Goal: Task Accomplishment & Management: Manage account settings

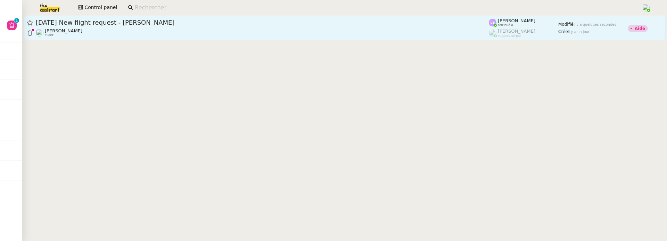
click at [200, 24] on span "25th August 2025 New flight request - Kawal Singh" at bounding box center [262, 22] width 453 height 6
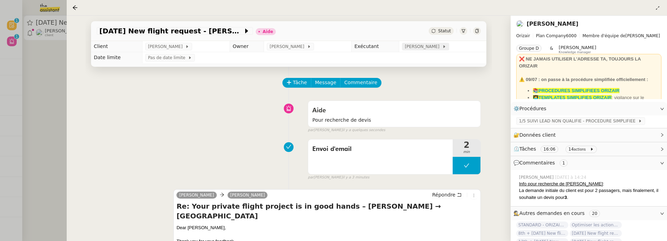
click at [407, 48] on span "[PERSON_NAME]" at bounding box center [422, 46] width 37 height 7
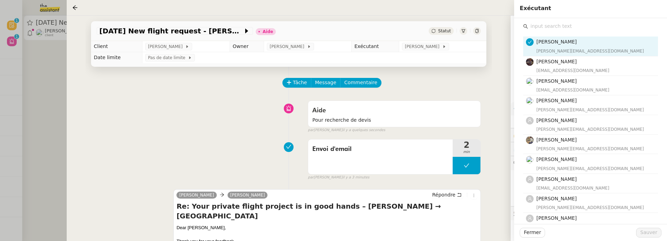
click at [539, 26] on input "text" at bounding box center [593, 26] width 130 height 9
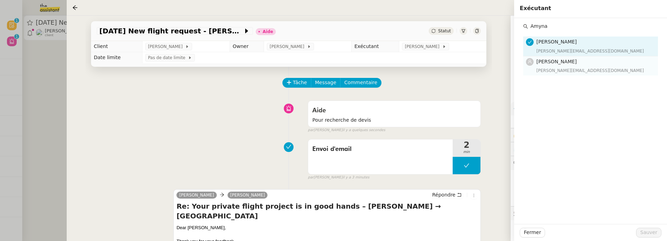
type input "Amyna"
click at [550, 64] on span "[PERSON_NAME]" at bounding box center [556, 62] width 40 height 6
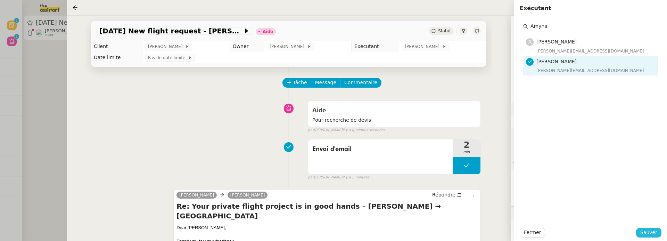
click at [646, 232] on span "Sauver" at bounding box center [648, 232] width 17 height 8
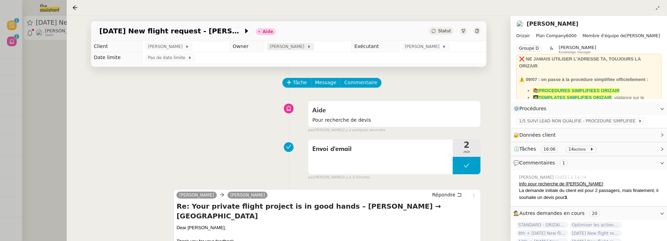
click at [307, 45] on icon at bounding box center [309, 46] width 4 height 4
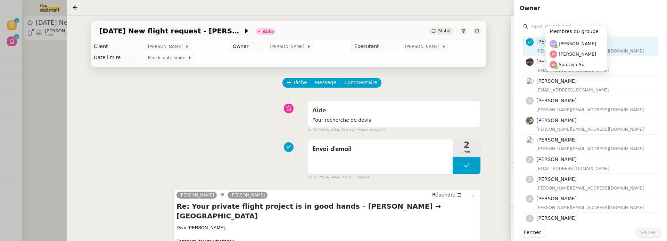
click at [554, 25] on input "text" at bounding box center [593, 26] width 130 height 9
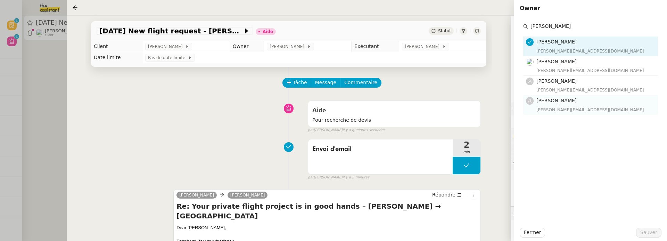
type input "camille"
click at [557, 101] on span "[PERSON_NAME]" at bounding box center [556, 101] width 40 height 6
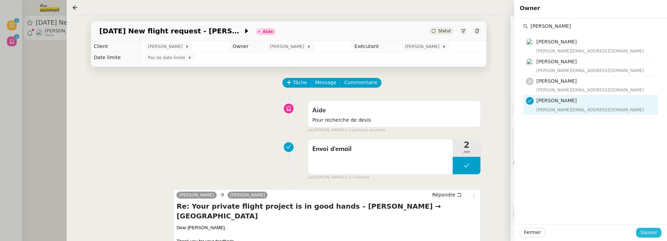
click at [645, 231] on span "Sauver" at bounding box center [648, 232] width 17 height 8
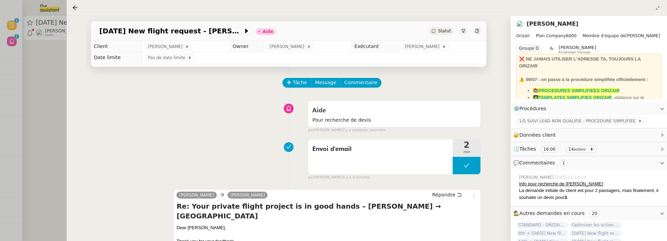
click at [443, 34] on div "Statut" at bounding box center [440, 31] width 25 height 8
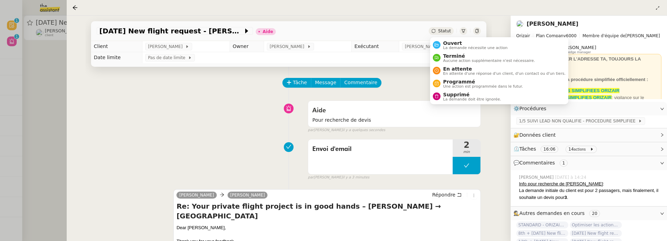
click at [447, 37] on ul "Ouvert La demande nécessite une action Terminé Aucune action supplémentaire n'e…" at bounding box center [499, 70] width 138 height 67
click at [451, 42] on span "Ouvert" at bounding box center [475, 43] width 65 height 6
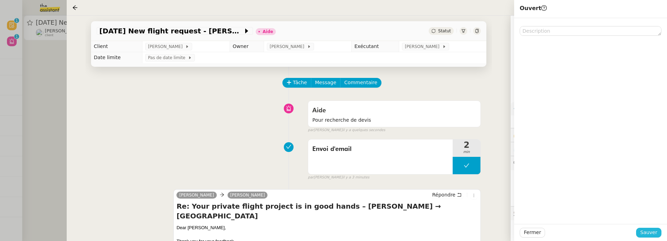
click at [655, 233] on span "Sauver" at bounding box center [648, 232] width 17 height 8
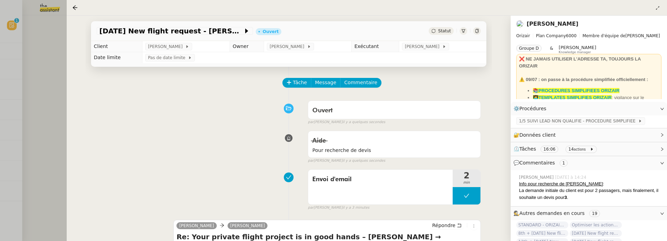
click at [52, 51] on div at bounding box center [333, 120] width 667 height 241
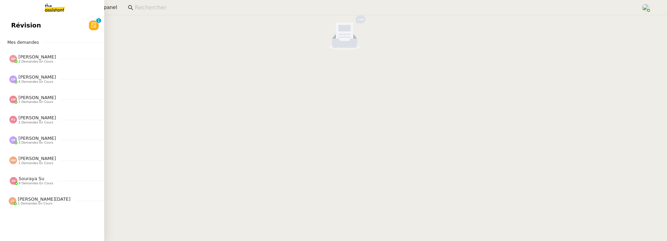
click at [10, 22] on link "Révision 0 1 2 3 4 5 6 7 8 9" at bounding box center [52, 25] width 104 height 16
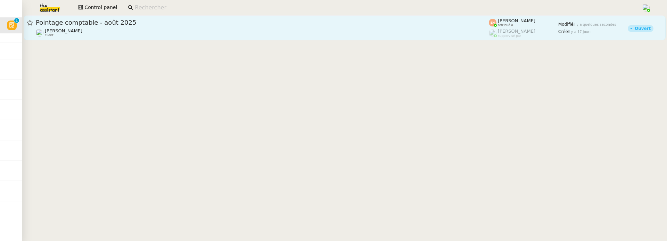
click at [188, 25] on span "Pointage comptable - août 2025" at bounding box center [262, 22] width 453 height 6
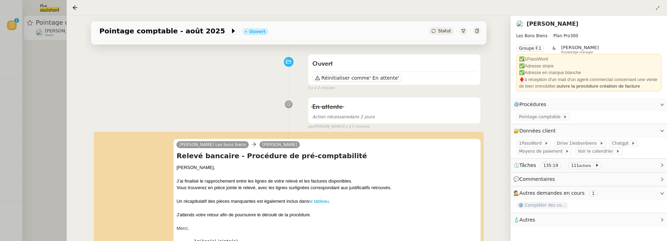
scroll to position [47, 0]
click at [59, 143] on div at bounding box center [333, 120] width 667 height 241
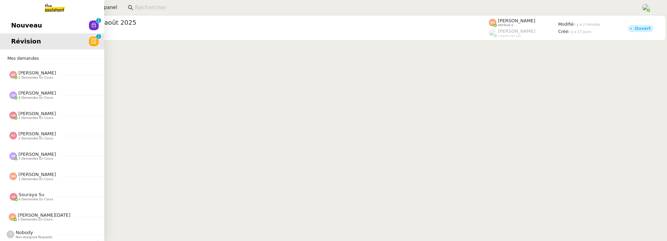
click at [13, 24] on span "Nouveau" at bounding box center [26, 25] width 31 height 10
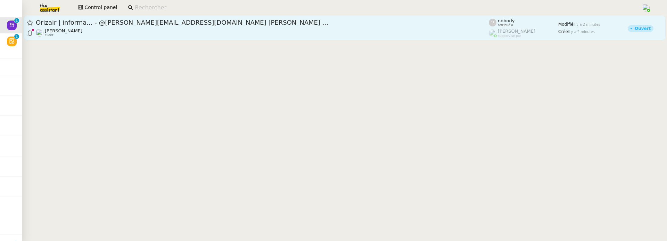
click at [168, 33] on div "Louis Frei client" at bounding box center [262, 32] width 453 height 9
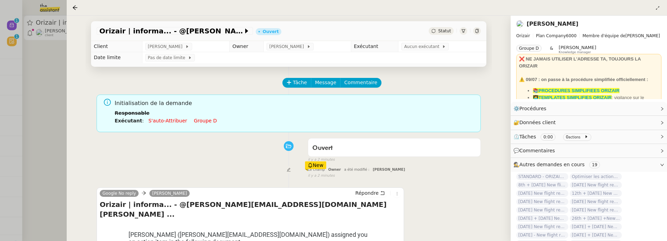
scroll to position [103, 0]
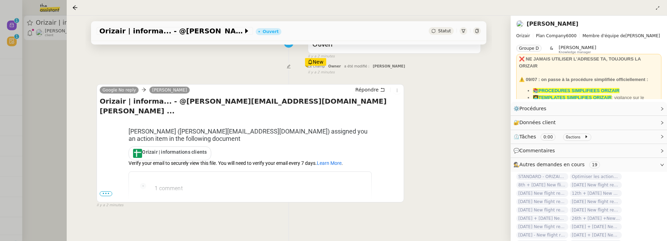
click at [444, 31] on span "Statut" at bounding box center [444, 30] width 13 height 5
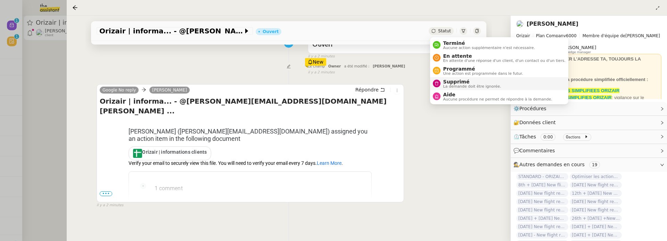
click at [458, 82] on span "Supprimé" at bounding box center [472, 82] width 58 height 6
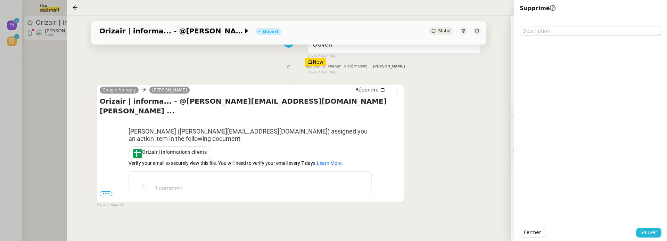
click at [642, 229] on span "Sauver" at bounding box center [648, 232] width 17 height 8
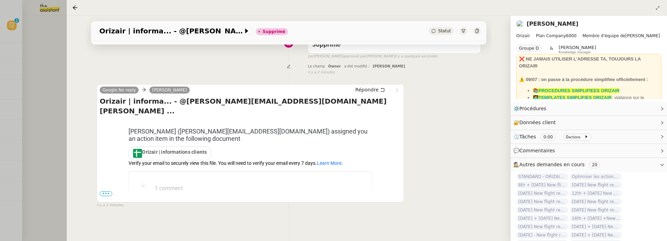
click at [50, 56] on div at bounding box center [333, 120] width 667 height 241
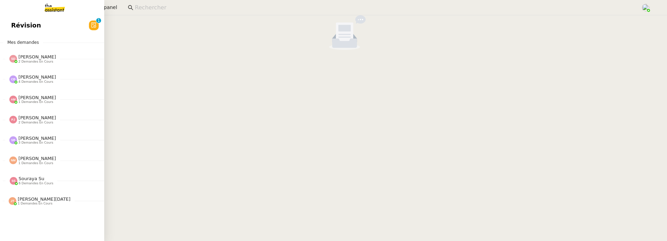
click at [18, 28] on span "Révision" at bounding box center [26, 25] width 30 height 10
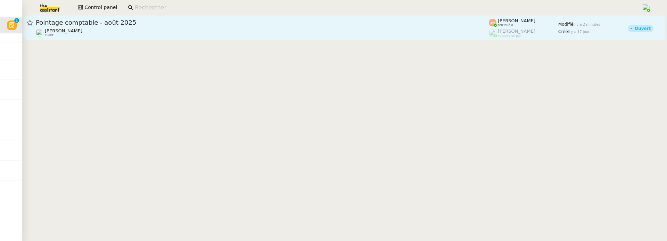
click at [191, 35] on div "Arthur Serpette client" at bounding box center [262, 32] width 453 height 9
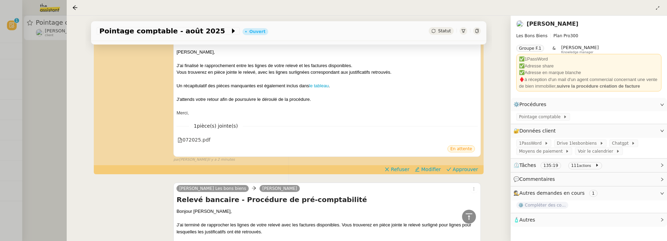
scroll to position [158, 0]
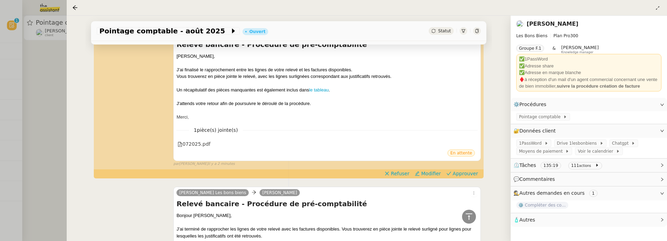
click at [39, 131] on div at bounding box center [333, 120] width 667 height 241
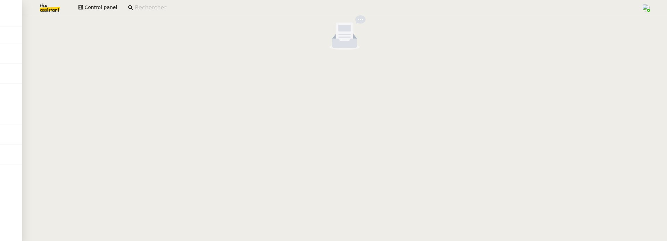
click at [54, 7] on img at bounding box center [44, 7] width 54 height 15
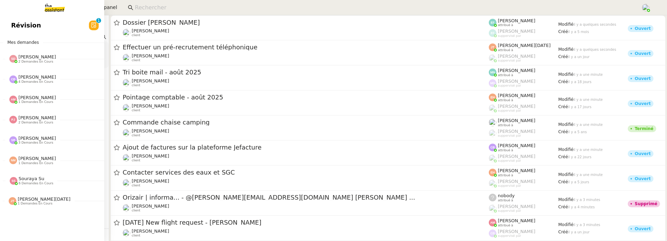
click at [9, 24] on link "Révision 0 1 2 3 4 5 6 7 8 9" at bounding box center [52, 25] width 104 height 16
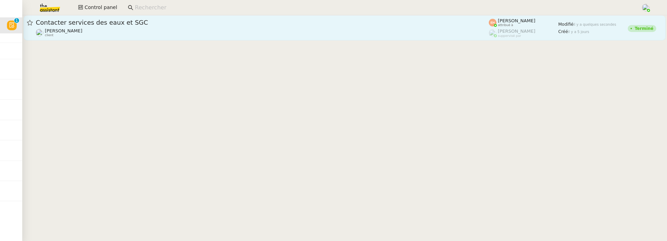
click at [152, 28] on div "Vitor Alvites client" at bounding box center [262, 32] width 453 height 9
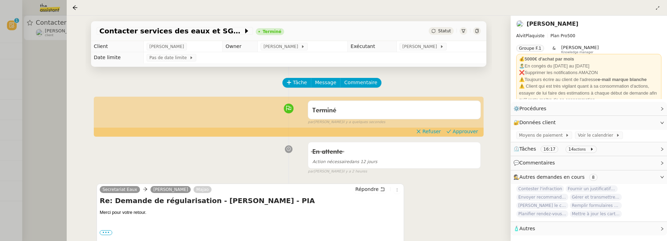
click at [37, 98] on div at bounding box center [333, 120] width 667 height 241
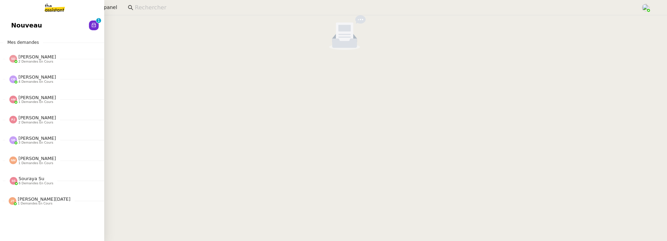
click at [16, 27] on span "Nouveau" at bounding box center [26, 25] width 31 height 10
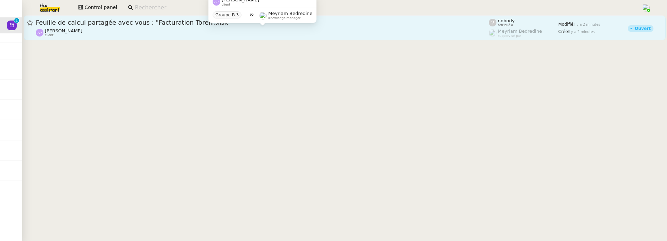
click at [119, 29] on div "Ashley Poniatowski client" at bounding box center [262, 32] width 453 height 9
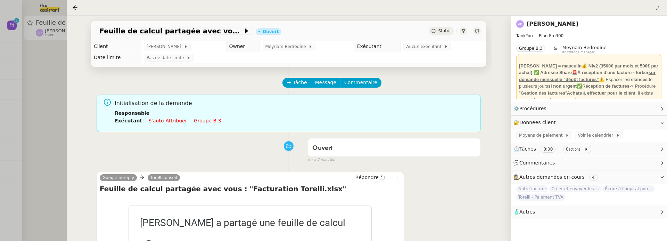
scroll to position [89, 0]
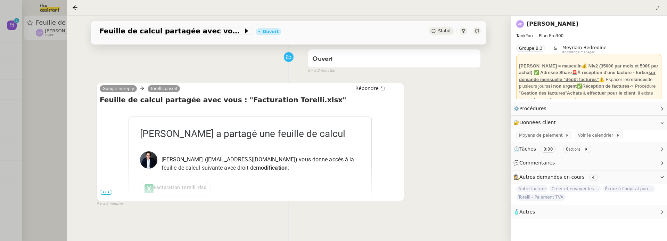
click at [396, 92] on button at bounding box center [397, 89] width 8 height 8
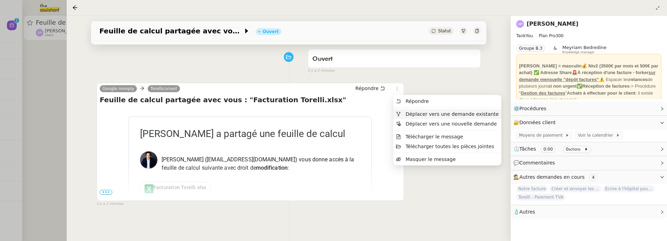
click at [420, 112] on span "Déplacer vers une demande existante" at bounding box center [451, 114] width 93 height 6
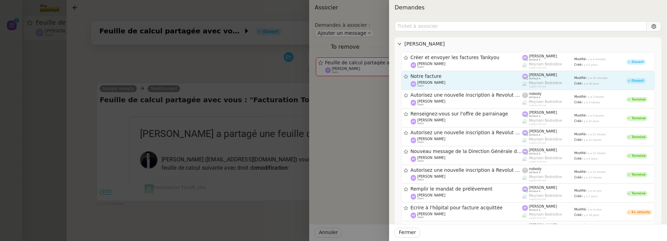
click at [499, 79] on div "Notre facture" at bounding box center [466, 76] width 112 height 6
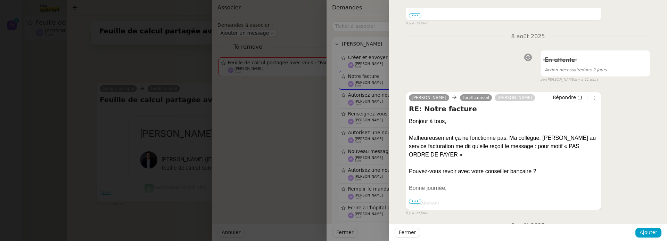
scroll to position [480, 0]
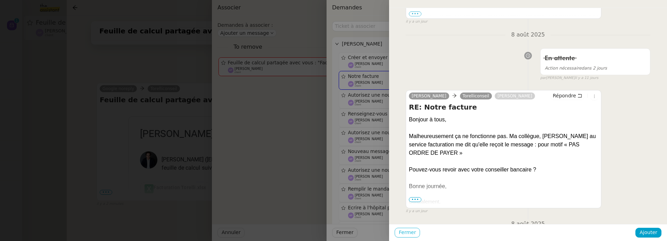
click at [403, 233] on span "Fermer" at bounding box center [407, 232] width 17 height 8
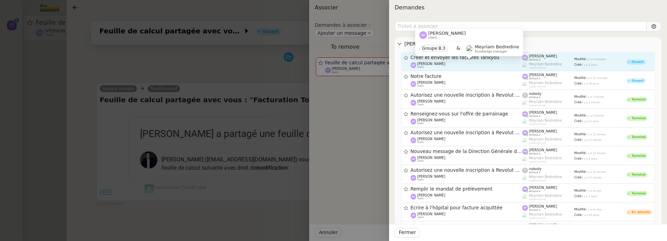
click at [455, 62] on div "[PERSON_NAME] client" at bounding box center [466, 65] width 112 height 7
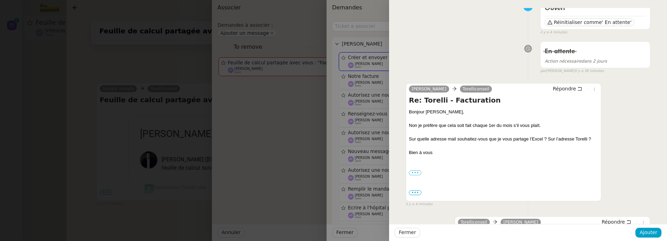
scroll to position [79, 0]
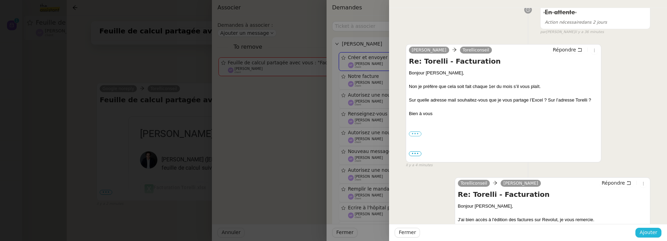
click at [651, 236] on span "Ajouter" at bounding box center [648, 232] width 18 height 8
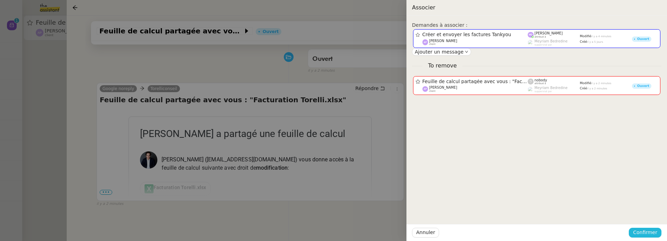
click at [651, 235] on span "Confirmer" at bounding box center [645, 232] width 24 height 8
click at [651, 216] on span "Ajouter" at bounding box center [645, 213] width 18 height 7
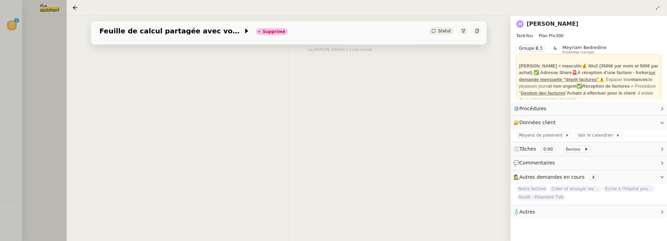
click at [47, 116] on div at bounding box center [333, 120] width 667 height 241
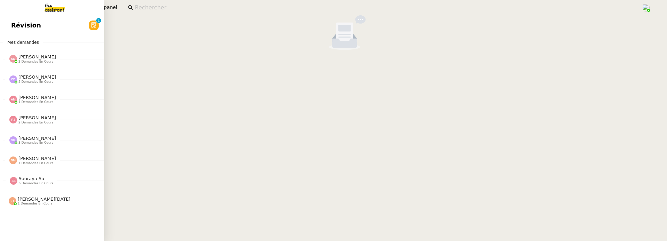
click at [14, 30] on span "Révision" at bounding box center [26, 25] width 30 height 10
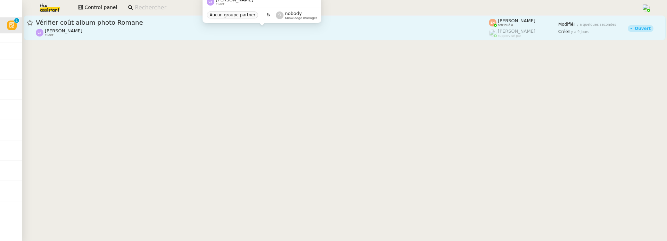
click at [211, 36] on div "Camille TOULOUSE client" at bounding box center [262, 32] width 453 height 9
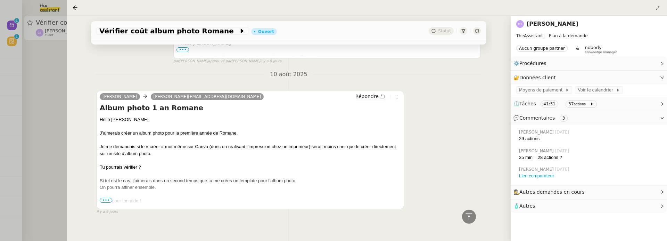
scroll to position [2587, 0]
click at [106, 199] on span "•••" at bounding box center [106, 201] width 12 height 5
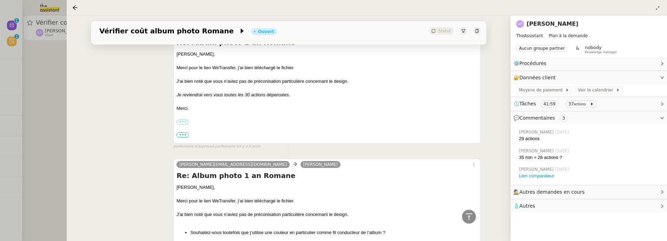
scroll to position [538, 0]
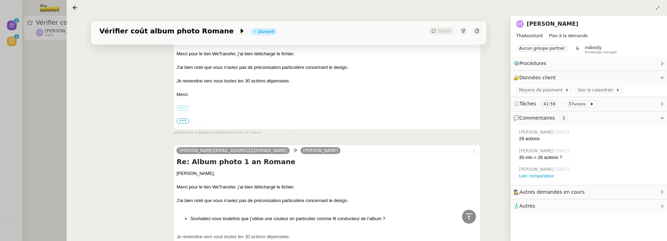
click at [37, 119] on div at bounding box center [333, 120] width 667 height 241
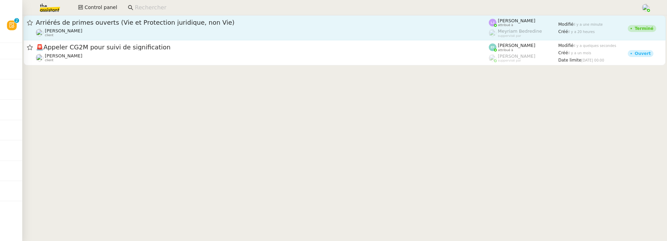
click at [132, 25] on span "Arriérés de primes ouverts (Vie et Protection juridique, non Vie)" at bounding box center [262, 22] width 453 height 6
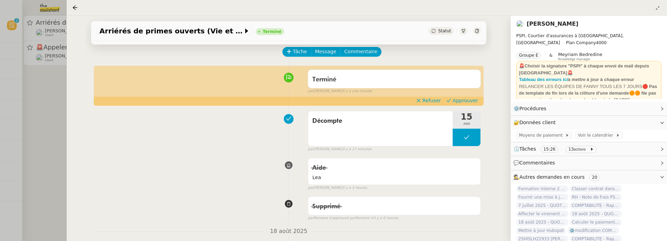
scroll to position [53, 0]
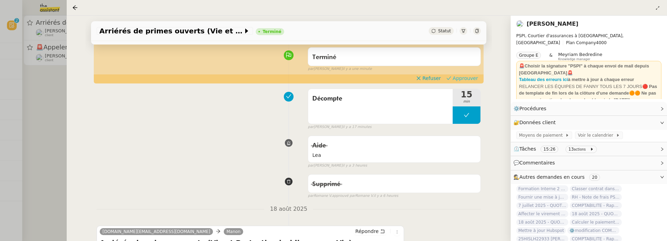
click at [471, 78] on span "Approuver" at bounding box center [464, 78] width 25 height 7
click at [47, 91] on div at bounding box center [333, 120] width 667 height 241
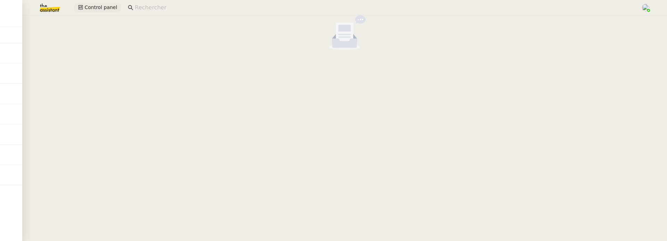
click at [100, 8] on span "Control panel" at bounding box center [100, 7] width 33 height 8
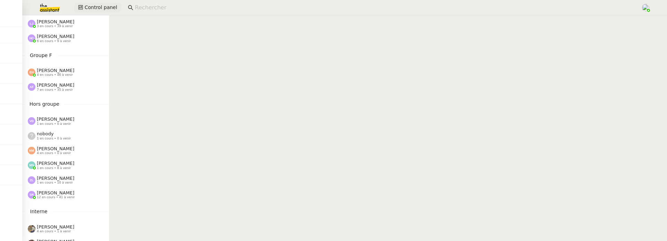
scroll to position [303, 0]
click at [184, 6] on input at bounding box center [384, 7] width 499 height 9
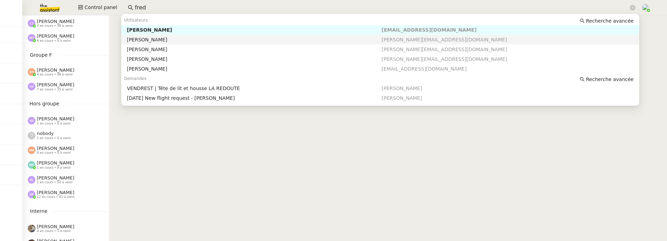
click at [194, 36] on nz-auto-option "Frédérique Albert frederique@team.theassistant.com" at bounding box center [380, 40] width 518 height 10
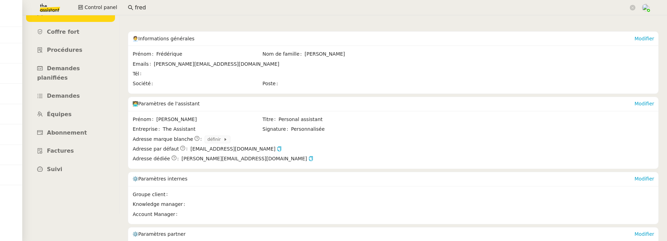
scroll to position [94, 0]
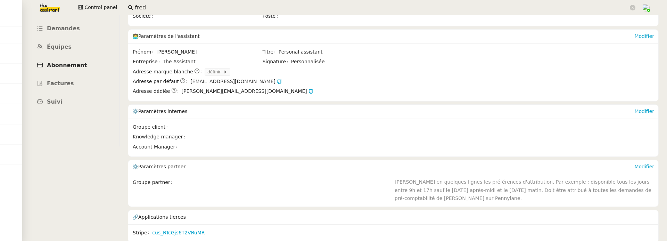
click at [61, 59] on link "Abonnement" at bounding box center [70, 65] width 89 height 16
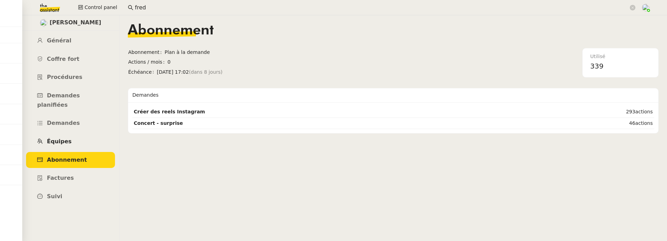
click at [70, 133] on link "Équipes" at bounding box center [70, 141] width 89 height 16
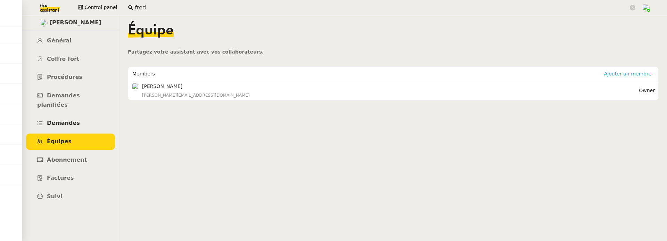
click at [72, 121] on link "Demandes" at bounding box center [70, 123] width 89 height 16
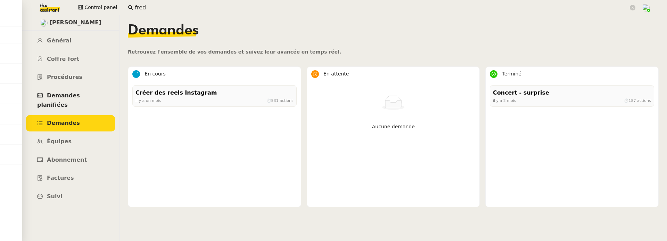
click at [80, 93] on span "Demandes planifiées" at bounding box center [58, 100] width 43 height 16
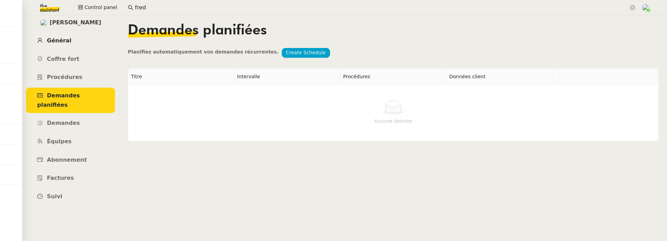
click at [75, 41] on link "Général" at bounding box center [70, 41] width 89 height 16
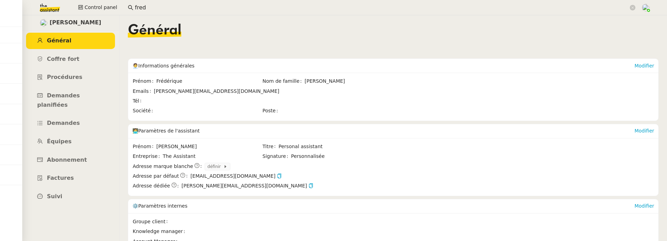
click at [136, 11] on input "fred" at bounding box center [381, 7] width 493 height 9
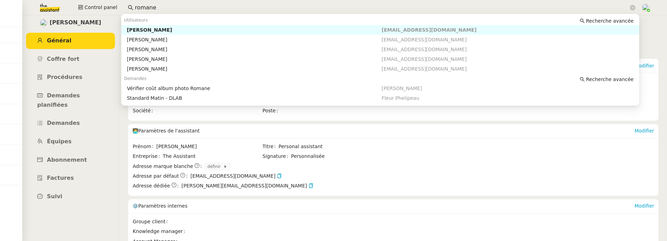
click at [144, 29] on div "[PERSON_NAME]" at bounding box center [254, 30] width 254 height 6
type input "romane"
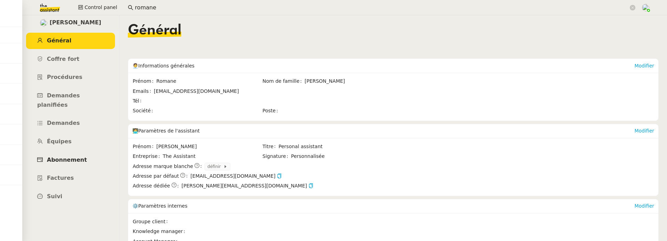
click at [63, 152] on link "Abonnement" at bounding box center [70, 160] width 89 height 16
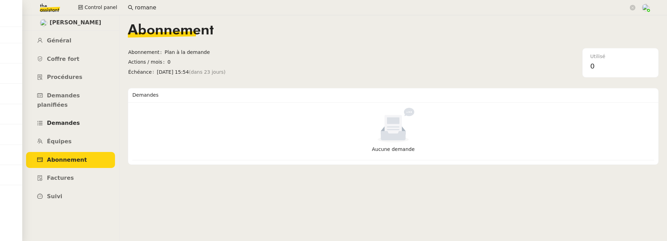
click at [73, 119] on span "Demandes" at bounding box center [63, 122] width 33 height 7
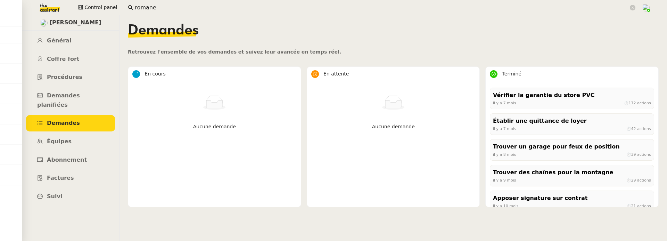
scroll to position [264, 0]
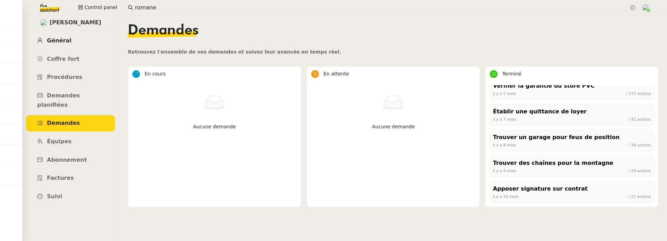
click at [62, 40] on span "Général" at bounding box center [59, 40] width 24 height 7
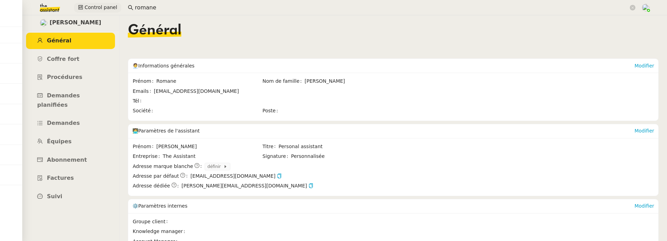
click at [92, 7] on span "Control panel" at bounding box center [100, 7] width 33 height 8
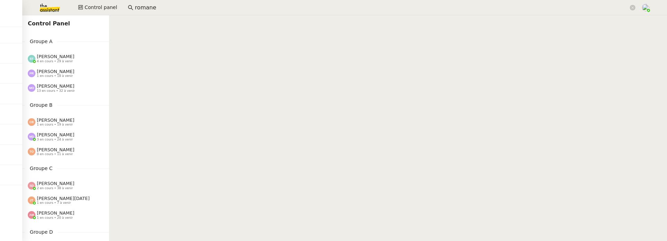
click at [37, 8] on img at bounding box center [44, 7] width 54 height 15
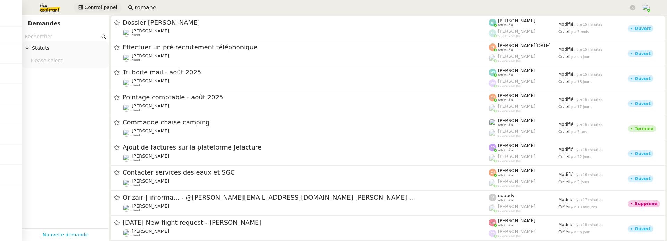
click at [100, 8] on span "Control panel" at bounding box center [100, 7] width 33 height 8
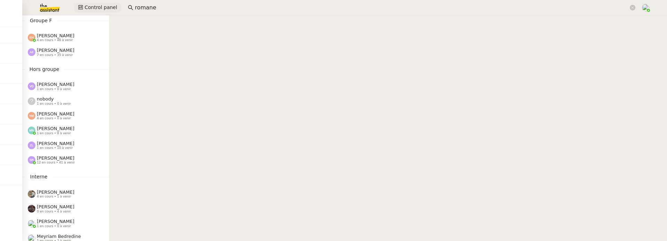
scroll to position [357, 0]
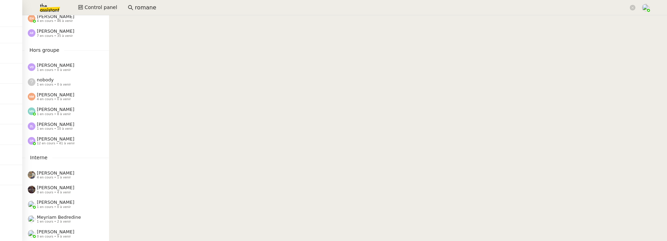
click at [68, 202] on span "[PERSON_NAME]" at bounding box center [55, 201] width 37 height 5
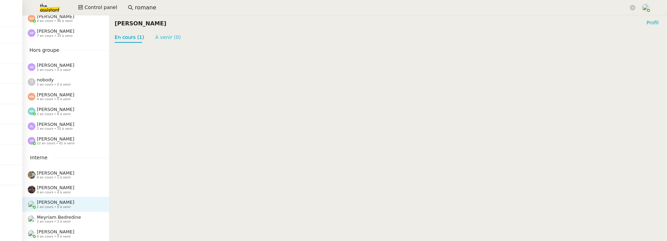
click at [162, 40] on link "À venir (0)" at bounding box center [168, 37] width 26 height 6
click at [129, 39] on link "En cours (1)" at bounding box center [130, 37] width 30 height 6
click at [70, 216] on span "Meyriam Bedredine" at bounding box center [59, 216] width 44 height 5
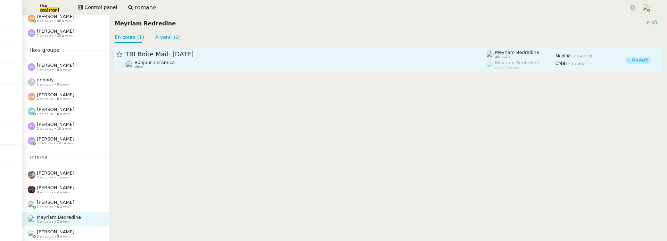
click at [225, 59] on div "TRI Boîte Mail- Décembre 2023 Bonjour Ceramica client" at bounding box center [305, 59] width 360 height 19
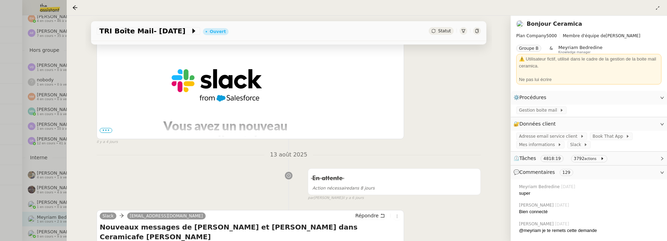
scroll to position [127, 0]
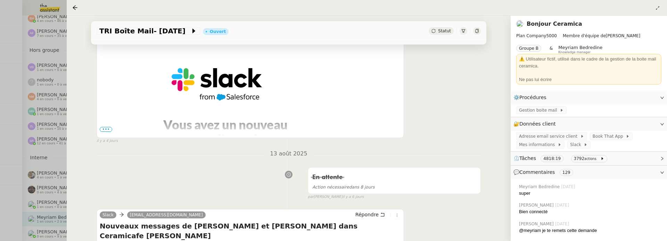
click at [109, 128] on span "•••" at bounding box center [106, 129] width 12 height 5
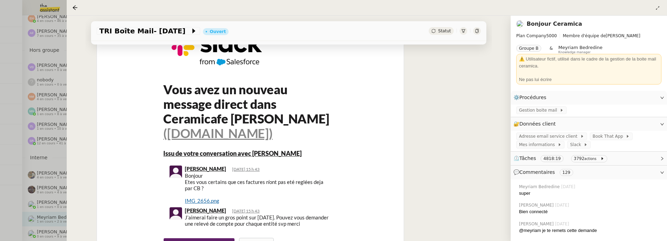
scroll to position [0, 0]
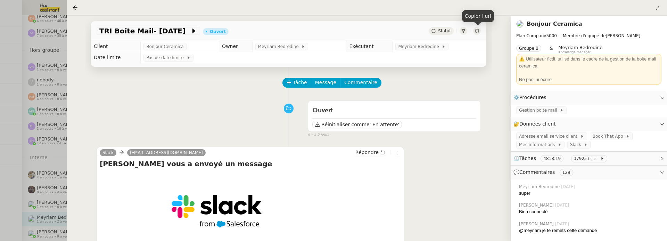
click at [475, 31] on icon at bounding box center [477, 31] width 4 height 4
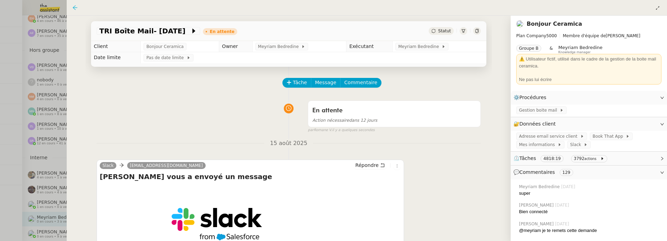
click at [76, 6] on icon at bounding box center [75, 8] width 6 height 6
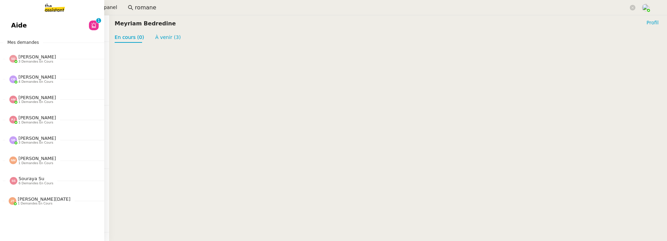
click at [11, 22] on link "Aide 0 1 2 3 4 5 6 7 8 9" at bounding box center [52, 25] width 104 height 16
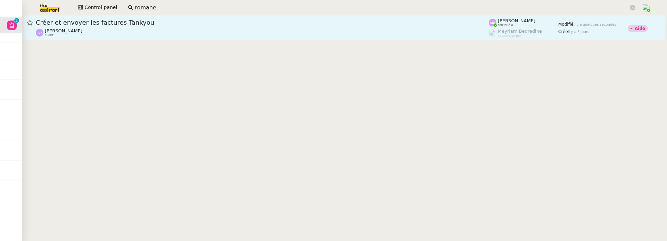
click at [175, 35] on div "[PERSON_NAME] client" at bounding box center [262, 32] width 453 height 9
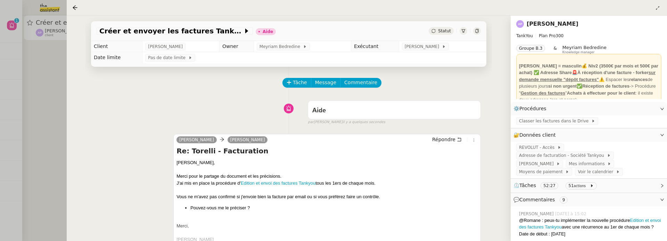
click at [53, 99] on div at bounding box center [333, 120] width 667 height 241
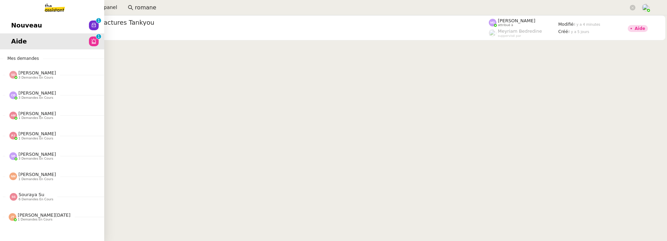
click at [11, 27] on span "Nouveau" at bounding box center [26, 25] width 31 height 10
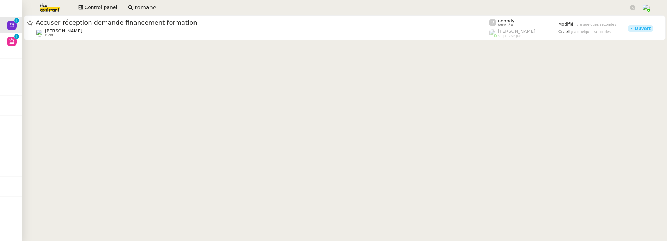
click at [193, 40] on div at bounding box center [344, 28] width 644 height 26
click at [204, 45] on cdk-virtual-scroll-viewport "Accuser réception demande financement formation Manon Loustau client nobody att…" at bounding box center [344, 127] width 644 height 225
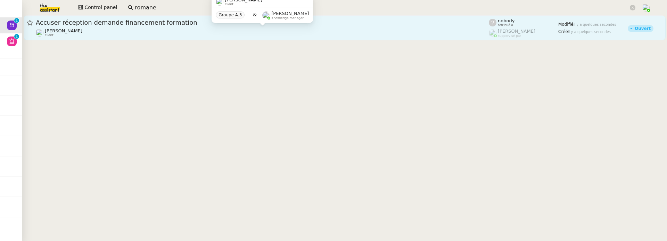
click at [209, 33] on div "Manon Loustau client" at bounding box center [262, 32] width 453 height 9
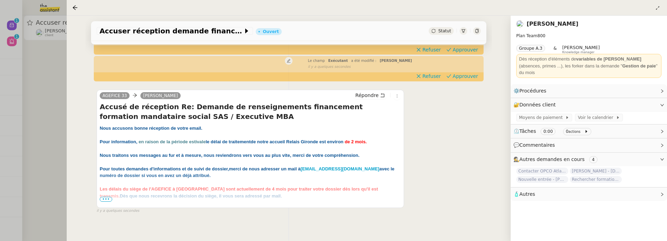
scroll to position [97, 0]
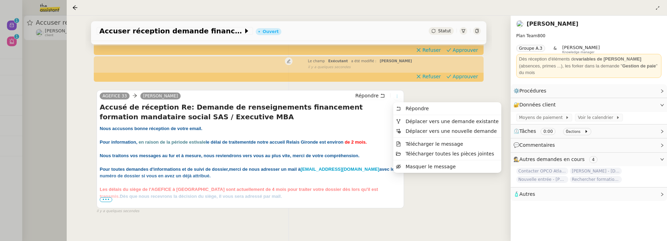
click at [397, 95] on icon at bounding box center [397, 96] width 4 height 4
click at [414, 122] on span "Déplacer vers une demande existante" at bounding box center [451, 121] width 93 height 6
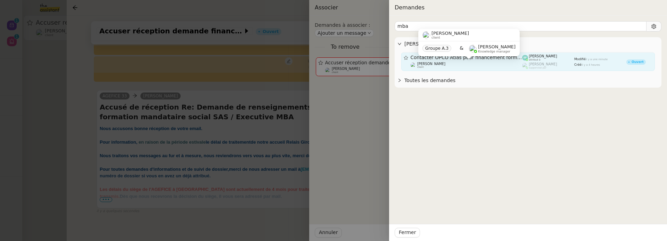
type input "mba"
click at [505, 67] on div "Manon Loustau client" at bounding box center [466, 65] width 112 height 7
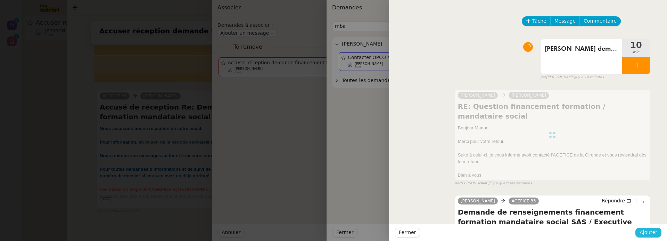
click at [655, 236] on span "Ajouter" at bounding box center [648, 232] width 18 height 8
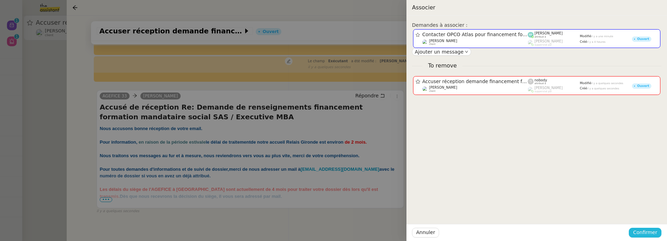
click at [654, 232] on span "Confirmer" at bounding box center [645, 232] width 24 height 8
click at [651, 217] on span "Ajouter" at bounding box center [645, 213] width 18 height 7
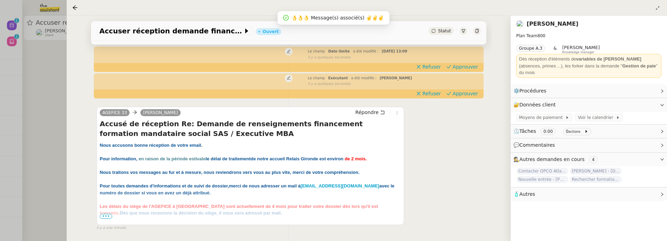
scroll to position [89, 0]
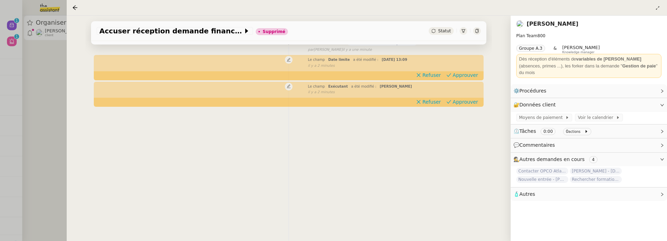
click at [54, 99] on div at bounding box center [333, 120] width 667 height 241
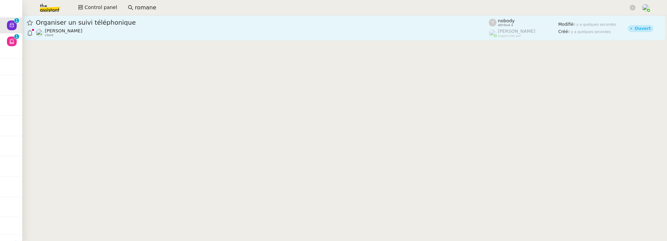
click at [101, 37] on div "Florian Parant client" at bounding box center [262, 32] width 453 height 9
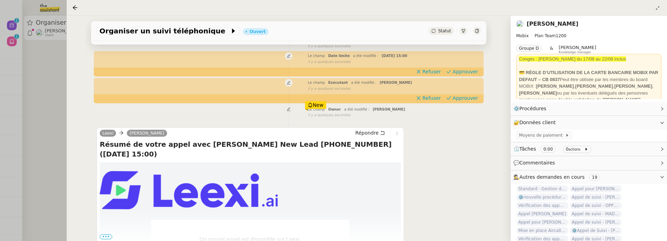
scroll to position [119, 0]
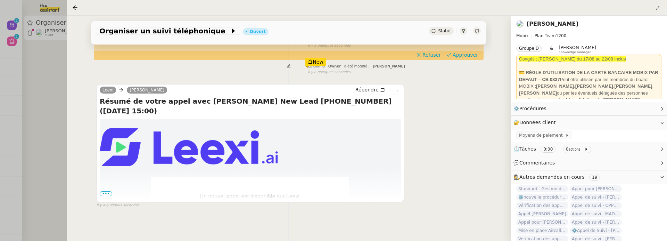
click at [107, 192] on span "•••" at bounding box center [106, 193] width 12 height 5
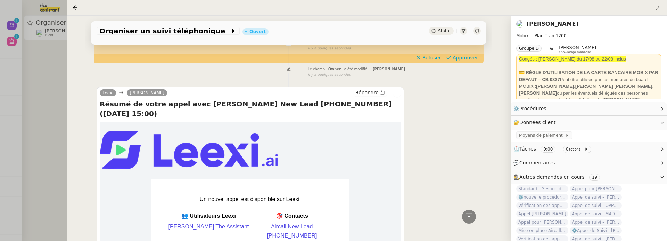
scroll to position [81, 0]
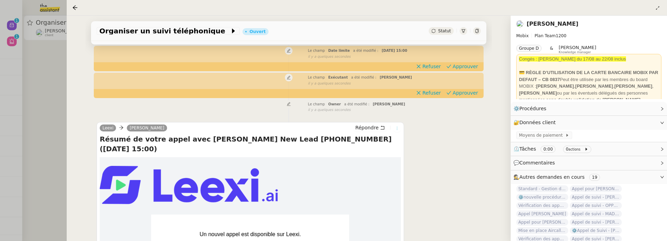
click at [399, 128] on icon at bounding box center [397, 128] width 4 height 4
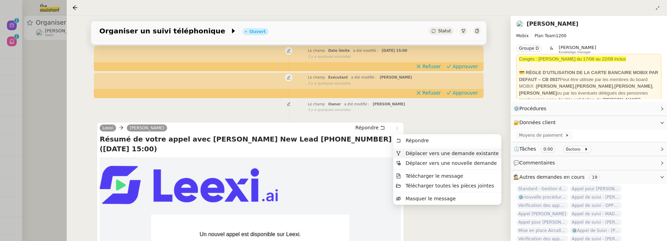
click at [421, 152] on span "Déplacer vers une demande existante" at bounding box center [451, 153] width 93 height 6
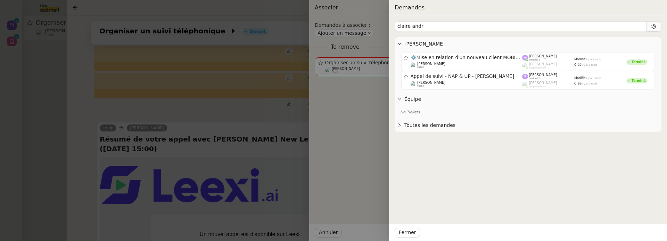
type input "claire andr"
click at [223, 173] on div at bounding box center [333, 120] width 667 height 241
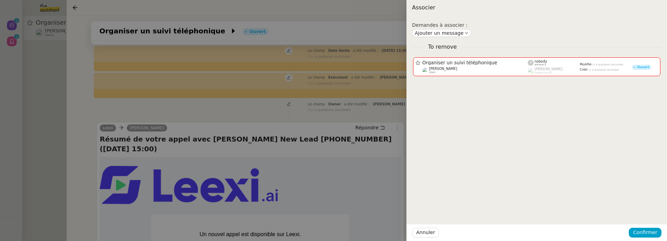
click at [271, 164] on div at bounding box center [333, 120] width 667 height 241
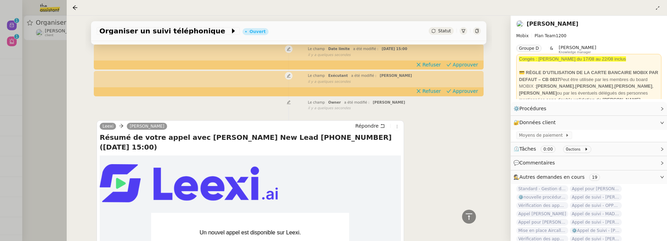
scroll to position [69, 0]
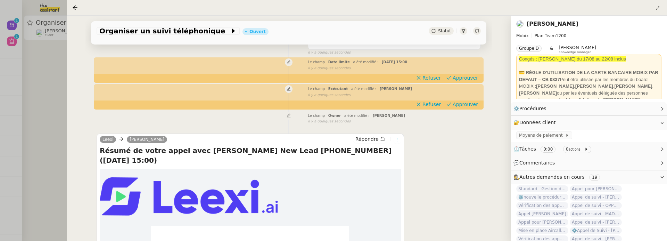
click at [397, 137] on icon at bounding box center [397, 139] width 4 height 4
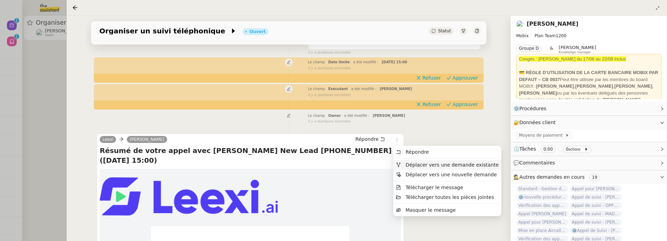
click at [423, 166] on span "Déplacer vers une demande existante" at bounding box center [451, 165] width 93 height 6
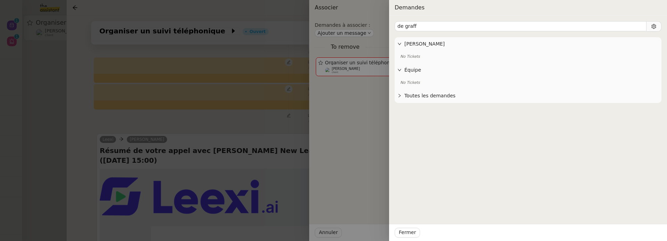
type input "de graff"
click at [267, 177] on div at bounding box center [333, 120] width 667 height 241
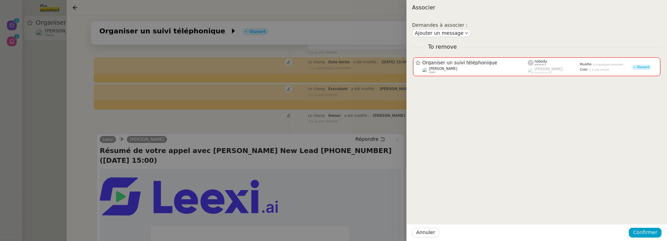
click at [276, 165] on div at bounding box center [333, 120] width 667 height 241
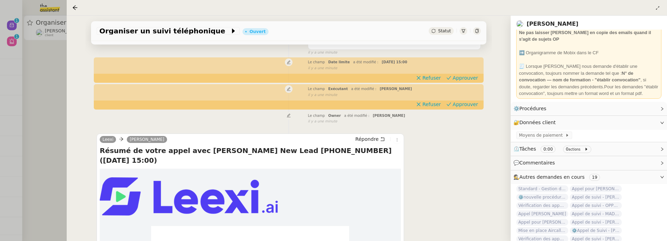
scroll to position [253, 0]
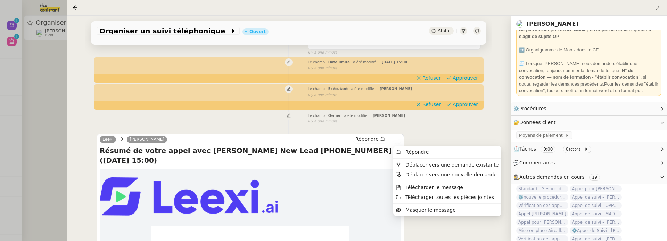
click at [396, 140] on icon at bounding box center [397, 139] width 4 height 4
click at [424, 166] on span "Déplacer vers une demande existante" at bounding box center [451, 165] width 93 height 6
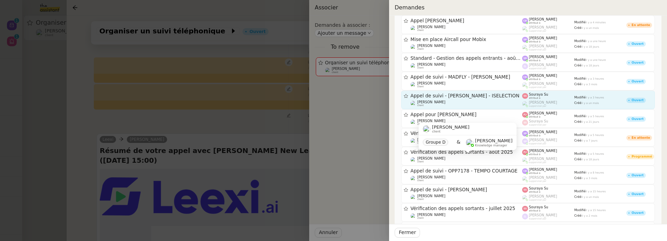
scroll to position [56, 0]
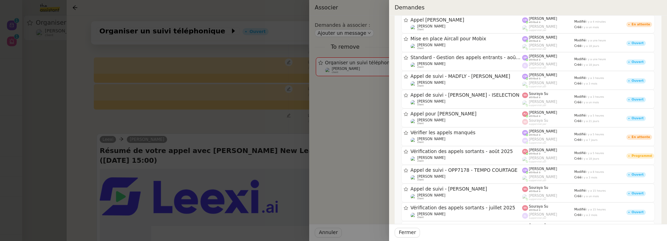
click at [294, 153] on div at bounding box center [333, 120] width 667 height 241
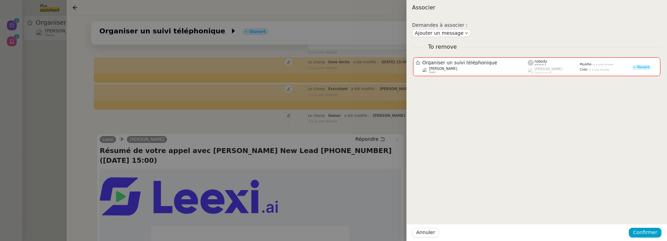
click at [278, 129] on div at bounding box center [333, 120] width 667 height 241
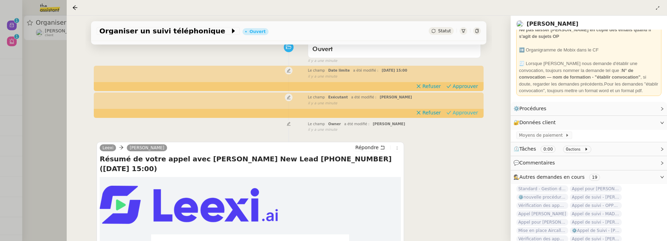
click at [468, 116] on span "Approuver" at bounding box center [464, 112] width 25 height 7
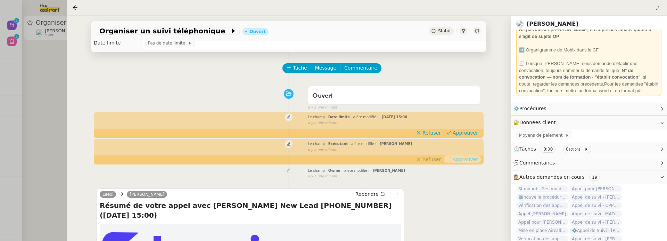
scroll to position [3, 0]
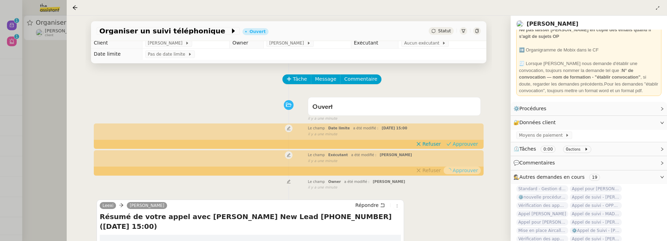
click at [467, 143] on span "Approuver" at bounding box center [464, 143] width 25 height 7
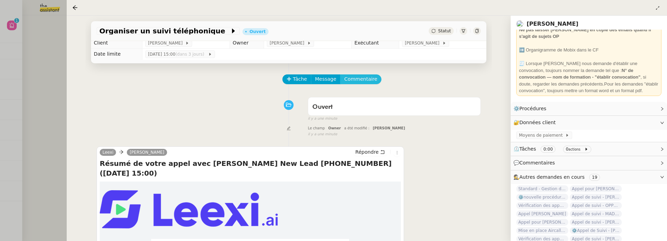
click at [355, 79] on span "Commentaire" at bounding box center [360, 79] width 33 height 8
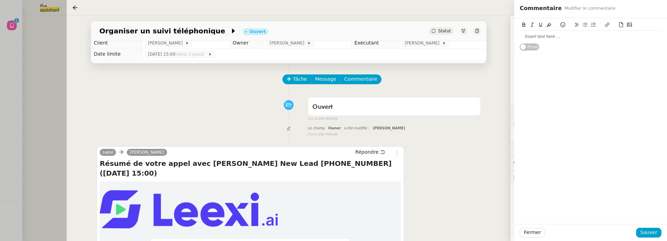
click at [572, 39] on div at bounding box center [590, 36] width 142 height 6
click at [650, 235] on span "Sauver" at bounding box center [648, 232] width 17 height 8
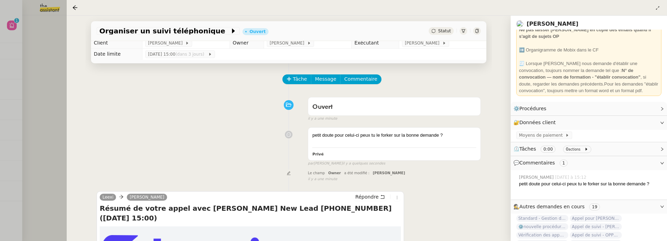
click at [38, 64] on div at bounding box center [333, 120] width 667 height 241
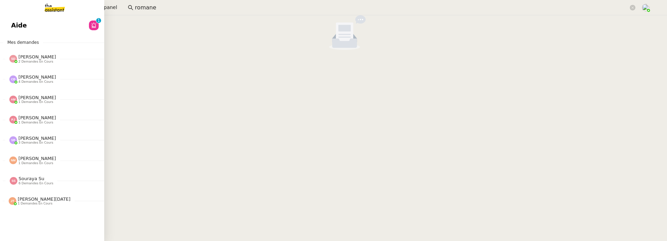
click at [15, 29] on link "Aide 0 1 2 3 4 5 6 7 8 9" at bounding box center [52, 25] width 104 height 16
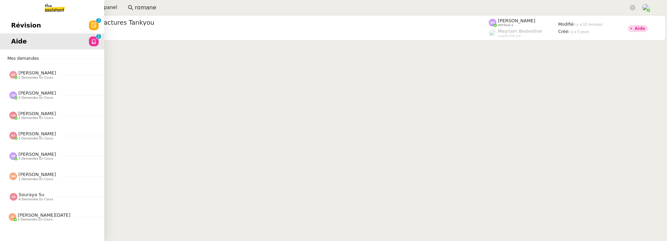
click at [11, 22] on span "Révision" at bounding box center [26, 25] width 30 height 10
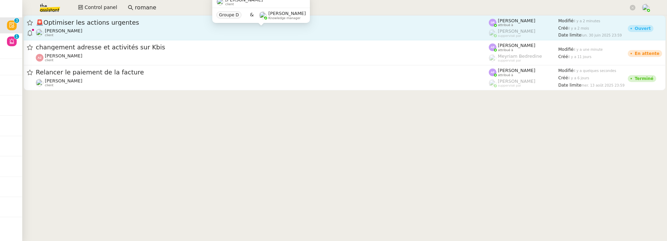
click at [166, 29] on div "[PERSON_NAME] client" at bounding box center [262, 32] width 453 height 9
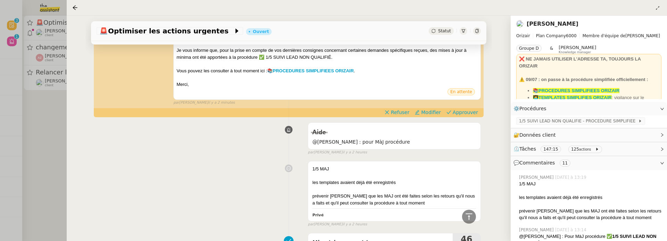
scroll to position [144, 0]
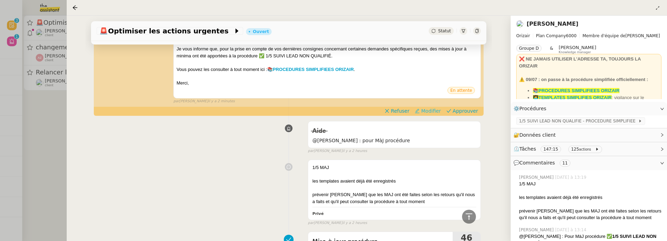
click at [428, 110] on span "Modifier" at bounding box center [431, 110] width 20 height 7
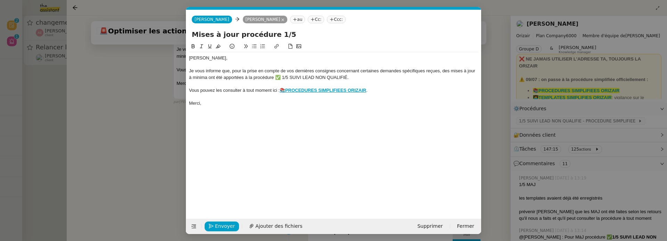
scroll to position [0, 15]
click at [190, 77] on div "Je vous informe que, pour la prise en compte de vos dernières consignes concern…" at bounding box center [333, 74] width 289 height 13
click at [192, 78] on div "Je vous informe que, pour la prise en compte de vos dernières consignes concern…" at bounding box center [333, 74] width 289 height 13
click at [225, 223] on span "Envoyer" at bounding box center [225, 226] width 20 height 8
click at [225, 223] on span "Confirmer l'envoi" at bounding box center [236, 226] width 42 height 8
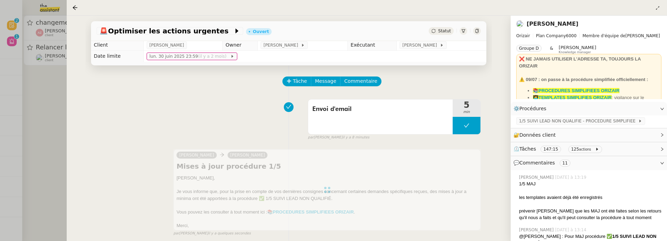
scroll to position [2, 0]
click at [49, 110] on div at bounding box center [333, 120] width 667 height 241
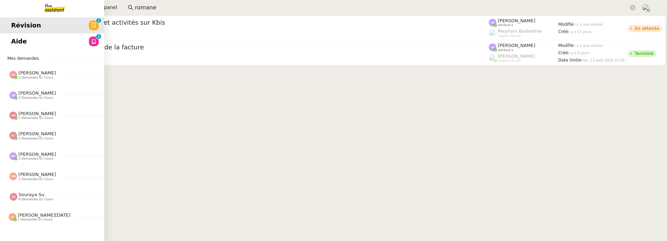
click at [17, 44] on span "Aide" at bounding box center [19, 41] width 16 height 10
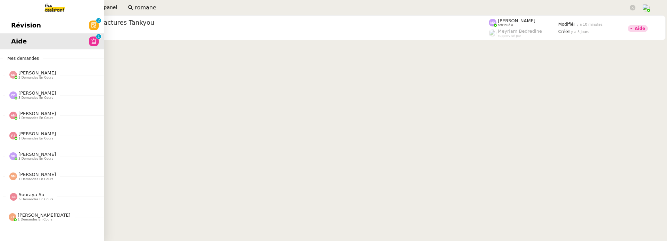
click at [21, 28] on link "Révision 0 1 2 3 4 5 6 7 8 9" at bounding box center [52, 25] width 104 height 16
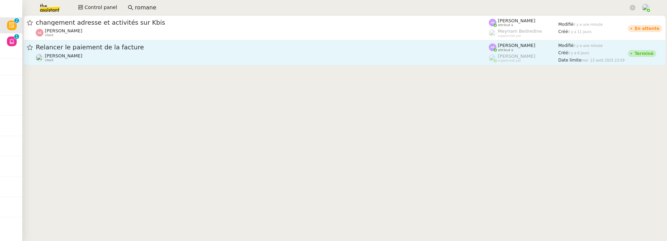
click at [267, 49] on span "Relancer le paiement de la facture" at bounding box center [262, 47] width 453 height 6
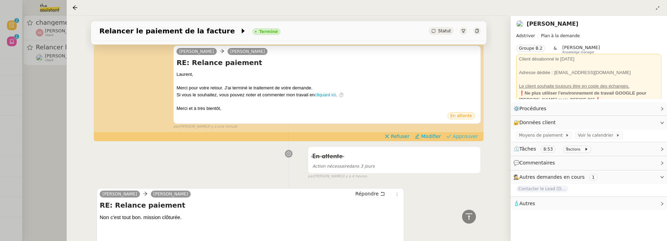
click at [472, 137] on span "Approuver" at bounding box center [464, 136] width 25 height 7
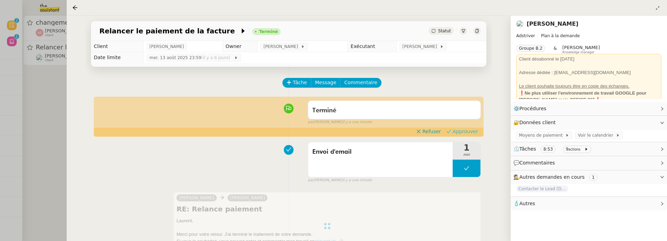
click at [462, 133] on span "Approuver" at bounding box center [464, 131] width 25 height 7
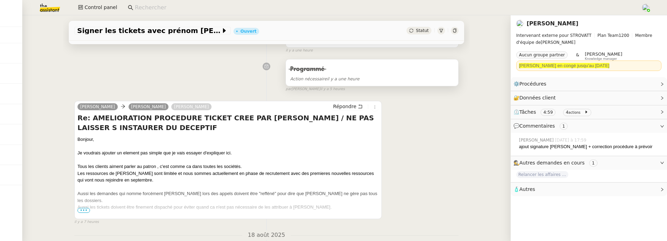
scroll to position [78, 0]
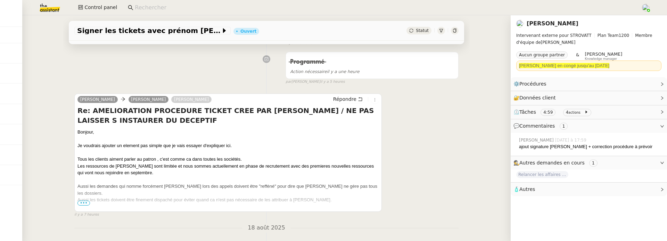
click at [82, 203] on span "•••" at bounding box center [83, 202] width 12 height 5
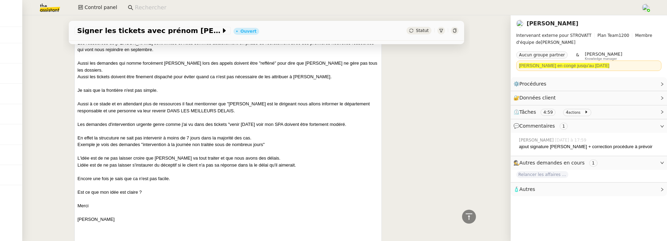
scroll to position [199, 0]
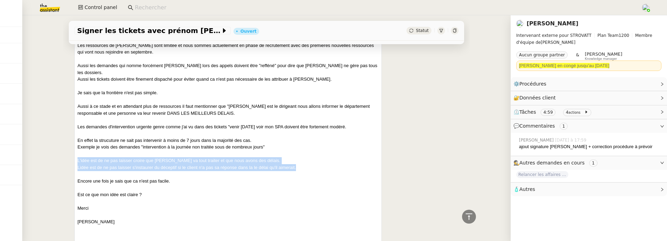
drag, startPoint x: 302, startPoint y: 160, endPoint x: 77, endPoint y: 154, distance: 224.3
click at [77, 154] on div "Bonjour, Je voudrais ajouter un element pas simple que je vais essayer d'expliq…" at bounding box center [227, 140] width 301 height 264
copy div "L'idée est de ne pas laisser croire que Franck va tout traiter et que nous avon…"
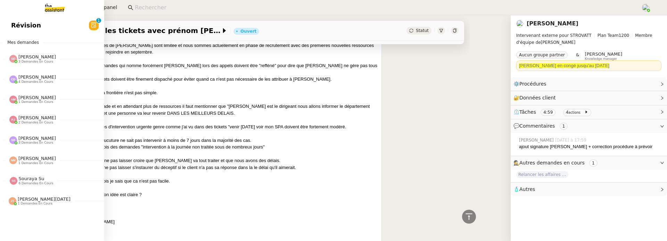
click at [18, 34] on div "Révision 0 1 2 3 4 5 6 7 8 9 Mes demandes Sheida Delpazir 3 demandes en cours V…" at bounding box center [52, 127] width 104 height 225
click at [22, 30] on span "Révision" at bounding box center [26, 25] width 30 height 10
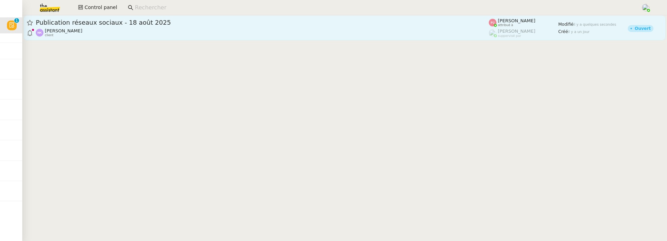
click at [148, 28] on div "Naresh FAZAL KARIM client" at bounding box center [262, 32] width 453 height 9
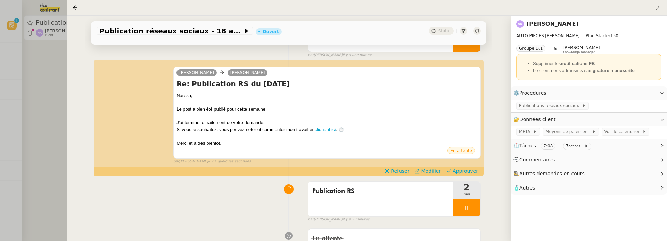
scroll to position [84, 0]
click at [455, 164] on div "Lucas Naresh FAZAL KARIM Re: Publication RS du 19 août 2025 ﻿Naresh﻿, Le post a…" at bounding box center [289, 112] width 384 height 104
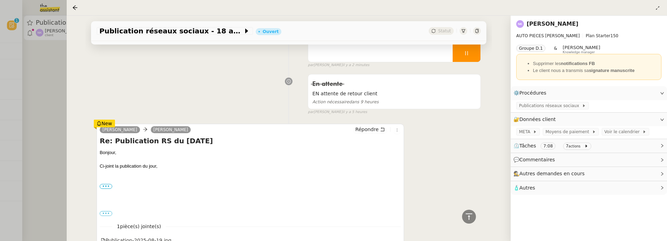
scroll to position [164, 0]
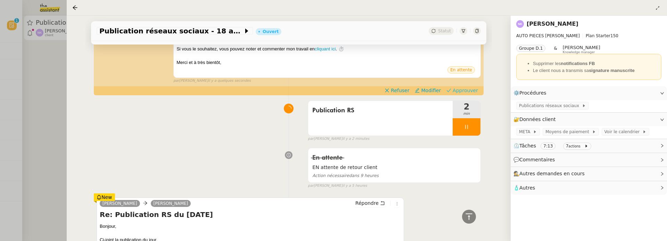
click at [459, 91] on span "Approuver" at bounding box center [464, 90] width 25 height 7
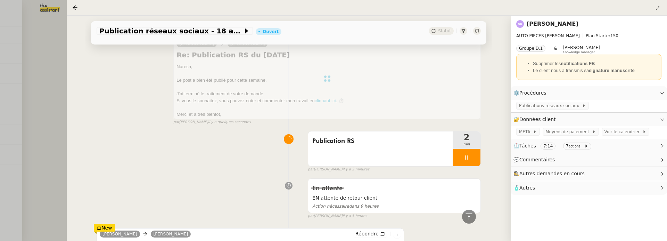
scroll to position [0, 0]
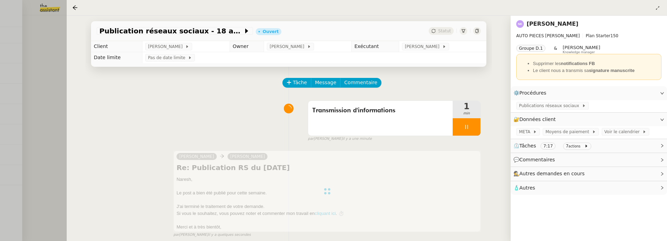
click at [559, 21] on link "Naresh FAZAL KARIM" at bounding box center [552, 23] width 52 height 7
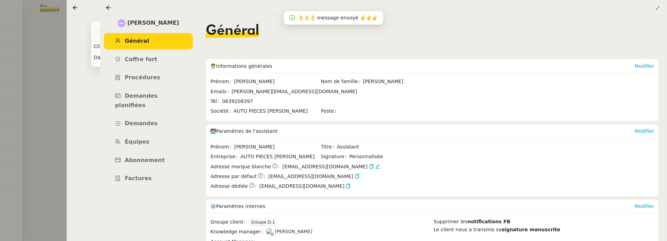
scroll to position [58, 0]
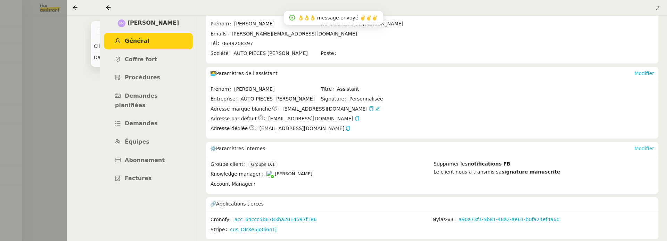
click at [647, 145] on link "Modifier" at bounding box center [644, 148] width 20 height 6
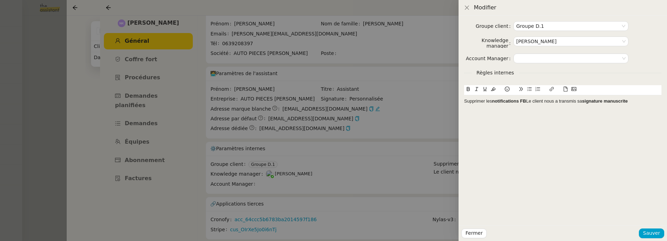
click at [528, 101] on div "Supprimer les notifications FB Le client nous a transmis sa signature manuscrite" at bounding box center [562, 101] width 197 height 6
click at [464, 103] on div "Supprimer les notifications FB" at bounding box center [562, 101] width 197 height 6
click at [503, 90] on button at bounding box center [507, 89] width 8 height 8
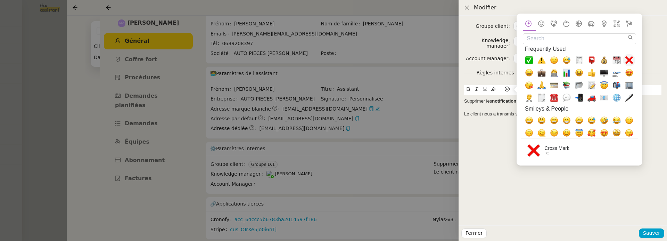
click at [627, 59] on span "❌, x" at bounding box center [629, 60] width 8 height 8
click at [465, 129] on div "Groupe client Groupe D.1 Knowledge manager Frédérique Albert Account Manager Rè…" at bounding box center [562, 120] width 208 height 209
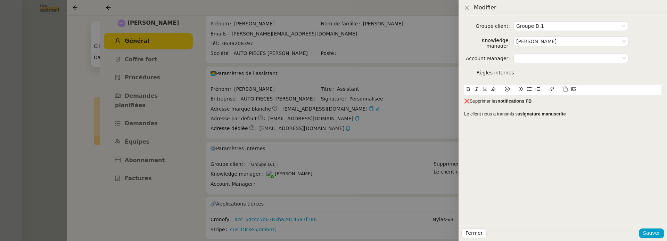
click at [469, 102] on div "❌Supprimer les notifications FB" at bounding box center [562, 101] width 197 height 6
click at [464, 115] on div "Le client nous a transmis sa signature manuscrite" at bounding box center [562, 114] width 197 height 6
click at [494, 90] on icon at bounding box center [493, 88] width 5 height 5
click at [505, 89] on icon at bounding box center [506, 88] width 5 height 5
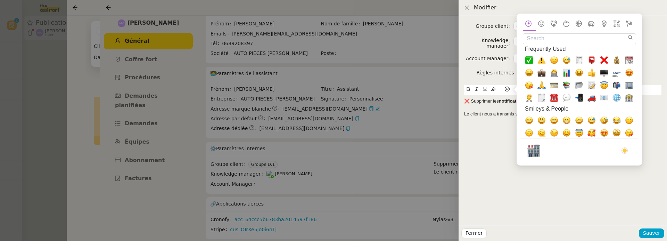
click at [532, 38] on input "Search" at bounding box center [578, 38] width 113 height 11
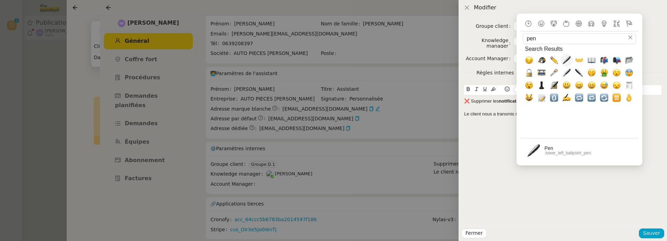
type input "pen"
click at [562, 59] on span "🖊️, lower_left_ballpoint_pen" at bounding box center [566, 60] width 8 height 8
click at [490, 136] on div "Groupe client Groupe D.1 Knowledge manager Frédérique Albert Account Manager Rè…" at bounding box center [562, 120] width 208 height 209
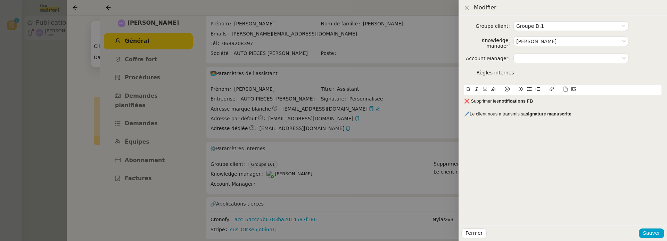
click at [469, 113] on div "🖊️Le client nous a transmis sa signature manuscrite" at bounding box center [562, 114] width 197 height 6
click at [654, 237] on button "Sauver" at bounding box center [650, 233] width 25 height 10
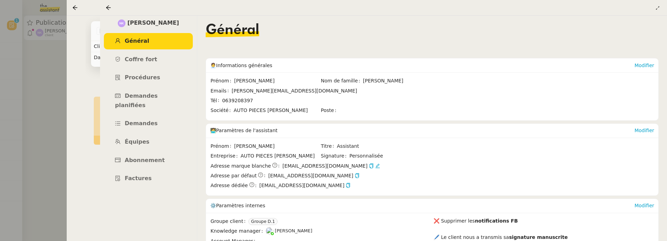
scroll to position [1, 0]
click at [166, 152] on link "Abonnement" at bounding box center [148, 160] width 89 height 16
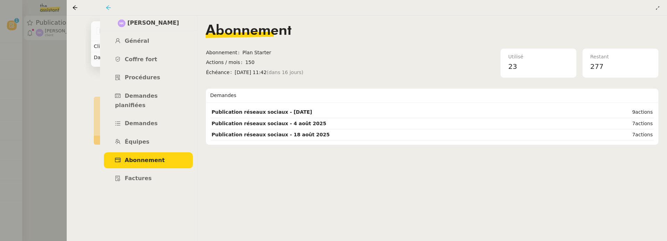
click at [108, 5] on icon at bounding box center [109, 8] width 6 height 6
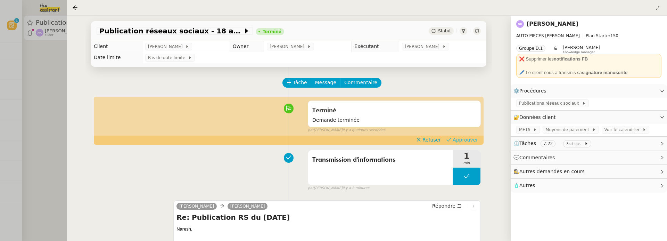
click at [460, 141] on span "Approuver" at bounding box center [464, 139] width 25 height 7
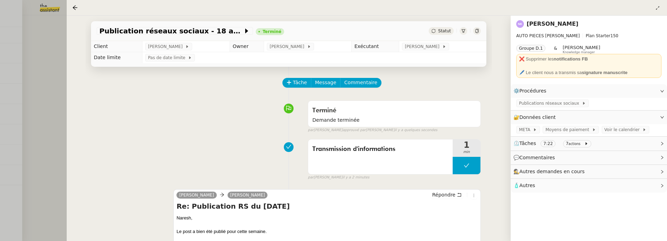
click at [52, 95] on div at bounding box center [333, 120] width 667 height 241
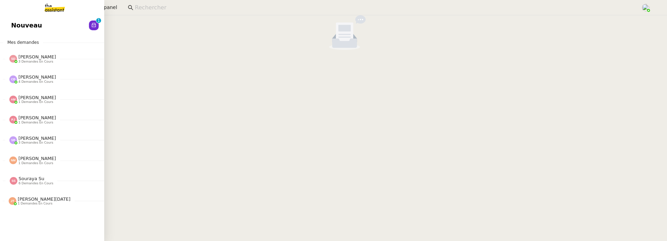
click at [26, 24] on span "Nouveau" at bounding box center [26, 25] width 31 height 10
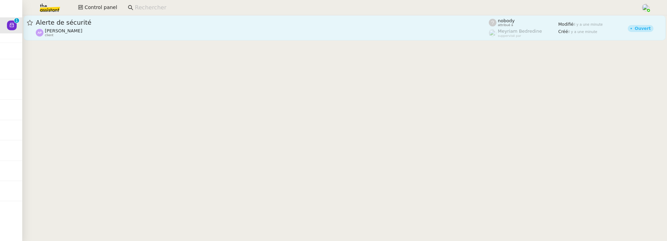
click at [178, 25] on span "Alerte de sécurité" at bounding box center [262, 22] width 453 height 6
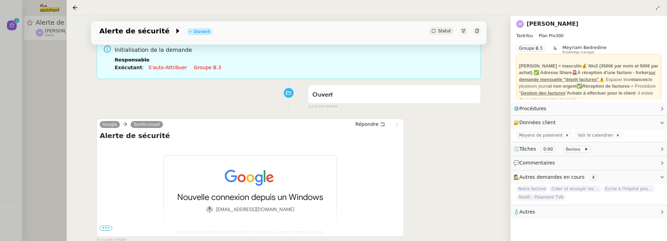
scroll to position [89, 0]
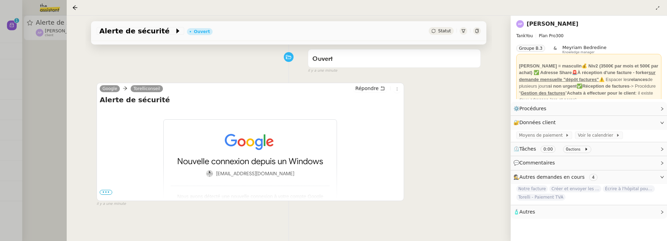
click at [109, 193] on span "•••" at bounding box center [106, 192] width 12 height 5
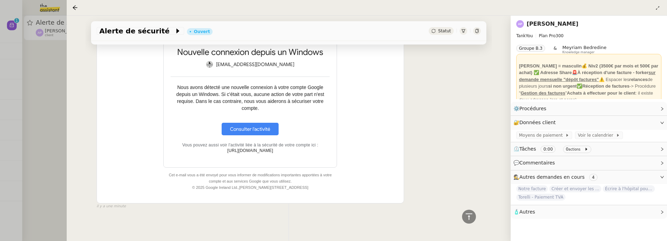
scroll to position [199, 0]
click at [442, 30] on span "Statut" at bounding box center [444, 30] width 13 height 5
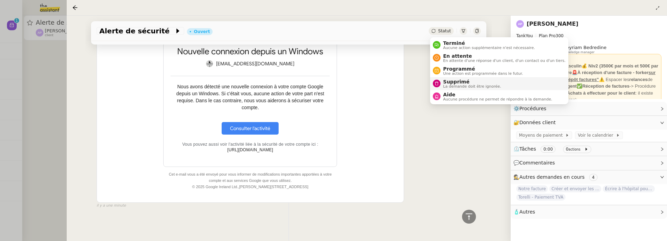
click at [449, 79] on span "Supprimé" at bounding box center [472, 82] width 58 height 6
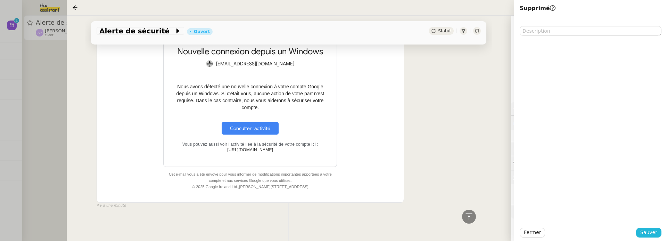
click at [638, 232] on button "Sauver" at bounding box center [648, 232] width 25 height 10
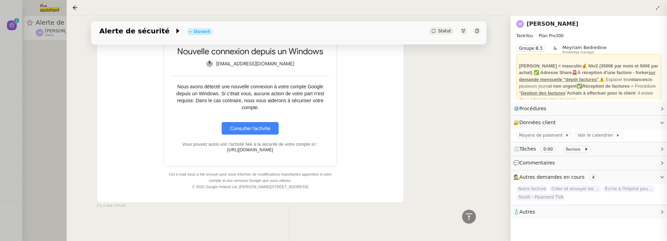
click at [47, 141] on div at bounding box center [333, 120] width 667 height 241
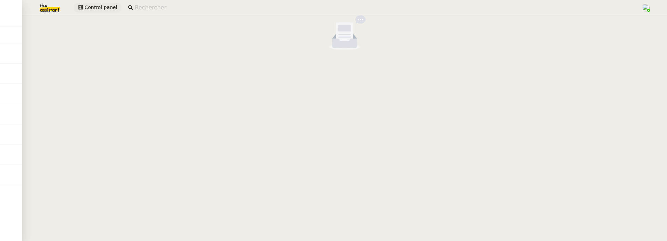
click at [90, 8] on span "Control panel" at bounding box center [100, 7] width 33 height 8
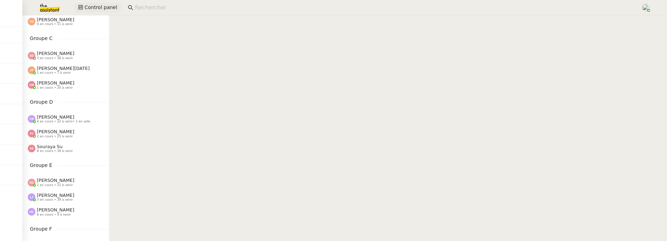
scroll to position [131, 0]
click at [56, 143] on span "Souraya Su" at bounding box center [50, 144] width 26 height 5
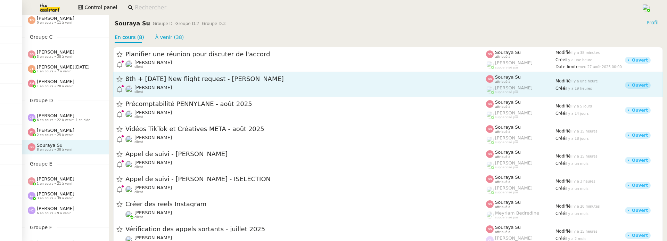
click at [166, 76] on span "8th + 17th September 2025 New flight request - Herman Kiafuca" at bounding box center [305, 79] width 360 height 6
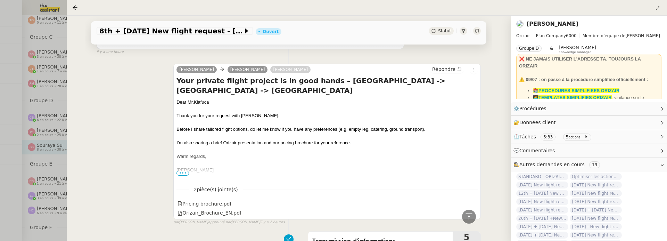
scroll to position [271, 0]
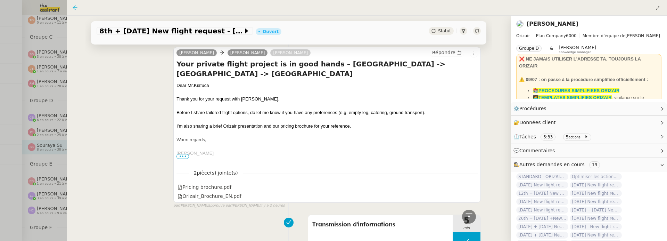
click icon
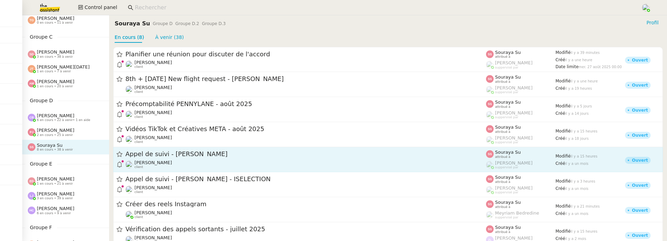
scroll to position [13, 0]
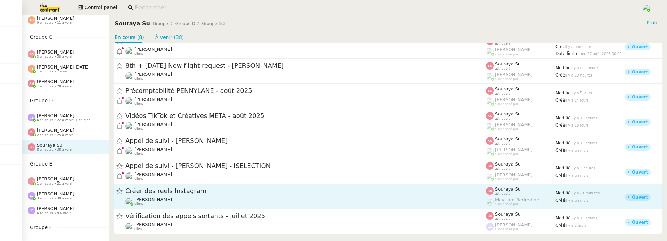
click div "Frédérique Albert client"
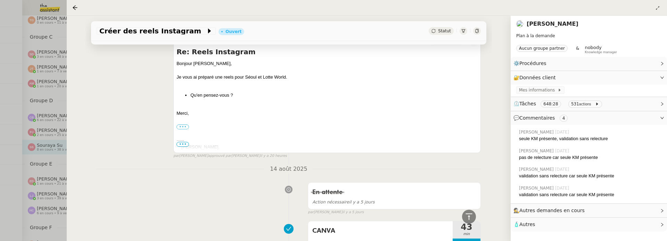
scroll to position [338, 0]
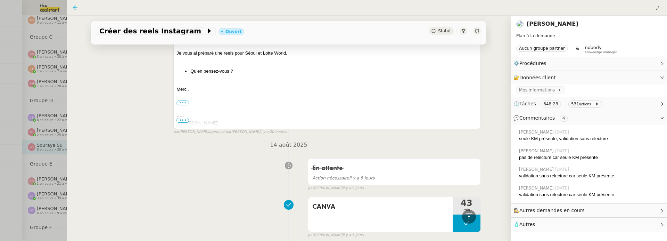
click icon
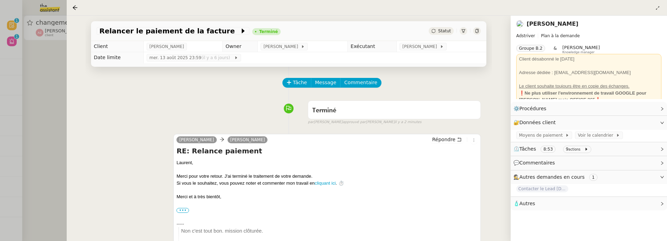
click at [57, 117] on div at bounding box center [333, 120] width 667 height 241
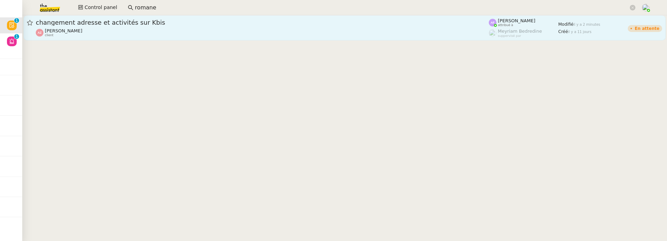
click at [112, 27] on div "changement adresse et activités sur Kbis Aurélien Zanker client" at bounding box center [262, 27] width 453 height 19
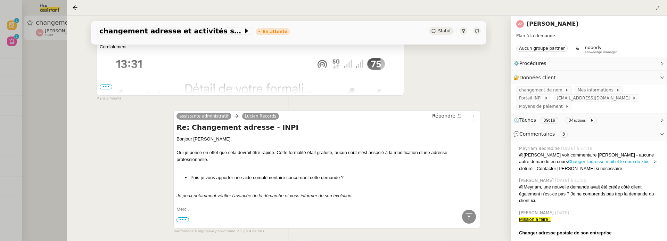
click at [40, 115] on div at bounding box center [333, 120] width 667 height 241
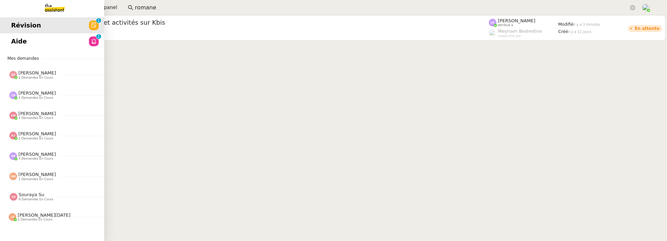
click at [9, 44] on link "Aide 0 1 2 3 4 5 6 7 8 9" at bounding box center [52, 41] width 104 height 16
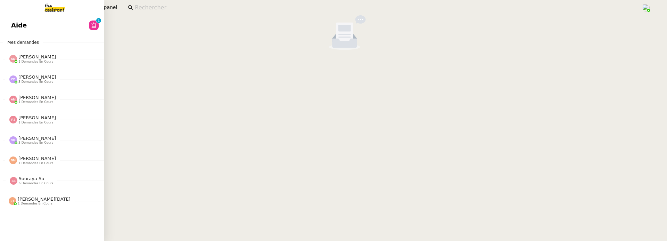
click at [14, 28] on span "Aide" at bounding box center [19, 25] width 16 height 10
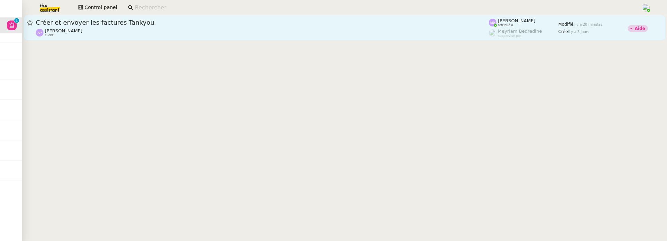
click at [212, 31] on div "Ashley Poniatowski client" at bounding box center [262, 32] width 453 height 9
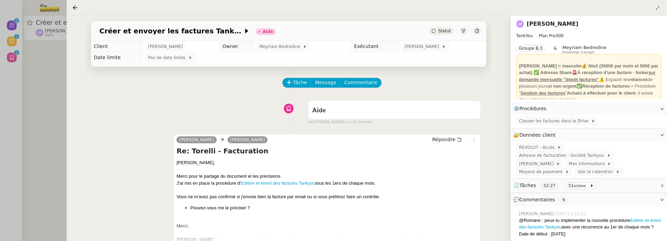
click at [50, 125] on div at bounding box center [333, 120] width 667 height 241
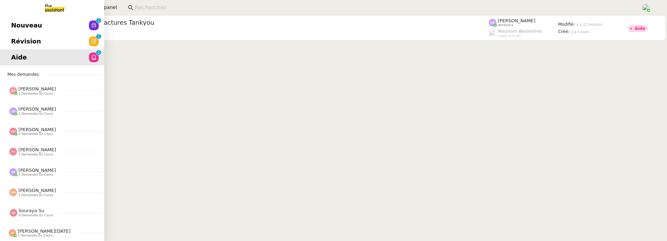
click at [16, 39] on span "Révision" at bounding box center [26, 41] width 30 height 10
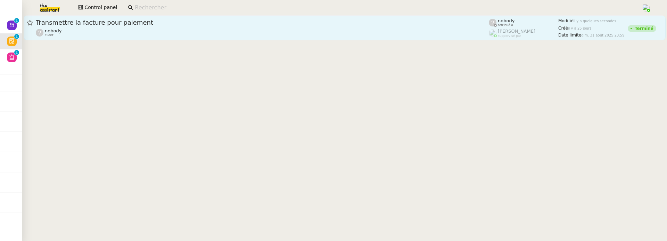
click at [198, 21] on span "Transmettre la facture pour paiement" at bounding box center [262, 22] width 453 height 6
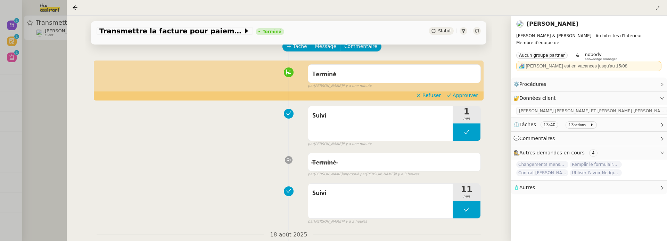
scroll to position [37, 0]
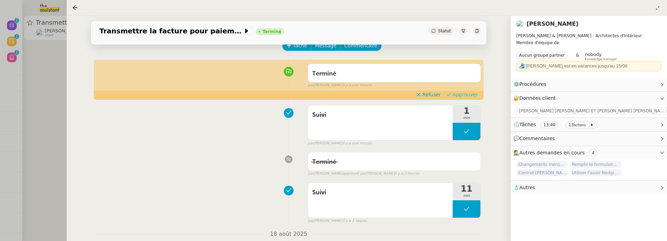
click at [469, 92] on span "Approuver" at bounding box center [464, 94] width 25 height 7
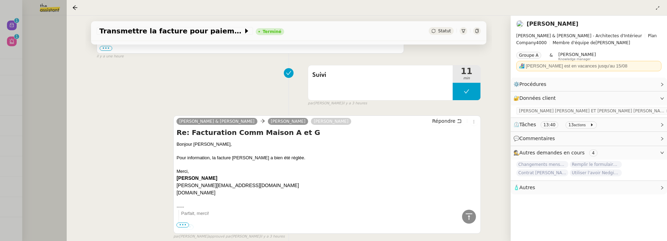
scroll to position [0, 0]
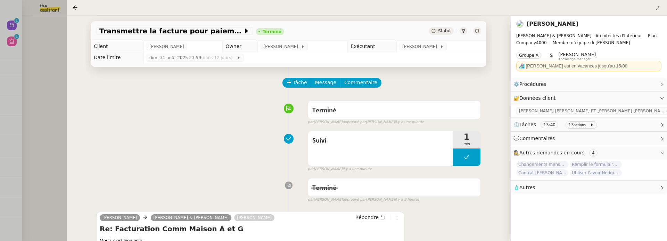
click at [60, 85] on div at bounding box center [333, 120] width 667 height 241
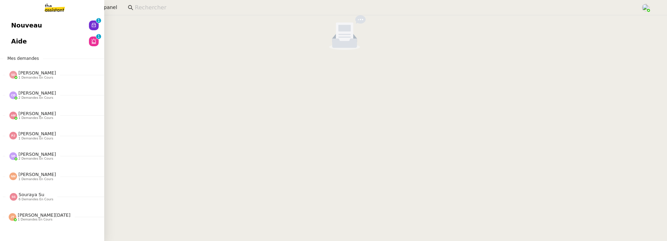
click at [18, 26] on span "Nouveau" at bounding box center [26, 25] width 31 height 10
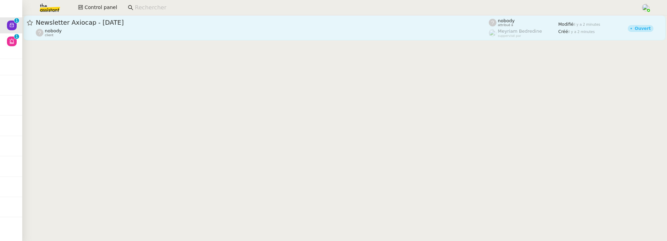
click at [192, 25] on span "Newsletter Axiocap - Août 2025" at bounding box center [262, 22] width 453 height 6
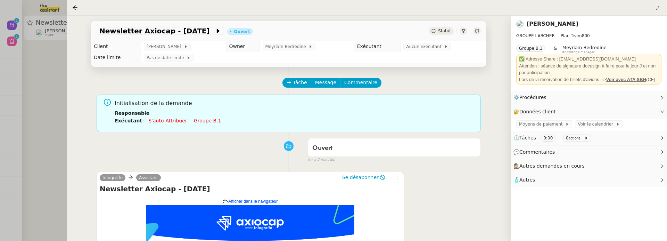
scroll to position [89, 0]
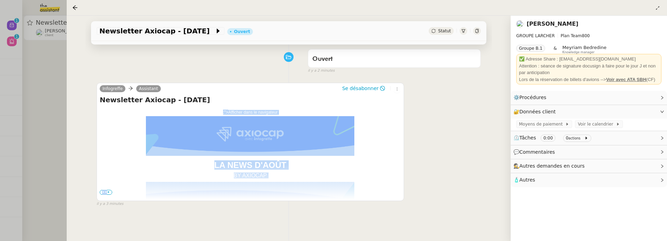
click at [107, 194] on div "Newsletter Axiocap - Août 2025 Newsletter - Août 2025 ;"> Afficher dans le navi…" at bounding box center [250, 147] width 301 height 104
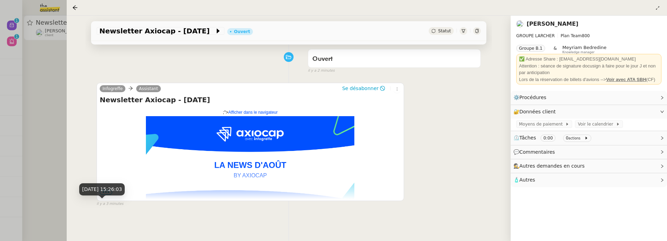
click at [107, 192] on div "19 août 2025, 15:26:03" at bounding box center [101, 189] width 45 height 12
click at [105, 190] on span "•••" at bounding box center [106, 192] width 12 height 5
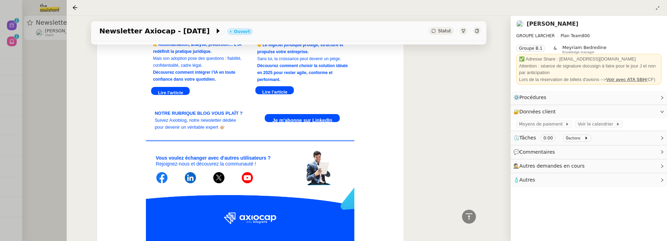
scroll to position [1097, 0]
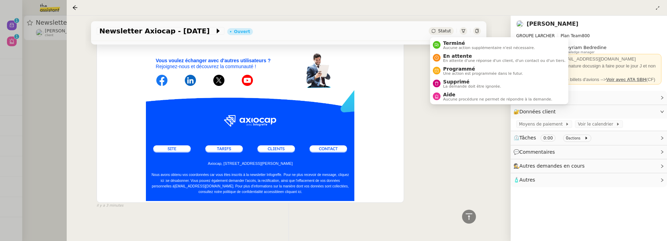
click at [444, 29] on span "Statut" at bounding box center [444, 30] width 13 height 5
click at [453, 79] on span "Supprimé" at bounding box center [472, 82] width 58 height 6
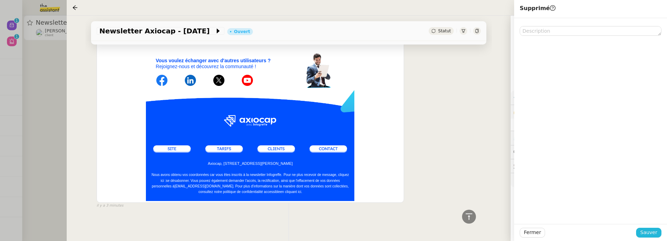
click at [654, 234] on span "Sauver" at bounding box center [648, 232] width 17 height 8
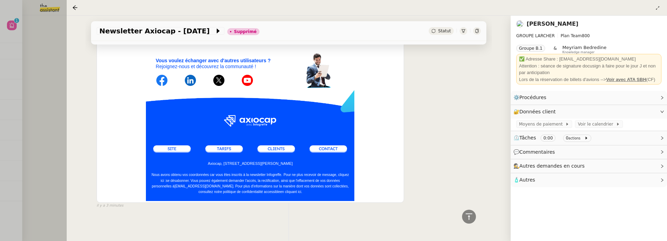
click at [49, 122] on div at bounding box center [333, 120] width 667 height 241
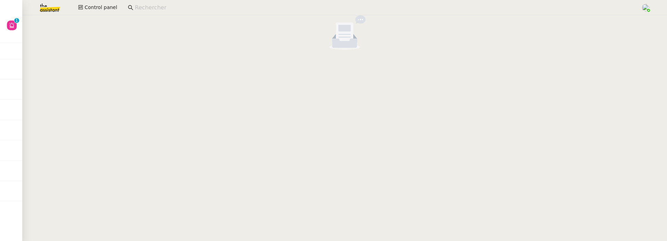
click at [49, 122] on div at bounding box center [333, 120] width 667 height 241
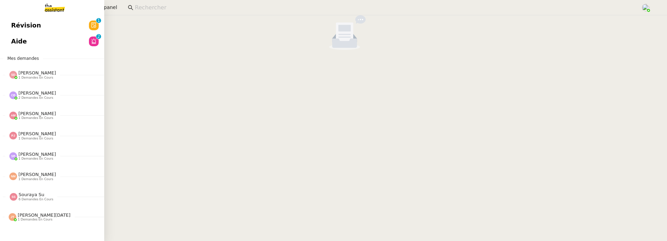
click at [24, 31] on link "Révision 0 1 2 3 4 5 6 7 8 9" at bounding box center [52, 25] width 104 height 16
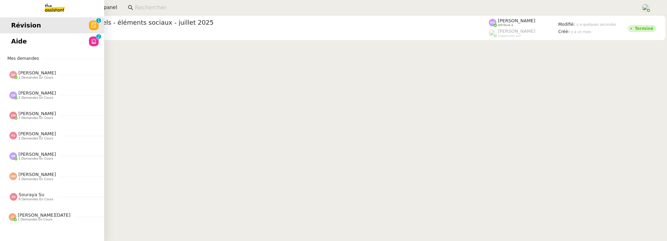
click at [11, 42] on span "Aide" at bounding box center [19, 41] width 16 height 10
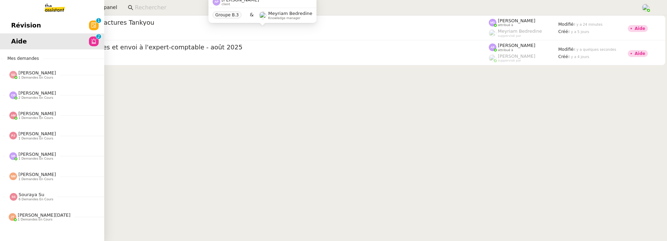
click at [14, 22] on span "Révision" at bounding box center [26, 25] width 30 height 10
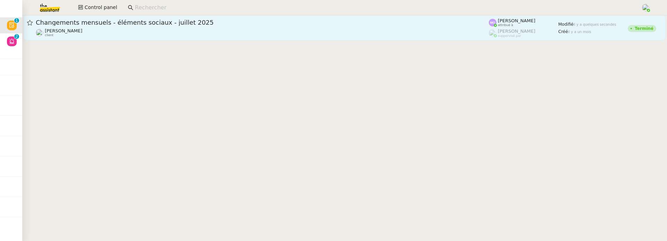
click at [159, 22] on span "Changements mensuels - éléments sociaux - juillet 2025" at bounding box center [262, 22] width 453 height 6
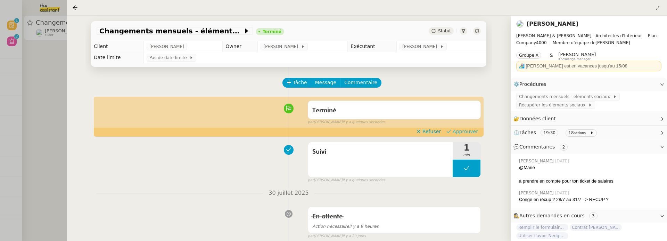
click at [474, 130] on span "Approuver" at bounding box center [464, 131] width 25 height 7
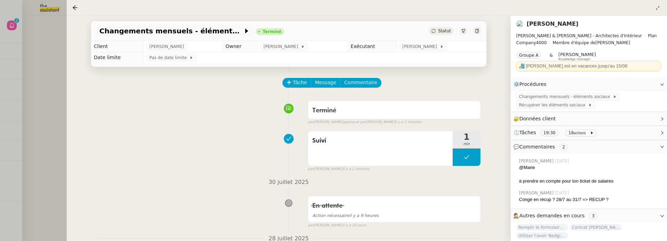
click at [34, 85] on div at bounding box center [333, 120] width 667 height 241
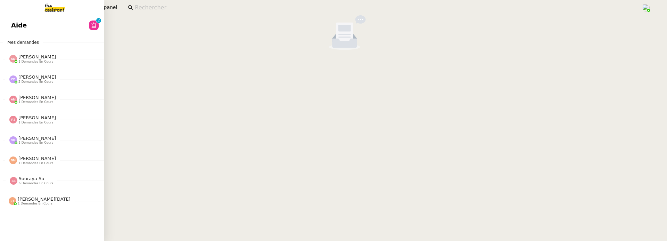
click at [14, 30] on span "Aide" at bounding box center [19, 25] width 16 height 10
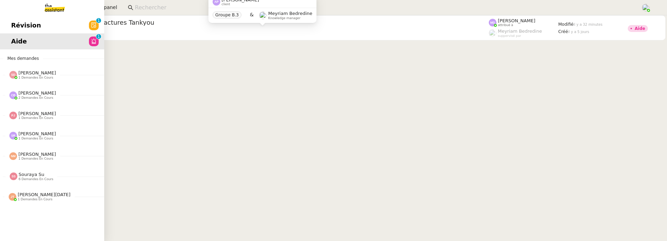
click at [4, 28] on link "Révision 0 1 2 3 4 5 6 7 8 9" at bounding box center [52, 25] width 104 height 16
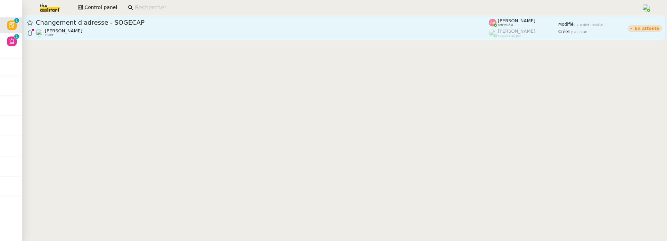
click at [181, 21] on span "Changement d'adresse - SOGECAP" at bounding box center [262, 22] width 453 height 6
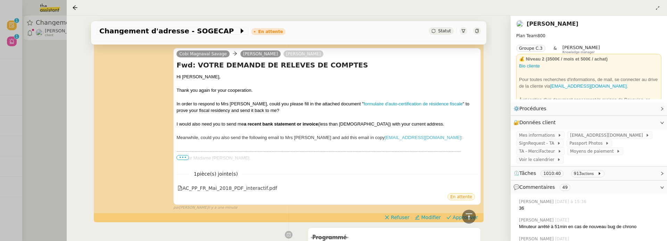
scroll to position [183, 0]
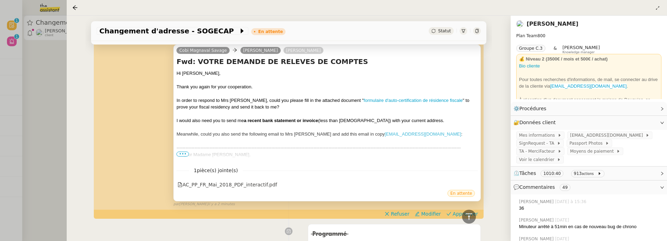
click at [181, 154] on span "•••" at bounding box center [182, 153] width 12 height 5
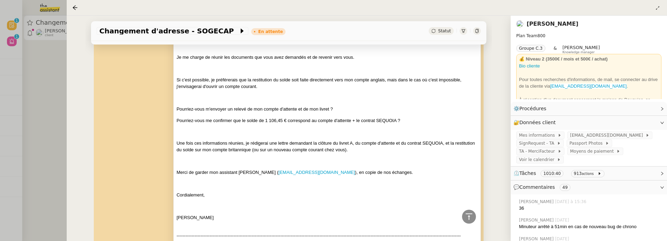
scroll to position [441, 0]
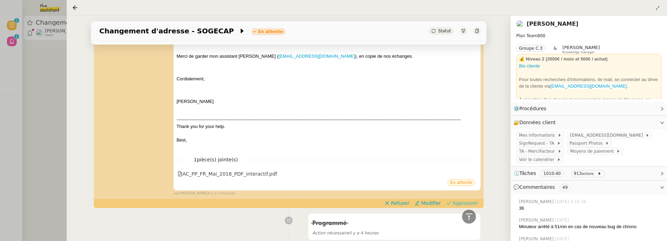
click at [468, 201] on span "Approuver" at bounding box center [464, 202] width 25 height 7
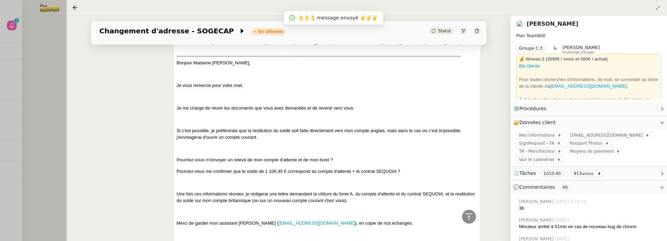
scroll to position [611, 0]
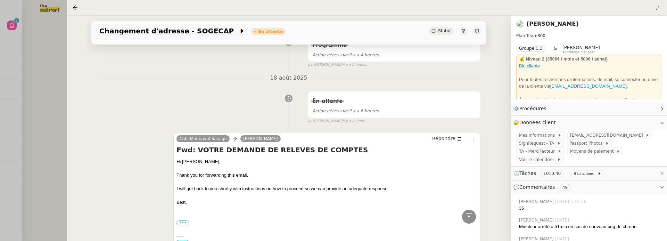
click at [61, 135] on div at bounding box center [333, 120] width 667 height 241
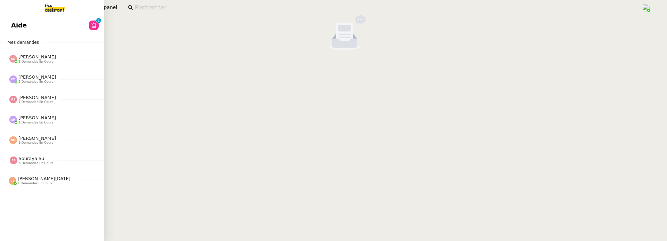
click at [17, 23] on span "Aide" at bounding box center [19, 25] width 16 height 10
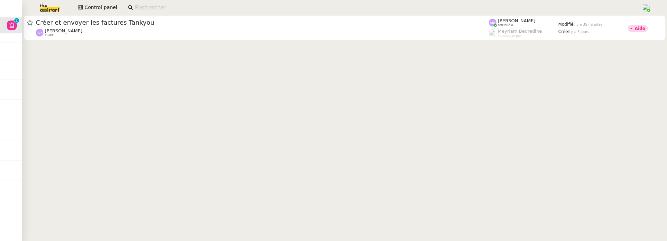
click at [168, 10] on input at bounding box center [384, 7] width 499 height 9
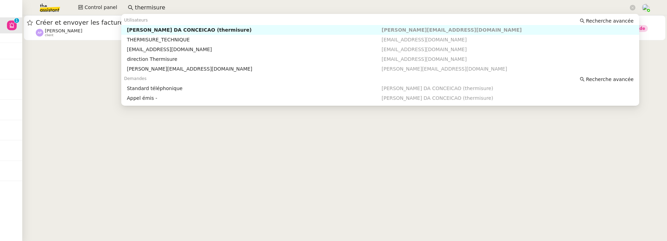
click at [172, 31] on div "Charles DA CONCEICAO (thermisure)" at bounding box center [254, 30] width 254 height 6
type input "thermisure"
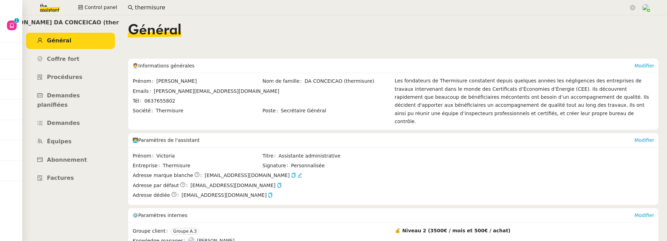
scroll to position [91, 0]
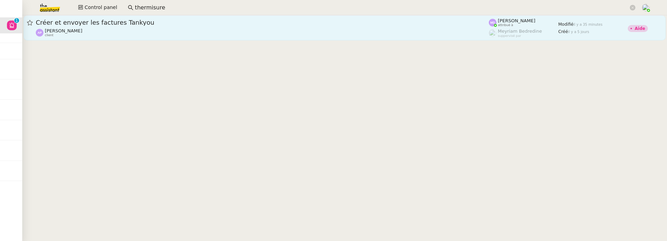
click at [190, 24] on span "Créer et envoyer les factures Tankyou" at bounding box center [262, 22] width 453 height 6
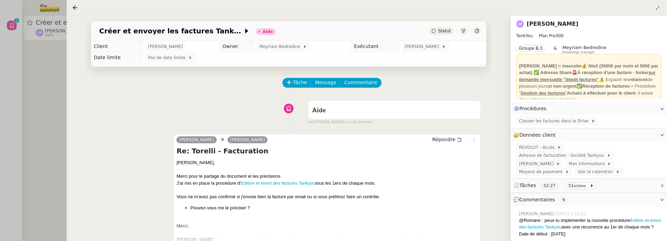
click at [474, 30] on div at bounding box center [477, 31] width 8 height 8
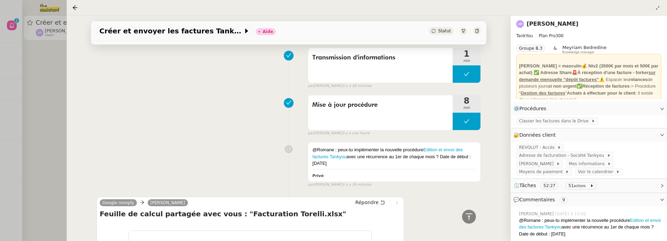
scroll to position [235, 0]
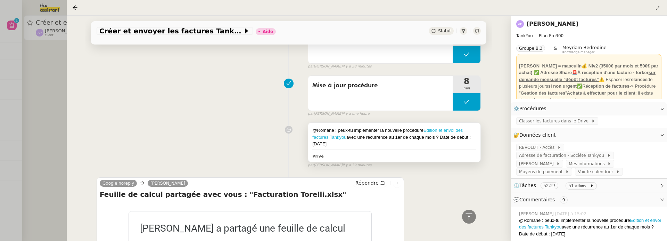
click at [447, 127] on link "Edition et envoi des factures Tankyou" at bounding box center [387, 133] width 150 height 12
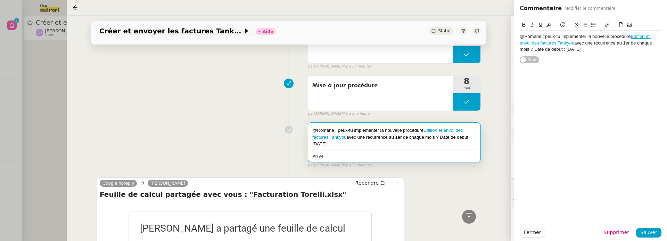
click at [419, 191] on div "Google noreply Camille Répondre Feuille de calcul partagée avec vous : "Factura…" at bounding box center [289, 236] width 384 height 130
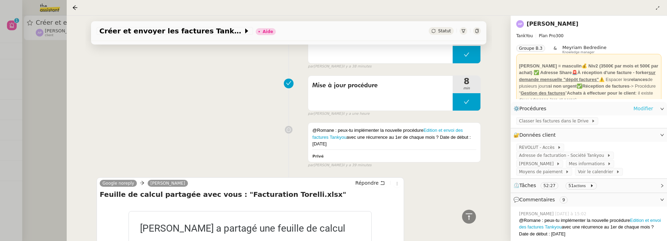
click at [647, 109] on link "Modifier" at bounding box center [643, 108] width 20 height 8
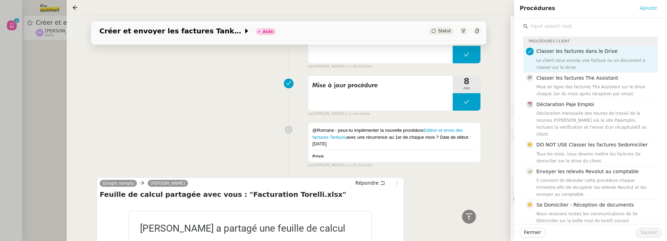
click at [651, 7] on span "Ajouter" at bounding box center [648, 8] width 18 height 8
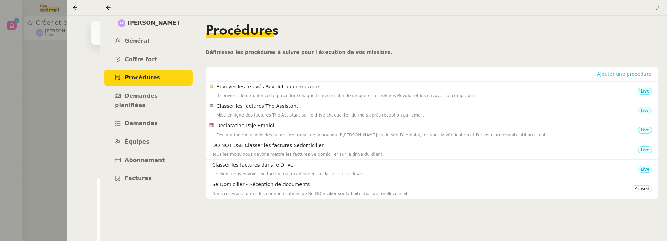
click at [624, 73] on span "Ajouter une procédure" at bounding box center [623, 73] width 55 height 7
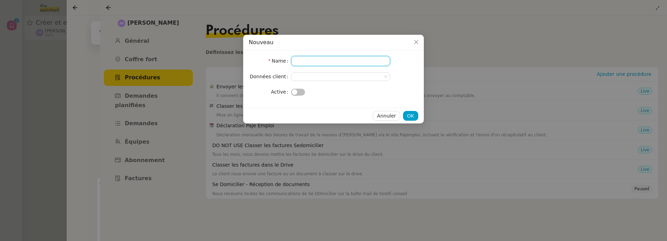
click at [341, 62] on input "Name" at bounding box center [340, 61] width 99 height 10
type input "Edition et envoi des factures"
click at [313, 74] on nz-select-top-control at bounding box center [340, 76] width 99 height 9
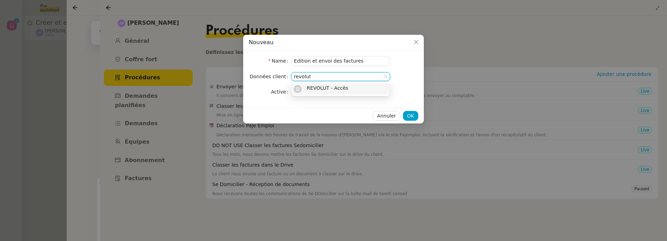
type input "revolut"
click at [340, 90] on span "REVOLUT - Accès" at bounding box center [327, 88] width 41 height 6
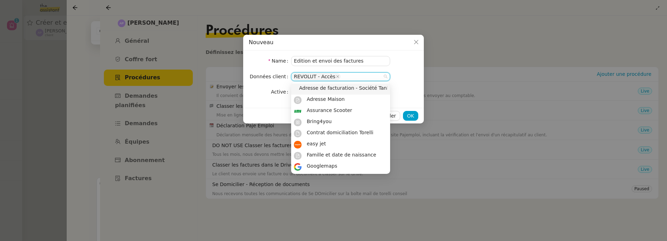
click at [404, 76] on nz-form-item "Données client REVOLUT - Accès" at bounding box center [333, 77] width 169 height 10
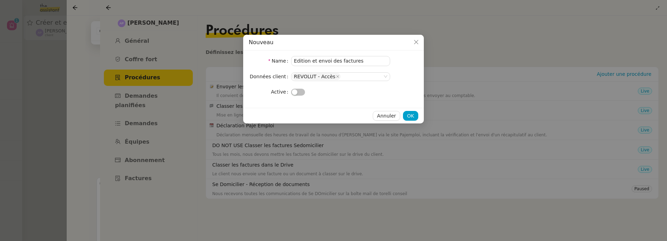
click at [303, 90] on button "button" at bounding box center [298, 92] width 14 height 7
click at [417, 114] on button "OK" at bounding box center [410, 116] width 15 height 10
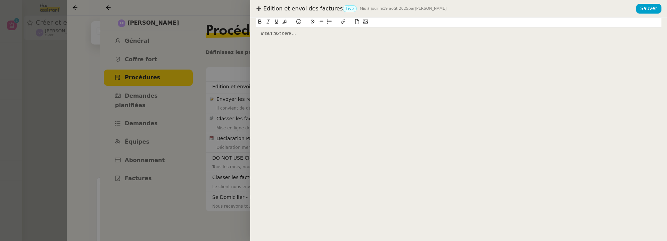
click at [316, 33] on div at bounding box center [458, 33] width 405 height 6
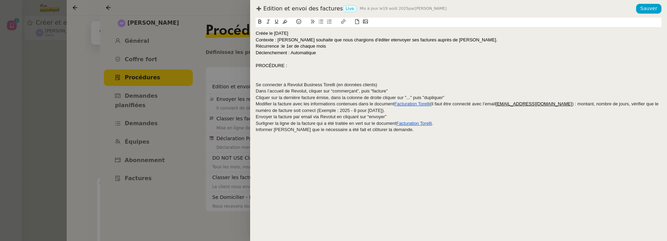
click at [309, 34] on div "Créée le [DATE]" at bounding box center [458, 33] width 405 height 6
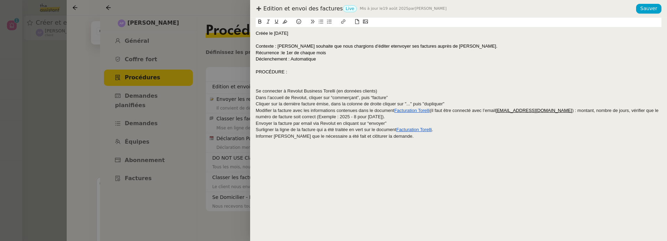
drag, startPoint x: 302, startPoint y: 35, endPoint x: 243, endPoint y: 33, distance: 58.7
click at [243, 33] on div "Edition et envoi des factures Live Mis à jour le 19 août 2025 par Frédérique A.…" at bounding box center [333, 120] width 667 height 241
click at [260, 21] on icon at bounding box center [259, 21] width 3 height 4
click at [285, 20] on icon at bounding box center [284, 21] width 5 height 5
click at [277, 47] on span "Contexte : [PERSON_NAME] souhaite que nous chargions d’éditer et" at bounding box center [325, 45] width 139 height 5
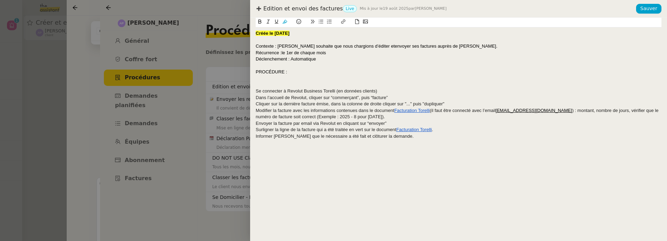
click at [262, 46] on span "Contexte : [PERSON_NAME] souhaite que nous chargions d’éditer et" at bounding box center [325, 45] width 139 height 5
click at [278, 22] on icon at bounding box center [276, 21] width 5 height 5
click at [260, 22] on icon at bounding box center [259, 21] width 3 height 4
click at [269, 55] on div "Récurrence : le 1er de chaque mois" at bounding box center [458, 53] width 405 height 6
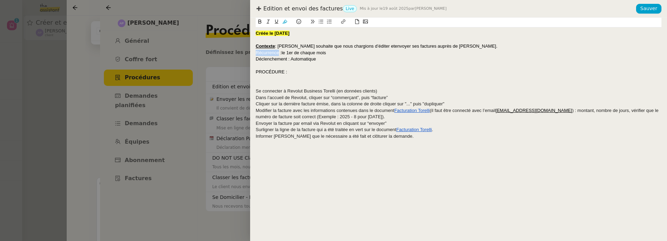
click at [269, 55] on div "Récurrence : le 1er de chaque mois" at bounding box center [458, 53] width 405 height 6
click at [258, 23] on icon at bounding box center [259, 21] width 5 height 5
click at [275, 22] on icon at bounding box center [276, 21] width 5 height 5
click at [470, 48] on div "Contexte : Ashley souhaite que nous chargions d’éditer et envoyer ses factures …" at bounding box center [458, 46] width 405 height 6
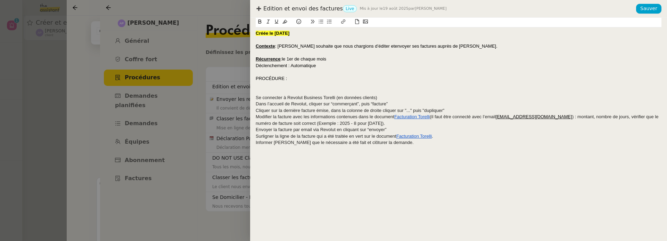
click at [372, 61] on div "Récurrence : le 1er de chaque mois" at bounding box center [458, 59] width 405 height 6
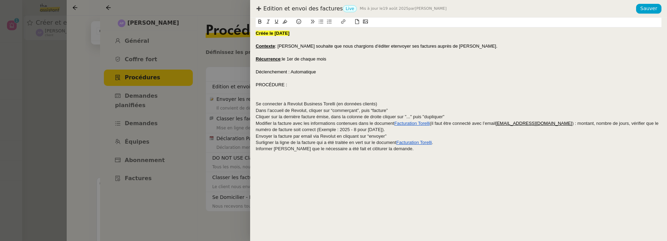
click at [261, 71] on span "Déclenchement : Automatique" at bounding box center [286, 71] width 60 height 5
click at [259, 24] on icon at bounding box center [259, 21] width 5 height 5
click at [285, 22] on icon at bounding box center [284, 21] width 5 height 5
click at [276, 23] on icon at bounding box center [276, 21] width 5 height 5
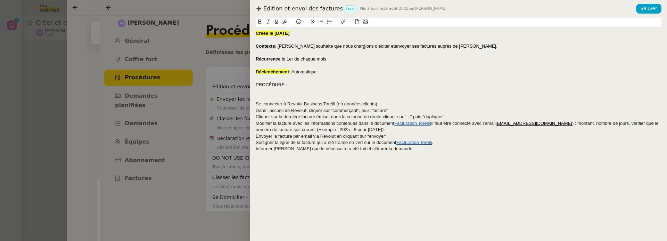
click at [325, 69] on div "Déclenchement : Automatique" at bounding box center [458, 72] width 405 height 6
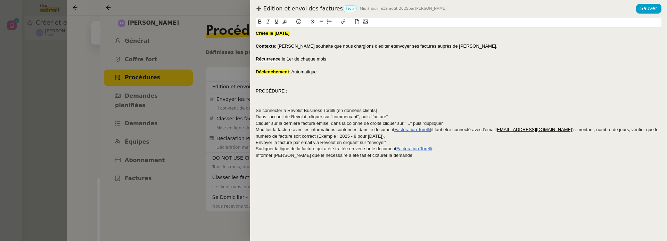
click at [274, 73] on u "Déclenchement" at bounding box center [272, 71] width 33 height 5
click at [285, 23] on icon at bounding box center [284, 21] width 5 height 5
click at [287, 69] on div "Déclenchement : Automatique" at bounding box center [458, 72] width 405 height 6
click at [266, 92] on span "PROCÉDURE :" at bounding box center [271, 90] width 31 height 5
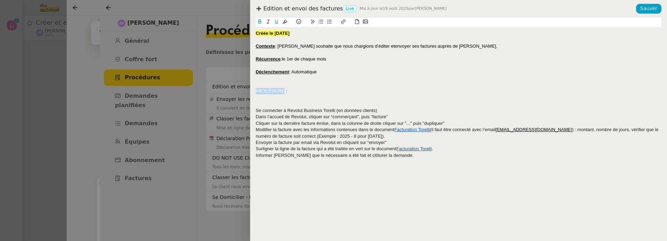
click at [266, 92] on span "PROCÉDURE :" at bounding box center [271, 90] width 31 height 5
click at [258, 19] on icon at bounding box center [259, 21] width 5 height 5
click at [275, 22] on icon at bounding box center [276, 21] width 3 height 4
click at [302, 88] on div "PROCÉDURE :" at bounding box center [458, 91] width 405 height 6
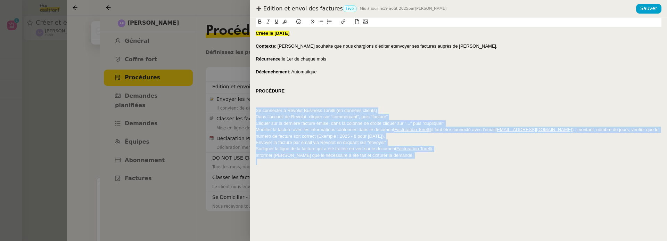
drag, startPoint x: 392, startPoint y: 158, endPoint x: 256, endPoint y: 111, distance: 144.6
click at [256, 111] on div "Créée le 19/08/2025 Contexte : Ashley souhaite que nous chargions d’éditer et e…" at bounding box center [458, 97] width 405 height 140
click at [329, 22] on icon at bounding box center [329, 21] width 5 height 5
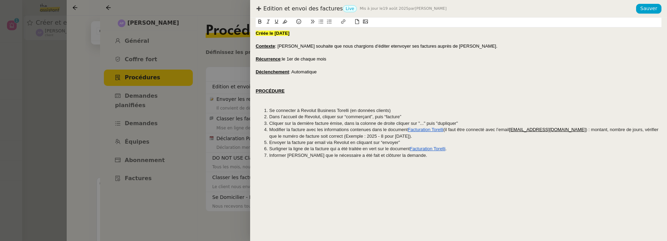
click at [338, 122] on li "Cliquer sur la dernière facture émise, dans la colonne de droite cliquer sur ".…" at bounding box center [461, 123] width 399 height 6
drag, startPoint x: 300, startPoint y: 109, endPoint x: 349, endPoint y: 110, distance: 49.3
click at [349, 110] on li "Se connecter à Revolut Business Torelli (en données clients)" at bounding box center [461, 110] width 399 height 6
click at [261, 23] on icon at bounding box center [259, 21] width 3 height 4
drag, startPoint x: 344, startPoint y: 117, endPoint x: 416, endPoint y: 117, distance: 72.2
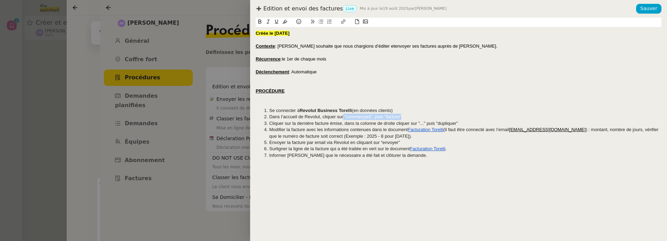
click at [416, 117] on li "Dans l’accueil de Revolut, cliquer sur “commerçant”, puis “facture”" at bounding box center [461, 117] width 399 height 6
click at [259, 25] on button at bounding box center [260, 22] width 8 height 8
drag, startPoint x: 462, startPoint y: 124, endPoint x: 417, endPoint y: 123, distance: 45.2
click at [417, 123] on li "Cliquer sur la dernière facture émise, dans la colonne de droite cliquer sur ".…" at bounding box center [461, 123] width 399 height 6
click at [259, 20] on icon at bounding box center [259, 21] width 5 height 5
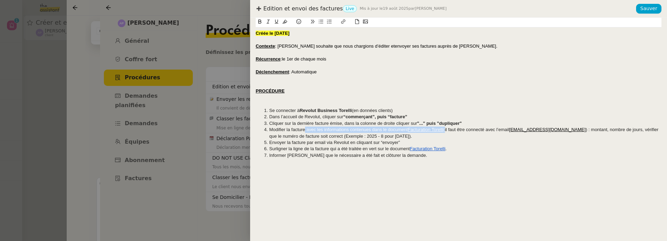
drag, startPoint x: 305, startPoint y: 129, endPoint x: 445, endPoint y: 125, distance: 140.0
click at [445, 125] on ol "Se connecter à Revolut Business Torelli (en données clients) Dans l’accueil de …" at bounding box center [458, 132] width 405 height 51
drag, startPoint x: 445, startPoint y: 129, endPoint x: 307, endPoint y: 131, distance: 138.5
click at [307, 131] on li "Modifier la facture avec les informations contenues dans le document Facturatio…" at bounding box center [461, 132] width 399 height 13
click at [259, 24] on button at bounding box center [260, 22] width 8 height 8
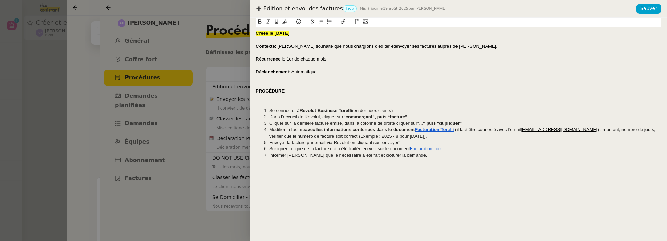
click at [459, 134] on li "Modifier la facture avec les informations contenues dans le document Facturatio…" at bounding box center [461, 132] width 399 height 13
drag, startPoint x: 457, startPoint y: 128, endPoint x: 576, endPoint y: 129, distance: 119.1
click at [576, 129] on li "Modifier la facture avec les informations contenues dans le document Facturatio…" at bounding box center [461, 132] width 399 height 13
click at [268, 22] on icon at bounding box center [267, 22] width 3 height 4
click at [457, 144] on li "Envoyer la facture par email via Revolut en cliquant sur “envoyer”" at bounding box center [461, 142] width 399 height 6
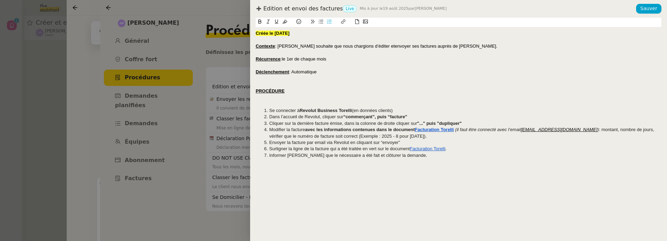
drag, startPoint x: 330, startPoint y: 135, endPoint x: 419, endPoint y: 134, distance: 88.9
click at [419, 134] on li "Modifier la facture avec les informations contenues dans le document Facturatio…" at bounding box center [461, 132] width 399 height 13
click at [268, 21] on icon at bounding box center [267, 22] width 3 height 4
drag, startPoint x: 307, startPoint y: 142, endPoint x: 349, endPoint y: 143, distance: 42.7
click at [350, 143] on li "Envoyer la facture par email via Revolut en cliquant sur “envoyer”" at bounding box center [461, 142] width 399 height 6
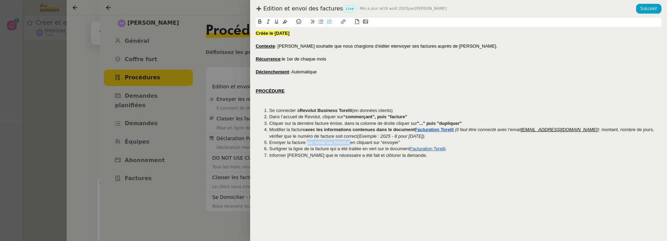
click at [260, 24] on button at bounding box center [260, 22] width 8 height 8
drag, startPoint x: 269, startPoint y: 148, endPoint x: 329, endPoint y: 149, distance: 59.7
click at [329, 149] on li "Surligner la ligne de la facture qui a été traitée en vert sur le document Fact…" at bounding box center [461, 148] width 399 height 6
click at [261, 19] on button at bounding box center [260, 22] width 8 height 8
drag, startPoint x: 268, startPoint y: 156, endPoint x: 300, endPoint y: 156, distance: 31.9
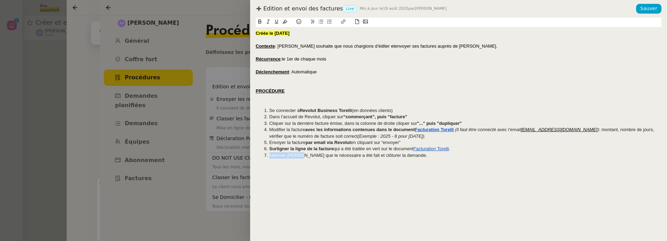
click at [300, 156] on li "Informer [PERSON_NAME] que le nécessaire a été fait et clôturer la demande." at bounding box center [461, 155] width 399 height 6
click at [259, 25] on button at bounding box center [260, 22] width 8 height 8
click at [641, 8] on span "Sauver" at bounding box center [648, 9] width 17 height 8
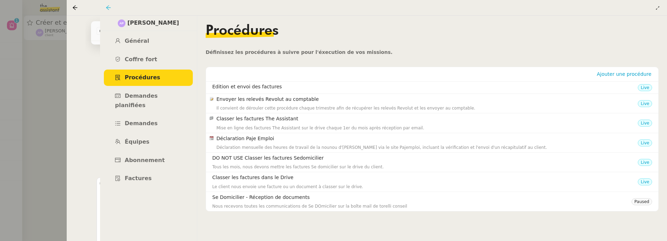
click at [107, 5] on icon at bounding box center [109, 8] width 6 height 6
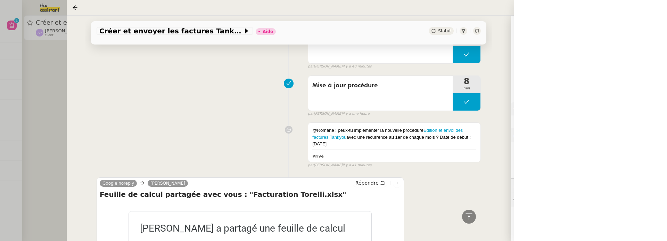
click at [444, 190] on div "Google noreply Camille Répondre Feuille de calcul partagée avec vous : "Factura…" at bounding box center [289, 236] width 384 height 130
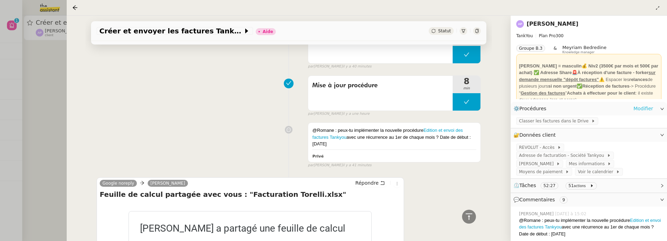
click at [645, 107] on link "Modifier" at bounding box center [643, 108] width 20 height 8
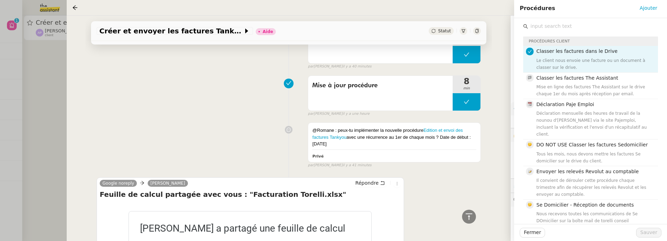
click at [562, 27] on input "text" at bounding box center [593, 26] width 130 height 9
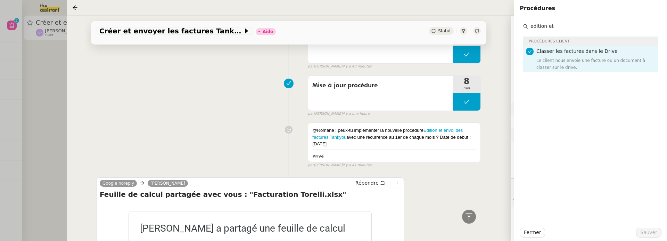
type input "edition et"
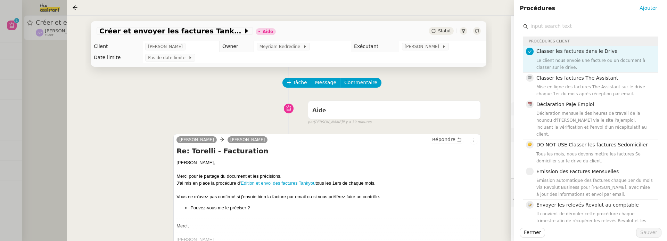
click at [547, 22] on input "text" at bounding box center [593, 26] width 130 height 9
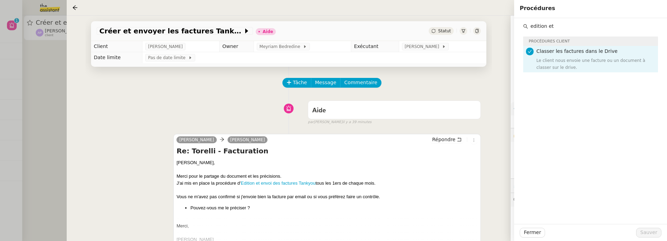
type input "edition et"
click at [505, 113] on div "Créer et envoyer les factures Tankyou Aide Statut Client [PERSON_NAME] Owner Me…" at bounding box center [289, 128] width 444 height 225
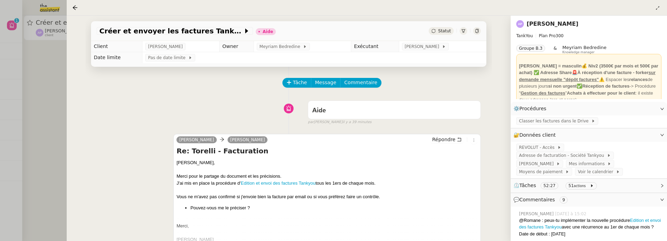
click at [552, 25] on link "[PERSON_NAME]" at bounding box center [552, 23] width 52 height 7
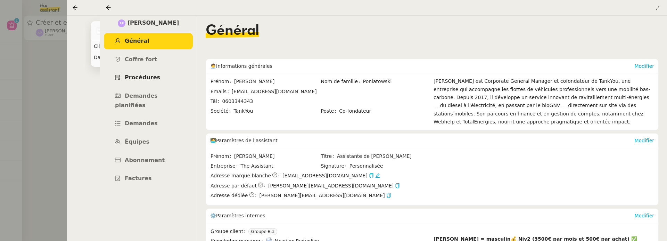
click at [152, 80] on span "Procédures" at bounding box center [142, 77] width 35 height 7
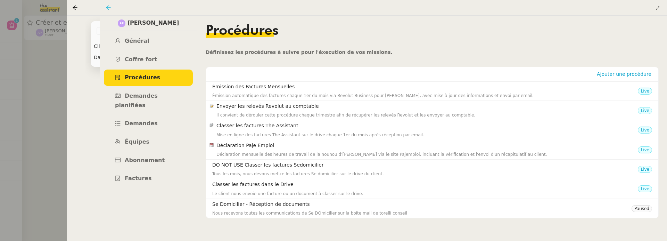
click at [110, 7] on icon at bounding box center [109, 8] width 6 height 6
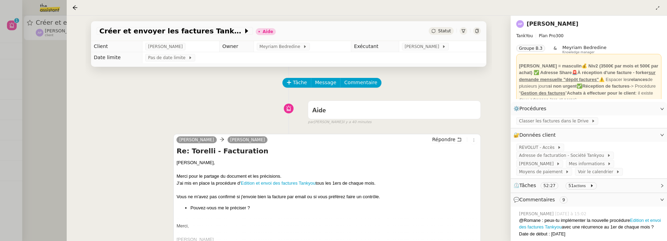
click at [63, 70] on div at bounding box center [333, 120] width 667 height 241
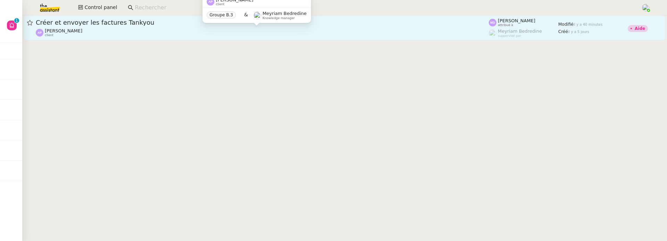
click at [192, 30] on div "[PERSON_NAME] client" at bounding box center [262, 32] width 453 height 9
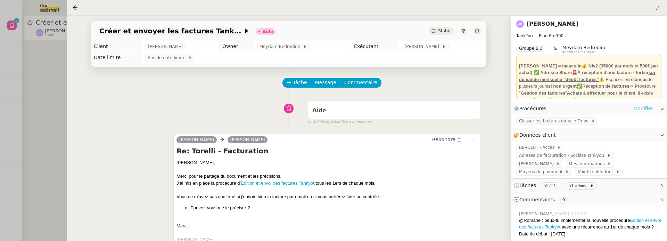
click at [643, 109] on link "Modifier" at bounding box center [643, 108] width 20 height 8
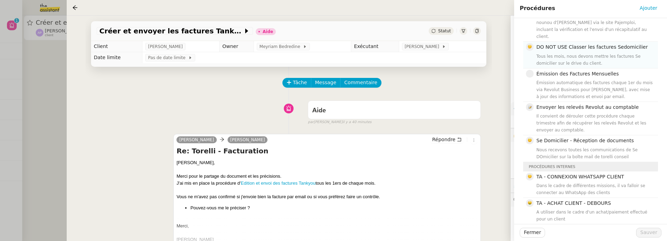
scroll to position [107, 0]
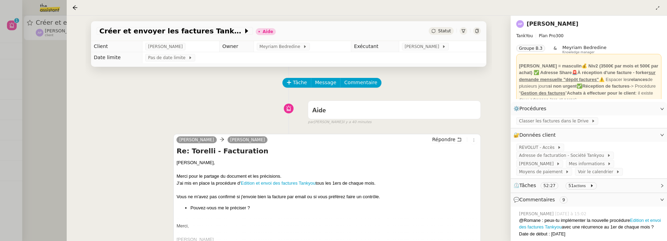
click at [555, 27] on link "[PERSON_NAME]" at bounding box center [552, 23] width 52 height 7
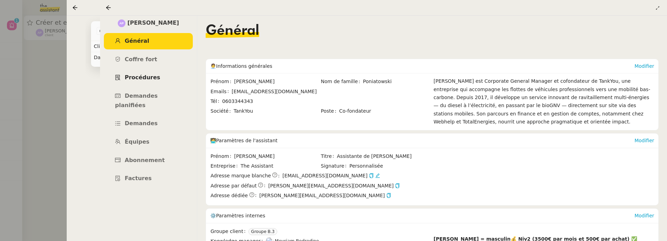
click at [150, 78] on span "Procédures" at bounding box center [142, 77] width 35 height 7
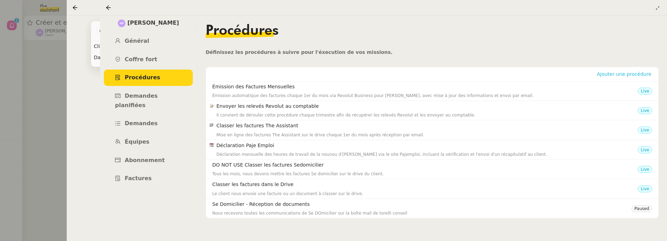
click at [622, 74] on span "Ajouter une procédure" at bounding box center [623, 73] width 55 height 7
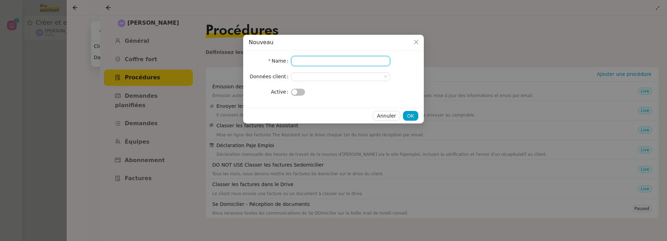
click at [328, 61] on input "Name" at bounding box center [340, 61] width 99 height 10
type input "Edition et envoi des factures"
click at [326, 75] on nz-select-top-control at bounding box center [340, 76] width 99 height 9
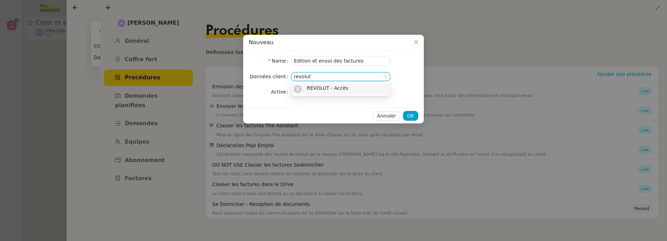
type input "revolut"
click at [329, 85] on span "REVOLUT - Accès" at bounding box center [327, 88] width 41 height 6
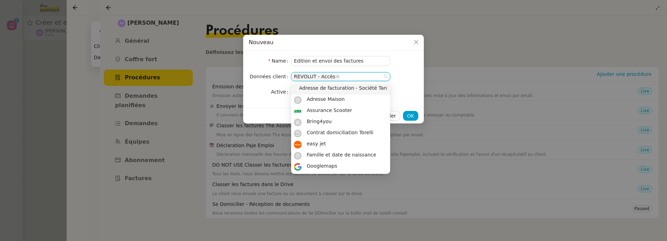
click at [264, 88] on nz-form-label "Active" at bounding box center [270, 92] width 42 height 10
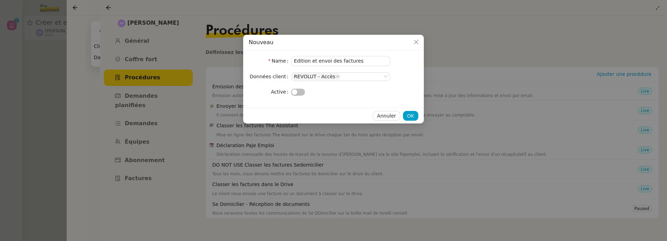
click at [294, 94] on span "button" at bounding box center [295, 92] width 6 height 6
click at [409, 113] on span "OK" at bounding box center [410, 116] width 7 height 8
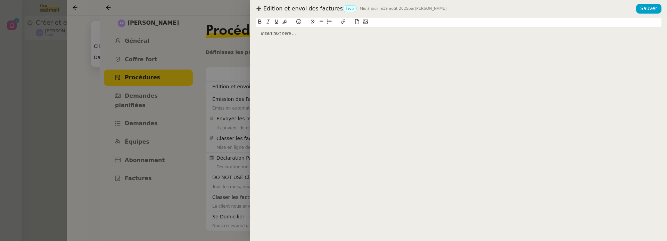
click at [398, 36] on div at bounding box center [458, 33] width 405 height 12
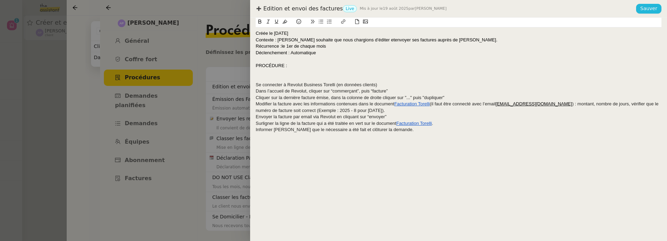
click at [648, 6] on span "Sauver" at bounding box center [648, 9] width 17 height 8
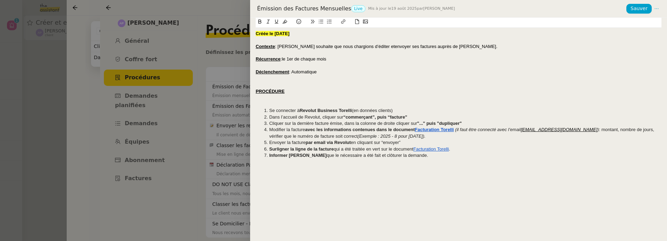
click at [231, 53] on div at bounding box center [333, 120] width 667 height 241
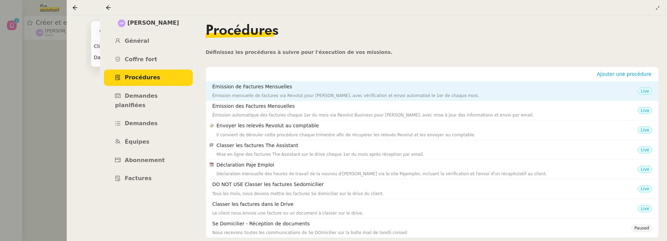
click at [555, 90] on h4 "Émission de Factures Mensuelles" at bounding box center [424, 87] width 425 height 8
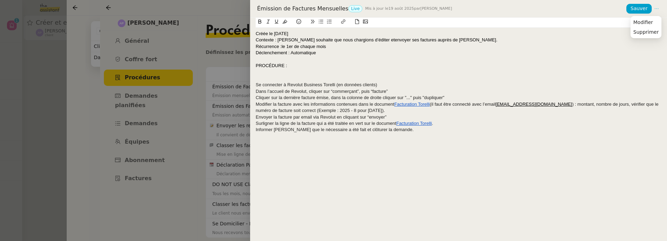
click at [655, 8] on icon at bounding box center [656, 8] width 5 height 5
click at [651, 34] on span "Supprimer" at bounding box center [645, 32] width 25 height 6
click at [615, 42] on div "Annuler OK" at bounding box center [601, 38] width 43 height 8
click at [615, 39] on span "OK" at bounding box center [616, 37] width 7 height 7
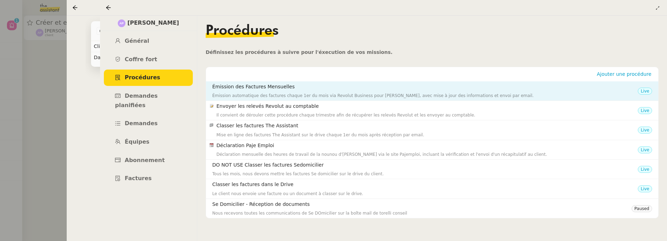
click at [487, 87] on h4 "Émission des Factures Mensuelles" at bounding box center [424, 87] width 425 height 8
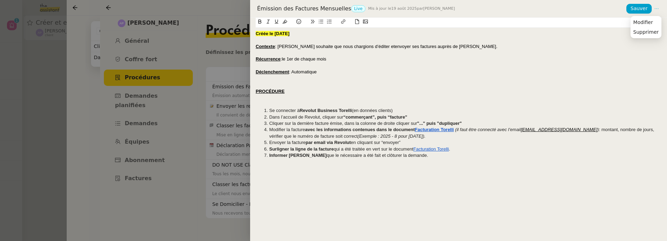
click at [657, 7] on icon at bounding box center [656, 8] width 5 height 5
click at [659, 9] on icon at bounding box center [656, 8] width 9 height 5
click at [657, 20] on li "Modifier" at bounding box center [645, 22] width 31 height 10
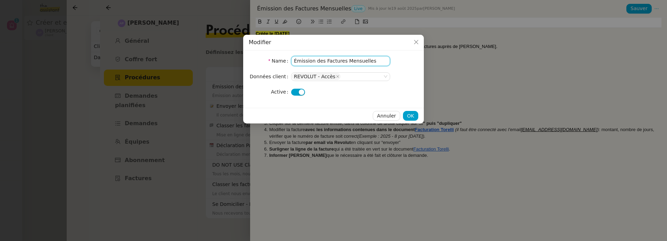
click at [320, 62] on input "Émission des Factures Mensuelles" at bounding box center [340, 61] width 99 height 10
drag, startPoint x: 372, startPoint y: 61, endPoint x: 218, endPoint y: 54, distance: 153.9
click at [218, 55] on nz-modal-container "Modifier Name Émission des Factures Mensuelles Données client REVOLUT - Accès A…" at bounding box center [333, 120] width 667 height 241
click at [294, 60] on input "Edtion et envoi des factures" at bounding box center [340, 61] width 99 height 10
click at [302, 61] on input "Edtion et envoi des factures" at bounding box center [340, 61] width 99 height 10
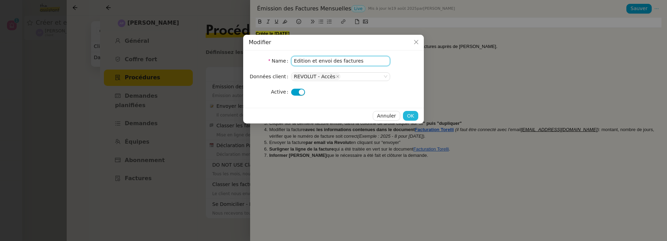
type input "Edition et envoi des factures"
click at [411, 115] on span "OK" at bounding box center [410, 116] width 7 height 8
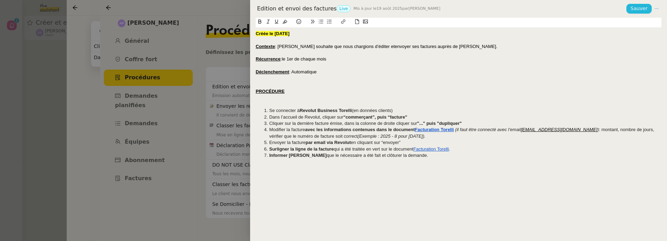
click at [638, 11] on span "Sauver" at bounding box center [638, 9] width 17 height 8
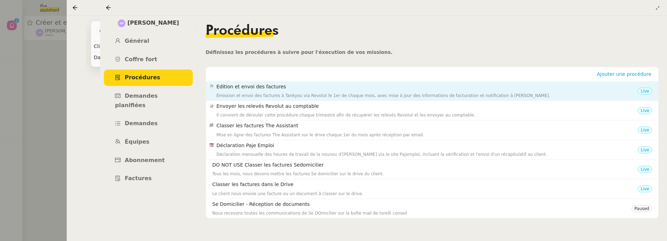
click at [331, 95] on div "Émission et envoi des factures à Tankyou via Revolut le 1er de chaque mois, ave…" at bounding box center [426, 95] width 421 height 7
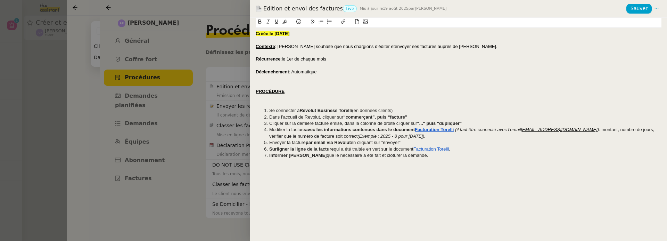
click at [209, 59] on div at bounding box center [333, 120] width 667 height 241
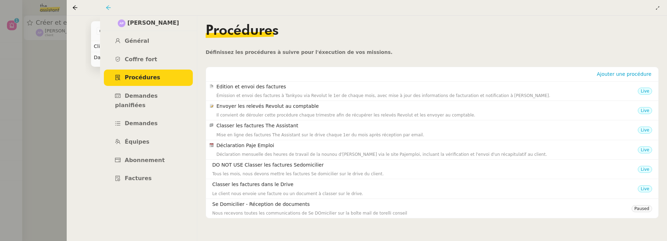
click at [108, 6] on icon at bounding box center [109, 8] width 6 height 6
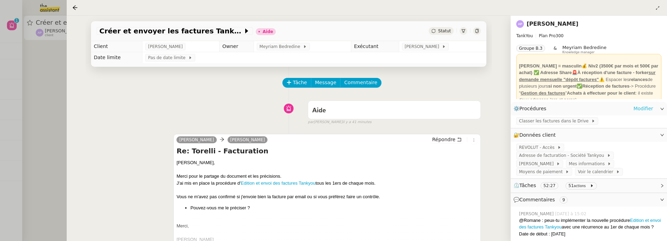
click at [644, 108] on link "Modifier" at bounding box center [643, 108] width 20 height 8
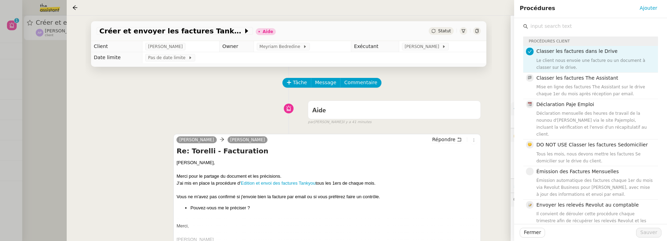
click at [556, 28] on input "text" at bounding box center [593, 26] width 130 height 9
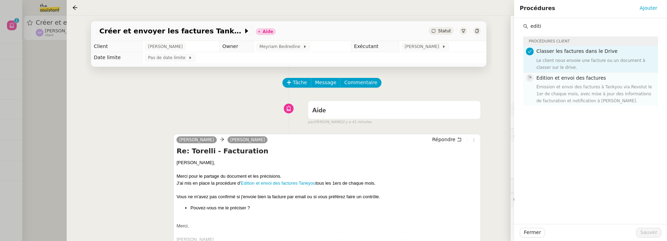
type input "editi"
click at [571, 85] on div "Émission et envoi des factures à Tankyou via Revolut le 1er de chaque mois, ave…" at bounding box center [594, 93] width 117 height 21
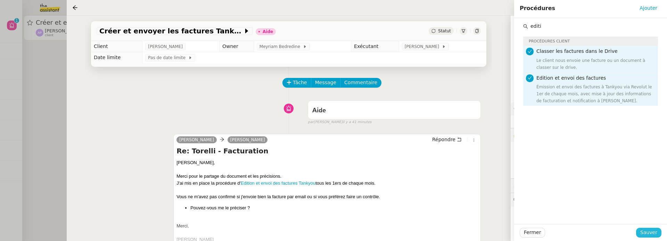
click at [653, 234] on span "Sauver" at bounding box center [648, 232] width 17 height 8
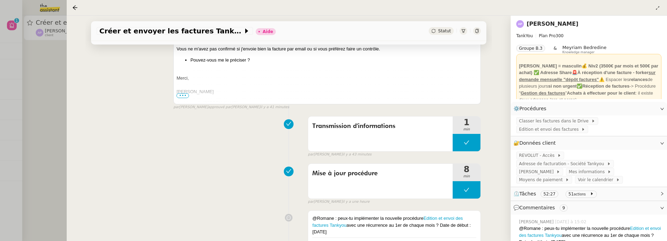
scroll to position [178, 0]
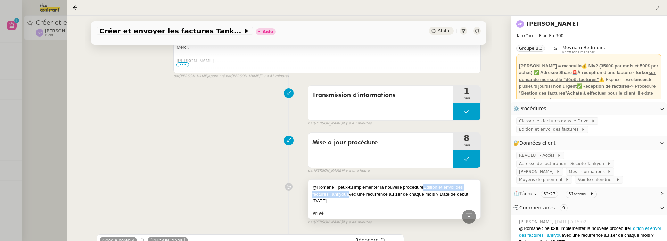
drag, startPoint x: 348, startPoint y: 194, endPoint x: 424, endPoint y: 184, distance: 76.9
click at [424, 184] on div "@Romane : peux-tu implémenter la nouvelle procédure Edition et envoi des factur…" at bounding box center [394, 194] width 164 height 20
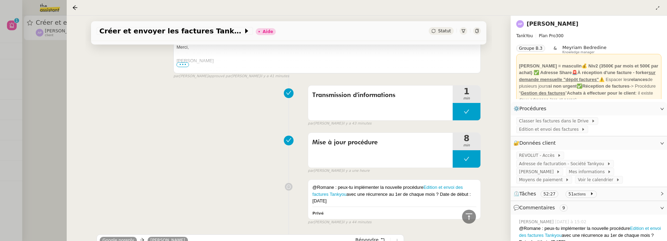
click at [554, 25] on link "[PERSON_NAME]" at bounding box center [552, 23] width 52 height 7
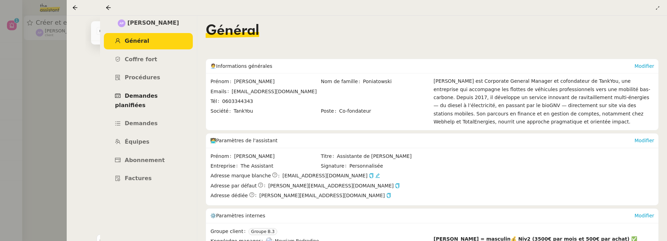
click at [155, 95] on span "Demandes planifiées" at bounding box center [136, 100] width 43 height 16
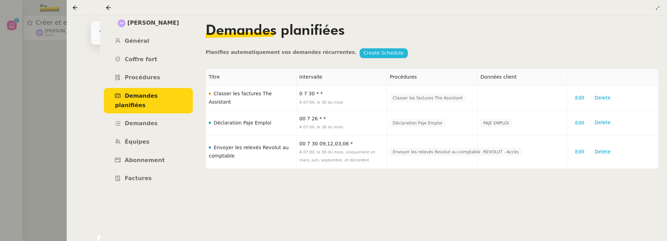
click at [373, 51] on span "Create Schedule" at bounding box center [383, 53] width 40 height 8
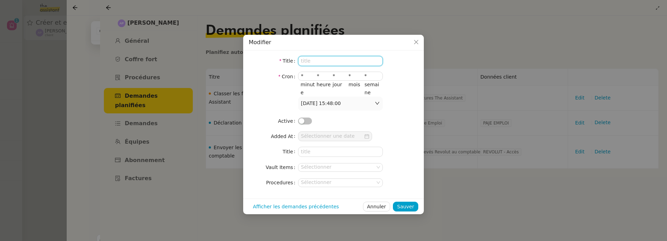
click at [343, 63] on input at bounding box center [340, 61] width 85 height 10
paste input "Edition et envoi des factures Tankyou"
type input "Edition et envoi des factures Tankyou"
click at [303, 76] on input "*" at bounding box center [309, 76] width 16 height 8
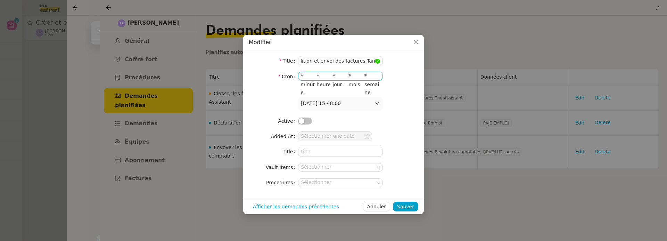
scroll to position [0, 0]
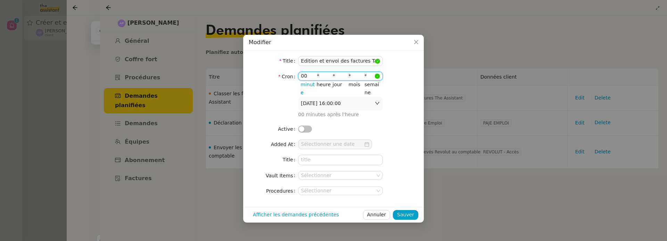
type input "00"
click at [318, 75] on input "*" at bounding box center [325, 76] width 16 height 8
type input "7"
click at [356, 65] on input "Edition et envoi des factures Tankyou" at bounding box center [340, 61] width 85 height 10
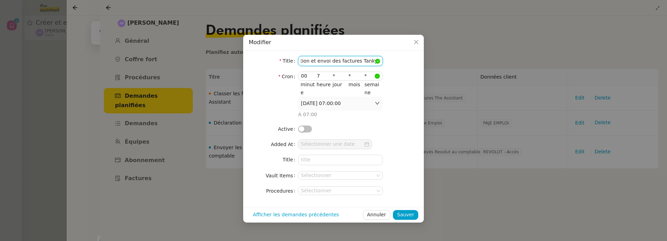
drag, startPoint x: 364, startPoint y: 60, endPoint x: 446, endPoint y: 62, distance: 81.6
click at [446, 62] on nz-modal-container "Modifier Title Edition et envoi des factures Tankyou Cron 00 7 * * * minute heu…" at bounding box center [333, 120] width 667 height 241
type input "Edition et envoi des factures"
click at [351, 75] on input "*" at bounding box center [356, 76] width 16 height 8
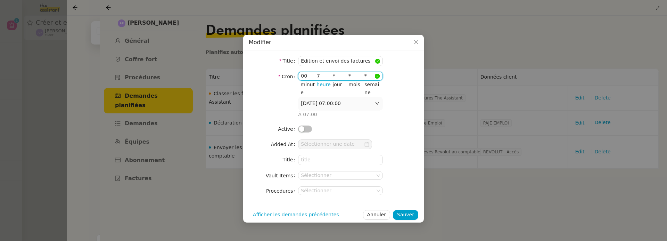
click at [331, 74] on input "7" at bounding box center [325, 76] width 16 height 8
click at [333, 75] on input "*" at bounding box center [341, 76] width 16 height 8
click at [334, 76] on input "*" at bounding box center [341, 76] width 16 height 8
click at [333, 75] on input "*" at bounding box center [341, 76] width 16 height 8
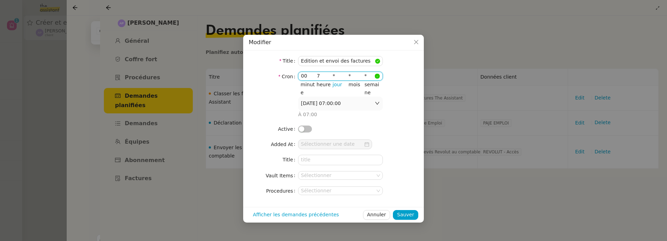
click at [333, 75] on input "*" at bounding box center [341, 76] width 16 height 8
type input "1"
click at [303, 131] on span "button" at bounding box center [302, 129] width 6 height 6
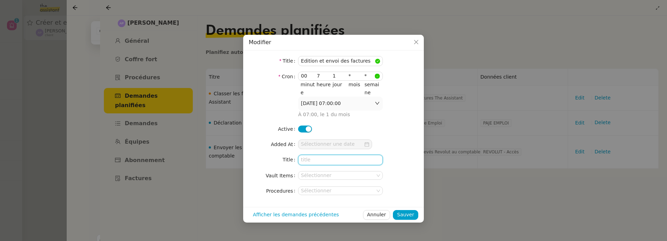
click at [327, 155] on input at bounding box center [340, 159] width 85 height 10
click at [322, 59] on input "Edition et envoi des factures" at bounding box center [340, 61] width 85 height 10
click at [319, 161] on input at bounding box center [340, 159] width 85 height 10
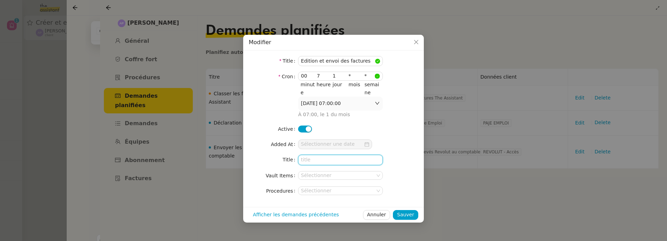
paste input "Edition et envoi des factures"
type input "Edition et envoi des factures"
click at [324, 191] on nz-select-top-control "Sélectionner" at bounding box center [340, 190] width 85 height 9
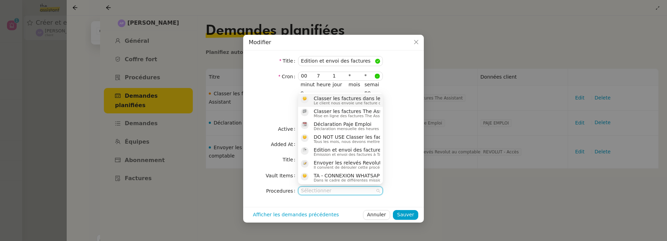
paste input "Edition et envoi des factures"
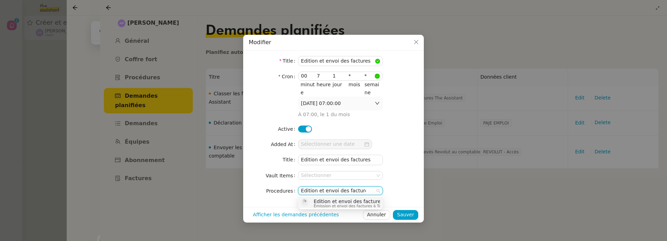
type input "Edition et envoi des factures"
click at [326, 201] on span "Edition et envoi des factures" at bounding box center [466, 201] width 306 height 6
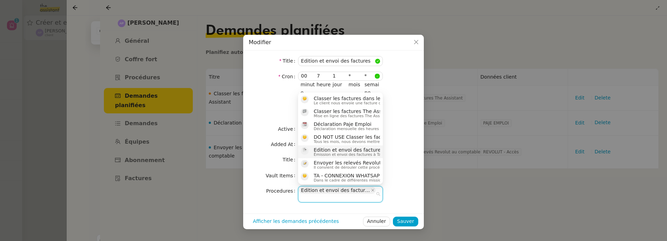
click at [405, 134] on form "Title Edition et envoi des factures Cron 00 7 1 * * minute heure jour mois sema…" at bounding box center [333, 129] width 169 height 146
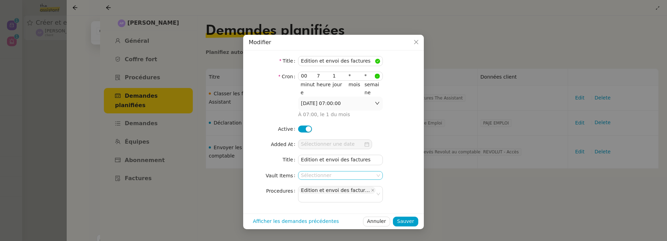
click at [331, 178] on nz-select-top-control "Sélectionner" at bounding box center [340, 175] width 85 height 9
type input "revol"
click at [340, 186] on span "REVOLUT - Accès" at bounding box center [333, 186] width 41 height 6
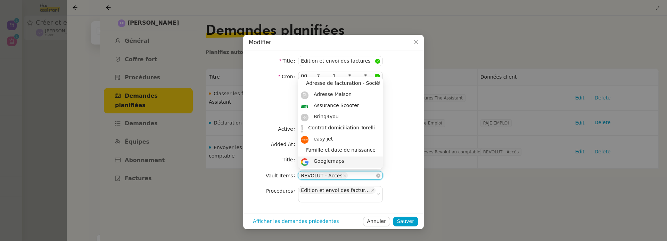
click at [358, 176] on nz-select-top-control "REVOLUT - Accès" at bounding box center [340, 175] width 85 height 9
click at [407, 145] on nz-form-item "Added At" at bounding box center [333, 144] width 169 height 10
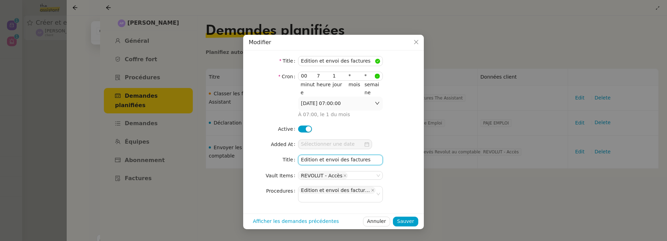
click at [373, 160] on input "Edition et envoi des factures" at bounding box center [340, 159] width 85 height 10
paste input "- {{#date}}LLLL yyyy{{/date}}"
type input "Edition et envoi des factures - {{#date}}LLLL yyyy{{/date}}"
click at [403, 217] on span "Sauver" at bounding box center [405, 221] width 17 height 8
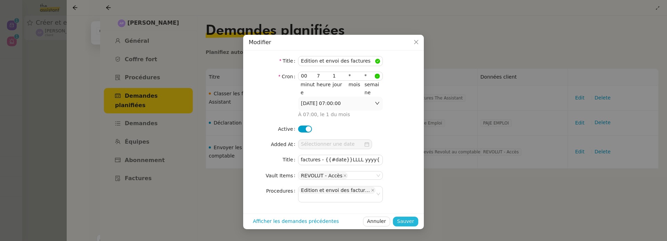
scroll to position [0, 0]
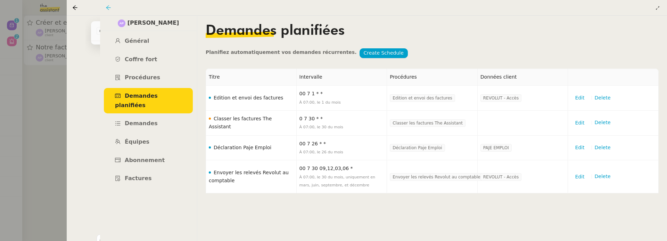
click at [110, 7] on icon at bounding box center [109, 8] width 6 height 6
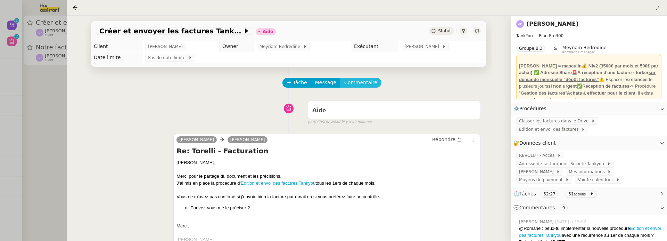
click at [353, 87] on button "Commentaire" at bounding box center [360, 83] width 41 height 10
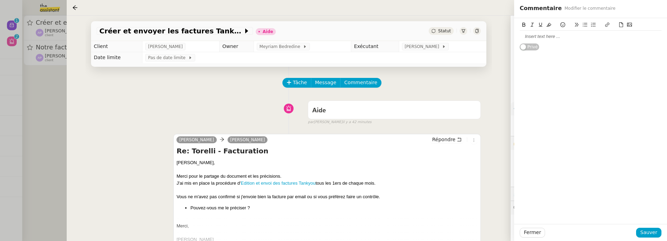
click at [529, 40] on div at bounding box center [590, 37] width 142 height 12
click at [561, 27] on button at bounding box center [562, 25] width 8 height 8
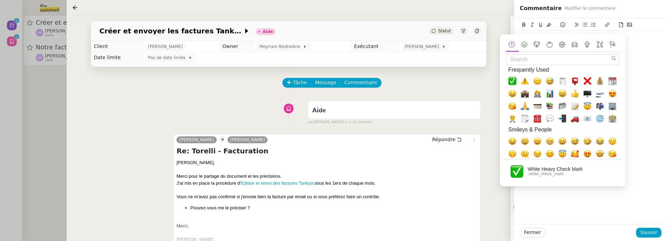
click at [515, 80] on span "✅, white_check_mark" at bounding box center [512, 81] width 8 height 8
click at [651, 41] on div "procédure ✅" at bounding box center [590, 37] width 142 height 12
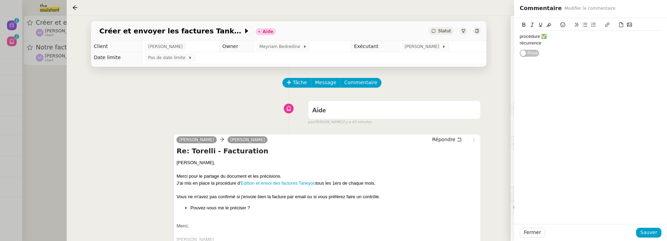
click at [559, 27] on button at bounding box center [562, 25] width 8 height 8
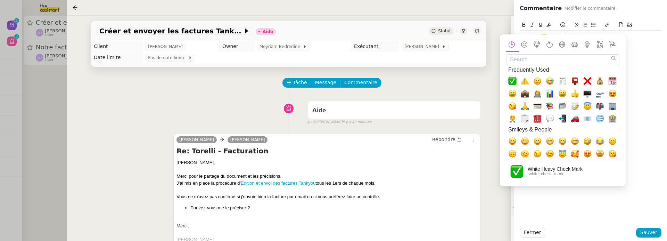
click at [514, 79] on span "✅, white_check_mark" at bounding box center [512, 81] width 8 height 8
click at [658, 50] on div "procédure ✅ récurrence ✅ Privé" at bounding box center [590, 37] width 142 height 39
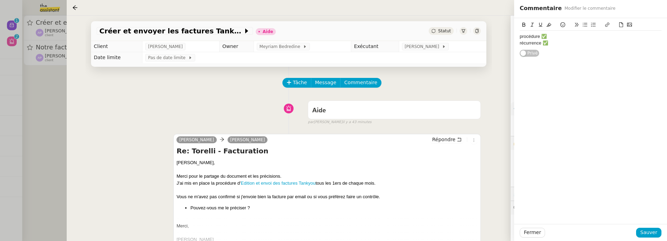
click at [588, 42] on div "récurrence ✅" at bounding box center [590, 43] width 142 height 6
click at [629, 26] on icon at bounding box center [629, 25] width 5 height 4
click at [651, 232] on span "Sauver" at bounding box center [648, 232] width 17 height 8
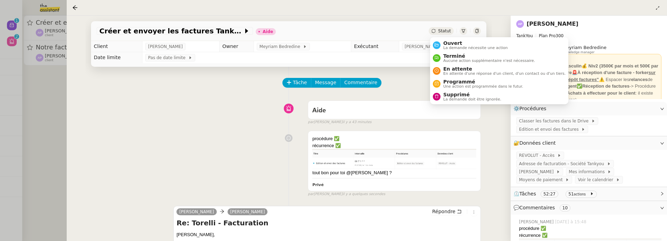
click at [434, 31] on icon at bounding box center [433, 31] width 4 height 4
click at [445, 40] on li "Ouvert La demande nécessite une action" at bounding box center [499, 45] width 138 height 13
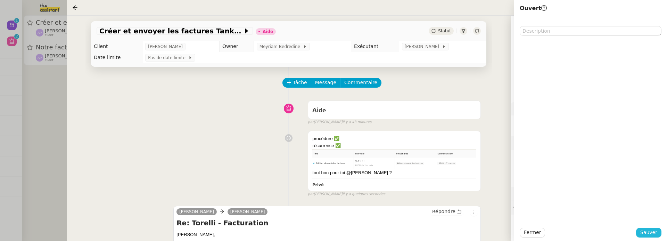
click at [655, 231] on span "Sauver" at bounding box center [648, 232] width 17 height 8
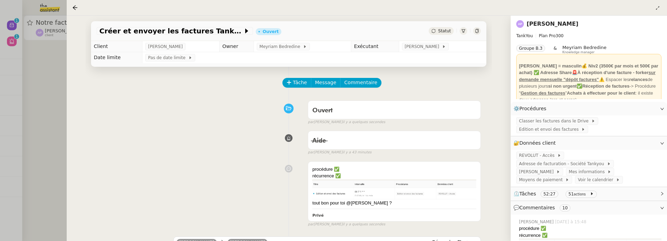
click at [36, 118] on div at bounding box center [333, 120] width 667 height 241
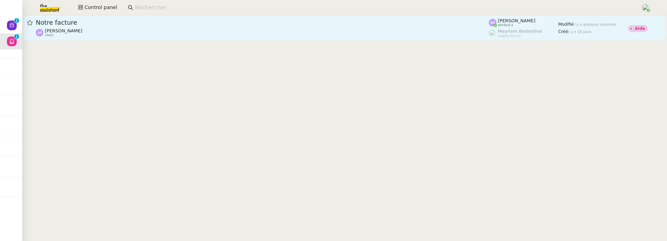
click at [134, 22] on span "Notre facture" at bounding box center [262, 22] width 453 height 6
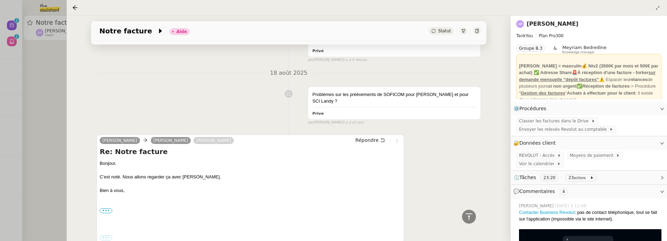
scroll to position [324, 0]
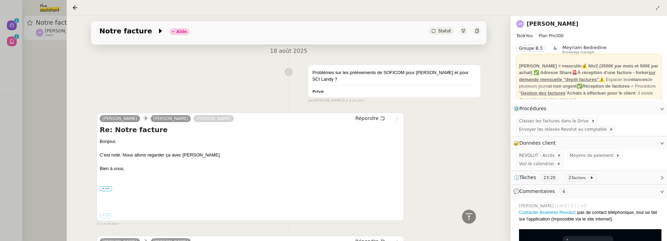
click at [57, 105] on div at bounding box center [333, 120] width 667 height 241
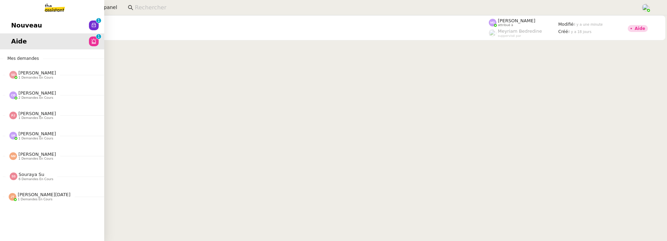
click at [8, 27] on link "Nouveau 0 1 2 3 4 5 6 7 8 9" at bounding box center [52, 25] width 104 height 16
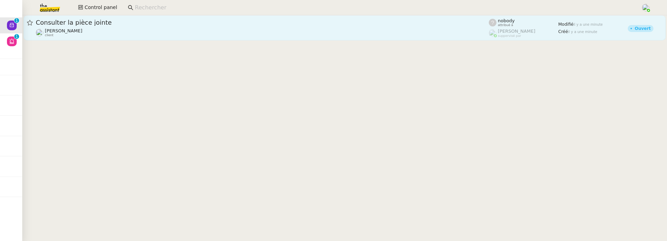
click at [159, 26] on div "Consulter la pièce jointe" at bounding box center [262, 22] width 453 height 8
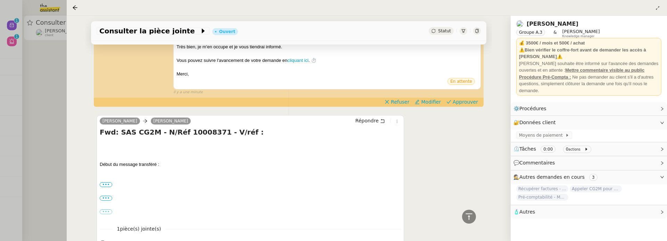
scroll to position [203, 0]
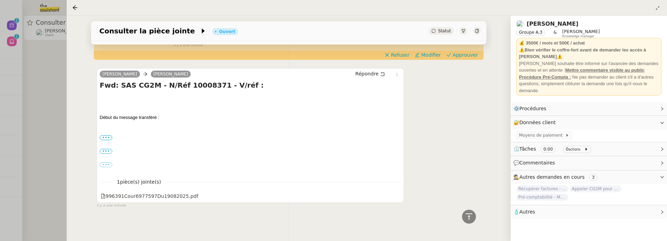
click at [53, 153] on div at bounding box center [333, 120] width 667 height 241
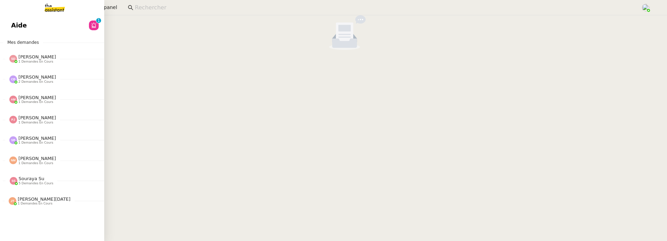
click at [19, 21] on link "Aide 0 1 2 3 4 5 6 7 8 9" at bounding box center [52, 25] width 104 height 16
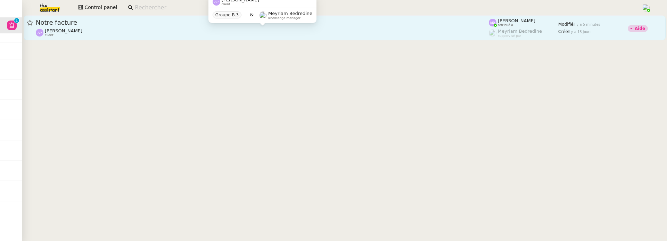
click at [219, 31] on div "Ashley Poniatowski client" at bounding box center [262, 32] width 453 height 9
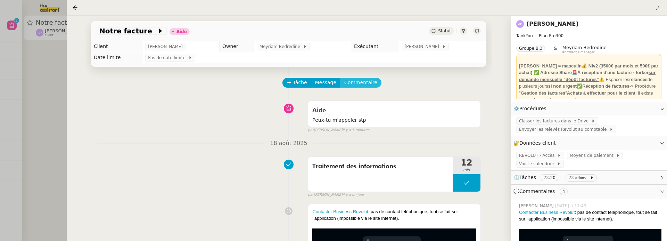
click at [356, 84] on span "Commentaire" at bounding box center [360, 82] width 33 height 8
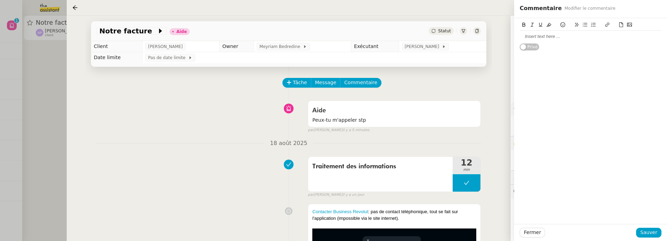
click at [551, 39] on div at bounding box center [590, 36] width 142 height 6
click at [653, 230] on span "Sauver" at bounding box center [648, 232] width 17 height 8
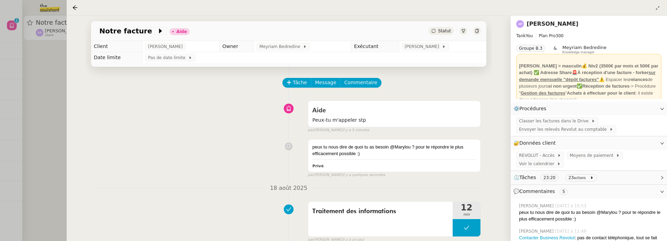
click at [442, 30] on span "Statut" at bounding box center [444, 30] width 13 height 5
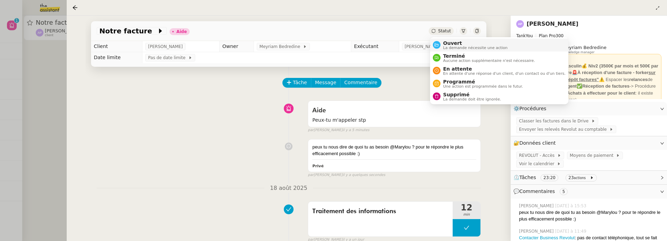
click at [447, 43] on span "Ouvert" at bounding box center [475, 43] width 65 height 6
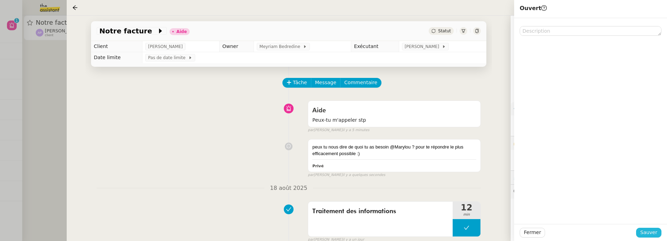
click at [653, 230] on span "Sauver" at bounding box center [648, 232] width 17 height 8
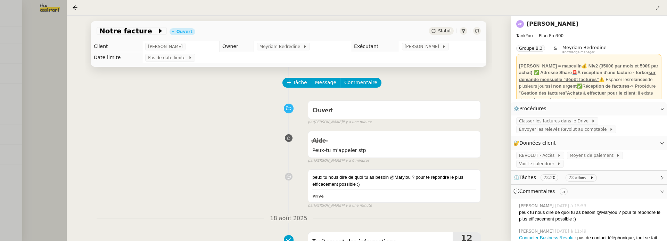
click at [52, 103] on div at bounding box center [333, 120] width 667 height 241
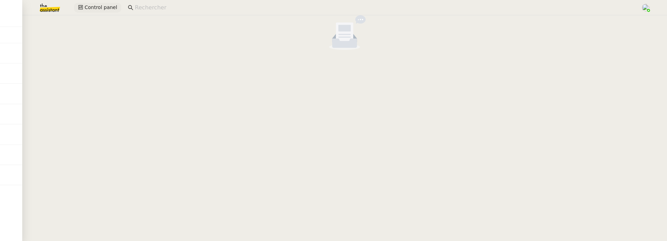
click at [105, 9] on span "Control panel" at bounding box center [100, 7] width 33 height 8
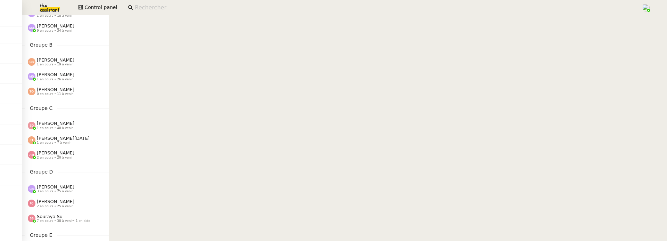
scroll to position [71, 0]
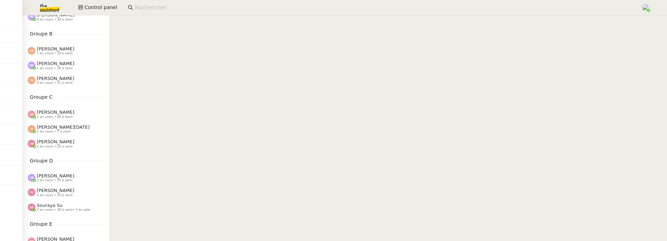
click at [66, 112] on span "[PERSON_NAME]" at bounding box center [55, 111] width 37 height 5
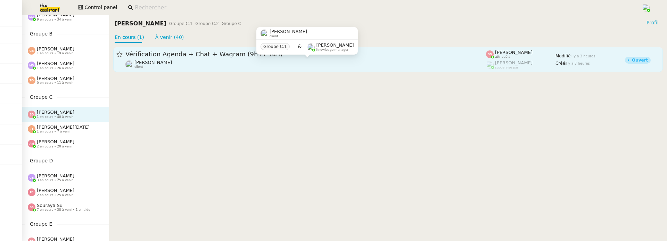
click at [239, 64] on div "[PERSON_NAME] client" at bounding box center [305, 64] width 360 height 9
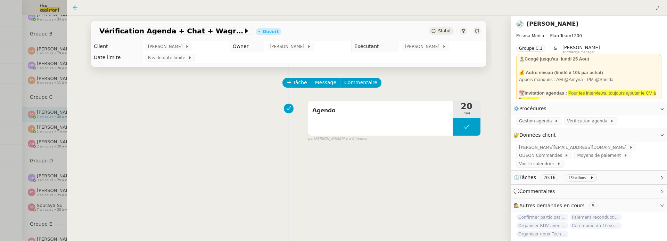
click at [76, 6] on icon at bounding box center [75, 8] width 6 height 6
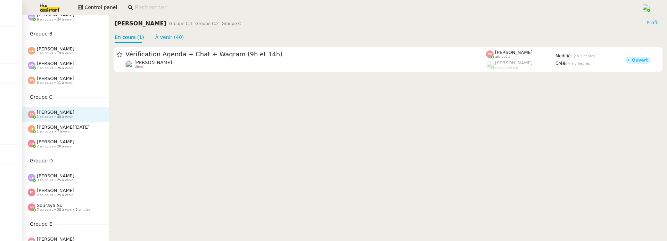
click at [62, 132] on span "1 en cours • 7 à venir" at bounding box center [54, 131] width 34 height 4
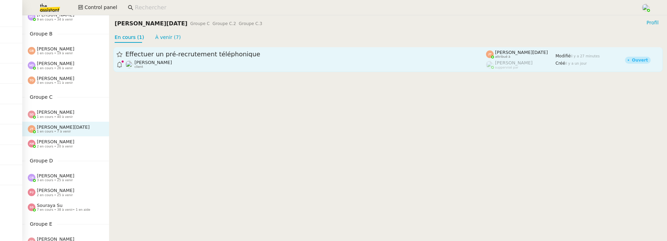
click at [201, 65] on div "[PERSON_NAME] client" at bounding box center [305, 64] width 360 height 9
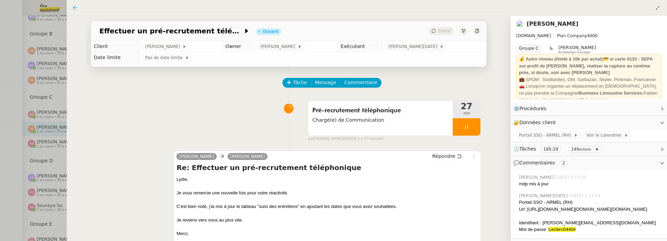
click at [75, 8] on icon at bounding box center [75, 8] width 6 height 6
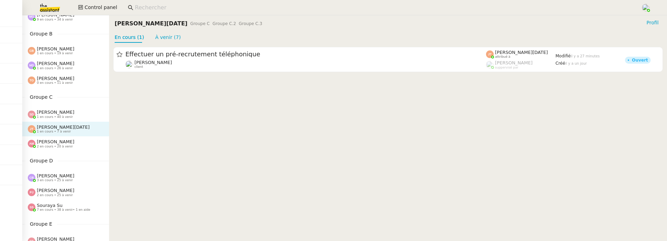
click at [53, 142] on span "[PERSON_NAME]" at bounding box center [55, 141] width 37 height 5
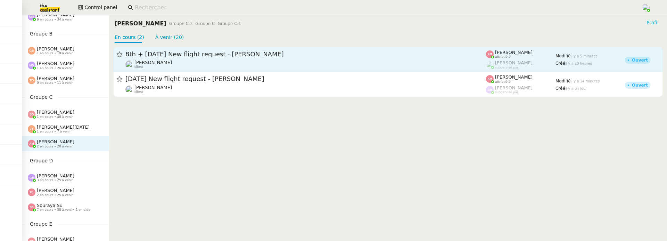
click at [288, 53] on span "8th + [DATE] New flight request - [PERSON_NAME]" at bounding box center [305, 54] width 360 height 6
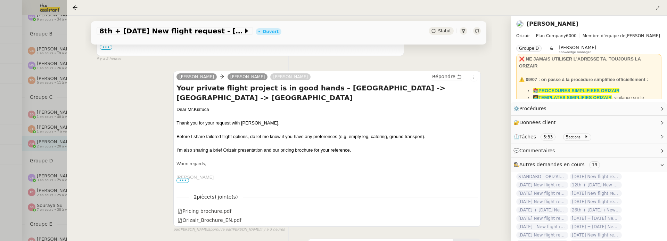
scroll to position [272, 0]
click at [71, 5] on nz-page-header at bounding box center [367, 8] width 600 height 16
click at [73, 6] on icon at bounding box center [75, 8] width 6 height 6
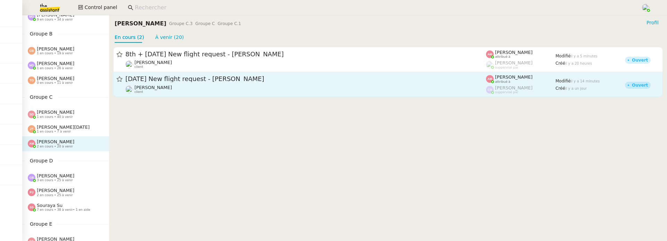
click at [178, 83] on div "[DATE] New flight request - [PERSON_NAME]" at bounding box center [305, 79] width 360 height 9
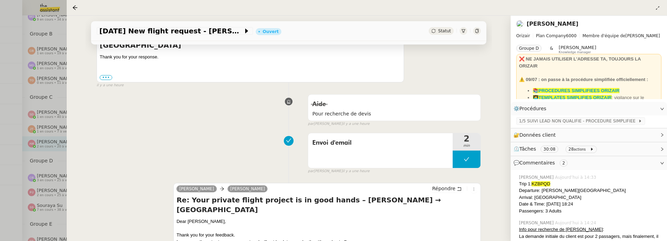
scroll to position [285, 0]
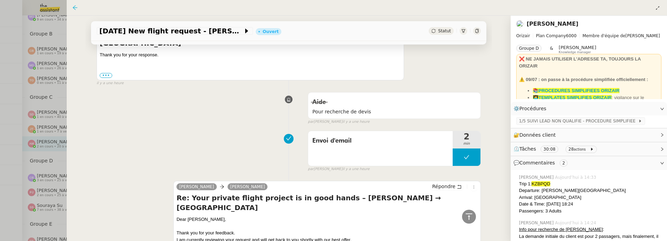
click at [76, 7] on icon at bounding box center [75, 8] width 6 height 6
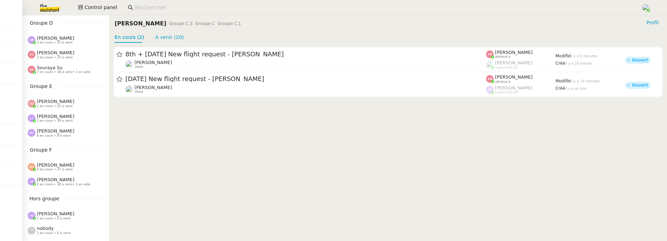
scroll to position [208, 0]
click at [60, 57] on span "2 en cours • 25 à venir" at bounding box center [55, 58] width 36 height 4
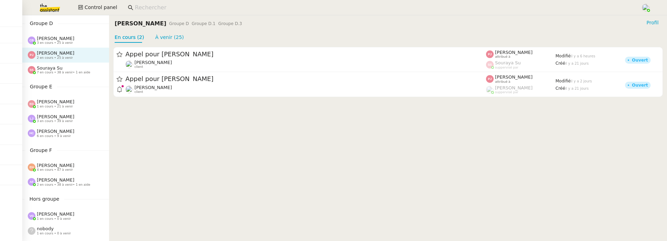
click at [50, 40] on span "[PERSON_NAME]" at bounding box center [55, 38] width 37 height 5
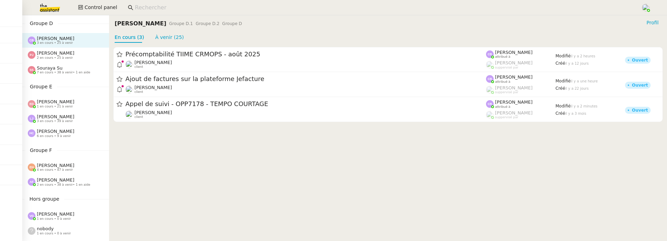
click at [59, 65] on span "Souraya Su" at bounding box center [50, 67] width 26 height 5
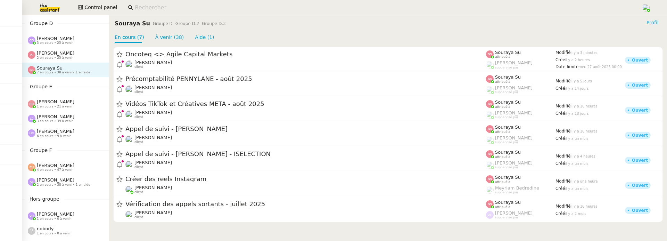
click at [69, 109] on div "[PERSON_NAME] 1 en cours • 21 à venir" at bounding box center [65, 103] width 87 height 15
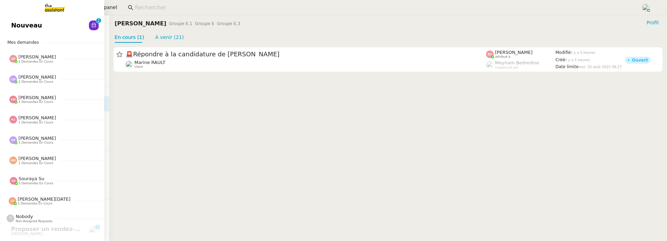
click at [19, 25] on span "Nouveau" at bounding box center [26, 25] width 31 height 10
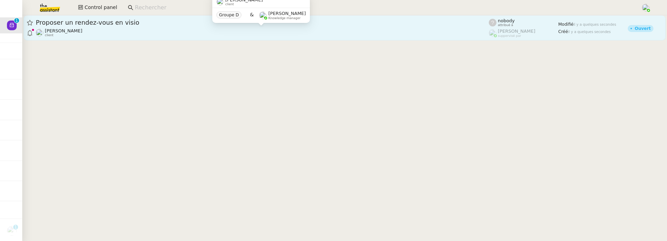
click at [164, 30] on div "[PERSON_NAME] client" at bounding box center [262, 32] width 453 height 9
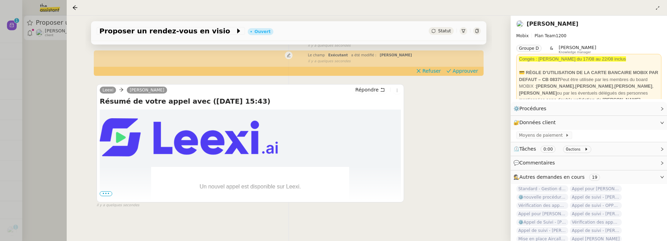
scroll to position [118, 0]
click at [109, 192] on span "•••" at bounding box center [106, 193] width 12 height 5
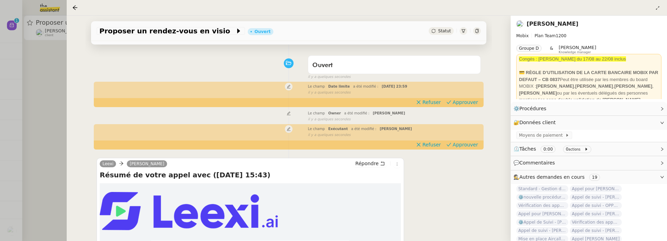
scroll to position [51, 0]
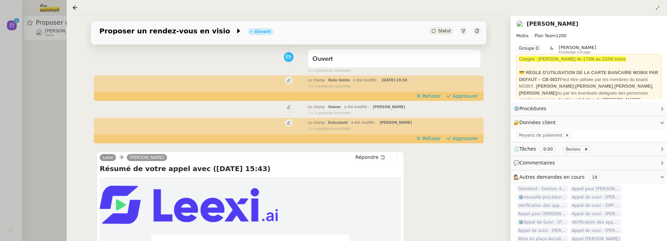
click at [399, 159] on icon at bounding box center [397, 158] width 4 height 4
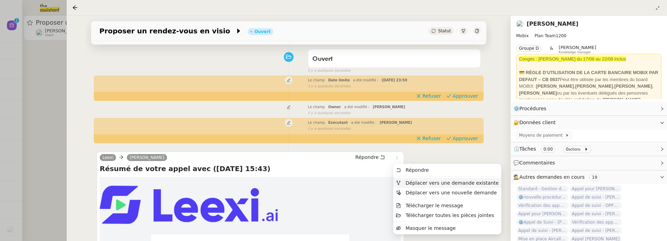
click at [421, 184] on span "Déplacer vers une demande existante" at bounding box center [451, 183] width 93 height 6
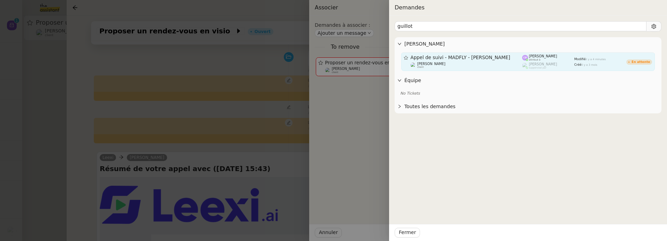
type input "guillot"
click at [483, 65] on div "[PERSON_NAME] client" at bounding box center [466, 65] width 112 height 7
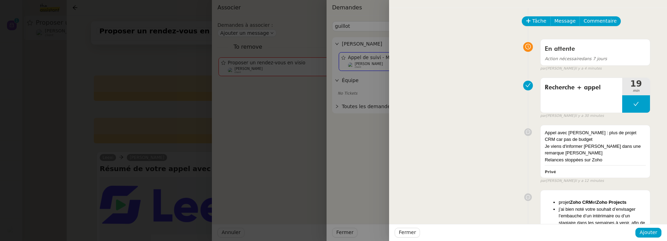
click at [645, 226] on div "Fermer Ajouter" at bounding box center [528, 232] width 278 height 17
click at [652, 234] on span "Ajouter" at bounding box center [648, 232] width 18 height 8
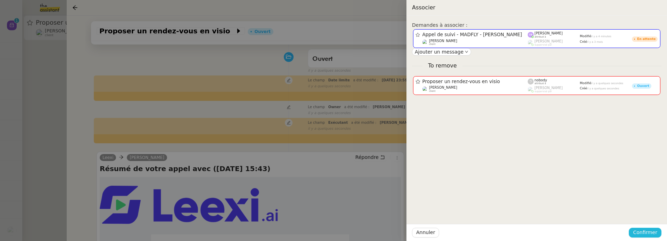
click at [652, 234] on span "Confirmer" at bounding box center [645, 232] width 24 height 8
click at [653, 218] on button "Ajouter" at bounding box center [645, 214] width 23 height 8
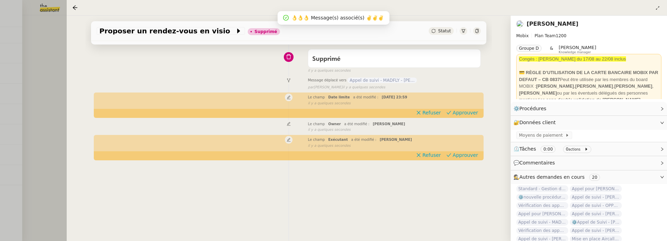
click at [33, 179] on div at bounding box center [333, 120] width 667 height 241
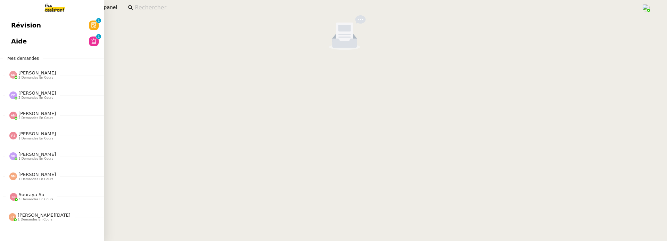
click at [15, 26] on span "Révision" at bounding box center [26, 25] width 30 height 10
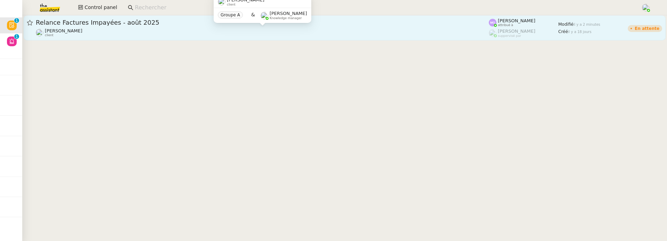
click at [162, 35] on div "[PERSON_NAME] client" at bounding box center [262, 32] width 453 height 9
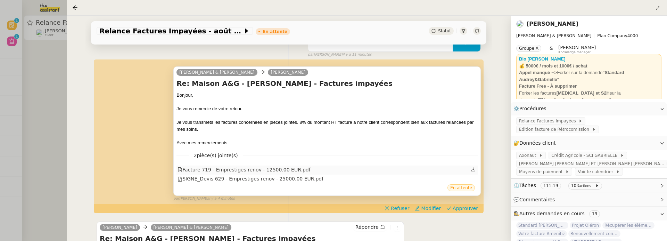
scroll to position [129, 0]
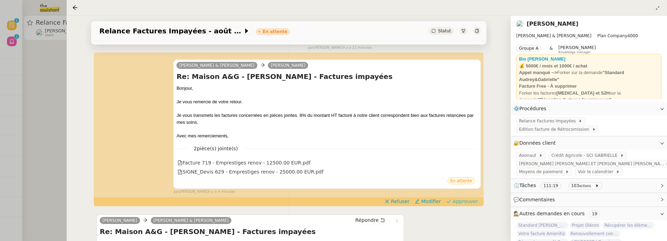
click at [466, 201] on span "Approuver" at bounding box center [464, 201] width 25 height 7
click at [61, 90] on div at bounding box center [333, 120] width 667 height 241
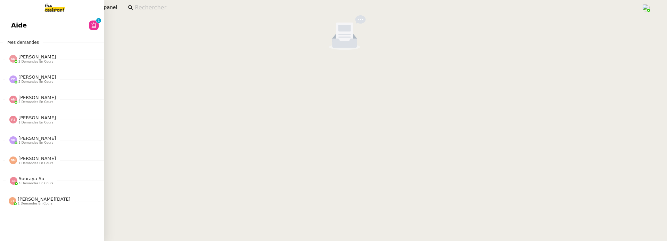
click at [16, 34] on div "Aide 0 1 2 3 4 5 6 7 8 9 Mes demandes [PERSON_NAME] 2 demandes en cours Vérific…" at bounding box center [52, 127] width 104 height 225
click at [26, 27] on link "Aide 0 1 2 3 4 5 6 7 8 9" at bounding box center [52, 25] width 104 height 16
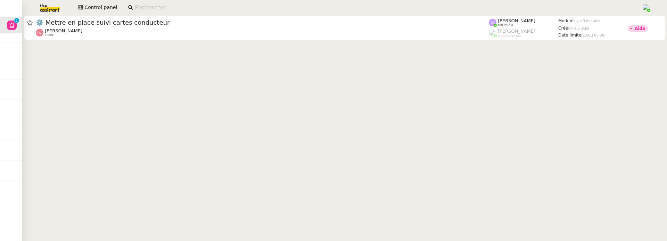
click at [219, 41] on div at bounding box center [344, 28] width 644 height 26
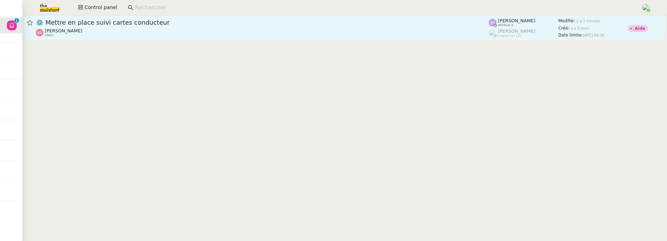
click at [238, 26] on div "⚙️ Mettre en place suivi cartes conducteur" at bounding box center [262, 22] width 453 height 8
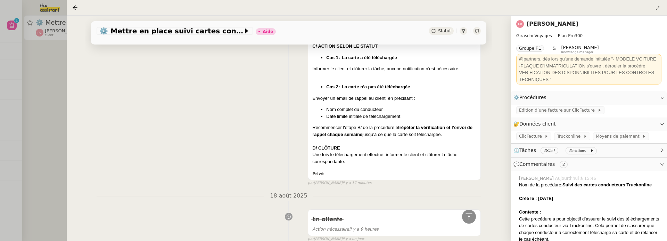
scroll to position [383, 0]
click at [51, 135] on div at bounding box center [333, 120] width 667 height 241
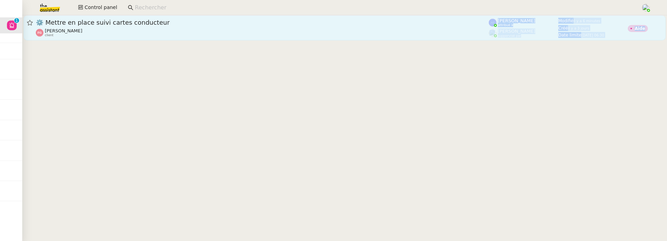
click at [206, 40] on cdk-virtual-scroll-viewport "⚙️ Mettre en place suivi cartes conducteur [PERSON_NAME] client [PERSON_NAME] a…" at bounding box center [344, 127] width 644 height 225
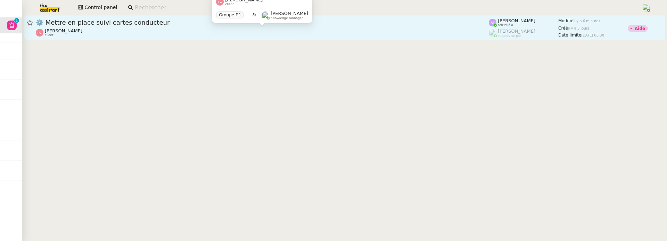
click at [279, 31] on div "[PERSON_NAME] client" at bounding box center [262, 32] width 453 height 9
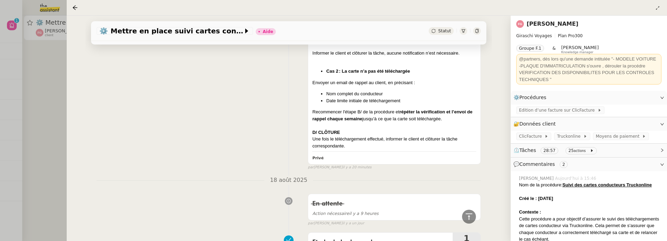
scroll to position [353, 0]
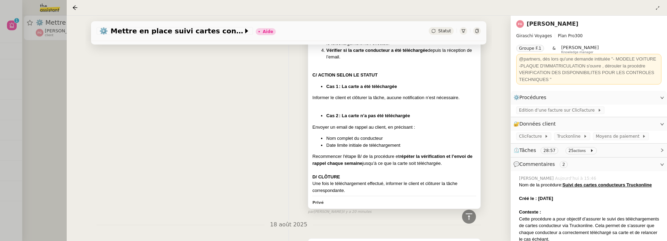
click at [352, 186] on div "Une fois le téléchargement effectué, informer le client et clôturer la tâche co…" at bounding box center [394, 187] width 164 height 14
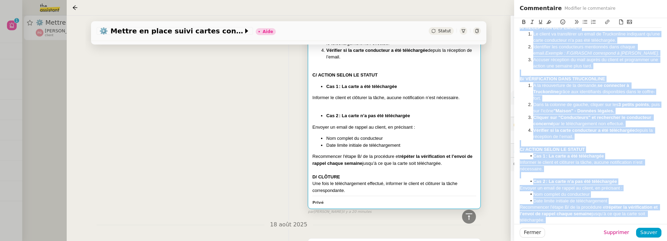
scroll to position [141, 0]
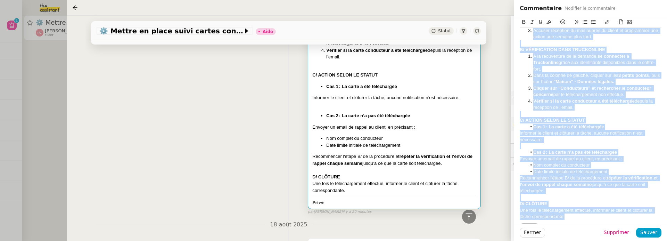
drag, startPoint x: 520, startPoint y: 49, endPoint x: 613, endPoint y: 251, distance: 221.8
click at [613, 240] on html "Aide 0 1 2 3 4 5 6 7 8 9 Mes demandes Sheida Delpazir 2 demandes en cours Vérif…" at bounding box center [333, 120] width 667 height 241
copy div "Créé le : 19/08/2025 Contexte : Cette procédure a pour objectif d’assurer le su…"
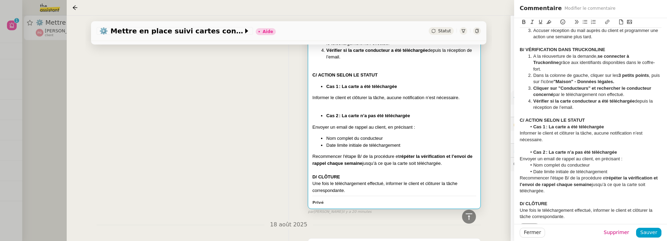
click at [215, 166] on div "Nom de la procédure: Suivi des cartes conducteurs Truckonline Créé le : 19/08/2…" at bounding box center [289, 21] width 384 height 385
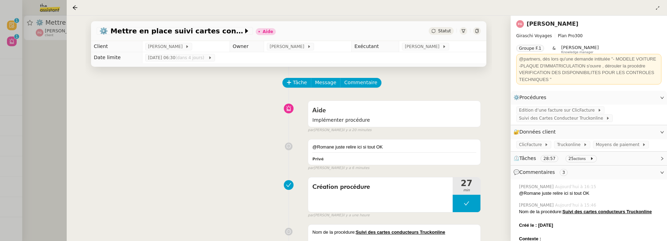
click at [33, 80] on div at bounding box center [333, 120] width 667 height 241
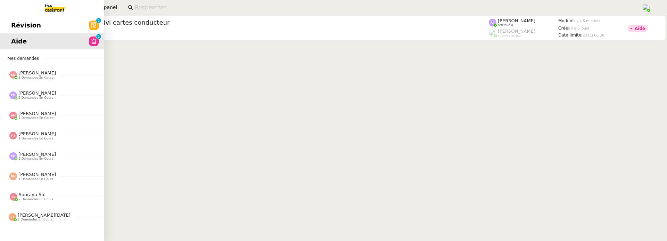
click at [16, 27] on span "Révision" at bounding box center [26, 25] width 30 height 10
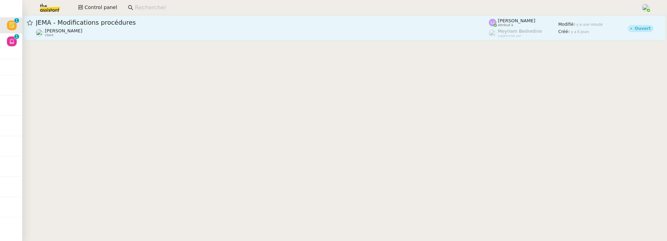
click at [159, 24] on span "JEMA - Modifications procédures" at bounding box center [262, 22] width 453 height 6
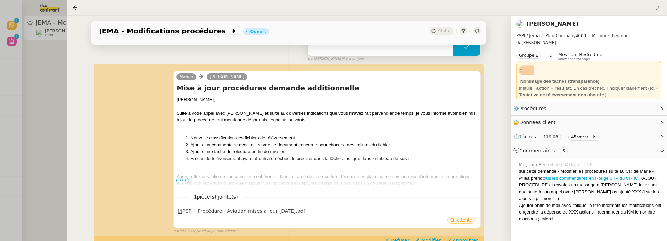
scroll to position [127, 0]
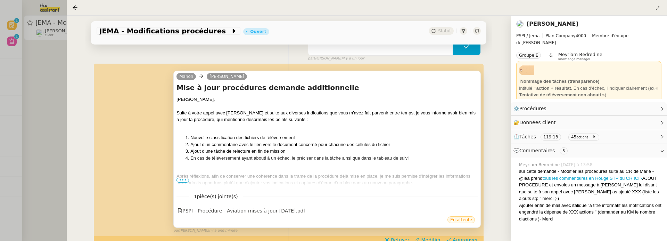
click at [185, 178] on span "•••" at bounding box center [182, 179] width 12 height 5
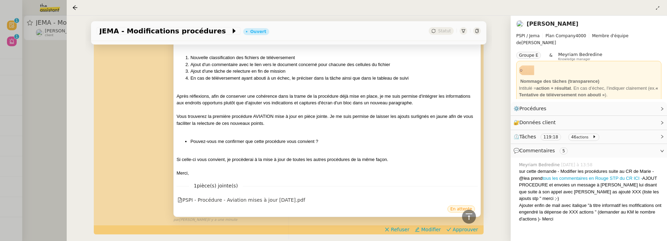
scroll to position [208, 0]
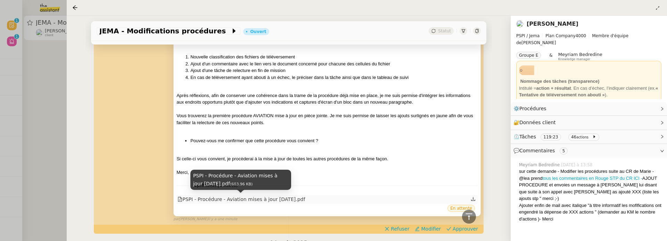
click at [266, 195] on div "PSPI - Procédure - Aviation mises à jour 19.08.25.pdf" at bounding box center [240, 199] width 127 height 8
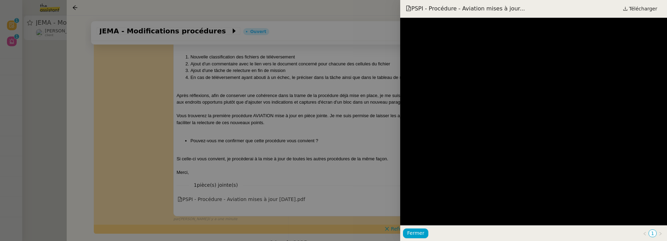
click at [344, 151] on div at bounding box center [333, 120] width 667 height 241
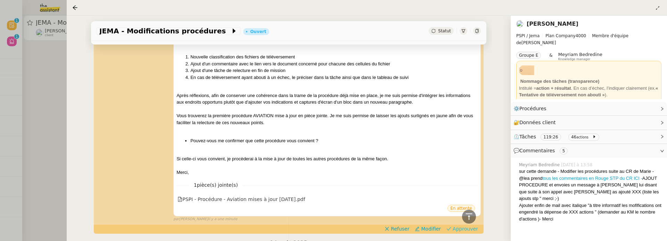
click at [462, 226] on span "Approuver" at bounding box center [464, 228] width 25 height 7
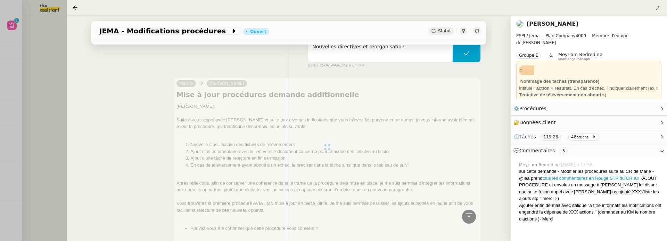
scroll to position [0, 0]
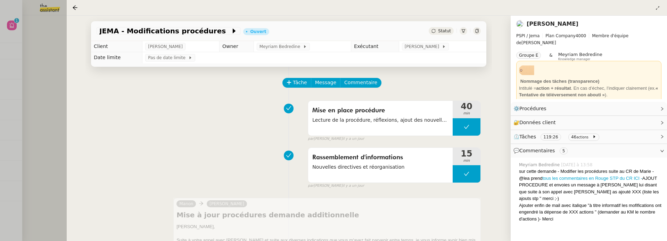
click at [48, 115] on div at bounding box center [333, 120] width 667 height 241
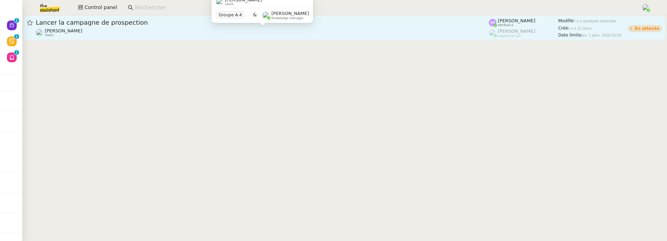
click at [135, 31] on div "Astrid Brucker client" at bounding box center [262, 32] width 453 height 9
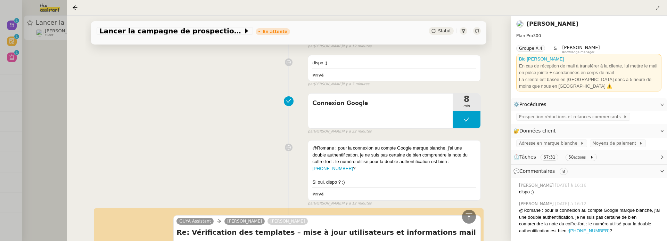
scroll to position [329, 0]
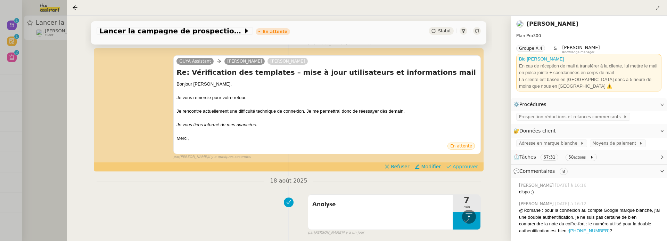
click at [461, 165] on span "Approuver" at bounding box center [464, 166] width 25 height 7
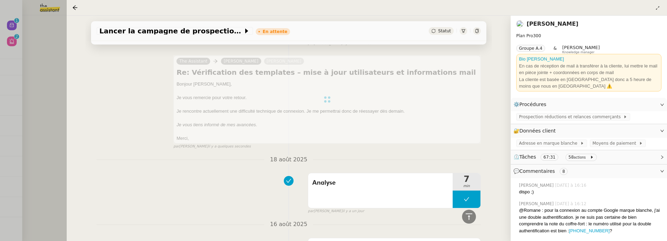
click at [14, 25] on div at bounding box center [333, 120] width 667 height 241
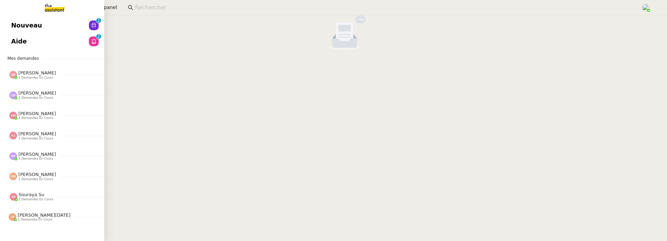
click at [11, 24] on span "Nouveau" at bounding box center [26, 25] width 31 height 10
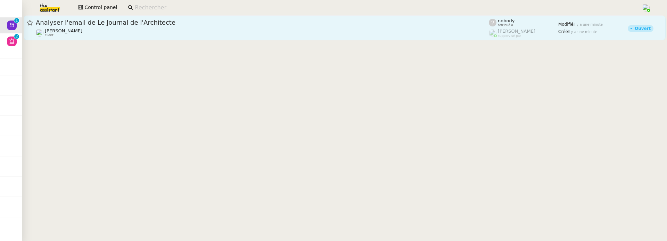
click at [143, 26] on div "Analyser l'email de Le Journal de l'Architecte" at bounding box center [262, 22] width 453 height 8
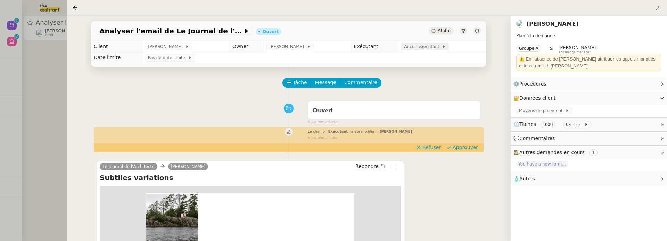
click at [429, 50] on span "Aucun exécutant" at bounding box center [423, 46] width 38 height 7
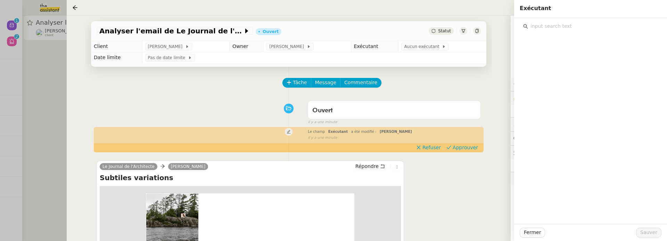
click at [561, 26] on input "text" at bounding box center [593, 26] width 130 height 9
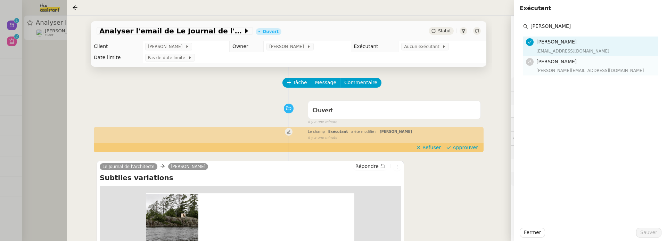
type input "vanessa"
click at [576, 63] on span "Vanessa Decouflet" at bounding box center [556, 62] width 40 height 6
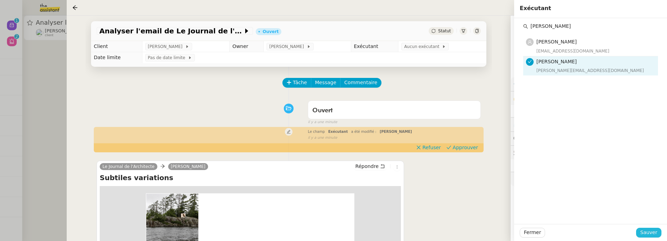
click at [645, 234] on span "Sauver" at bounding box center [648, 232] width 17 height 8
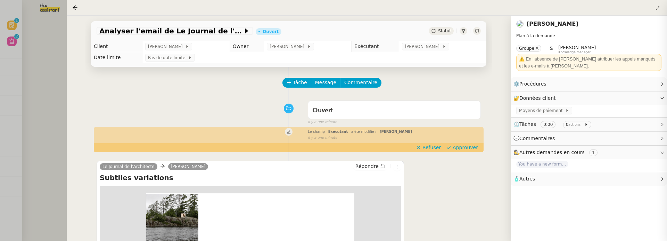
click at [29, 92] on div at bounding box center [333, 120] width 667 height 241
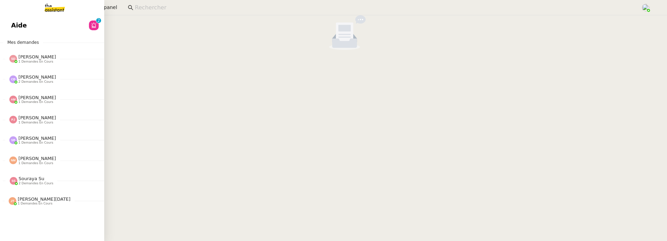
click at [15, 41] on span "Mes demandes" at bounding box center [23, 42] width 40 height 7
click at [41, 23] on link "Aide 0 1 2 3 4 5 6 7 8 9" at bounding box center [52, 25] width 104 height 16
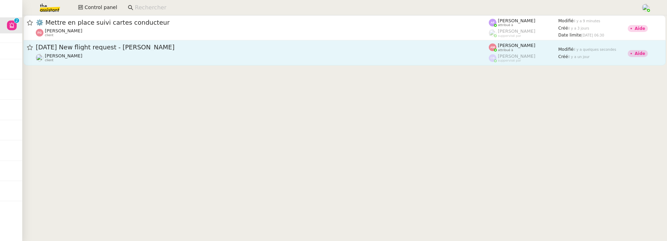
click at [163, 60] on div "Louis Frei client" at bounding box center [262, 57] width 453 height 9
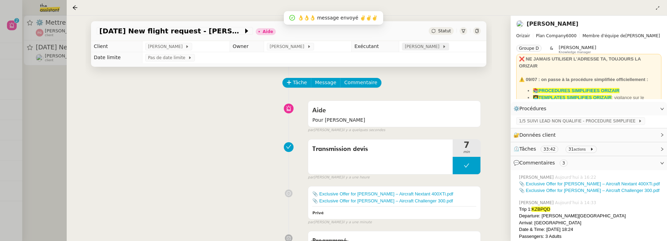
click at [416, 48] on span "[PERSON_NAME]" at bounding box center [422, 46] width 37 height 7
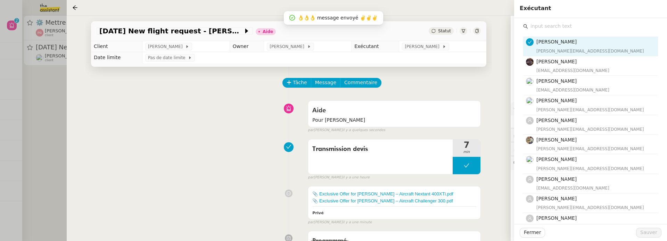
click at [546, 26] on input "text" at bounding box center [593, 26] width 130 height 9
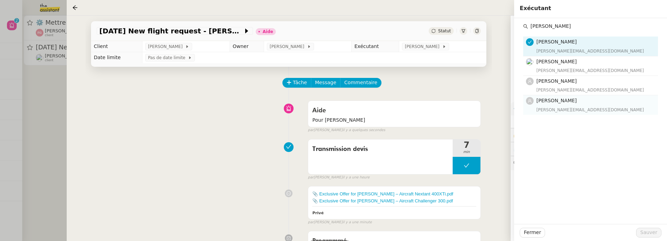
type input "camille"
click at [556, 99] on span "[PERSON_NAME]" at bounding box center [556, 101] width 40 height 6
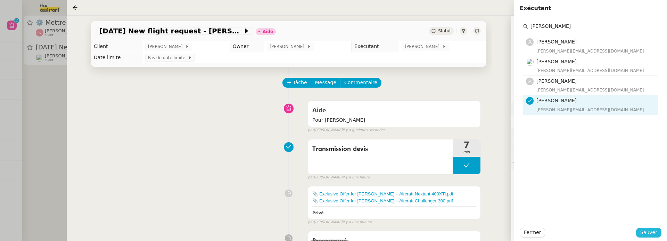
click at [645, 236] on span "Sauver" at bounding box center [648, 232] width 17 height 8
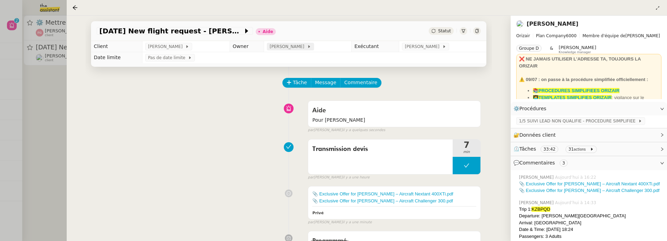
click at [276, 48] on span "[PERSON_NAME]" at bounding box center [287, 46] width 37 height 7
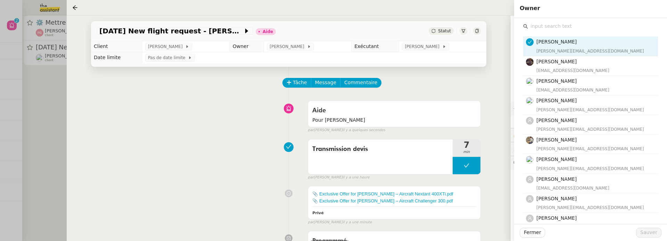
click at [548, 27] on input "text" at bounding box center [593, 26] width 130 height 9
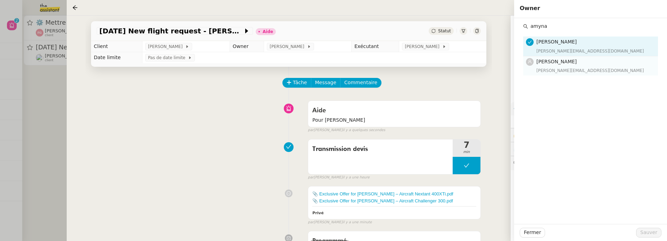
type input "amyna"
click at [587, 59] on h4 "[PERSON_NAME]" at bounding box center [594, 62] width 117 height 8
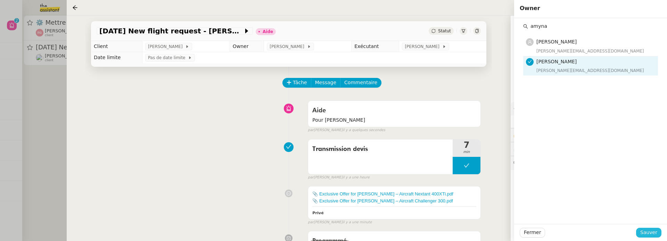
click at [646, 236] on button "Sauver" at bounding box center [648, 232] width 25 height 10
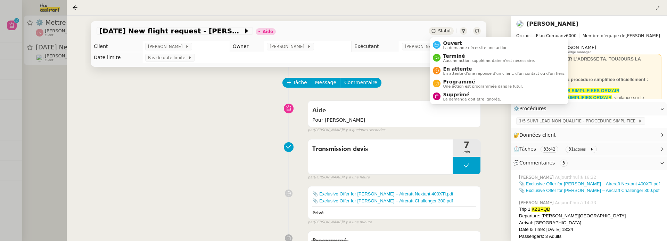
click at [440, 31] on span "Statut" at bounding box center [444, 30] width 13 height 5
click at [444, 40] on li "Ouvert La demande nécessite une action" at bounding box center [499, 45] width 138 height 13
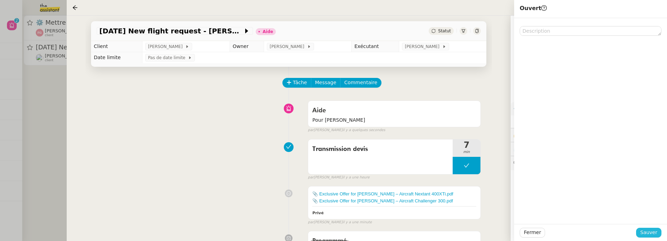
click at [652, 235] on span "Sauver" at bounding box center [648, 232] width 17 height 8
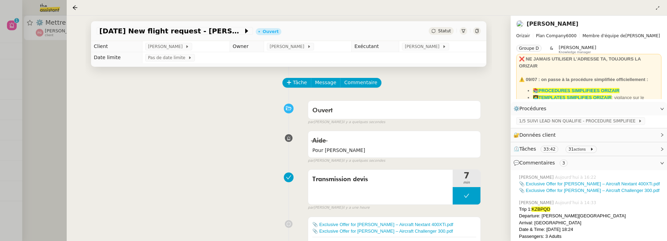
click at [58, 73] on div at bounding box center [333, 120] width 667 height 241
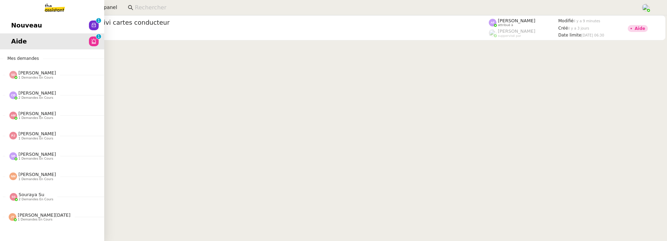
click at [20, 26] on span "Nouveau" at bounding box center [26, 25] width 31 height 10
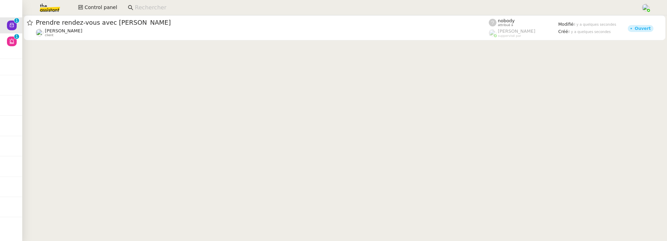
click at [206, 42] on cdk-virtual-scroll-viewport "Prendre rendez-vous avec Alexis Garcia Vitor Alvites client nobody attribué à R…" at bounding box center [344, 127] width 644 height 225
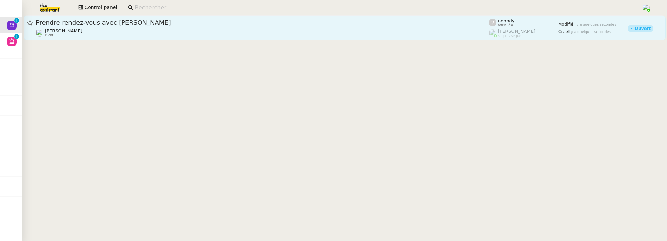
click at [213, 27] on div "Prendre rendez-vous avec Alexis Garcia Vitor Alvites client" at bounding box center [262, 27] width 453 height 19
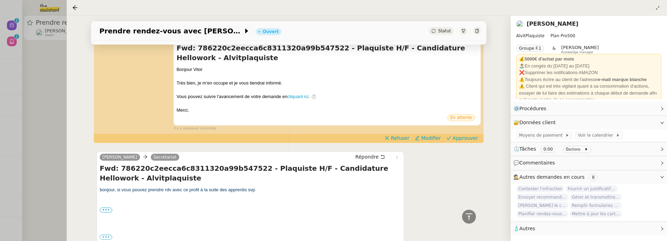
scroll to position [156, 0]
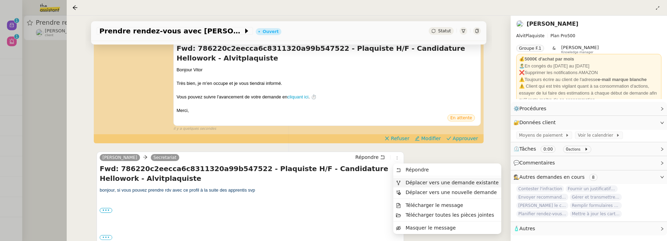
click at [417, 178] on li "Déplacer vers une demande existante" at bounding box center [447, 182] width 108 height 10
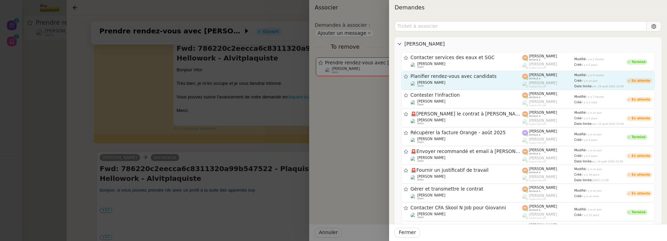
click at [463, 79] on div "Planifier rendez-vous avec candidats Vitor Alvites client" at bounding box center [466, 80] width 112 height 14
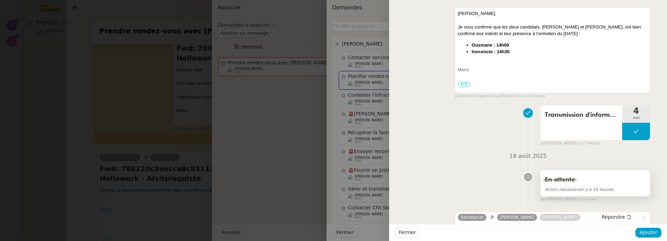
scroll to position [115, 0]
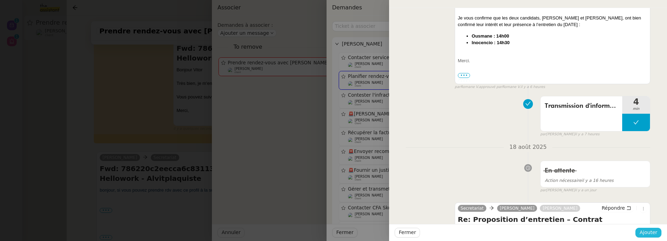
click at [654, 236] on span "Ajouter" at bounding box center [648, 232] width 18 height 8
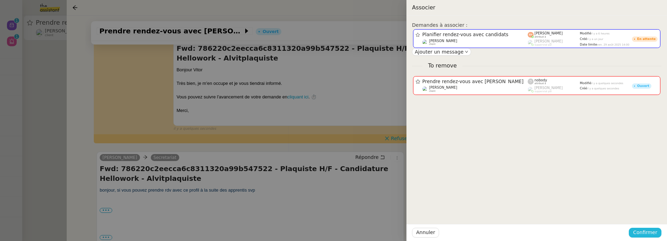
click at [654, 236] on span "Confirmer" at bounding box center [645, 232] width 24 height 8
click at [650, 212] on span "Ajouter" at bounding box center [645, 213] width 18 height 7
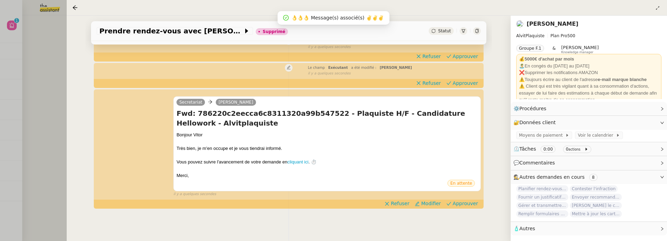
scroll to position [108, 0]
click at [47, 82] on div at bounding box center [333, 120] width 667 height 241
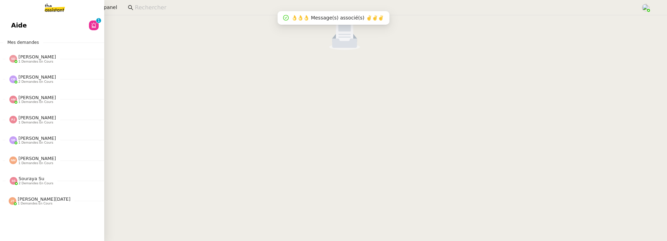
click at [9, 24] on link "Aide 0 1 2 3 4 5 6 7 8 9" at bounding box center [52, 25] width 104 height 16
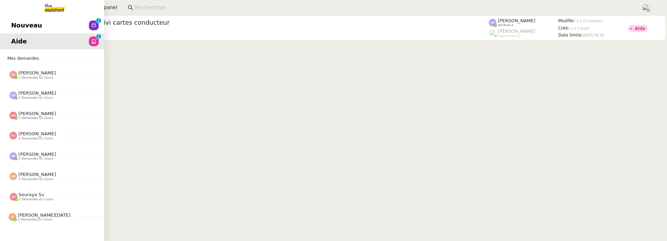
click at [17, 30] on span "Nouveau" at bounding box center [26, 25] width 31 height 10
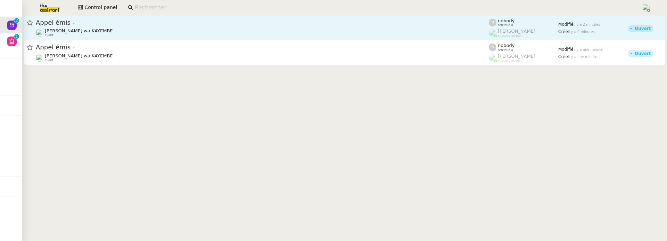
click at [163, 23] on span "Appel émis -" at bounding box center [262, 22] width 453 height 6
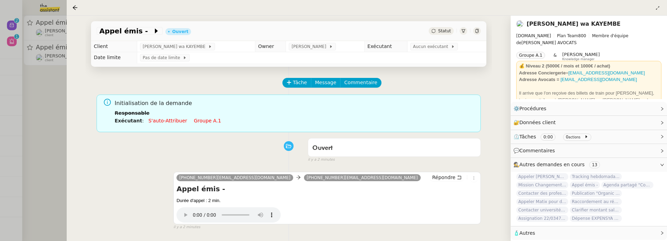
scroll to position [89, 0]
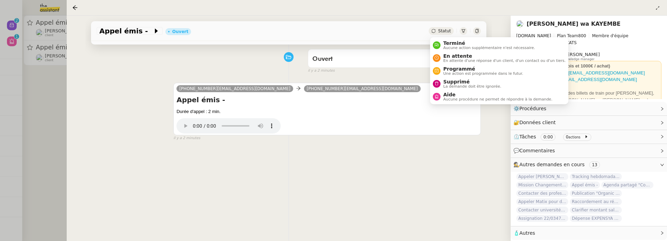
click at [446, 33] on span "Statut" at bounding box center [444, 30] width 13 height 5
click at [449, 85] on span "La demande doit être ignorée." at bounding box center [472, 86] width 58 height 4
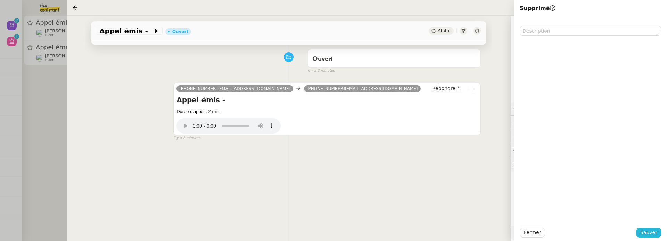
click at [648, 232] on span "Sauver" at bounding box center [648, 232] width 17 height 8
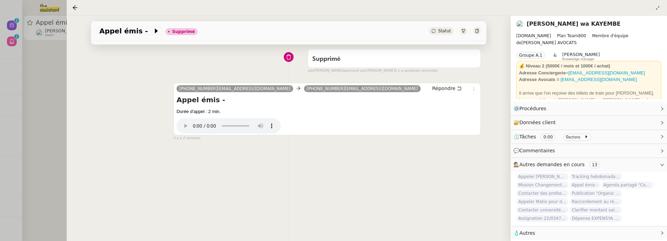
click at [57, 153] on div at bounding box center [333, 120] width 667 height 241
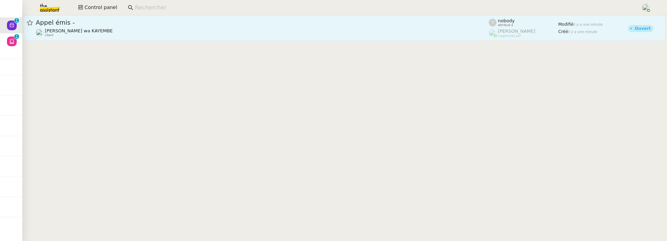
click at [173, 34] on div "Naomi OMEONGA wa KAYEMBE client" at bounding box center [262, 32] width 453 height 9
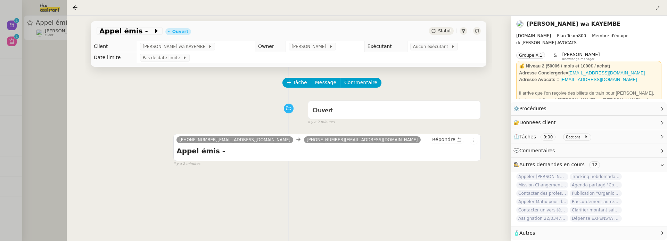
click at [439, 32] on span "Statut" at bounding box center [444, 30] width 13 height 5
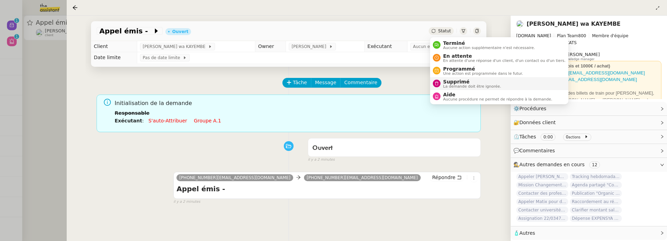
click at [456, 80] on span "Supprimé" at bounding box center [472, 82] width 58 height 6
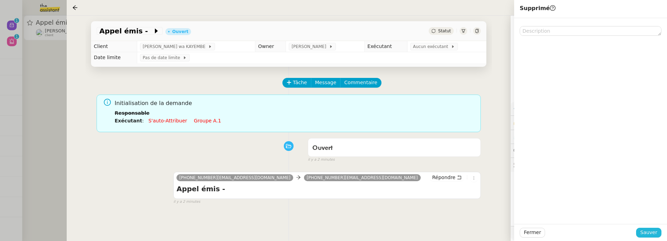
click at [649, 233] on span "Sauver" at bounding box center [648, 232] width 17 height 8
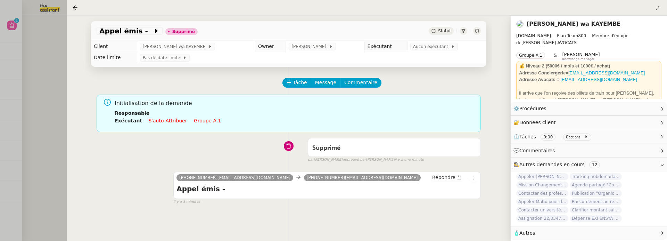
click at [37, 102] on div at bounding box center [333, 120] width 667 height 241
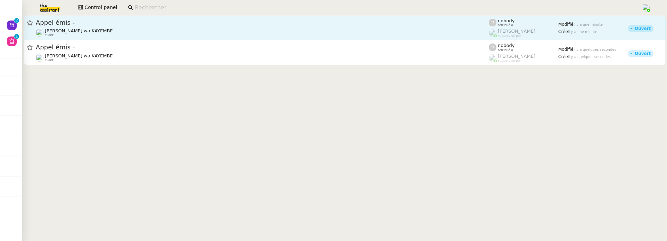
click at [202, 33] on div "Naomi OMEONGA wa KAYEMBE client" at bounding box center [262, 32] width 453 height 9
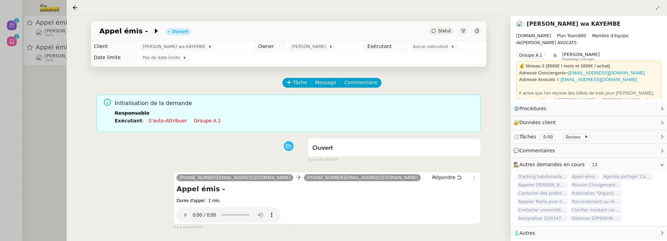
click at [442, 30] on span "Statut" at bounding box center [444, 30] width 13 height 5
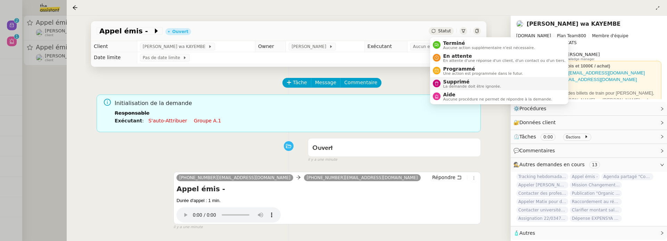
click at [459, 79] on span "Supprimé" at bounding box center [472, 82] width 58 height 6
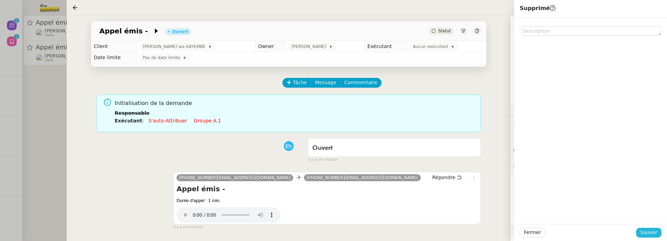
click at [650, 228] on button "Sauver" at bounding box center [648, 232] width 25 height 10
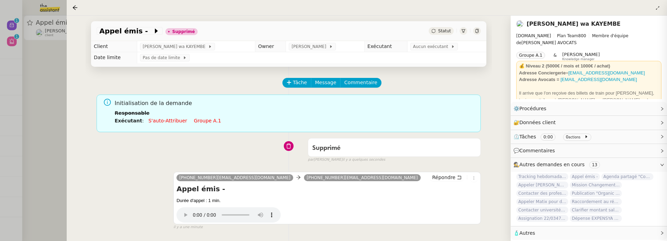
click at [59, 100] on div at bounding box center [333, 120] width 667 height 241
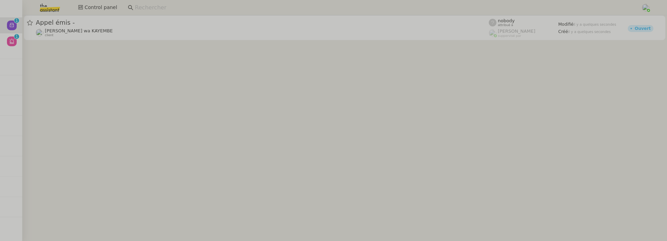
click at [136, 11] on input at bounding box center [384, 7] width 499 height 9
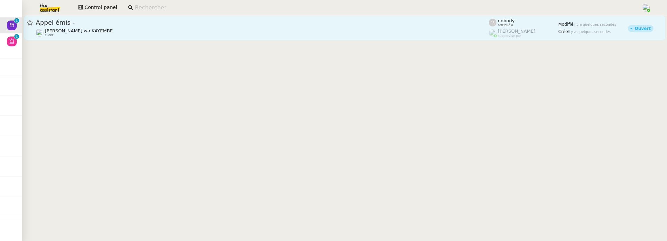
click at [138, 27] on div "Appel émis - Naomi OMEONGA wa KAYEMBE client" at bounding box center [262, 27] width 453 height 19
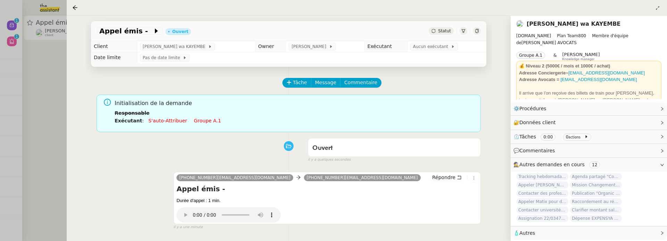
click at [442, 32] on span "Statut" at bounding box center [444, 30] width 13 height 5
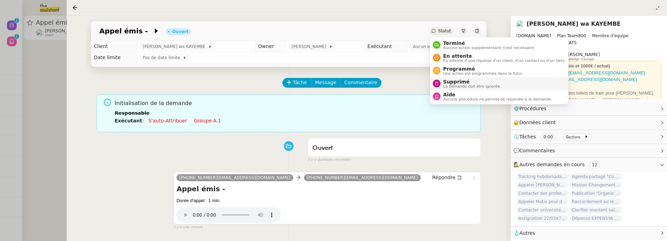
click at [454, 86] on span "La demande doit être ignorée." at bounding box center [472, 86] width 58 height 4
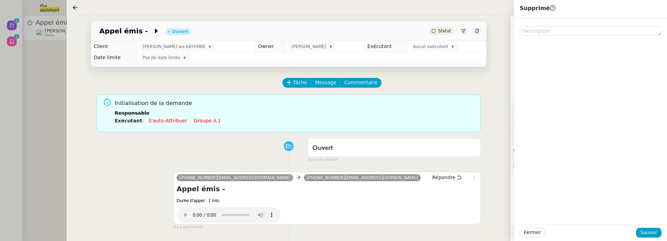
click at [651, 227] on div "Fermer Sauver" at bounding box center [590, 232] width 153 height 17
click at [651, 230] on span "Sauver" at bounding box center [648, 232] width 17 height 8
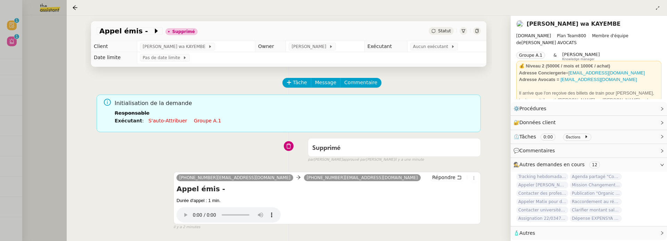
click at [31, 81] on div at bounding box center [333, 120] width 667 height 241
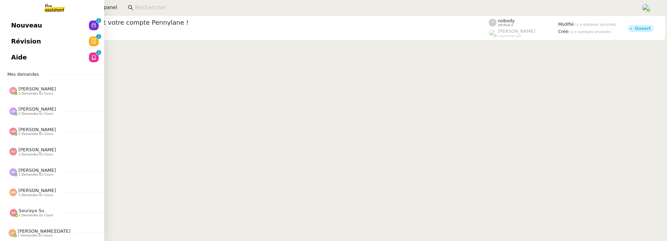
click at [27, 48] on link "Révision 0 1 2 3 4 5 6 7 8 9" at bounding box center [52, 41] width 104 height 16
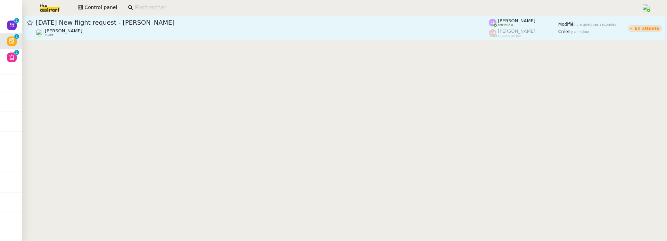
click at [174, 26] on div "25th August 2025 New flight request - Kawal Singh" at bounding box center [262, 22] width 453 height 8
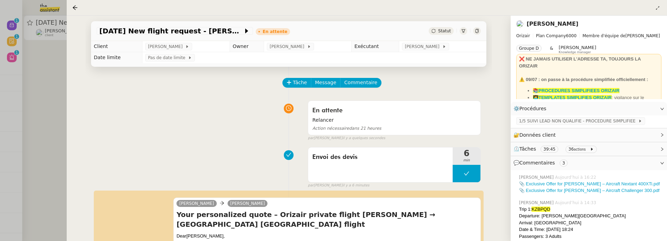
scroll to position [137, 0]
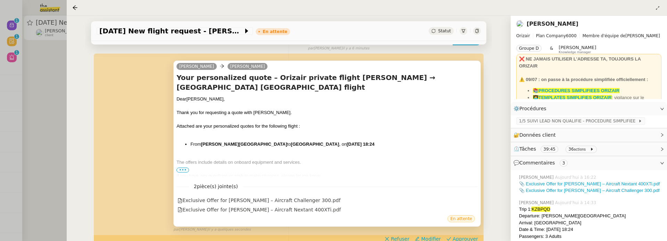
click at [183, 171] on span "•••" at bounding box center [182, 169] width 12 height 5
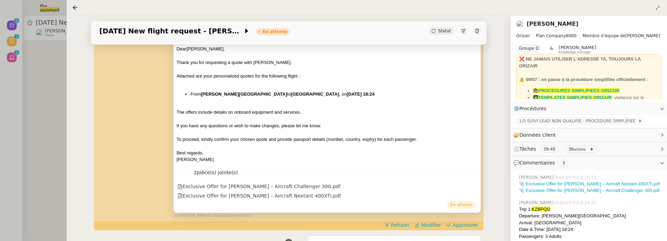
scroll to position [189, 0]
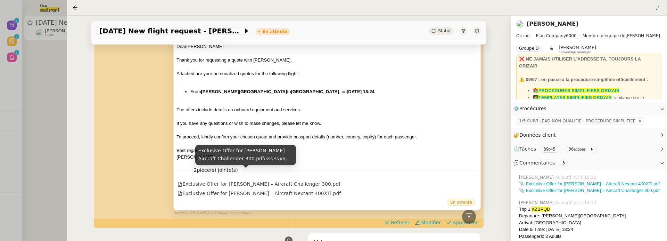
click at [266, 180] on div "Exclusive Offer for Mr. Singh – Aircraft Challenger 300.pdf" at bounding box center [258, 184] width 163 height 8
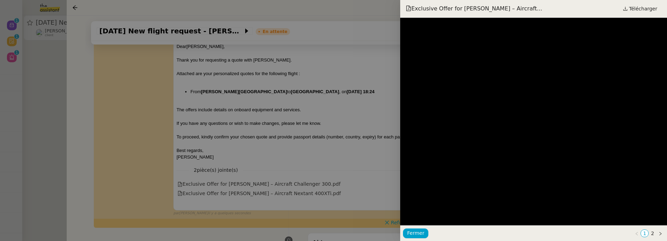
click at [341, 136] on div at bounding box center [333, 120] width 667 height 241
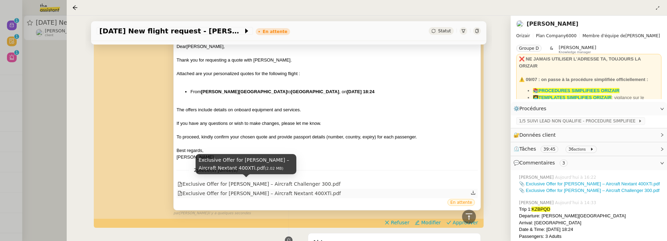
click at [251, 189] on div "Exclusive Offer for Mr. Singh – Aircraft Nextant 400XTi.pdf" at bounding box center [258, 193] width 163 height 8
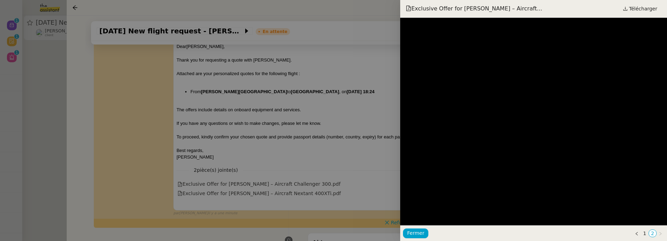
click at [335, 158] on div at bounding box center [333, 120] width 667 height 241
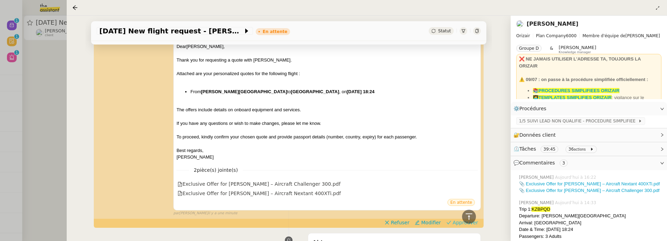
click at [476, 219] on span "Approuver" at bounding box center [464, 222] width 25 height 7
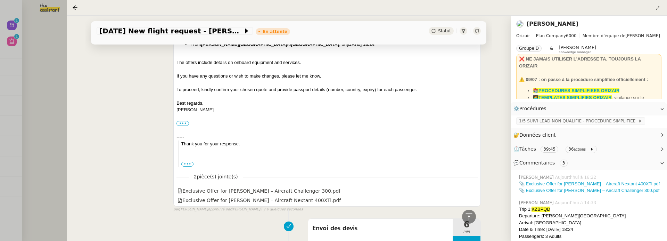
click at [49, 114] on div at bounding box center [333, 120] width 667 height 241
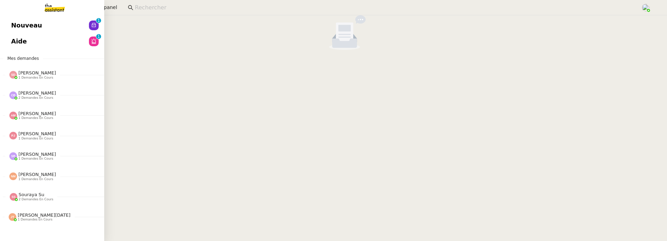
click at [10, 20] on link "Nouveau 0 1 2 3 4 5 6 7 8 9" at bounding box center [52, 25] width 104 height 16
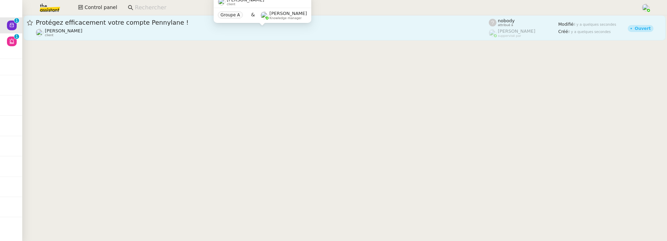
click at [150, 34] on div "Gabrielle Tavernier client" at bounding box center [262, 32] width 453 height 9
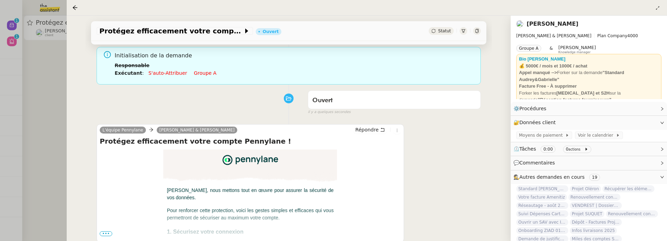
scroll to position [89, 0]
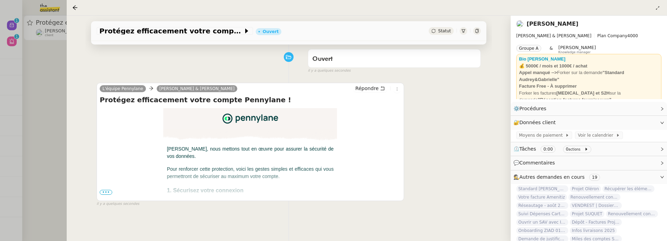
click at [110, 190] on span "•••" at bounding box center [106, 192] width 12 height 5
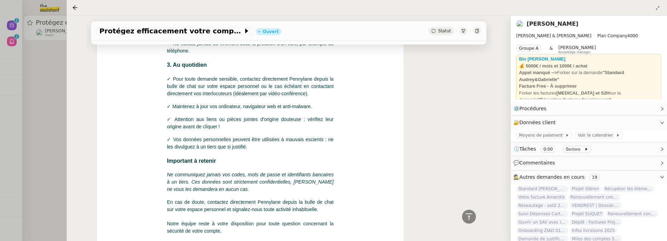
scroll to position [517, 0]
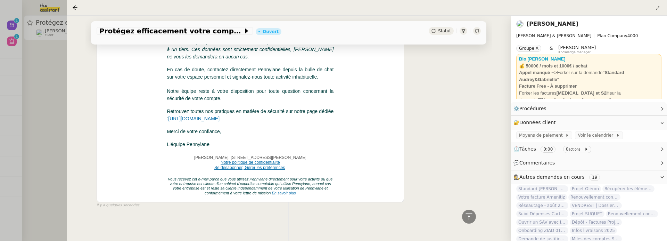
click at [446, 31] on span "Statut" at bounding box center [444, 30] width 13 height 5
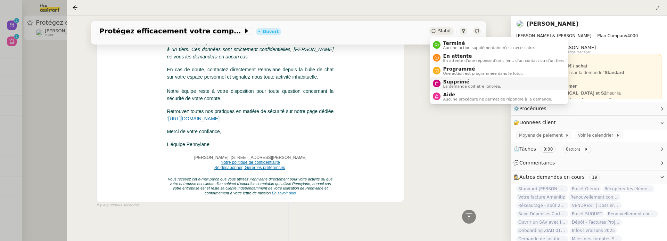
click at [465, 77] on li "Supprimé La demande doit être ignorée." at bounding box center [499, 83] width 138 height 13
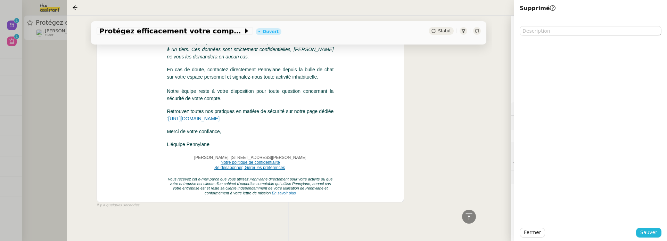
click at [653, 237] on button "Sauver" at bounding box center [648, 232] width 25 height 10
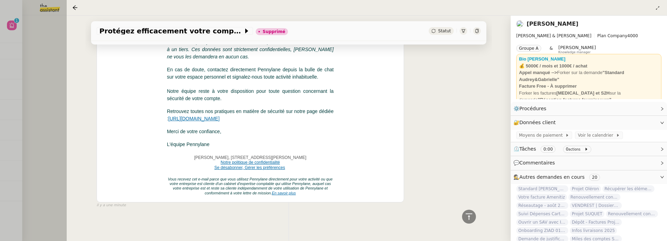
click at [37, 90] on div at bounding box center [333, 120] width 667 height 241
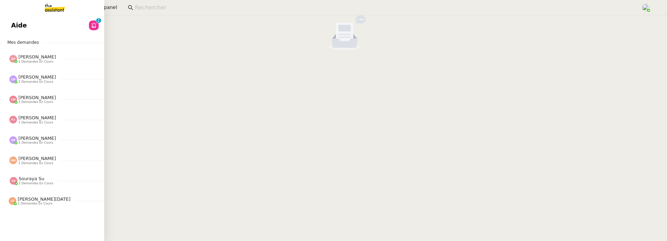
click at [14, 25] on span "Aide" at bounding box center [19, 25] width 16 height 10
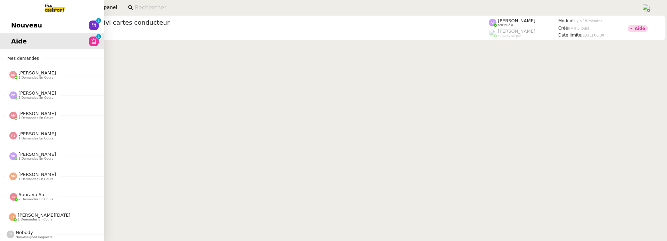
click at [31, 30] on span "Nouveau" at bounding box center [26, 25] width 31 height 10
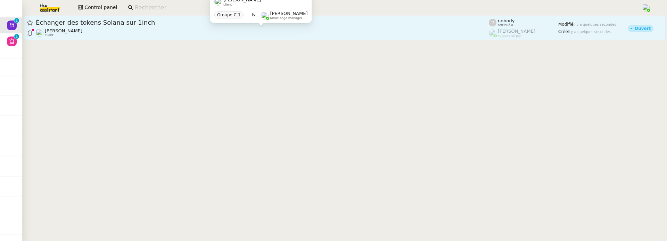
click at [154, 35] on div "Alexandre Blanc client" at bounding box center [262, 32] width 453 height 9
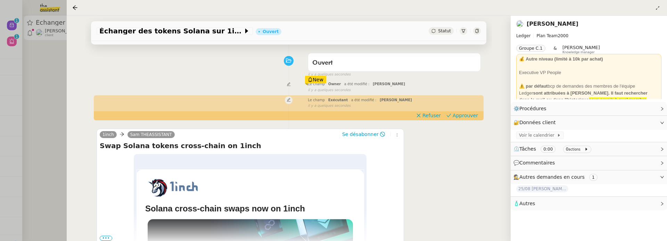
scroll to position [92, 0]
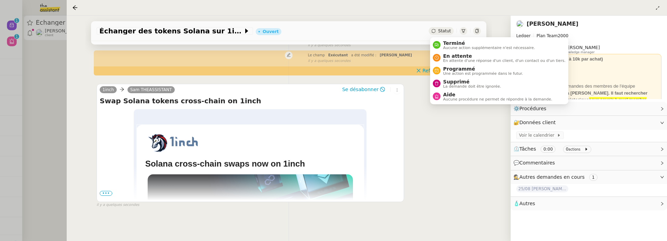
click at [446, 32] on span "Statut" at bounding box center [444, 30] width 13 height 5
click at [457, 81] on span "Supprimé" at bounding box center [472, 82] width 58 height 6
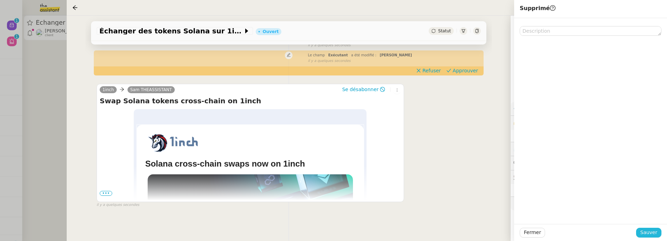
click at [653, 229] on span "Sauver" at bounding box center [648, 232] width 17 height 8
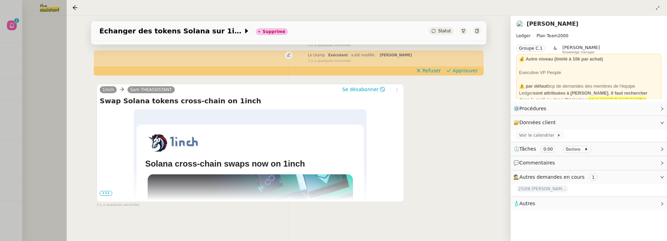
click at [57, 117] on div at bounding box center [333, 120] width 667 height 241
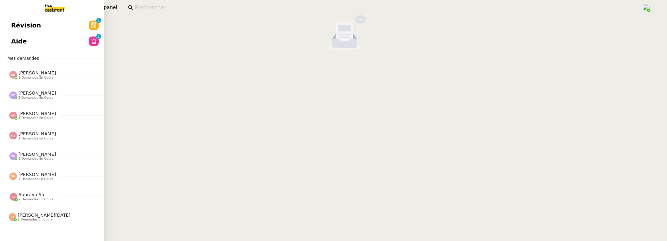
click at [30, 23] on span "Révision" at bounding box center [26, 25] width 30 height 10
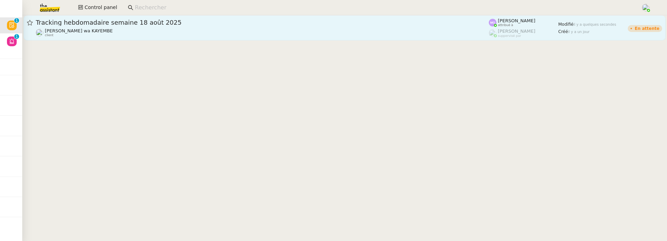
click at [188, 37] on link "Tracking hebdomadaire semaine 18 août 2025 Naomi OMEONGA wa KAYEMBE client Mari…" at bounding box center [345, 27] width 642 height 25
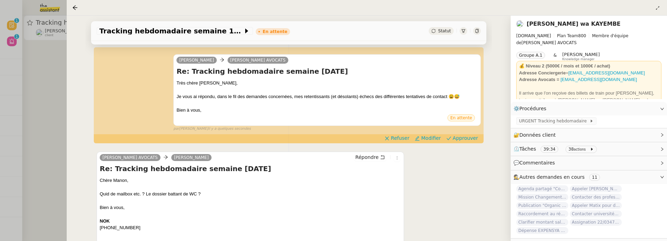
scroll to position [135, 0]
click at [471, 135] on span "Approuver" at bounding box center [464, 137] width 25 height 7
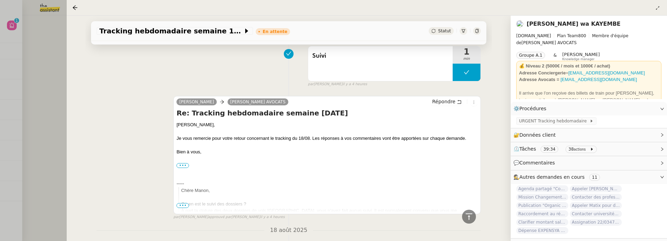
scroll to position [383, 0]
click at [182, 164] on label "•••" at bounding box center [182, 164] width 12 height 5
click at [0, 0] on input "•••" at bounding box center [0, 0] width 0 height 0
click at [184, 162] on label "•••" at bounding box center [182, 164] width 12 height 5
click at [0, 0] on input "•••" at bounding box center [0, 0] width 0 height 0
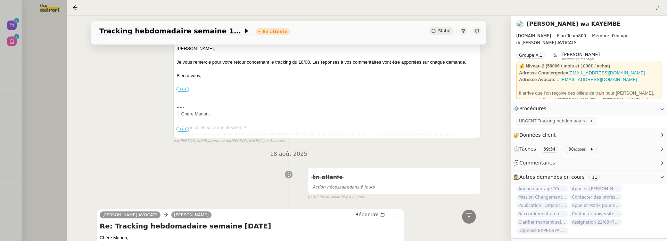
scroll to position [572, 0]
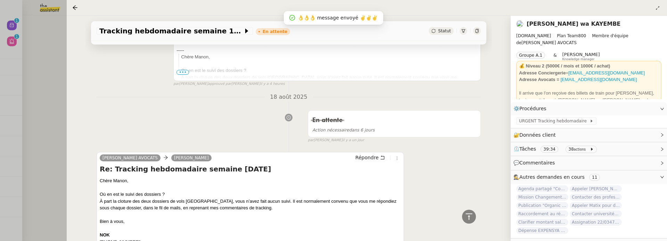
click at [33, 124] on div at bounding box center [333, 120] width 667 height 241
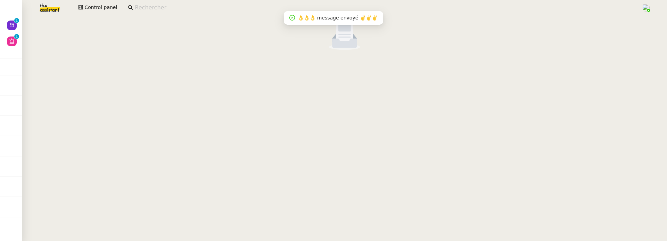
click at [23, 24] on div at bounding box center [344, 33] width 644 height 37
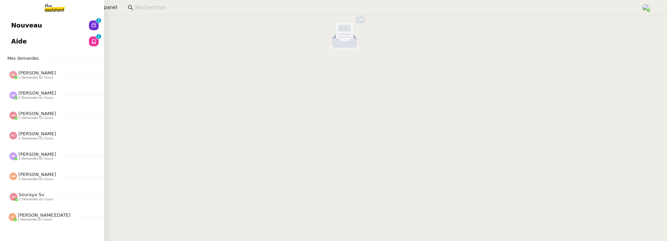
click at [17, 23] on link "Nouveau 0 1 2 3 4 5 6 7 8 9" at bounding box center [52, 25] width 104 height 16
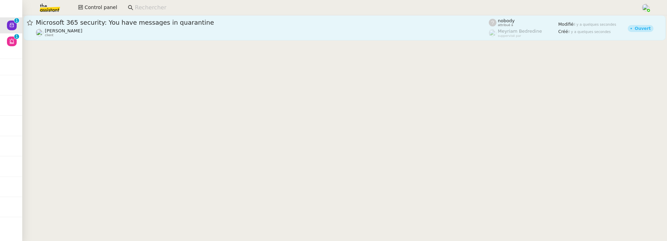
click at [132, 23] on span "Microsoft 365 security: You have messages in quarantine" at bounding box center [262, 22] width 453 height 6
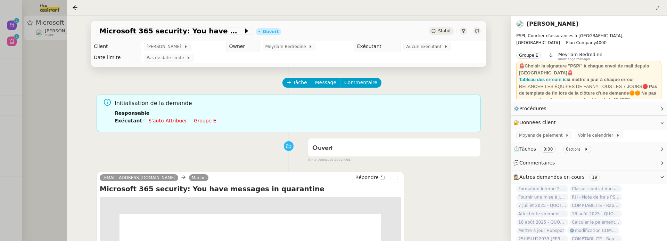
scroll to position [89, 0]
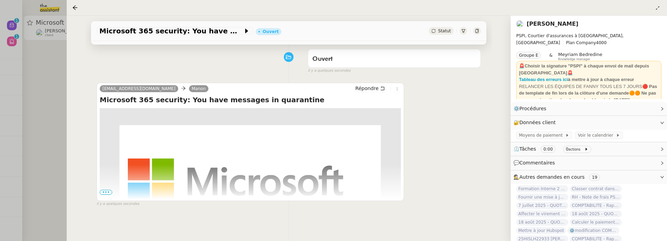
click at [108, 190] on span "•••" at bounding box center [106, 192] width 12 height 5
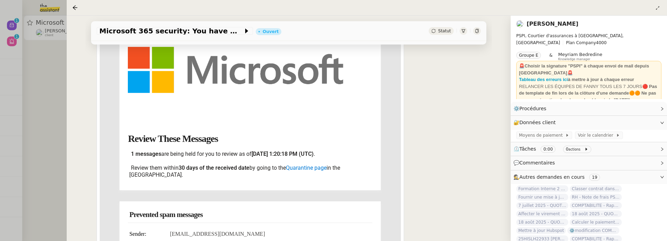
scroll to position [249, 0]
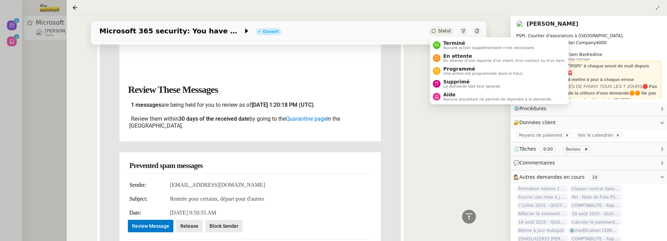
click at [446, 27] on div "Statut" at bounding box center [440, 31] width 25 height 8
click at [454, 87] on span "La demande doit être ignorée." at bounding box center [472, 86] width 58 height 4
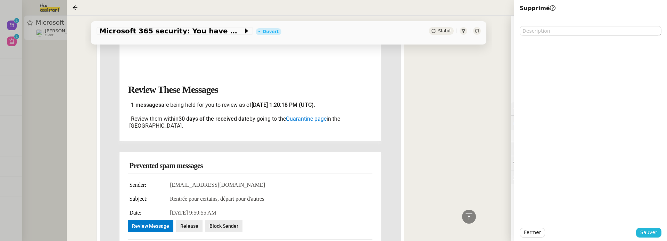
click at [652, 228] on button "Sauver" at bounding box center [648, 232] width 25 height 10
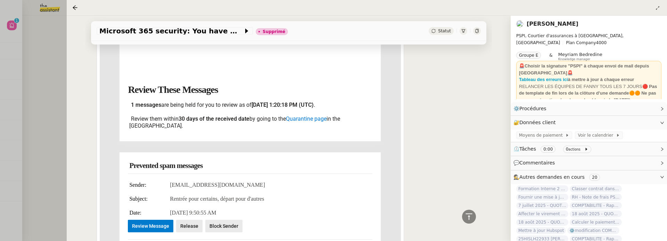
click at [47, 88] on div at bounding box center [333, 120] width 667 height 241
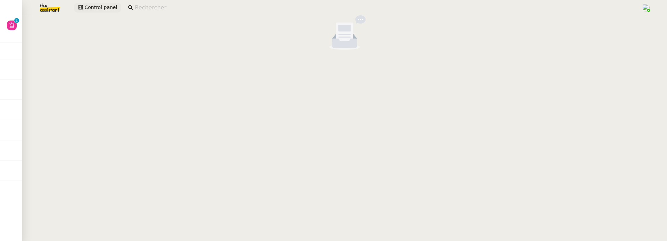
click at [105, 8] on span "Control panel" at bounding box center [100, 7] width 33 height 8
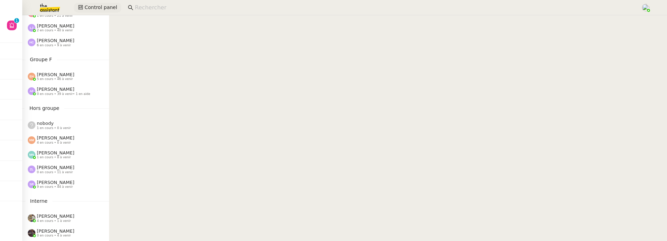
scroll to position [303, 0]
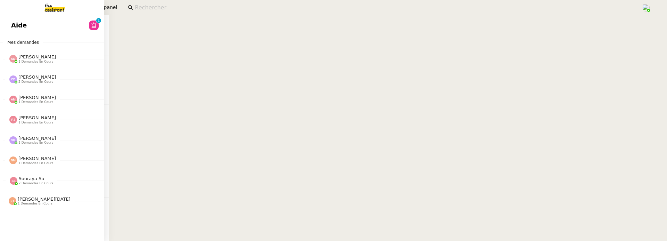
click at [17, 25] on span "Aide" at bounding box center [19, 25] width 16 height 10
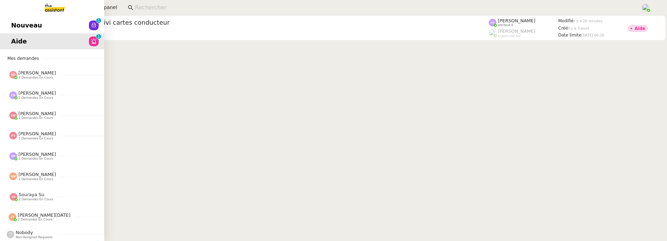
click at [11, 24] on span "Nouveau" at bounding box center [26, 25] width 31 height 10
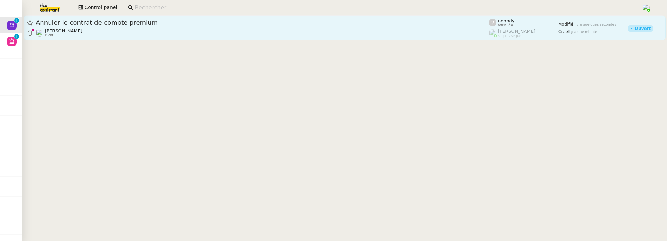
click at [172, 27] on div "Annuler le contrat de compte premium Lydie Laulon client" at bounding box center [262, 27] width 453 height 19
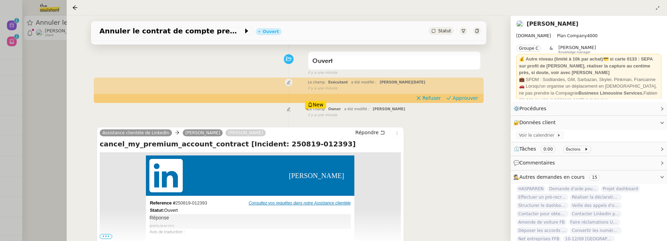
scroll to position [92, 0]
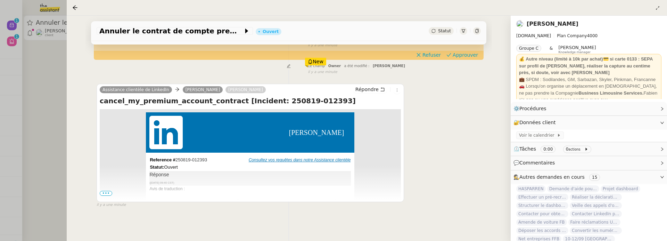
click at [106, 194] on span "•••" at bounding box center [106, 193] width 12 height 5
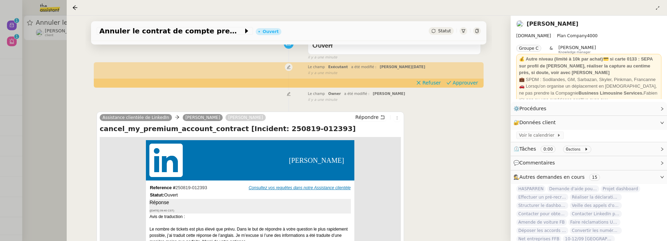
scroll to position [0, 0]
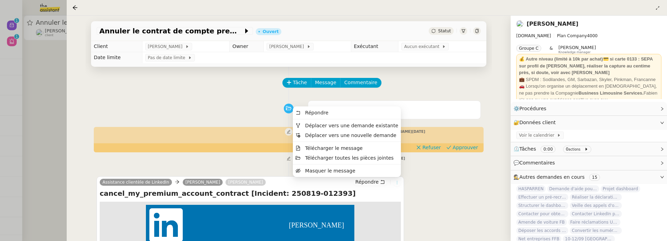
click at [399, 184] on icon at bounding box center [397, 182] width 8 height 4
click at [384, 125] on span "Déplacer vers une demande existante" at bounding box center [351, 126] width 93 height 6
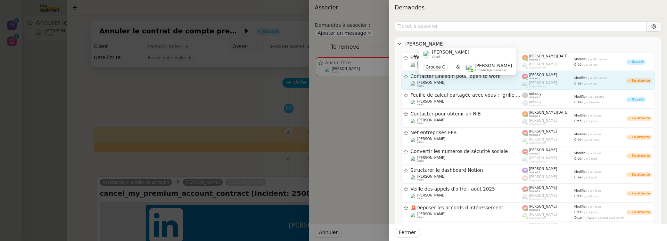
click at [459, 83] on div "Lydie Laulon client" at bounding box center [466, 84] width 112 height 7
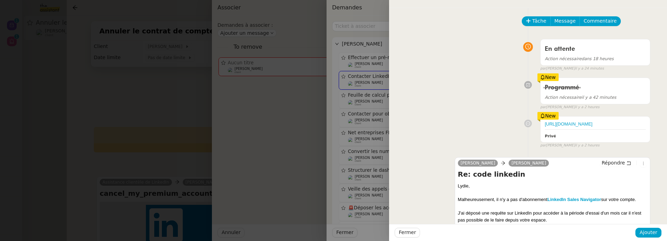
scroll to position [49, 0]
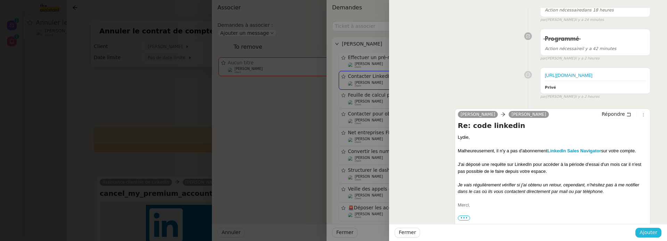
click at [654, 231] on span "Ajouter" at bounding box center [648, 232] width 18 height 8
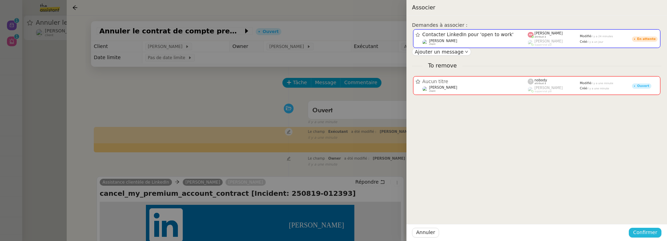
click at [645, 231] on span "Confirmer" at bounding box center [645, 232] width 24 height 8
click at [651, 213] on span "Ajouter" at bounding box center [645, 213] width 18 height 7
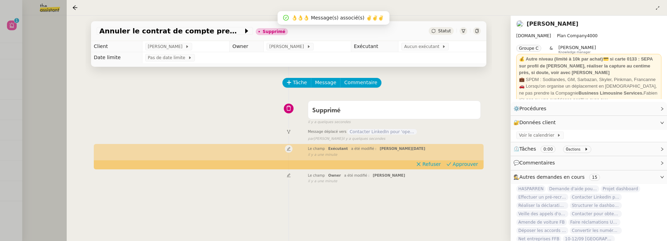
click at [44, 134] on div at bounding box center [333, 120] width 667 height 241
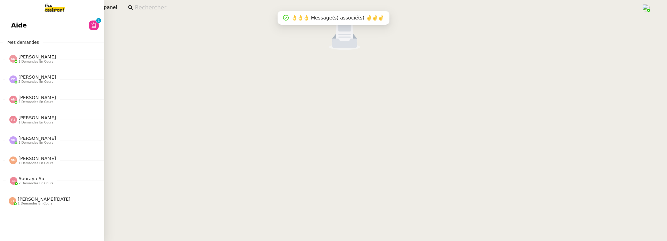
click at [15, 22] on span "Aide" at bounding box center [19, 25] width 16 height 10
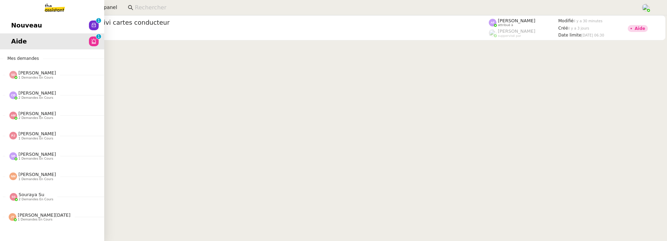
click at [15, 24] on span "Nouveau" at bounding box center [26, 25] width 31 height 10
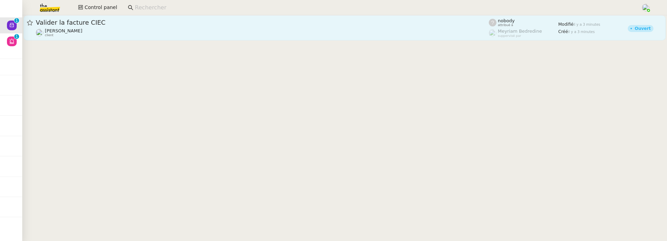
click at [132, 27] on div "Valider la facture CIEC Charles Da Conceicao client" at bounding box center [262, 27] width 453 height 19
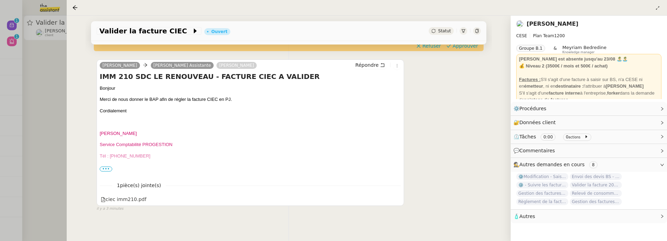
scroll to position [131, 0]
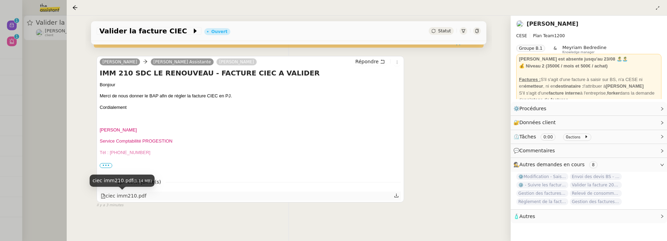
click at [131, 195] on div "ciec imm210.pdf" at bounding box center [123, 196] width 45 height 8
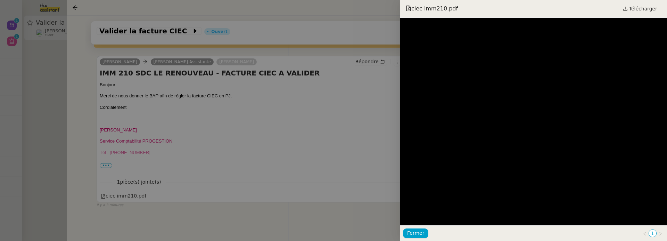
click at [355, 220] on div at bounding box center [333, 120] width 667 height 241
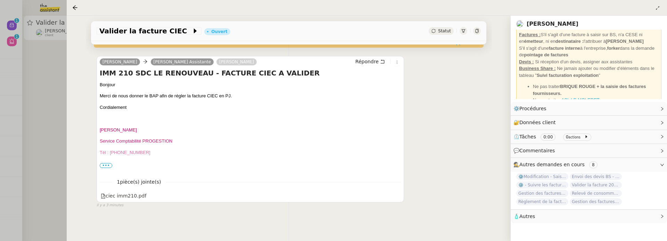
scroll to position [0, 0]
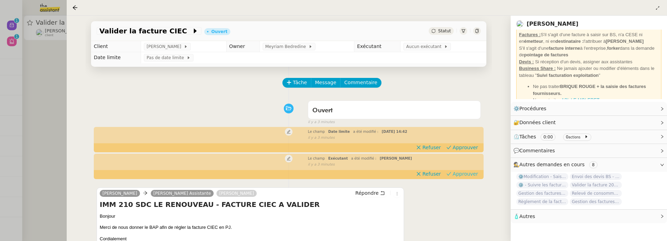
click at [463, 171] on span "Approuver" at bounding box center [464, 173] width 25 height 7
click at [469, 146] on span "Approuver" at bounding box center [464, 147] width 25 height 7
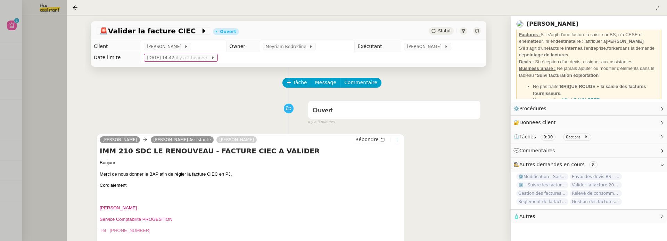
click at [398, 142] on icon at bounding box center [397, 140] width 4 height 4
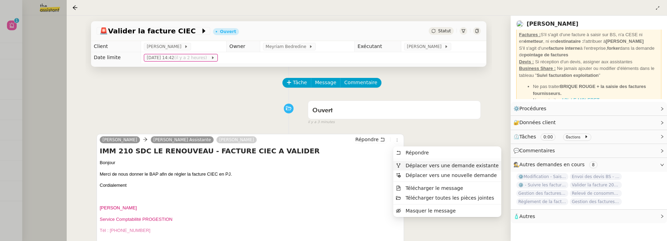
click at [411, 164] on span "Déplacer vers une demande existante" at bounding box center [451, 165] width 93 height 6
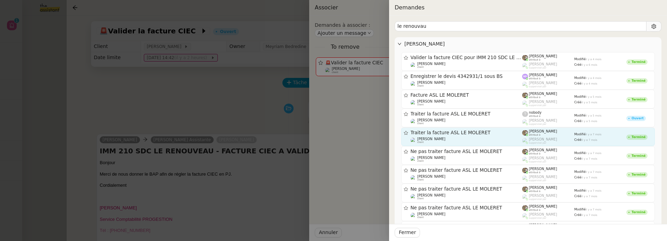
type input "le renouvau"
click at [475, 134] on span "Traiter la facture ASL LE MOLERET" at bounding box center [466, 132] width 112 height 5
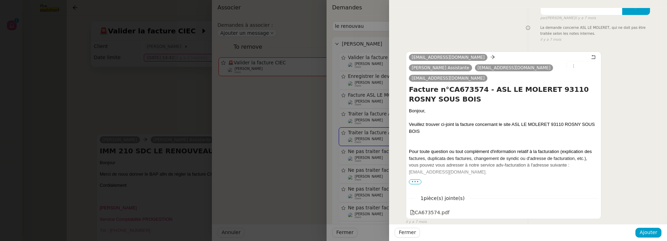
scroll to position [140, 0]
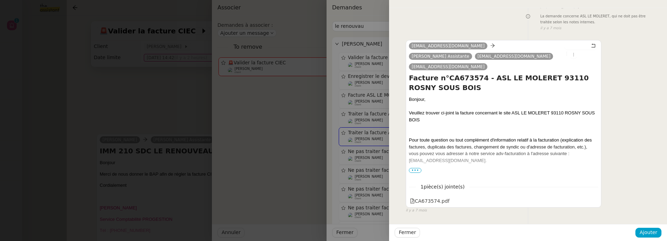
click at [170, 122] on div at bounding box center [333, 120] width 667 height 241
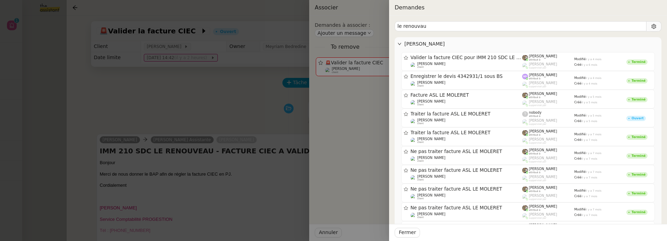
click at [175, 112] on div at bounding box center [333, 120] width 667 height 241
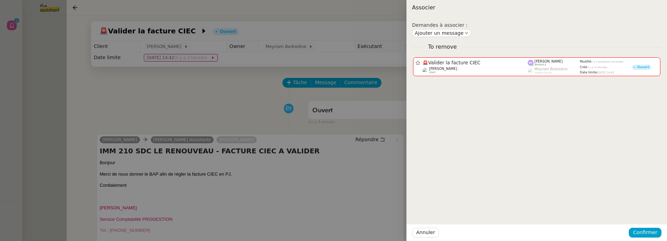
click at [372, 125] on div at bounding box center [333, 120] width 667 height 241
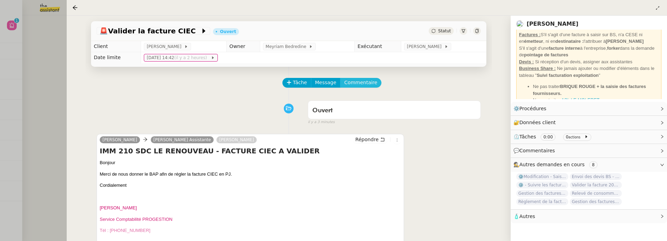
click at [361, 85] on span "Commentaire" at bounding box center [360, 82] width 33 height 8
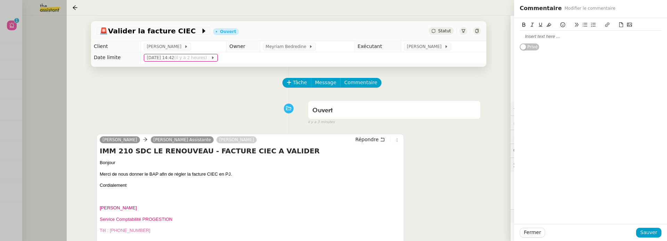
click at [538, 37] on div at bounding box center [590, 36] width 142 height 6
click at [655, 234] on span "Sauver" at bounding box center [648, 232] width 17 height 8
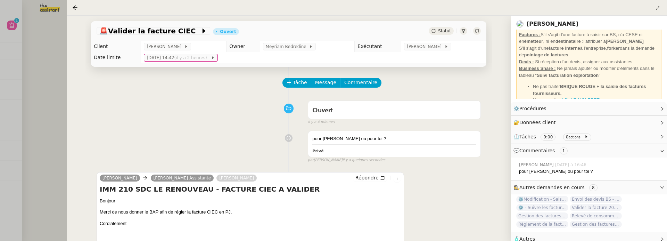
click at [56, 64] on div at bounding box center [333, 120] width 667 height 241
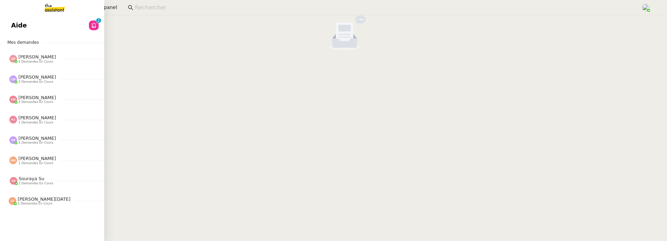
click at [14, 28] on span "Aide" at bounding box center [19, 25] width 16 height 10
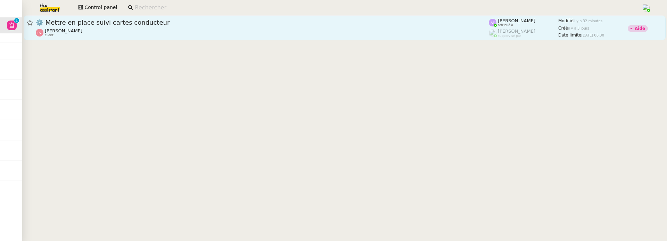
click at [177, 26] on div "⚙️ Mettre en place suivi cartes conducteur" at bounding box center [262, 22] width 453 height 8
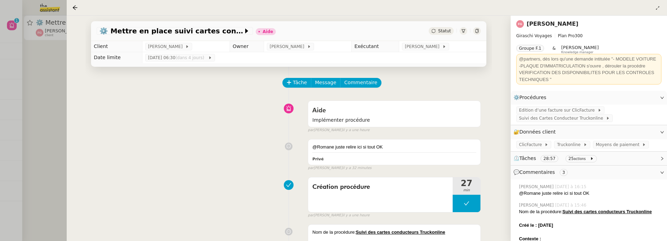
click at [56, 86] on div at bounding box center [333, 120] width 667 height 241
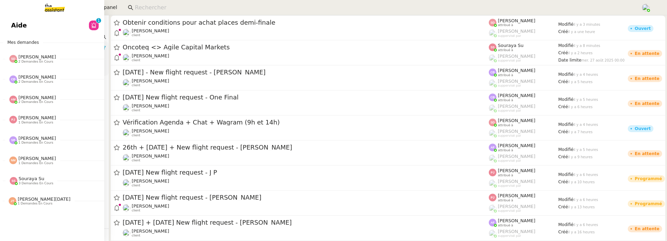
click at [19, 22] on span "Aide" at bounding box center [19, 25] width 16 height 10
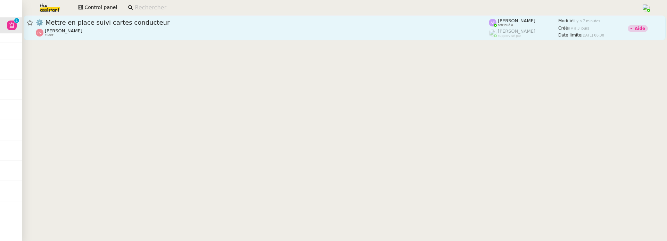
click at [254, 25] on span "⚙️ Mettre en place suivi cartes conducteur" at bounding box center [262, 22] width 453 height 6
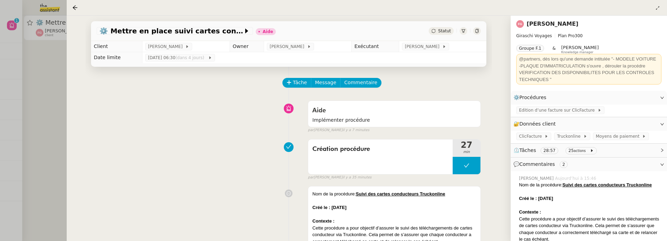
click at [566, 24] on link "[PERSON_NAME]" at bounding box center [552, 23] width 52 height 7
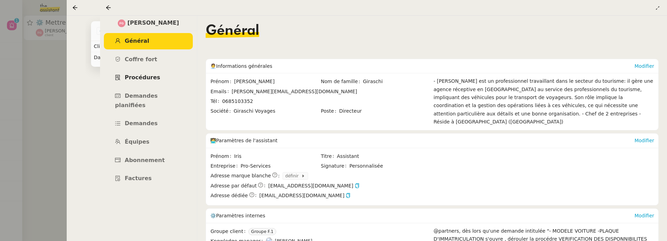
click at [146, 79] on span "Procédures" at bounding box center [142, 77] width 35 height 7
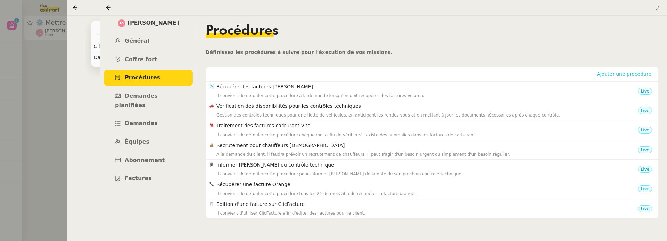
click at [618, 75] on span "Ajouter une procédure" at bounding box center [623, 73] width 55 height 7
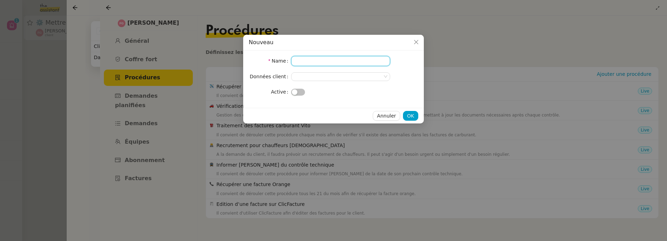
click at [329, 64] on input "Name" at bounding box center [340, 61] width 99 height 10
type input "Suivi des cartes conducteurs Truckonline"
click at [332, 74] on nz-select-top-control at bounding box center [340, 76] width 99 height 9
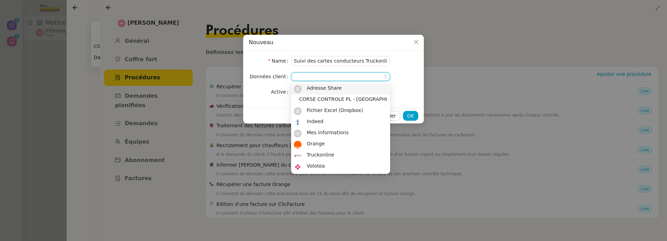
click at [391, 64] on nz-form-item "Name Suivi des cartes conducteurs Truckonline" at bounding box center [333, 61] width 169 height 10
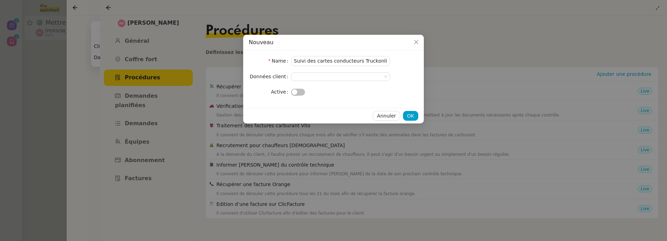
click at [296, 93] on span "button" at bounding box center [295, 92] width 6 height 6
click at [412, 113] on span "OK" at bounding box center [410, 116] width 7 height 8
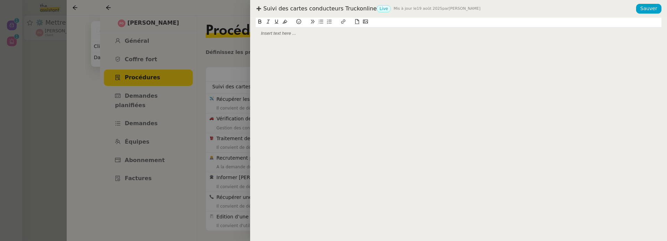
click at [374, 35] on div at bounding box center [458, 33] width 405 height 6
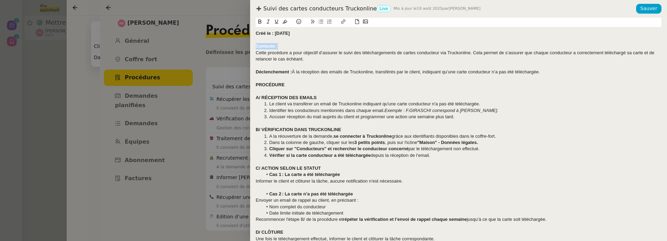
drag, startPoint x: 280, startPoint y: 47, endPoint x: 252, endPoint y: 45, distance: 28.5
click at [252, 45] on div "Créé le : [DATE] Contexte : Cette procédure a pour objectif d’assurer le suivi …" at bounding box center [458, 129] width 417 height 223
click at [277, 22] on icon at bounding box center [276, 21] width 3 height 4
drag, startPoint x: 291, startPoint y: 74, endPoint x: 246, endPoint y: 71, distance: 45.6
click at [245, 71] on div "Suivi des cartes conducteurs Truckonline Live Mis à jour le [DATE] par [PERSON_…" at bounding box center [333, 120] width 667 height 241
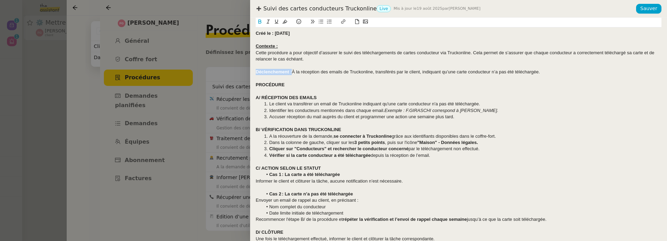
click at [276, 21] on icon at bounding box center [276, 21] width 5 height 5
click at [256, 54] on div "Cette procédure a pour objectif d’assurer le suivi des téléchargements de carte…" at bounding box center [458, 56] width 405 height 13
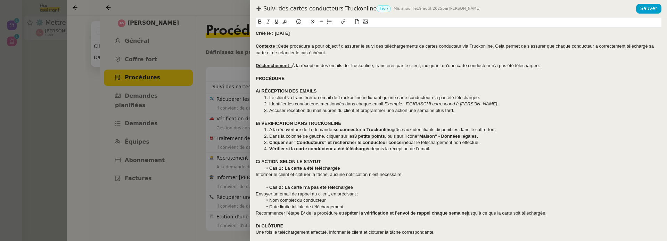
click at [277, 47] on div "Contexte : Cette procédure a pour objectif d’assurer le suivi des téléchargemen…" at bounding box center [458, 49] width 405 height 13
click at [276, 20] on icon at bounding box center [276, 21] width 5 height 5
click at [316, 66] on div "Déclenchement : À la réception des emails de Truckonline, transférés par le cli…" at bounding box center [458, 65] width 405 height 6
drag, startPoint x: 291, startPoint y: 79, endPoint x: 240, endPoint y: 77, distance: 51.1
click at [240, 77] on div "Suivi des cartes conducteurs Truckonline Live Mis à jour le [DATE] par [PERSON_…" at bounding box center [333, 120] width 667 height 241
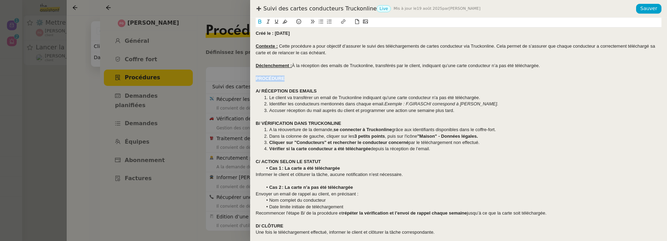
click at [275, 20] on icon at bounding box center [276, 21] width 5 height 5
click at [310, 72] on div at bounding box center [458, 72] width 405 height 6
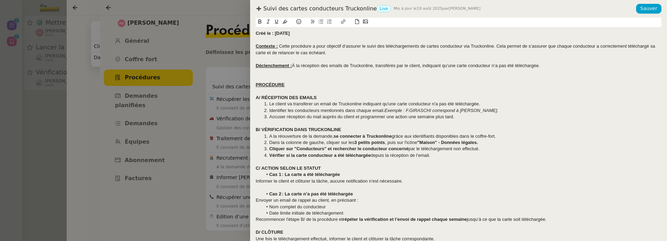
click at [294, 89] on div at bounding box center [458, 91] width 405 height 6
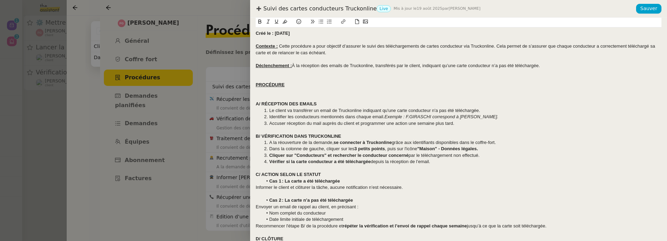
scroll to position [15, 0]
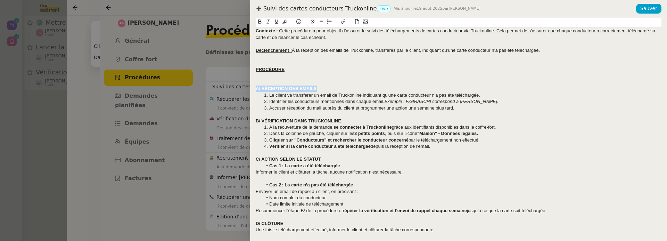
drag, startPoint x: 319, startPoint y: 87, endPoint x: 240, endPoint y: 86, distance: 79.2
click at [240, 86] on div "Suivi des cartes conducteurs Truckonline Live Mis à jour le 19 août 2025 par Fr…" at bounding box center [333, 120] width 667 height 241
click at [277, 23] on icon at bounding box center [276, 21] width 5 height 5
drag, startPoint x: 294, startPoint y: 93, endPoint x: 362, endPoint y: 95, distance: 68.1
click at [362, 95] on li "Le client va transférer un email de Truckonline indiquant qu'une carte conducte…" at bounding box center [461, 95] width 399 height 6
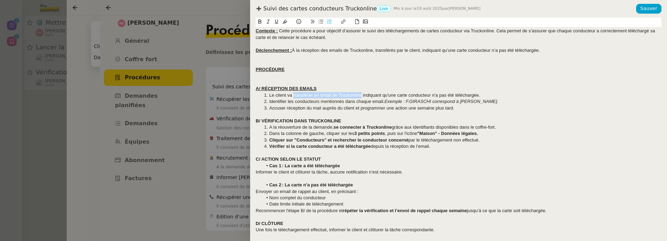
click at [258, 20] on icon at bounding box center [259, 21] width 5 height 5
drag, startPoint x: 294, startPoint y: 103, endPoint x: 383, endPoint y: 102, distance: 89.2
click at [383, 102] on li "Identifier les conducteurs mentionnés dans chaque email. Exemple : F.GIRASCHI c…" at bounding box center [461, 101] width 399 height 6
click at [260, 20] on icon at bounding box center [259, 21] width 5 height 5
drag, startPoint x: 360, startPoint y: 107, endPoint x: 455, endPoint y: 107, distance: 94.8
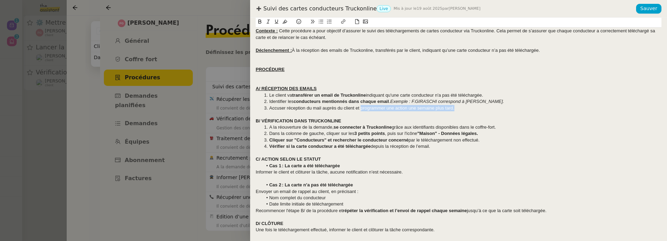
click at [455, 107] on li "Accuser réception du mail auprès du client et programmer une action une semaine…" at bounding box center [461, 108] width 399 height 6
click at [260, 21] on icon at bounding box center [259, 21] width 5 height 5
click at [296, 118] on strong "B/ VÉRIFICATION DANS TRUCKONLINE" at bounding box center [298, 120] width 85 height 5
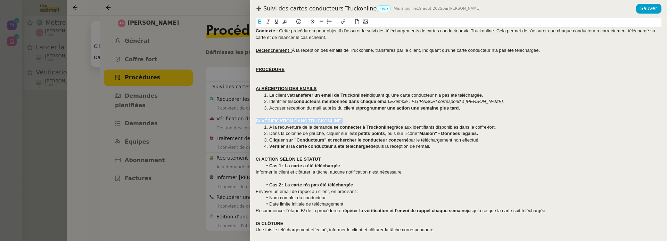
click at [274, 20] on icon at bounding box center [276, 21] width 5 height 5
click at [283, 159] on strong "C/ ACTION SELON LE STATUT" at bounding box center [288, 158] width 65 height 5
click at [277, 23] on icon at bounding box center [276, 21] width 5 height 5
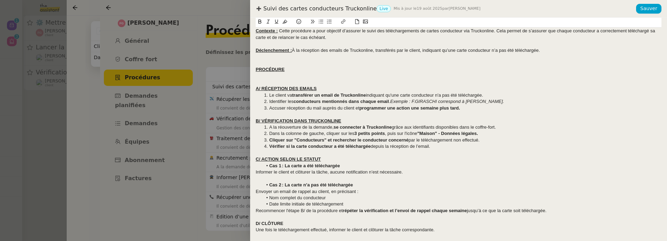
click at [267, 221] on strong "D/ CLÔTURE" at bounding box center [269, 222] width 27 height 5
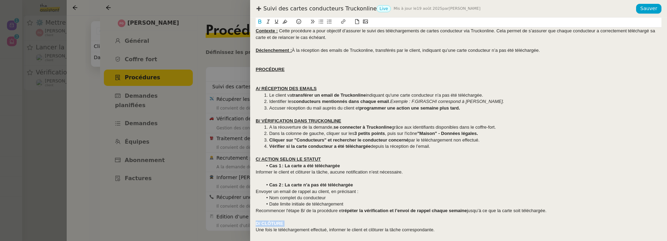
click at [275, 22] on icon at bounding box center [276, 21] width 5 height 5
click at [575, 113] on div at bounding box center [458, 114] width 405 height 6
click at [337, 88] on div "A/ RÉCEPTION DES EMAILS" at bounding box center [458, 88] width 405 height 6
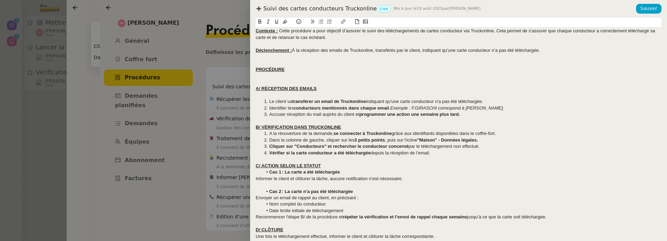
click at [350, 125] on div "B/ VÉRIFICATION DANS TRUCKONLINE" at bounding box center [458, 127] width 405 height 6
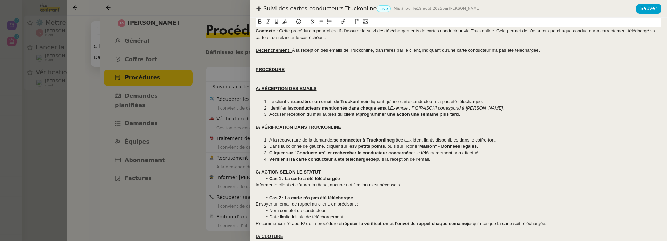
click at [335, 170] on div "C/ ACTION SELON LE STATUT" at bounding box center [458, 172] width 405 height 6
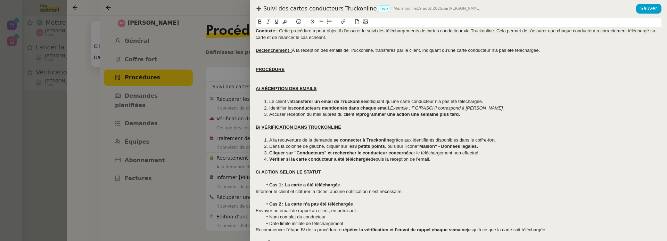
scroll to position [35, 0]
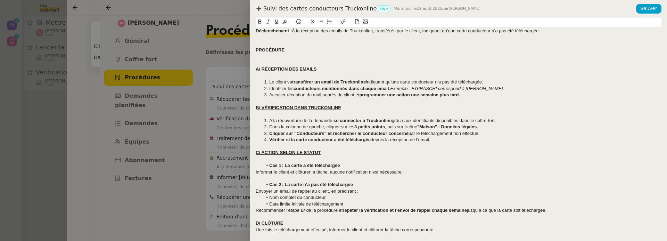
click at [298, 227] on div "Une fois le téléchargement effectué, informer le client et clôturer la tâche co…" at bounding box center [458, 229] width 405 height 6
click at [291, 224] on div "D/ CLÔTURE" at bounding box center [458, 223] width 405 height 6
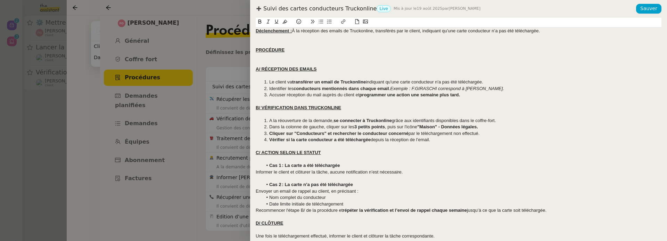
scroll to position [0, 0]
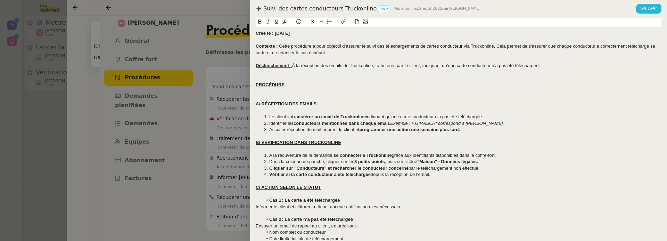
click at [643, 8] on span "Sauver" at bounding box center [648, 9] width 17 height 8
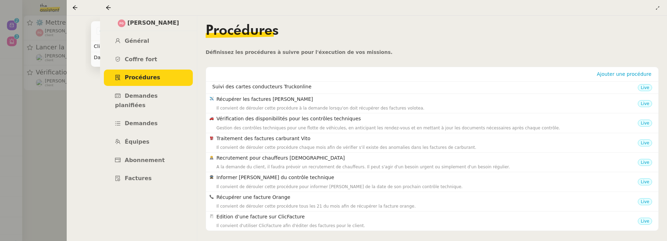
click at [111, 8] on div at bounding box center [110, 7] width 8 height 8
click at [108, 7] on icon at bounding box center [109, 8] width 6 height 6
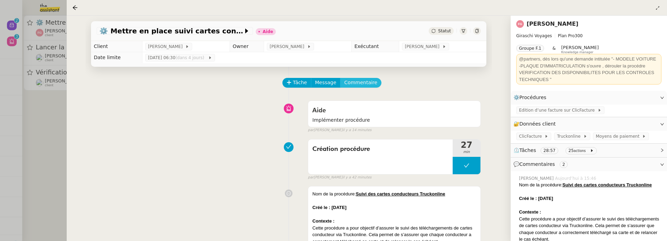
click at [355, 83] on span "Commentaire" at bounding box center [360, 82] width 33 height 8
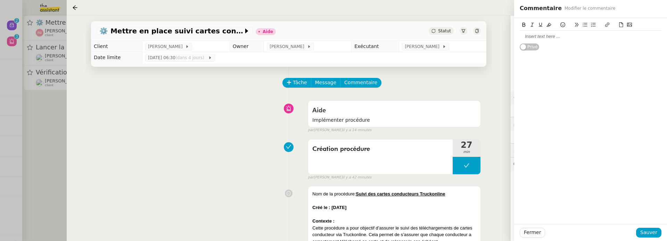
click at [552, 40] on div at bounding box center [590, 37] width 142 height 12
click at [648, 235] on span "Sauver" at bounding box center [648, 232] width 17 height 8
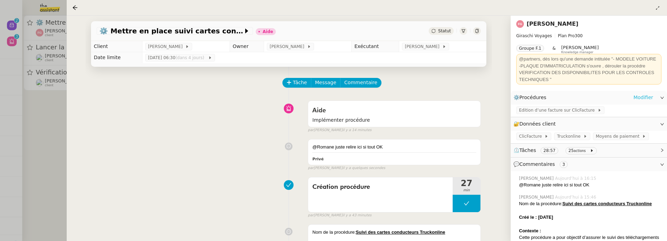
click at [642, 95] on link "Modifier" at bounding box center [643, 97] width 20 height 8
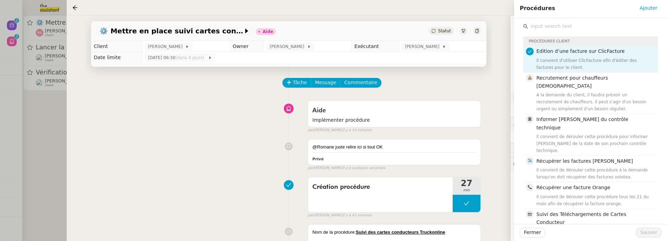
click at [570, 27] on input "text" at bounding box center [593, 26] width 130 height 9
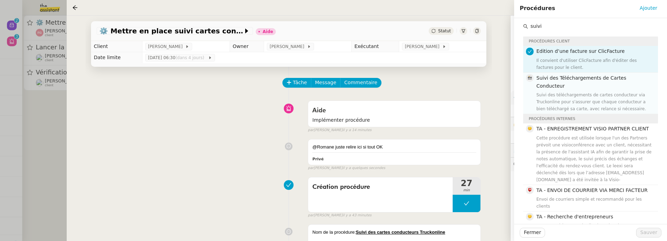
type input "suivi"
click at [598, 83] on div "Suivi des Téléchargements de Cartes Conducteur Suivi des téléchargements de car…" at bounding box center [594, 93] width 117 height 39
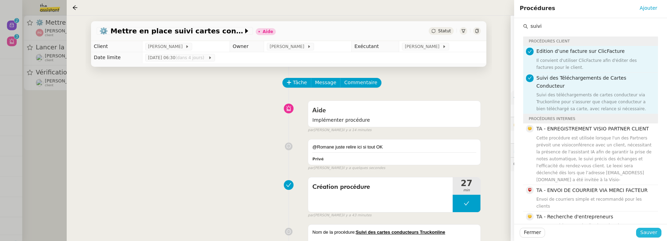
click at [653, 232] on span "Sauver" at bounding box center [648, 232] width 17 height 8
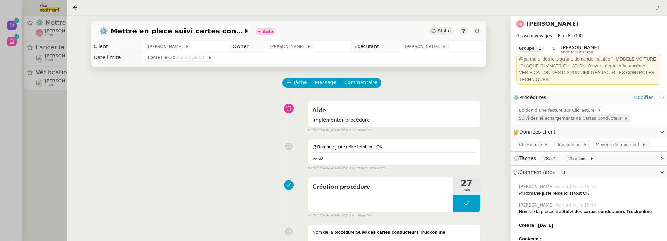
click at [596, 119] on span "Suivi des Téléchargements de Cartes Conducteur" at bounding box center [571, 118] width 105 height 7
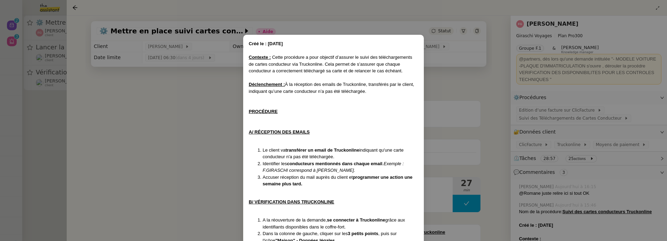
scroll to position [206, 0]
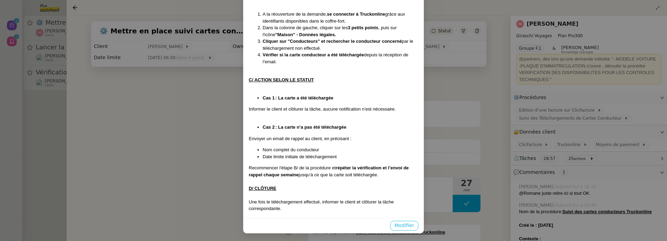
click at [409, 220] on button "Modifier" at bounding box center [404, 225] width 28 height 10
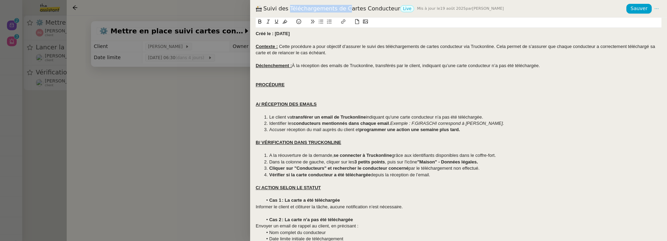
drag, startPoint x: 287, startPoint y: 8, endPoint x: 342, endPoint y: 8, distance: 54.9
click at [342, 8] on div "Suivi des Téléchargements de Cartes Conducteur Live Mis à jour le 19 août 2025 …" at bounding box center [441, 9] width 370 height 8
click at [655, 7] on icon at bounding box center [656, 8] width 5 height 5
click at [646, 20] on span "Modifier" at bounding box center [643, 22] width 20 height 6
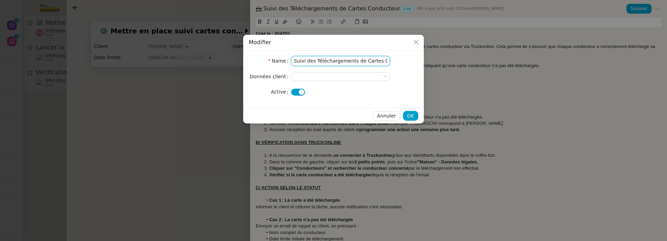
drag, startPoint x: 315, startPoint y: 61, endPoint x: 361, endPoint y: 62, distance: 45.5
click at [362, 62] on input "Suivi des Téléchargements de Cartes Conducteur" at bounding box center [340, 61] width 99 height 10
click at [376, 65] on input "Suivi des Cartes Conducteur" at bounding box center [340, 61] width 99 height 10
type input "Suivi des Cartes Conducteur Truckonline"
click at [411, 115] on span "OK" at bounding box center [410, 116] width 7 height 8
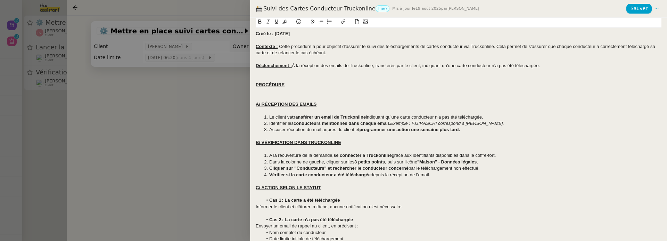
click at [159, 140] on div at bounding box center [333, 120] width 667 height 241
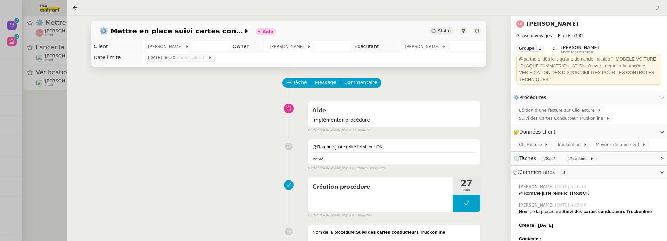
click at [48, 156] on div at bounding box center [333, 120] width 667 height 241
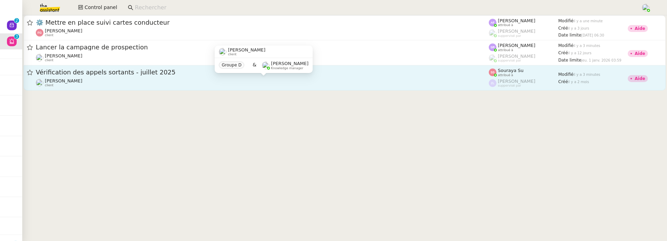
click at [118, 79] on div "Florian Parant client" at bounding box center [262, 82] width 453 height 9
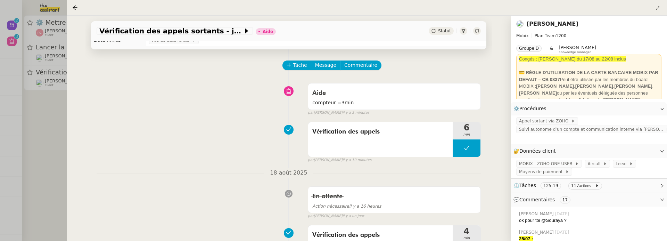
scroll to position [30, 0]
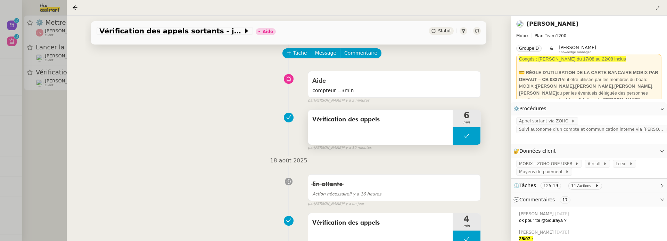
click at [406, 124] on div "Vérification des appels" at bounding box center [380, 119] width 136 height 11
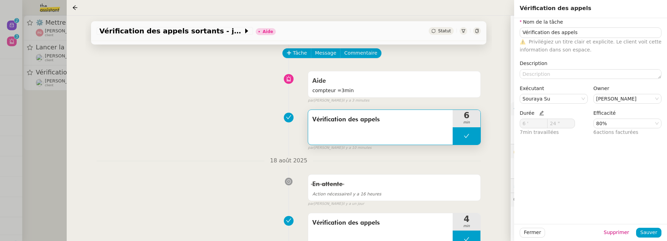
click at [539, 113] on icon at bounding box center [541, 113] width 5 height 5
drag, startPoint x: 529, startPoint y: 124, endPoint x: 497, endPoint y: 124, distance: 31.6
click at [497, 124] on app-ticket "Vérification des appels sortants - juillet 2025 Aide Statut Client Florian Para…" at bounding box center [367, 128] width 600 height 225
type input "3 '"
click at [646, 232] on span "Sauver" at bounding box center [648, 232] width 17 height 8
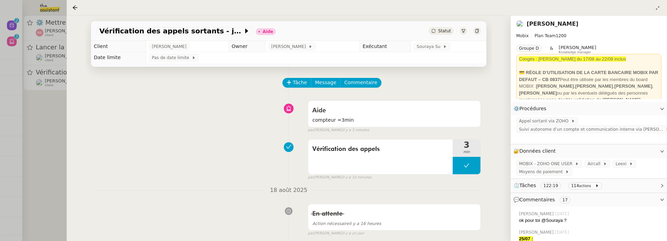
click at [434, 31] on icon at bounding box center [433, 31] width 4 height 4
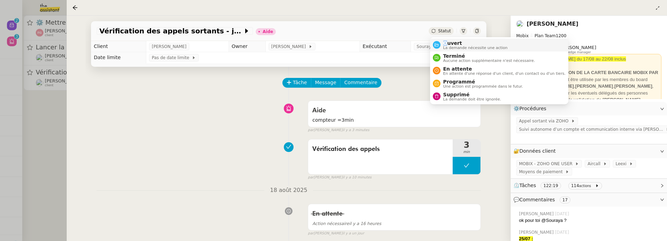
click at [446, 40] on span "Ouvert" at bounding box center [475, 43] width 65 height 6
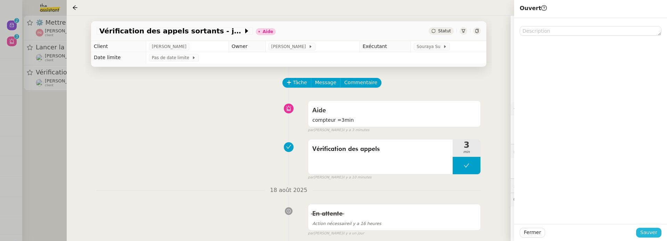
click at [645, 227] on button "Sauver" at bounding box center [648, 232] width 25 height 10
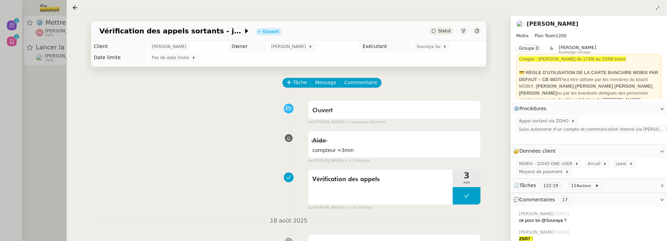
click at [51, 107] on div at bounding box center [333, 120] width 667 height 241
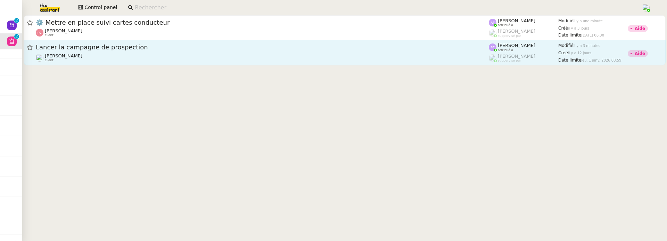
click at [141, 48] on span "Lancer la campagne de prospection" at bounding box center [262, 47] width 453 height 6
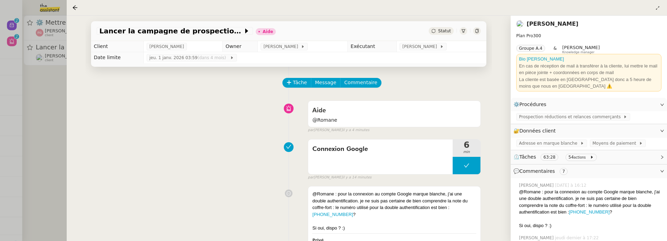
click at [366, 88] on div "Tâche Message Commentaire" at bounding box center [382, 86] width 198 height 17
click at [363, 85] on span "Commentaire" at bounding box center [360, 82] width 33 height 8
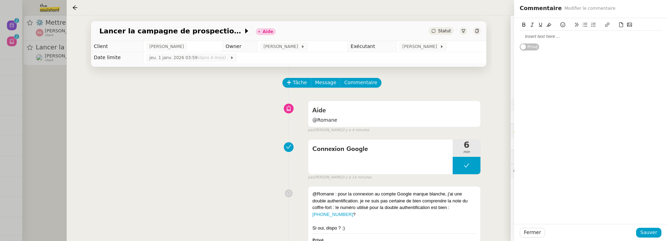
click at [538, 39] on div at bounding box center [590, 36] width 142 height 6
click at [652, 231] on span "Sauver" at bounding box center [648, 232] width 17 height 8
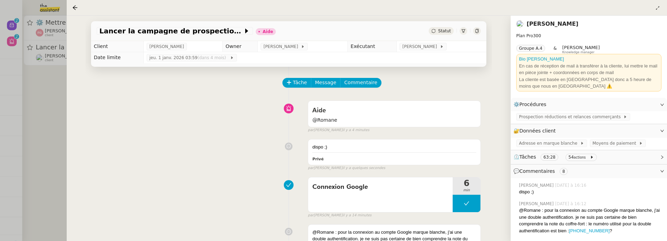
click at [442, 34] on div "Statut" at bounding box center [440, 31] width 25 height 8
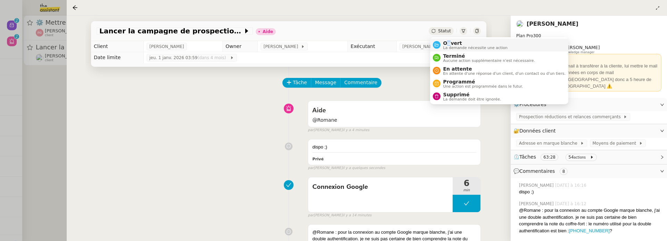
click at [448, 43] on span "Ouvert" at bounding box center [475, 43] width 65 height 6
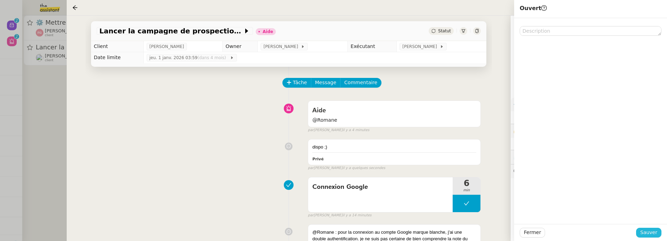
click at [652, 236] on span "Sauver" at bounding box center [648, 232] width 17 height 8
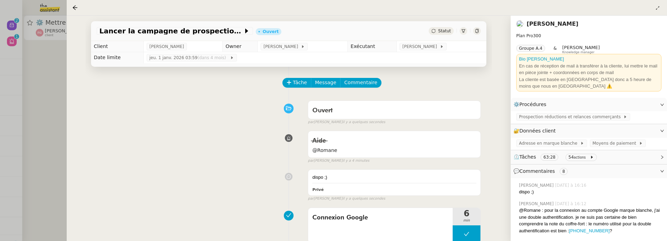
click at [39, 99] on div at bounding box center [333, 120] width 667 height 241
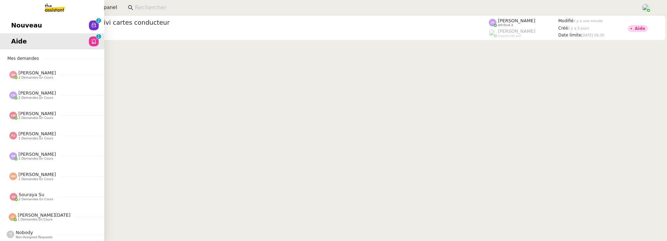
click at [8, 20] on link "Nouveau 0 1 2 3 4 5 6 7 8 9" at bounding box center [52, 25] width 104 height 16
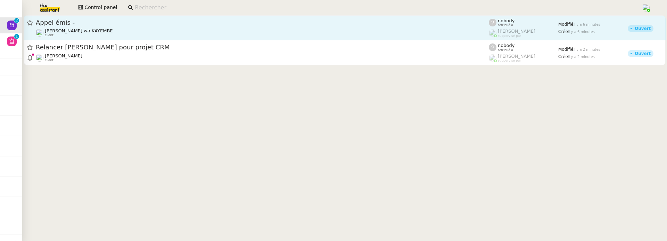
click at [219, 24] on span "Appel émis -" at bounding box center [262, 22] width 453 height 6
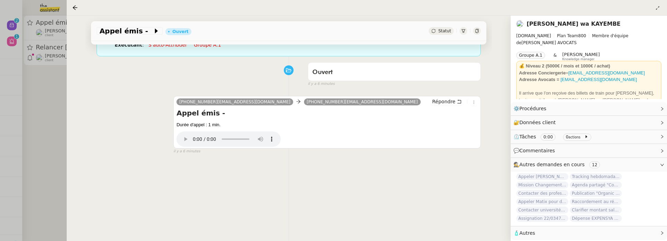
scroll to position [89, 0]
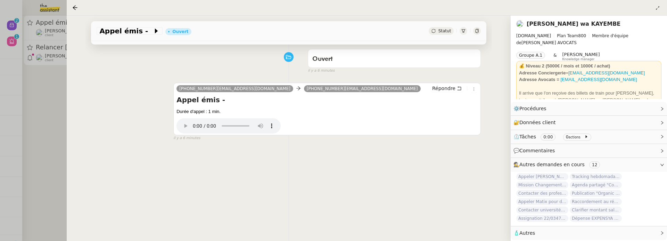
click at [444, 30] on span "Statut" at bounding box center [444, 30] width 13 height 5
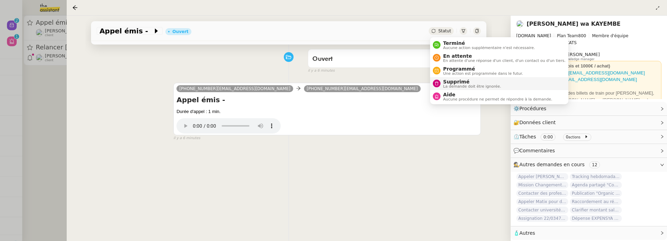
click at [456, 81] on span "Supprimé" at bounding box center [472, 82] width 58 height 6
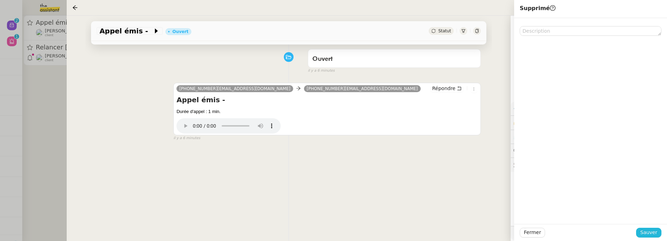
click at [642, 233] on span "Sauver" at bounding box center [648, 232] width 17 height 8
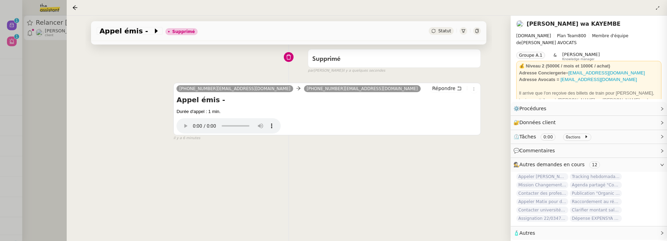
click at [44, 134] on div at bounding box center [333, 120] width 667 height 241
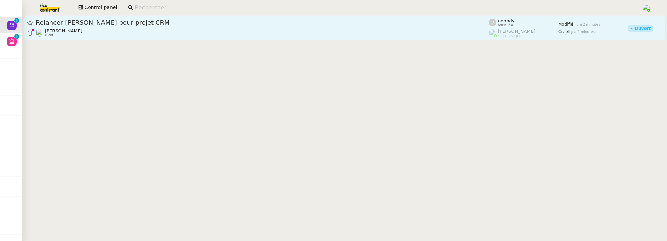
click at [128, 32] on div "Florian Parant client" at bounding box center [262, 32] width 453 height 9
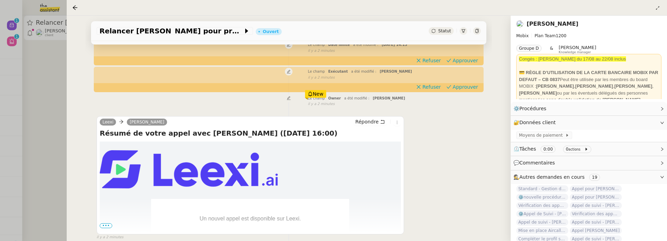
scroll to position [100, 0]
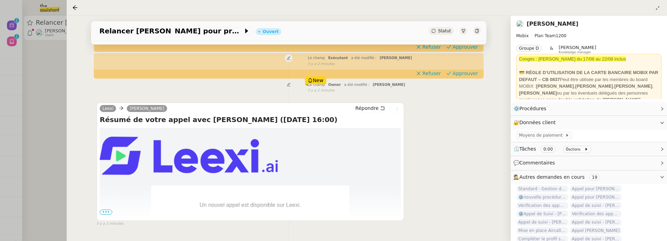
click at [395, 112] on button at bounding box center [397, 109] width 8 height 8
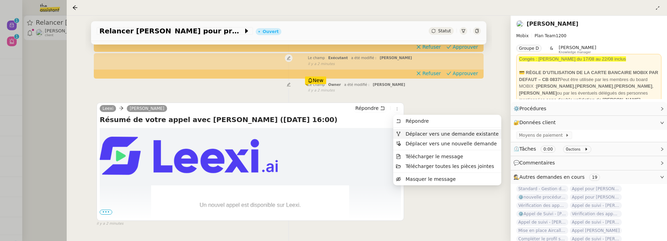
click at [413, 133] on span "Déplacer vers une demande existante" at bounding box center [451, 134] width 93 height 6
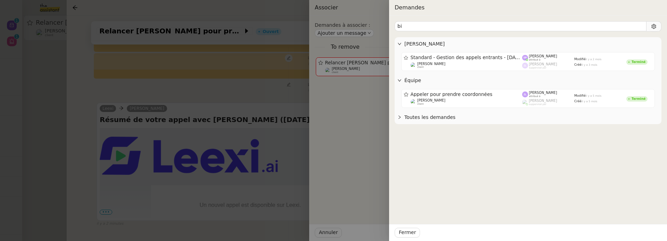
type input "b"
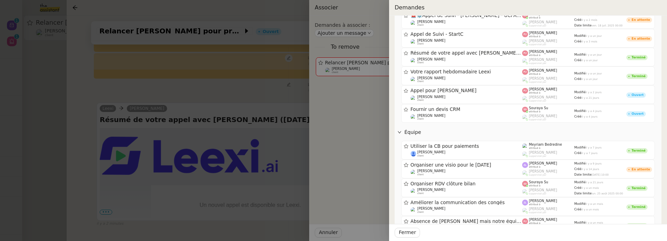
scroll to position [315, 0]
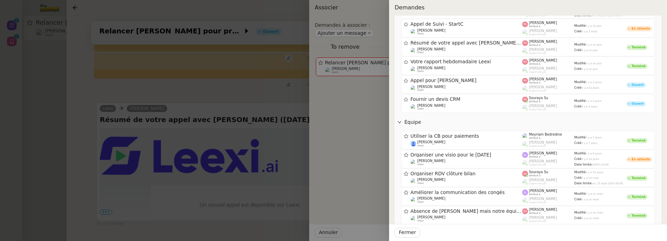
click at [265, 101] on div at bounding box center [333, 120] width 667 height 241
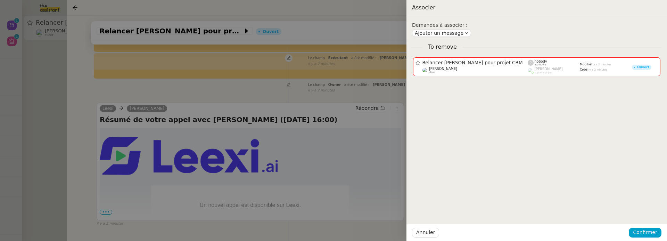
click at [265, 100] on div at bounding box center [333, 120] width 667 height 241
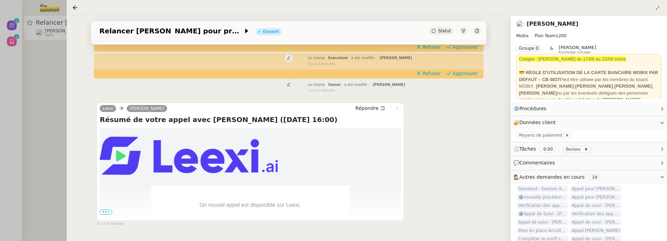
click at [61, 145] on div at bounding box center [333, 120] width 667 height 241
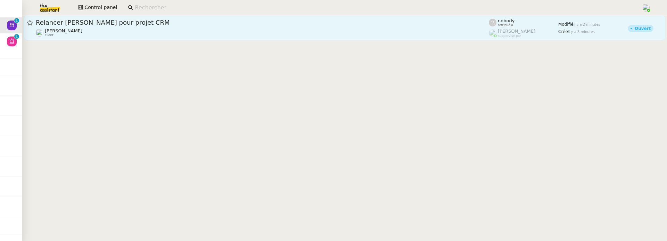
click at [105, 24] on span "Relancer Philippine Bironneau pour projet CRM" at bounding box center [262, 22] width 453 height 6
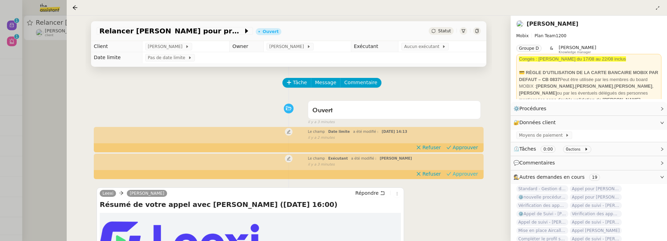
click at [468, 173] on span "Approuver" at bounding box center [464, 173] width 25 height 7
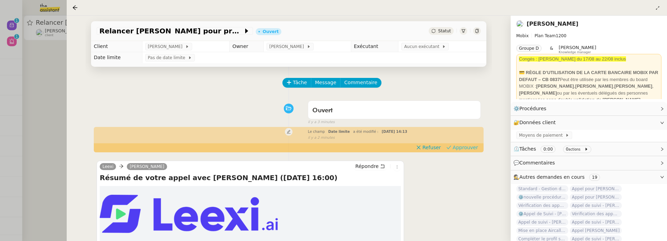
click at [470, 145] on span "Approuver" at bounding box center [464, 147] width 25 height 7
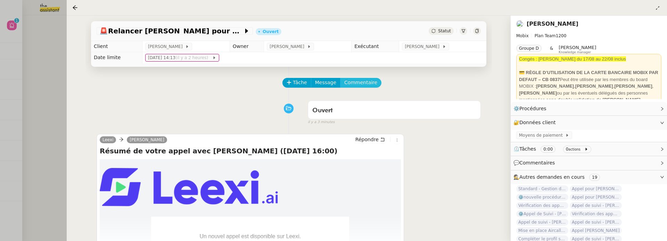
click at [351, 81] on span "Commentaire" at bounding box center [360, 82] width 33 height 8
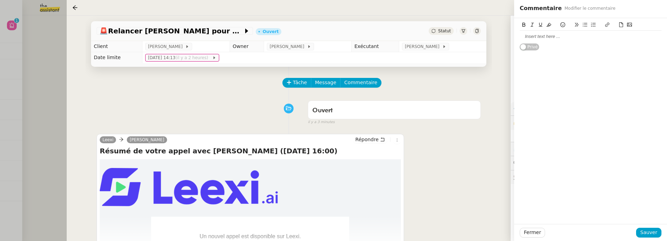
click at [568, 39] on div at bounding box center [590, 36] width 142 height 6
click at [652, 233] on span "Sauver" at bounding box center [648, 232] width 17 height 8
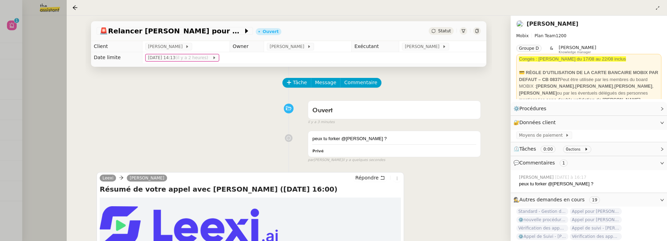
click at [58, 72] on div at bounding box center [333, 120] width 667 height 241
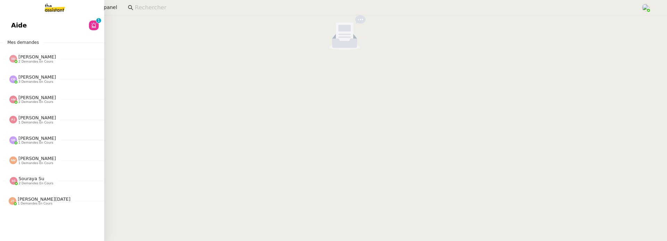
click at [14, 26] on span "Aide" at bounding box center [19, 25] width 16 height 10
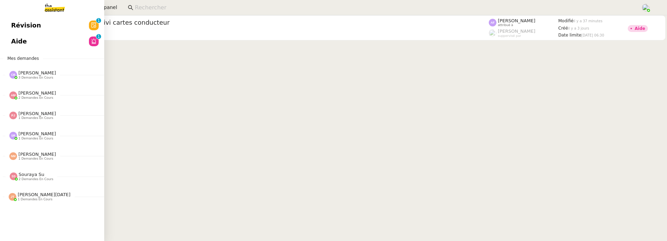
click at [8, 29] on link "Révision 0 1 2 3 4 5 6 7 8 9" at bounding box center [52, 25] width 104 height 16
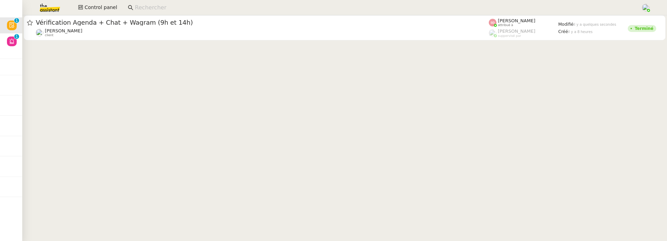
click at [154, 32] on div "[PERSON_NAME] client" at bounding box center [262, 32] width 453 height 9
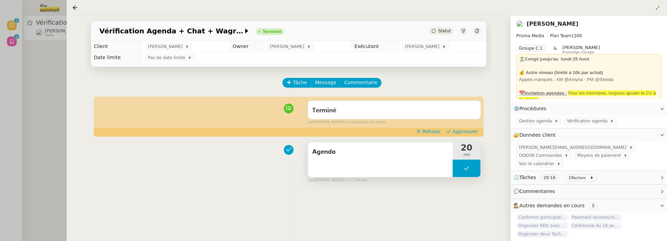
scroll to position [57, 0]
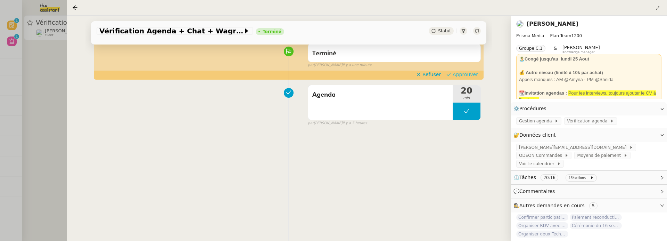
click at [468, 73] on span "Approuver" at bounding box center [464, 74] width 25 height 7
click at [49, 117] on div at bounding box center [333, 120] width 667 height 241
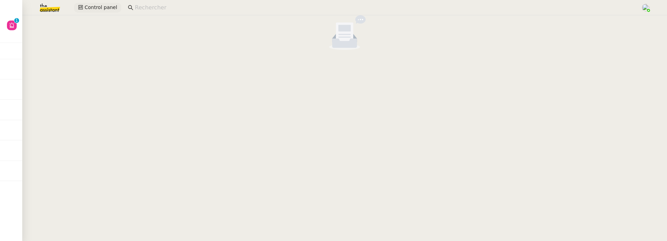
click at [98, 9] on span "Control panel" at bounding box center [100, 7] width 33 height 8
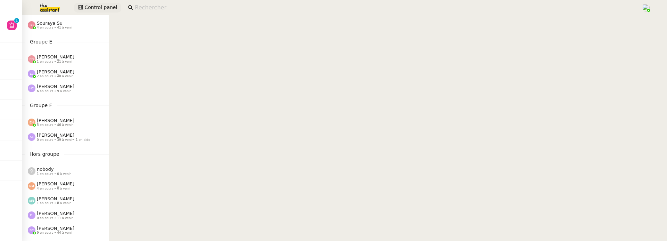
scroll to position [257, 0]
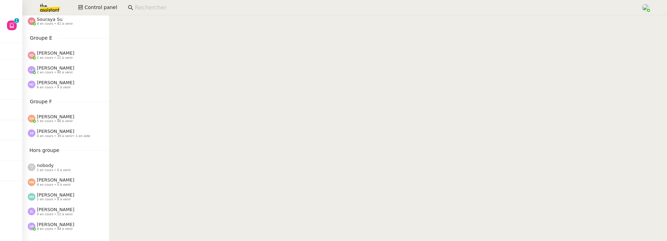
click at [58, 27] on div "Souraya Su 4 en cours • 41 à venir" at bounding box center [65, 21] width 87 height 15
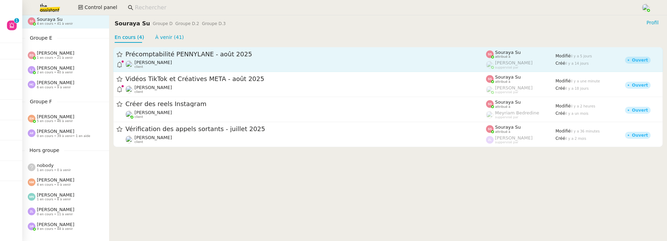
click at [195, 69] on div "[PERSON_NAME] client" at bounding box center [305, 64] width 360 height 9
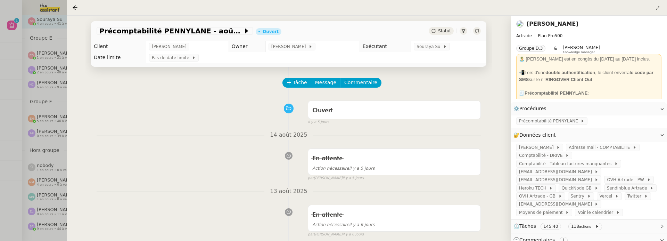
click at [72, 9] on nz-page-header at bounding box center [367, 8] width 600 height 16
click at [72, 9] on icon at bounding box center [75, 8] width 6 height 6
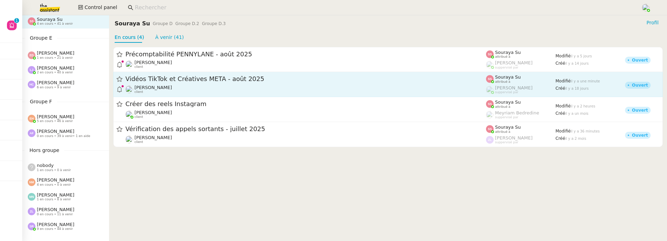
click at [200, 75] on div "Vidéos TikTok et Créatives META - août 2025" at bounding box center [305, 79] width 360 height 9
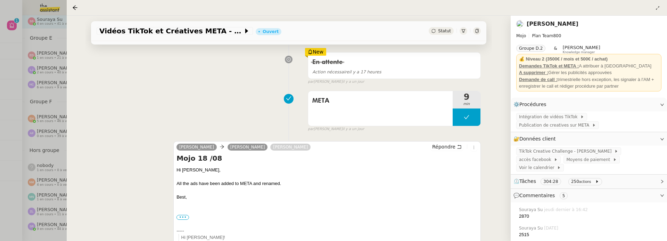
scroll to position [119, 0]
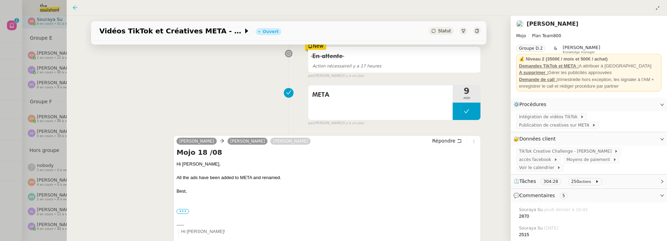
click at [74, 5] on icon at bounding box center [75, 8] width 6 height 6
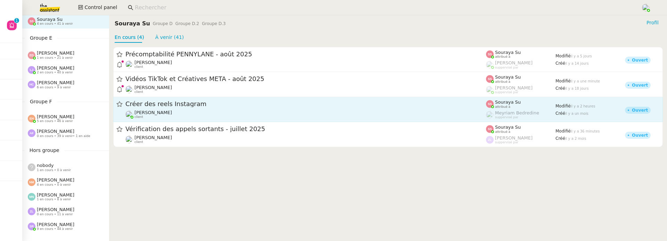
click at [190, 106] on span "Créer des reels Instagram" at bounding box center [305, 104] width 360 height 6
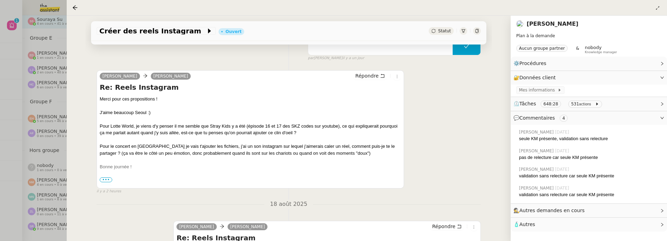
scroll to position [141, 0]
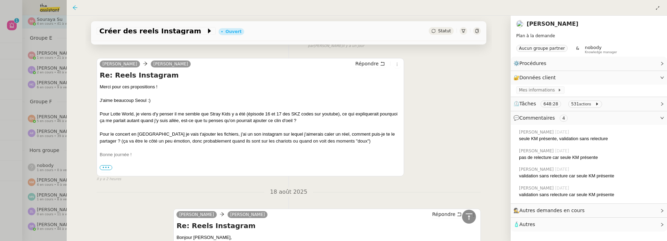
click at [73, 5] on icon at bounding box center [75, 8] width 6 height 6
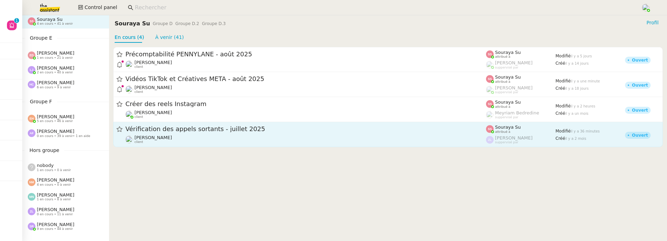
click at [226, 124] on link "Vérification des appels sortants - [DATE] [PERSON_NAME] client [PERSON_NAME] at…" at bounding box center [387, 134] width 549 height 25
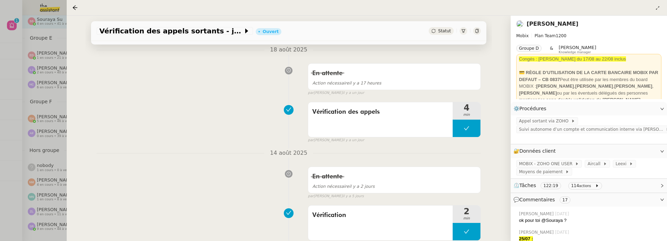
scroll to position [171, 0]
click at [74, 7] on icon at bounding box center [75, 8] width 6 height 6
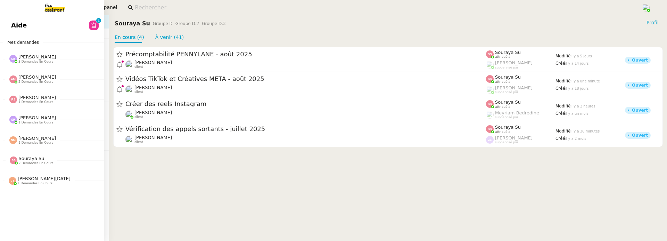
click at [17, 28] on span "Aide" at bounding box center [19, 25] width 16 height 10
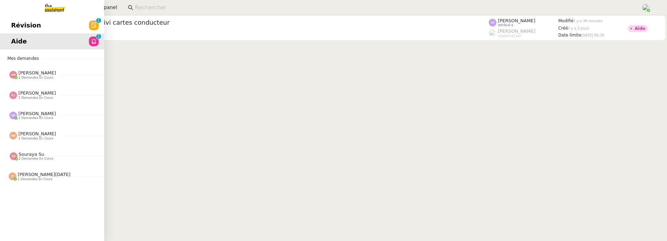
click at [28, 29] on span "Révision" at bounding box center [26, 25] width 30 height 10
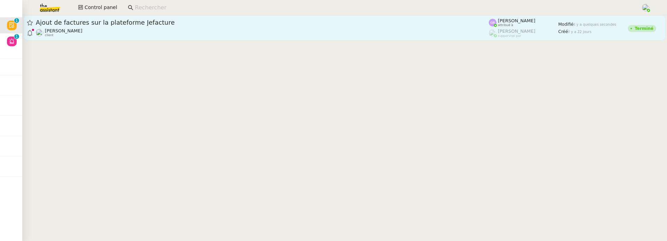
click at [124, 38] on link "Ajout de factures sur la plateforme Jefacture Tina KHAMVENE client Camille Bart…" at bounding box center [345, 27] width 642 height 25
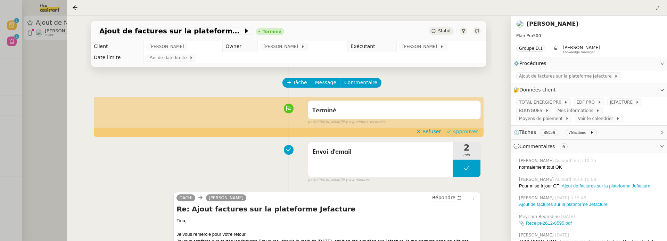
click at [457, 128] on span "Approuver" at bounding box center [464, 131] width 25 height 7
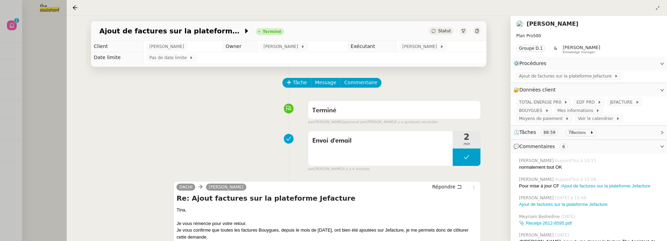
click at [49, 53] on div at bounding box center [333, 120] width 667 height 241
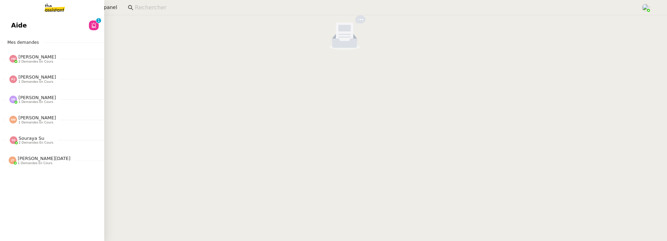
click at [9, 25] on link "Aide 0 1 2 3 4 5 6 7 8 9" at bounding box center [52, 25] width 104 height 16
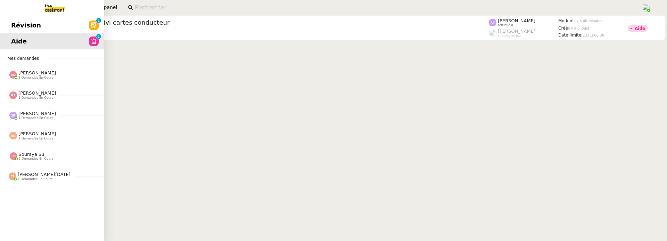
click at [11, 28] on span "Révision" at bounding box center [26, 25] width 30 height 10
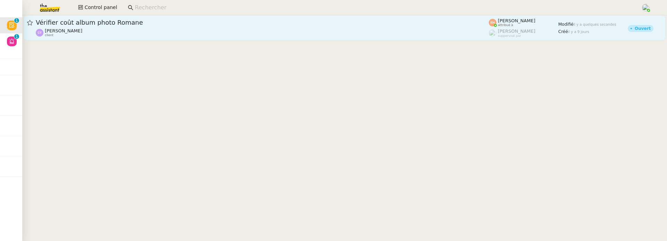
click at [141, 36] on div "Camille TOULOUSE client" at bounding box center [262, 32] width 453 height 9
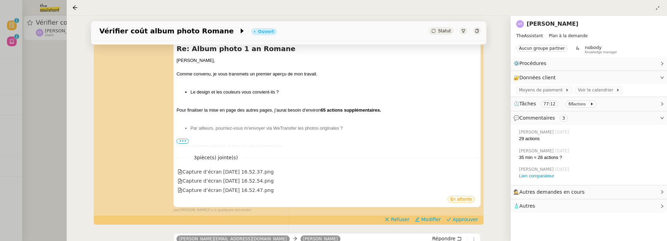
scroll to position [120, 0]
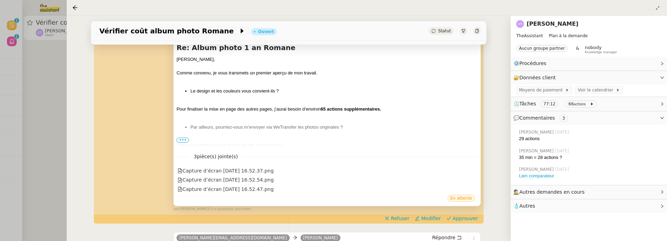
click at [181, 141] on span "•••" at bounding box center [182, 139] width 12 height 5
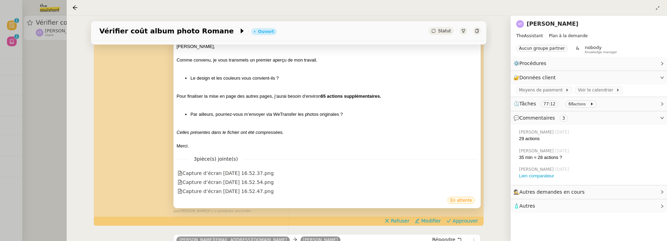
scroll to position [136, 0]
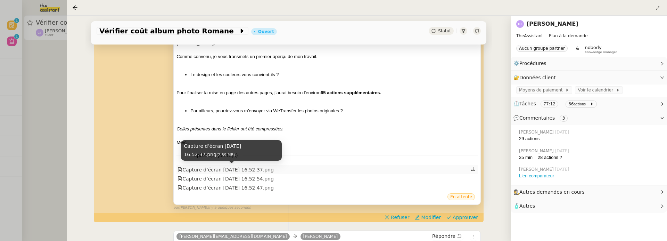
click at [251, 167] on div "Capture d’écran 2025-08-19 à 16.52.37.png" at bounding box center [225, 170] width 96 height 8
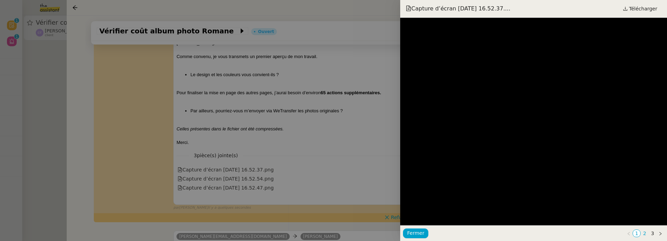
click at [644, 235] on link "2" at bounding box center [643, 232] width 7 height 7
click at [654, 234] on link "3" at bounding box center [651, 232] width 7 height 7
click at [340, 113] on div at bounding box center [333, 120] width 667 height 241
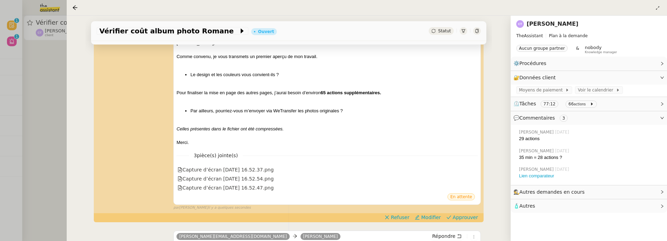
click at [423, 210] on div "edmond@theassistant.com Camille TOULOUSE Re: Album photo 1 an Romane Camille, C…" at bounding box center [289, 109] width 384 height 202
click at [430, 218] on span "Modifier" at bounding box center [431, 216] width 20 height 7
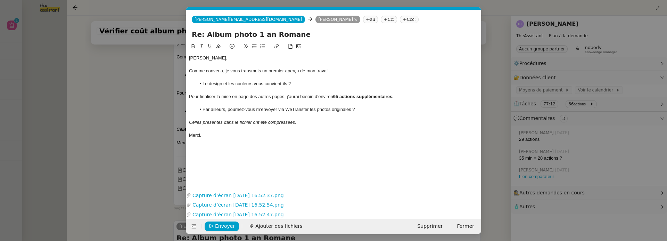
scroll to position [0, 15]
click at [279, 84] on li "Le design et les couleurs vous convient-ils ?" at bounding box center [337, 84] width 283 height 6
click at [219, 226] on span "Envoyer" at bounding box center [225, 226] width 20 height 8
click at [219, 226] on span "Confirmer l'envoi" at bounding box center [236, 226] width 42 height 8
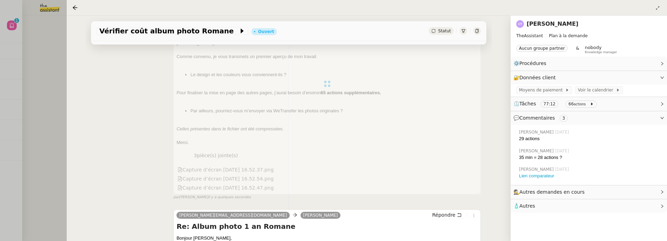
scroll to position [0, 0]
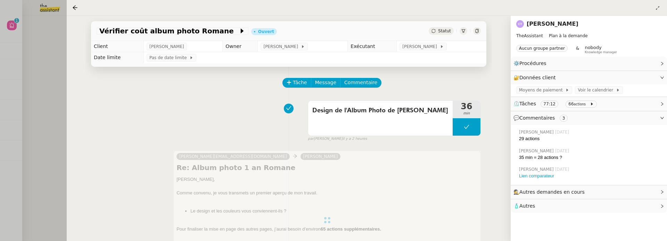
click at [44, 74] on div at bounding box center [333, 120] width 667 height 241
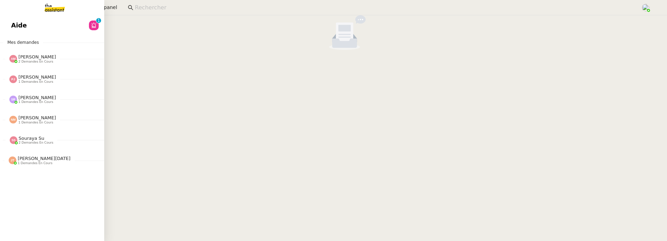
click at [15, 34] on div "Aide 0 1 2 3 4 5 6 7 8 9 Mes demandes Amyna Mehrez 2 demandes en cours 8th + 17…" at bounding box center [52, 127] width 104 height 225
click at [31, 25] on link "Aide 0 1 2 3 4 5 6 7 8 9" at bounding box center [52, 25] width 104 height 16
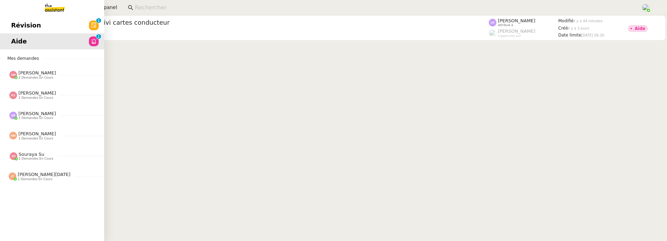
click at [19, 25] on span "Révision" at bounding box center [26, 25] width 30 height 10
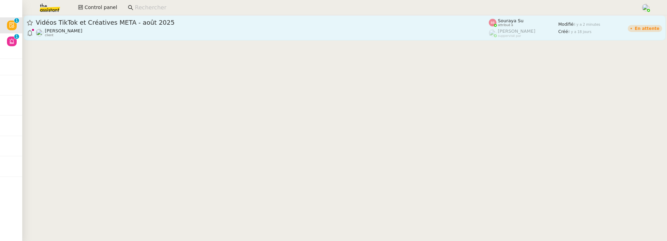
click at [169, 35] on div "Anthony Morcillo client" at bounding box center [262, 32] width 453 height 9
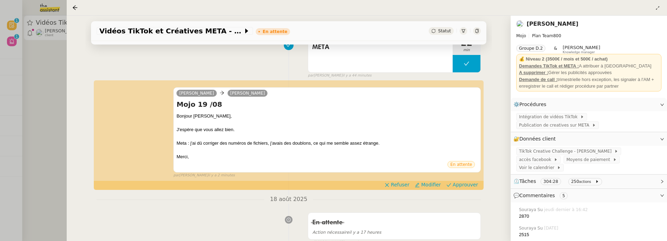
scroll to position [102, 0]
click at [469, 183] on span "Approuver" at bounding box center [464, 184] width 25 height 7
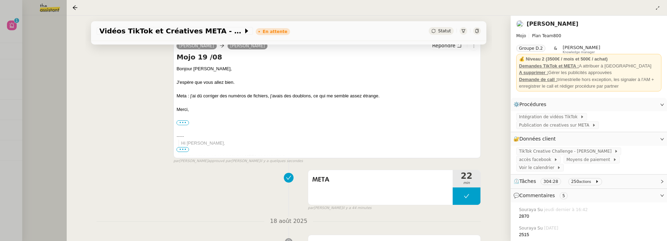
click at [12, 32] on div at bounding box center [333, 120] width 667 height 241
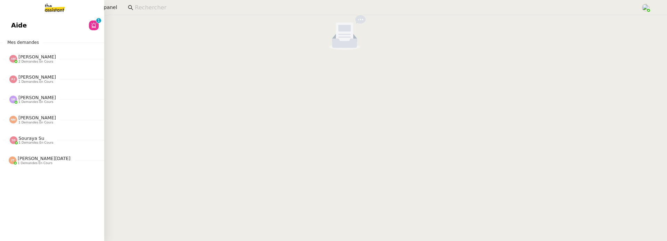
click at [14, 28] on span "Aide" at bounding box center [19, 25] width 16 height 10
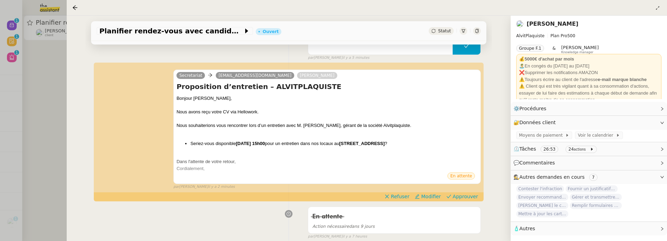
scroll to position [74, 0]
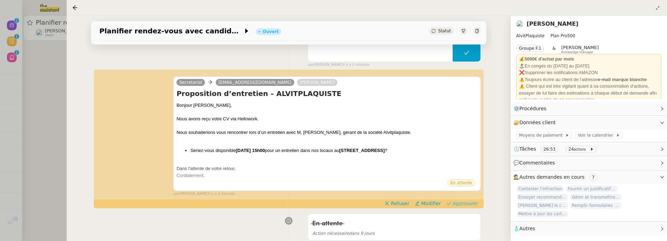
click at [471, 203] on span "Approuver" at bounding box center [464, 203] width 25 height 7
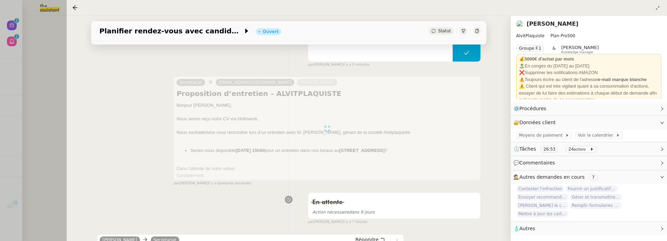
click at [55, 86] on div at bounding box center [333, 120] width 667 height 241
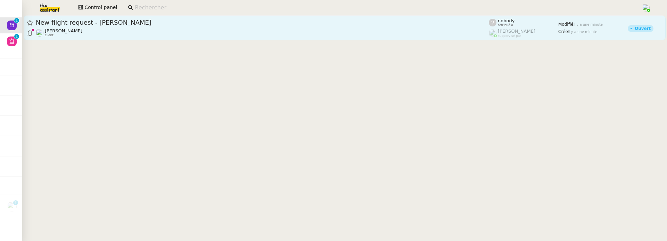
click at [136, 27] on div "New flight request - Rayan Gaouaoui Louis Frei client" at bounding box center [262, 27] width 453 height 19
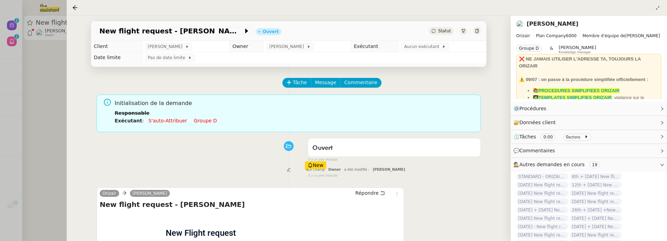
scroll to position [103, 0]
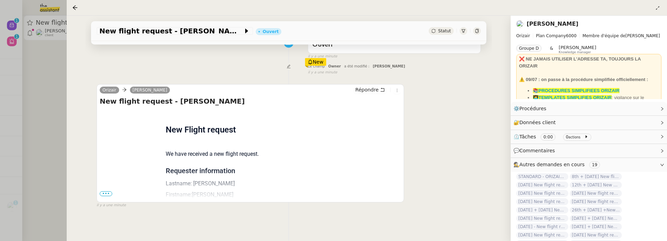
click at [102, 192] on span "•••" at bounding box center [106, 193] width 12 height 5
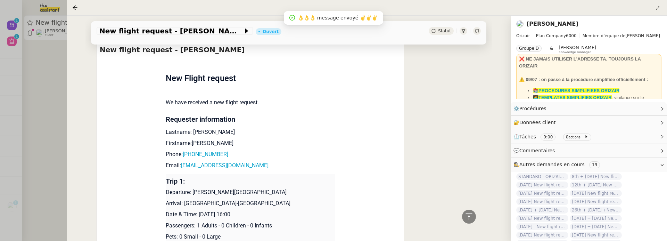
scroll to position [0, 0]
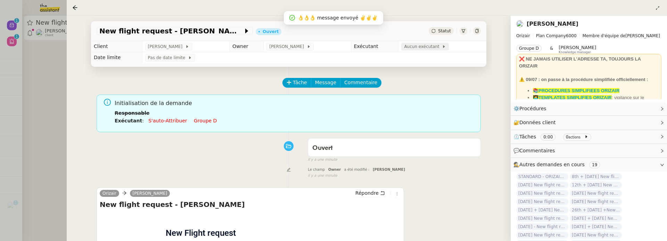
click at [426, 47] on span "Aucun exécutant" at bounding box center [423, 46] width 38 height 7
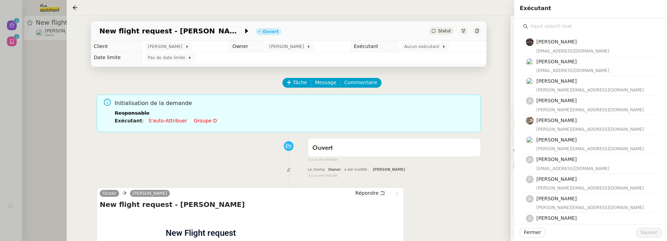
click at [547, 24] on input "text" at bounding box center [593, 26] width 130 height 9
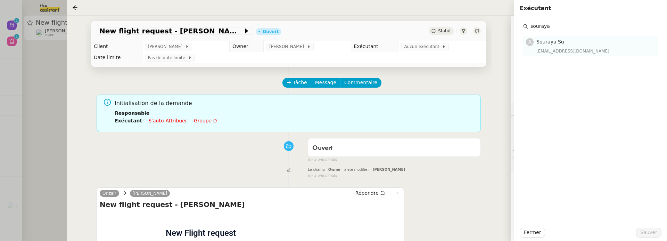
type input "souraya"
click at [565, 49] on div "souraya@team.theassistant.com" at bounding box center [594, 51] width 117 height 7
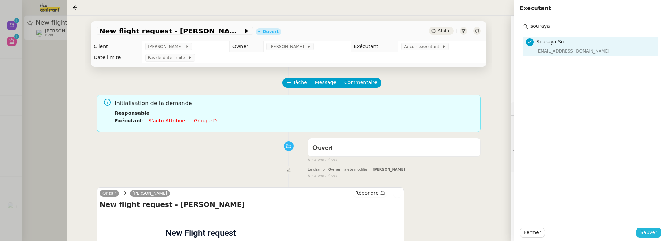
click at [651, 237] on button "Sauver" at bounding box center [648, 232] width 25 height 10
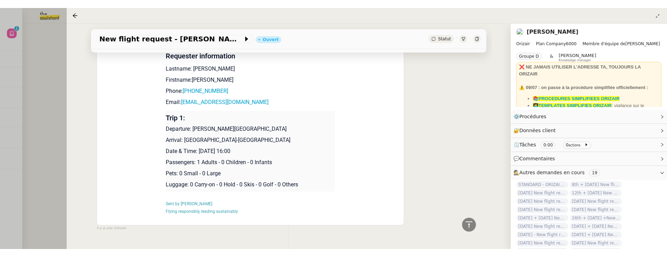
scroll to position [188, 0]
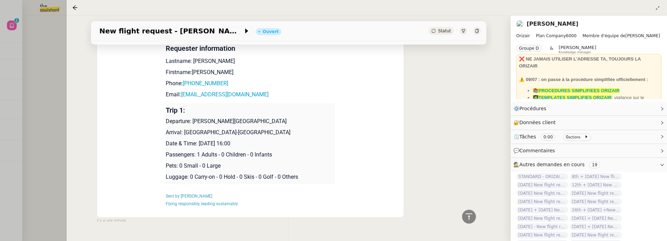
drag, startPoint x: 199, startPoint y: 143, endPoint x: 242, endPoint y: 145, distance: 42.7
click at [242, 145] on p "Date & Time: 23rd August 2025 16:00" at bounding box center [250, 143] width 169 height 8
copy p "23rd August 2025"
click at [97, 29] on div "New flight request - Rayan Gaouaoui" at bounding box center [175, 31] width 156 height 8
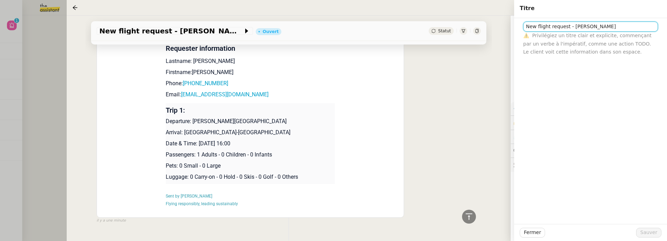
click at [524, 27] on input "New flight request - Rayan Gaouaoui" at bounding box center [590, 27] width 135 height 10
paste input "23rd August 2025"
type input "[DATE] -New flight request - [PERSON_NAME]"
click at [643, 234] on span "Sauver" at bounding box center [648, 232] width 17 height 8
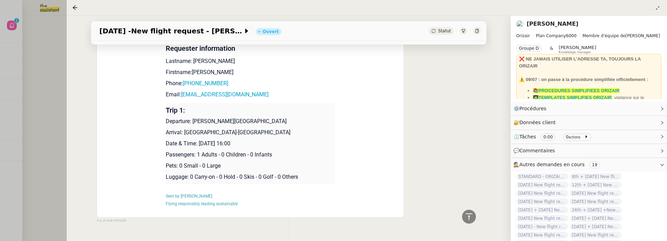
click at [48, 106] on div at bounding box center [333, 120] width 667 height 241
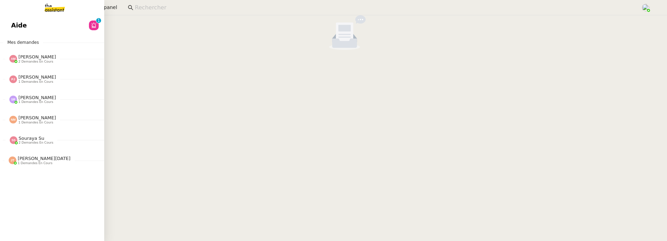
click at [13, 27] on span "Aide" at bounding box center [19, 25] width 16 height 10
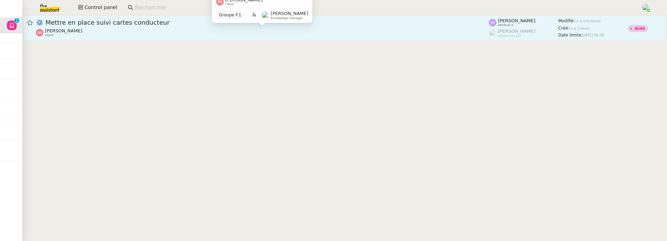
click at [159, 34] on div "Franck Giraschi client" at bounding box center [262, 32] width 453 height 9
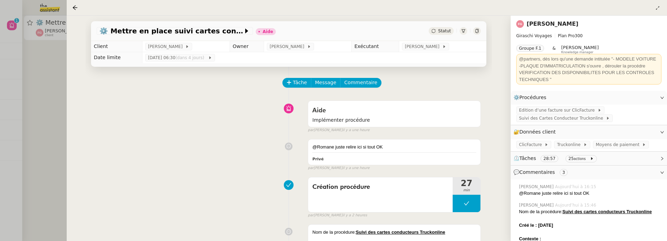
click at [38, 90] on div at bounding box center [333, 120] width 667 height 241
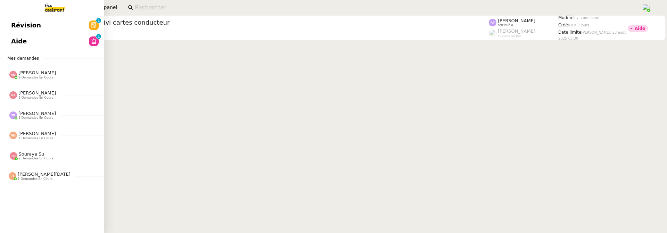
click at [17, 26] on span "Révision" at bounding box center [26, 25] width 30 height 10
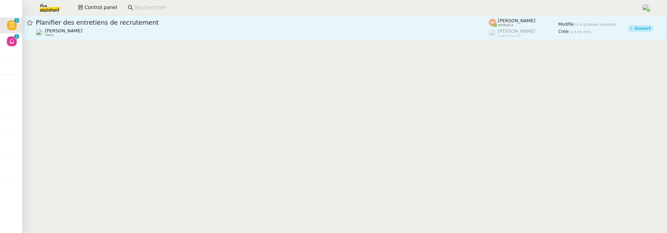
click at [234, 32] on div "[PERSON_NAME] MAS client" at bounding box center [262, 32] width 453 height 9
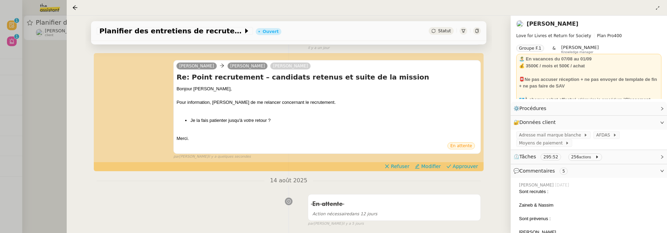
scroll to position [88, 0]
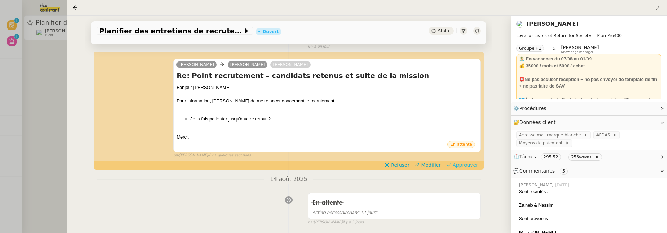
click at [468, 164] on span "Approuver" at bounding box center [464, 164] width 25 height 7
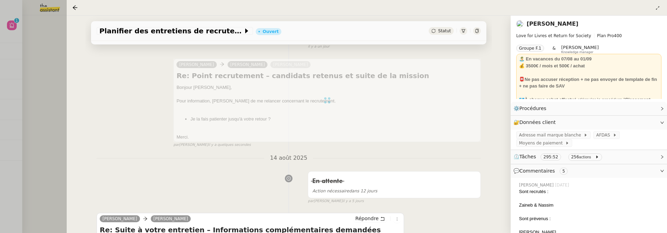
click at [58, 59] on div at bounding box center [333, 116] width 667 height 233
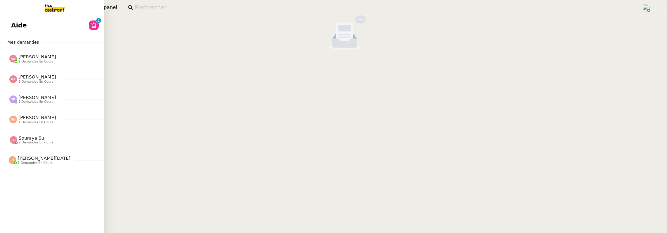
click at [14, 32] on link "Aide 0 1 2 3 4 5 6 7 8 9" at bounding box center [52, 25] width 104 height 16
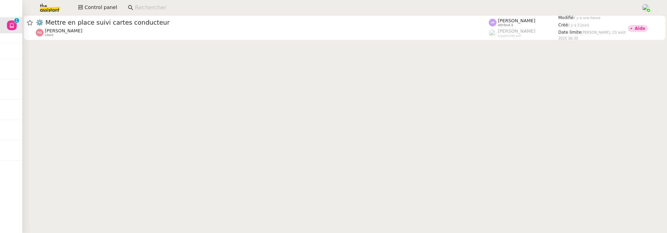
click at [165, 4] on input at bounding box center [384, 7] width 499 height 9
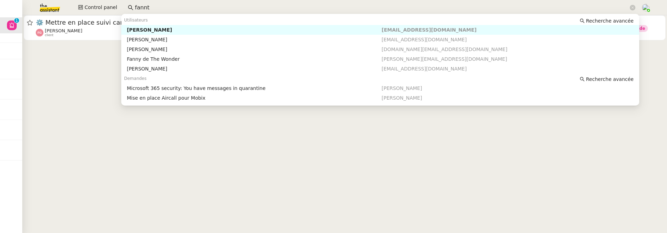
click at [184, 28] on div "[PERSON_NAME]" at bounding box center [254, 30] width 254 height 6
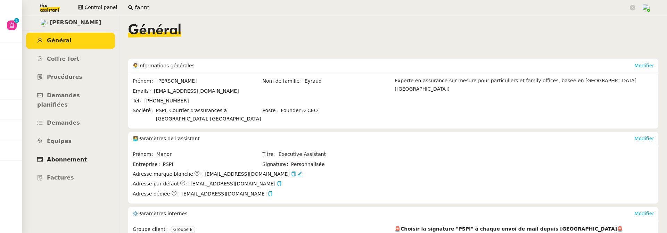
click at [80, 156] on span "Abonnement" at bounding box center [67, 159] width 40 height 7
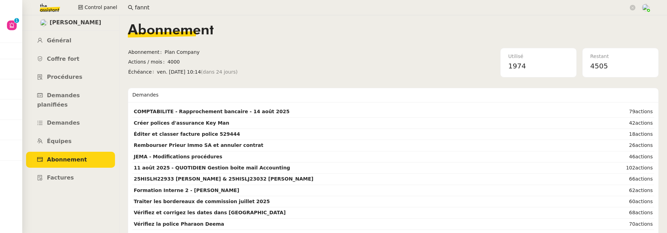
drag, startPoint x: 165, startPoint y: 62, endPoint x: 191, endPoint y: 61, distance: 26.4
click at [191, 61] on span "4000" at bounding box center [236, 62] width 138 height 8
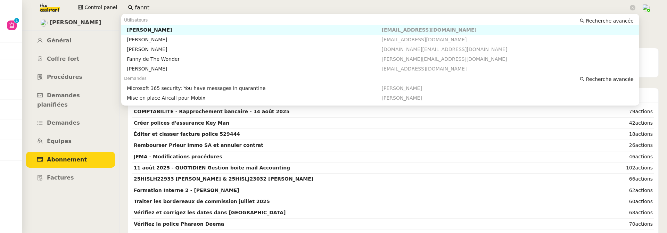
click at [162, 9] on input "fannt" at bounding box center [381, 7] width 493 height 9
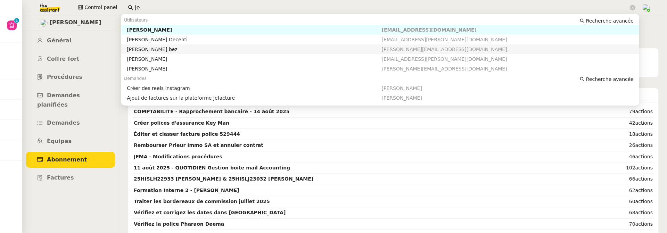
type input "j"
click at [198, 62] on nz-auto-option "[PERSON_NAME] [PERSON_NAME][EMAIL_ADDRESS][DOMAIN_NAME]" at bounding box center [380, 59] width 518 height 10
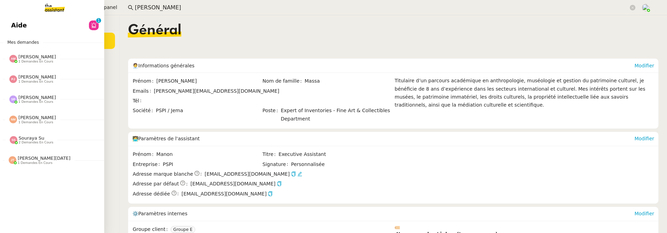
click at [17, 24] on span "Aide" at bounding box center [19, 25] width 16 height 10
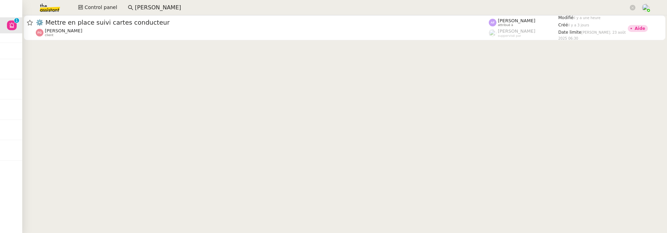
click at [162, 11] on input "[PERSON_NAME]" at bounding box center [381, 7] width 493 height 9
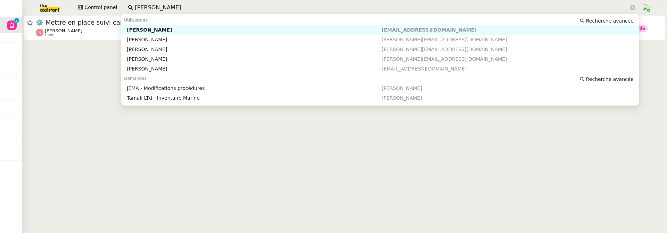
click at [162, 11] on input "[PERSON_NAME]" at bounding box center [381, 7] width 493 height 9
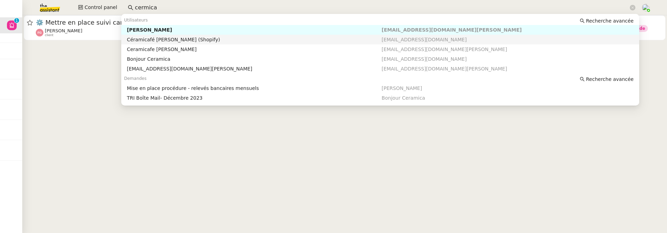
click at [166, 41] on div "Céramicafé [PERSON_NAME] (Shopify)" at bounding box center [254, 39] width 254 height 6
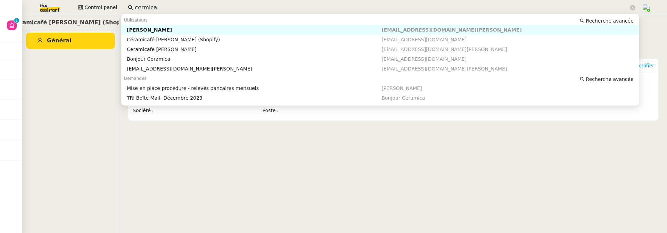
click at [156, 5] on input "cermica" at bounding box center [381, 7] width 493 height 9
click at [170, 28] on div "[PERSON_NAME]" at bounding box center [254, 30] width 254 height 6
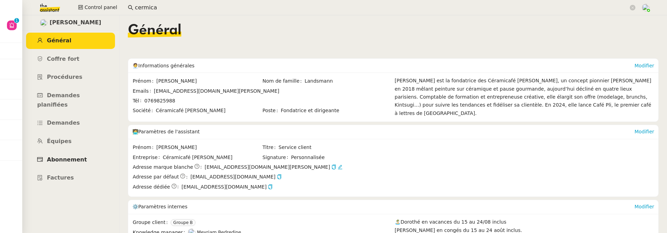
click at [77, 156] on span "Abonnement" at bounding box center [67, 159] width 40 height 7
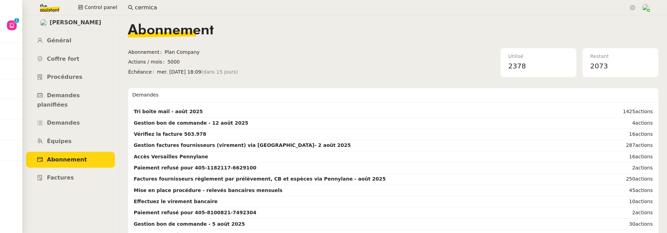
click at [160, 9] on input "cermica" at bounding box center [381, 7] width 493 height 9
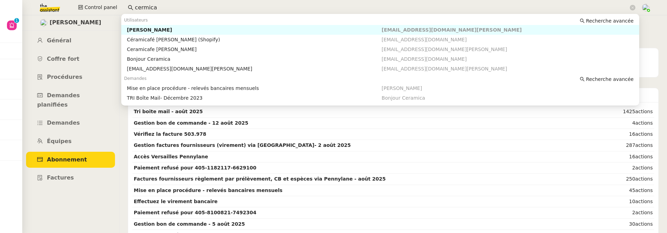
click at [160, 9] on input "cermica" at bounding box center [381, 7] width 493 height 9
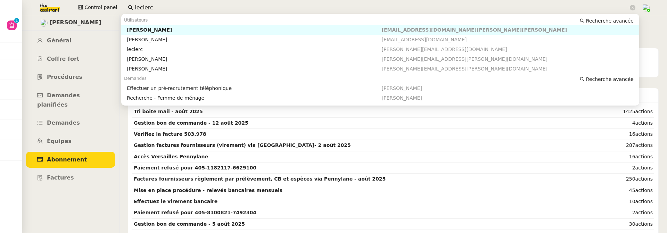
click at [166, 32] on div "[PERSON_NAME]" at bounding box center [254, 30] width 254 height 6
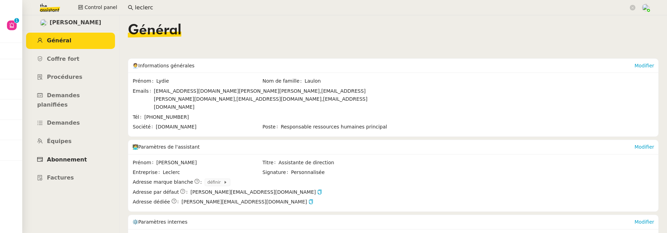
click at [82, 157] on link "Abonnement" at bounding box center [70, 160] width 89 height 16
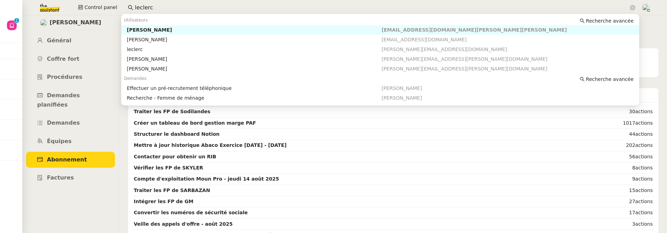
click at [165, 6] on input "leclerc" at bounding box center [381, 7] width 493 height 9
drag, startPoint x: 165, startPoint y: 6, endPoint x: 124, endPoint y: 5, distance: 41.0
click at [124, 5] on nz-input-group "leclerc" at bounding box center [381, 7] width 515 height 10
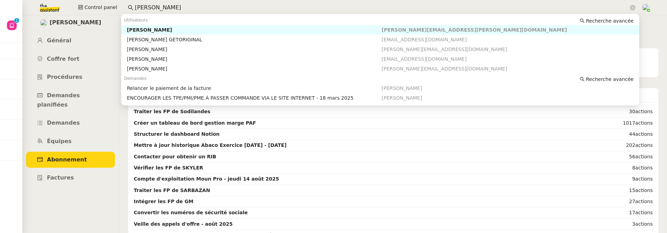
click at [147, 29] on div "[PERSON_NAME]" at bounding box center [254, 30] width 254 height 6
type input "[PERSON_NAME]"
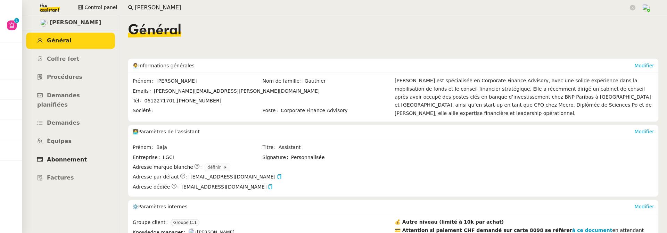
click at [69, 154] on link "Abonnement" at bounding box center [70, 160] width 89 height 16
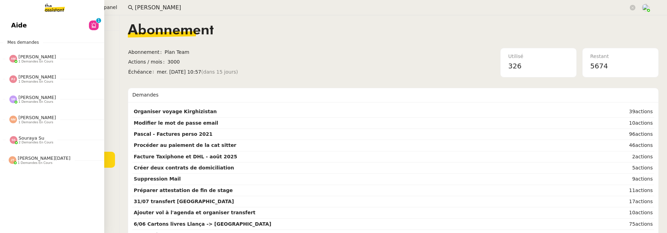
click at [27, 19] on link "Aide 0 1 2 3 4 5 6 7 8 9" at bounding box center [52, 25] width 104 height 16
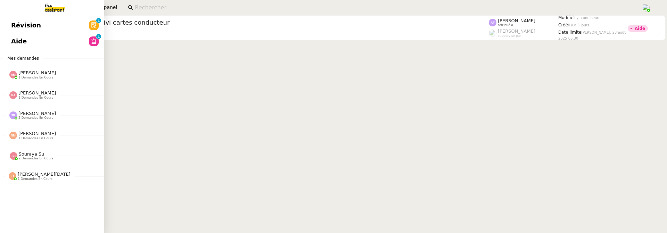
click at [16, 27] on span "Révision" at bounding box center [26, 25] width 30 height 10
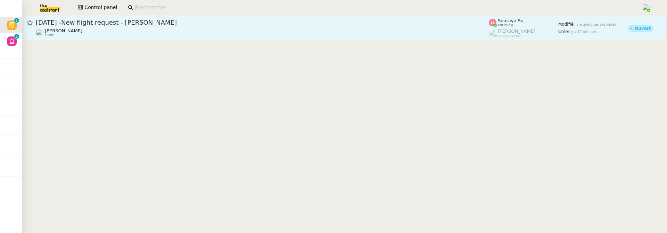
click at [139, 25] on span "[DATE] -New flight request - [PERSON_NAME]" at bounding box center [262, 22] width 453 height 6
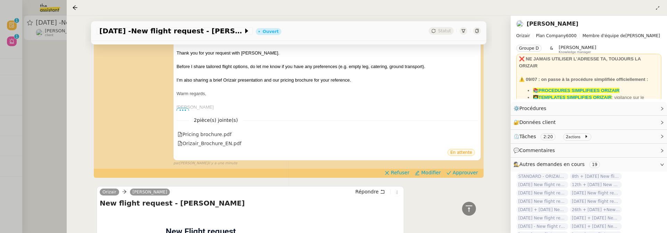
scroll to position [133, 0]
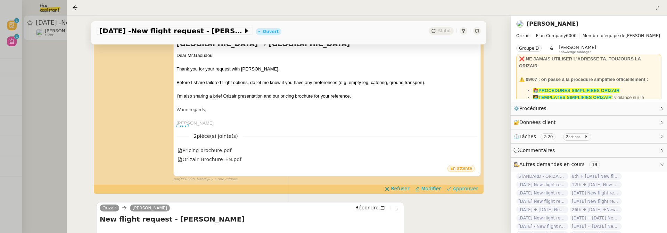
click at [467, 185] on span "Approuver" at bounding box center [464, 188] width 25 height 7
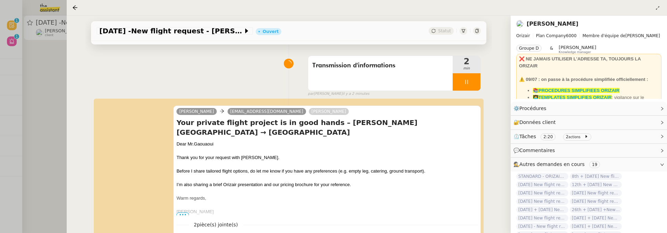
scroll to position [26, 0]
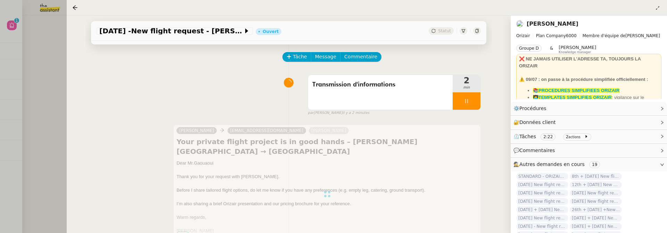
click at [33, 99] on div at bounding box center [333, 116] width 667 height 233
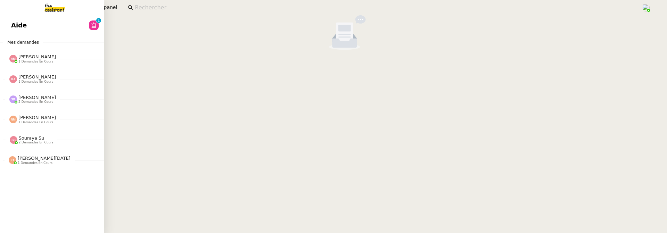
click at [16, 32] on link "Aide 0 1 2 3 4 5 6 7 8 9" at bounding box center [52, 25] width 104 height 16
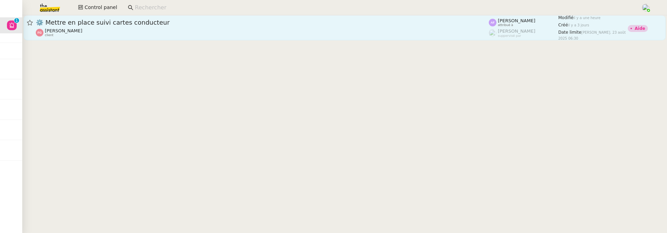
click at [223, 30] on div "[PERSON_NAME] client" at bounding box center [262, 32] width 453 height 9
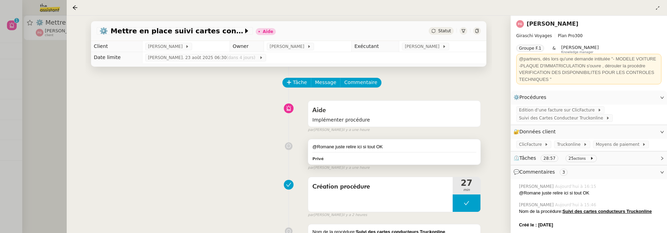
click at [410, 149] on div "@Romane juste relire ici si tout OK" at bounding box center [394, 146] width 164 height 7
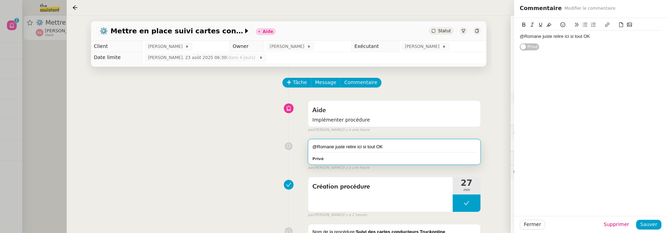
click at [594, 39] on div "@Romane juste relire ici si tout OK" at bounding box center [590, 36] width 142 height 6
click at [646, 223] on span "Sauver" at bounding box center [648, 224] width 17 height 8
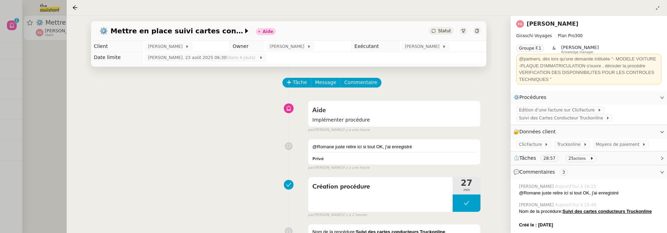
click at [60, 110] on div at bounding box center [333, 116] width 667 height 233
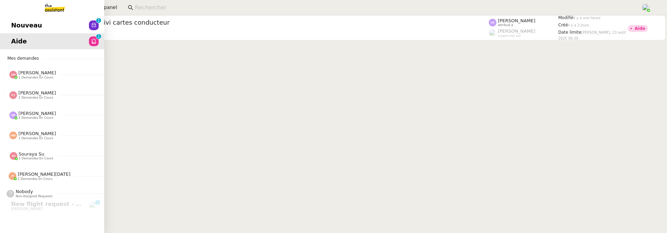
click at [11, 31] on link "Nouveau 0 1 2 3 4 5 6 7 8 9" at bounding box center [52, 25] width 104 height 16
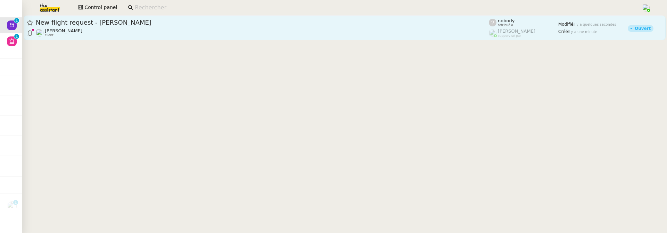
click at [128, 24] on span "New flight request - [PERSON_NAME]" at bounding box center [262, 22] width 453 height 6
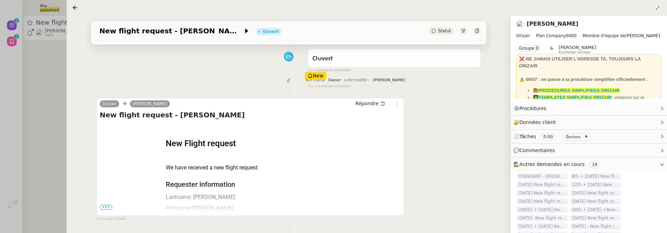
scroll to position [111, 0]
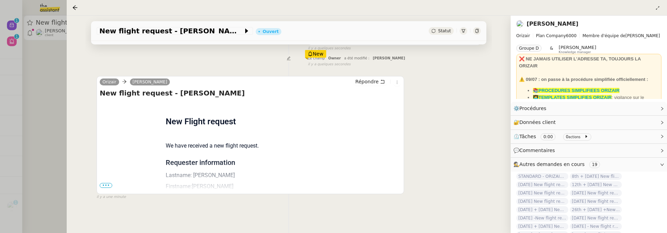
click at [109, 182] on div "Flight request created by [PERSON_NAME] New Flight request We have received a n…" at bounding box center [250, 219] width 301 height 237
click at [107, 187] on span "•••" at bounding box center [106, 185] width 12 height 5
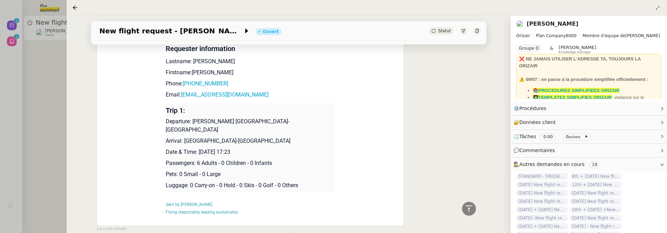
scroll to position [226, 0]
drag, startPoint x: 242, startPoint y: 142, endPoint x: 199, endPoint y: 143, distance: 43.1
click at [199, 147] on p "Date & Time: [DATE] 17:23" at bounding box center [250, 151] width 169 height 8
copy p "[DATE]"
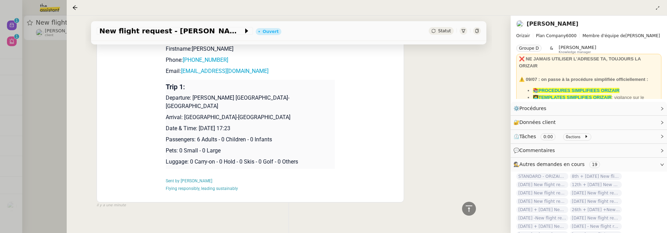
scroll to position [0, 0]
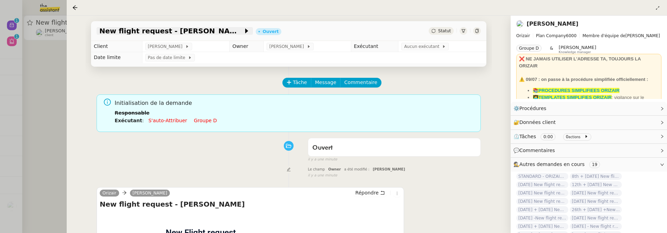
click at [106, 33] on span "New flight request - [PERSON_NAME]" at bounding box center [171, 30] width 144 height 7
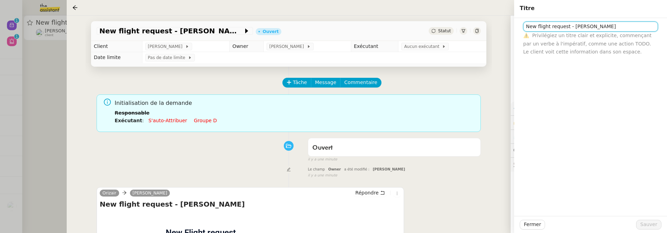
click at [526, 26] on input "New flight request - [PERSON_NAME]" at bounding box center [590, 27] width 135 height 10
paste input "[DATE]"
type input "[DATE] - New flight request - [GEOGRAPHIC_DATA][PERSON_NAME]"
click at [656, 225] on span "Sauver" at bounding box center [648, 224] width 17 height 8
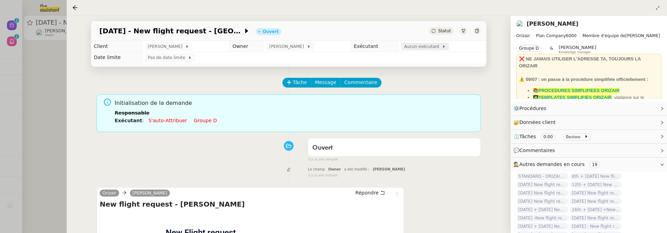
click at [439, 48] on span at bounding box center [440, 46] width 3 height 5
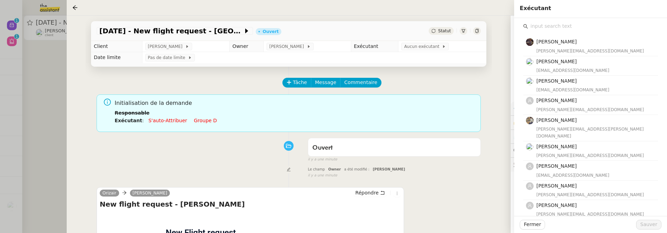
click at [556, 26] on input "text" at bounding box center [593, 26] width 130 height 9
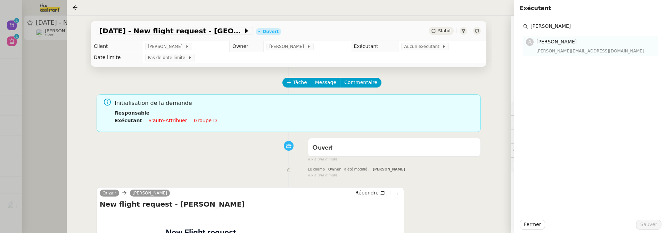
type input "[PERSON_NAME]"
click at [571, 56] on nz-list-item "[PERSON_NAME] [PERSON_NAME][EMAIL_ADDRESS][DOMAIN_NAME]" at bounding box center [590, 45] width 135 height 19
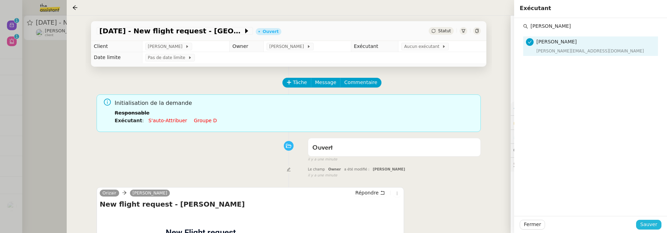
click at [657, 223] on button "Sauver" at bounding box center [648, 225] width 25 height 10
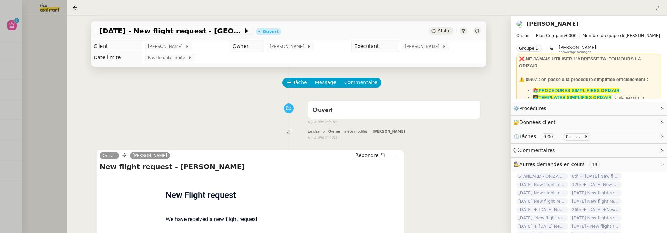
click at [56, 55] on div at bounding box center [333, 116] width 667 height 233
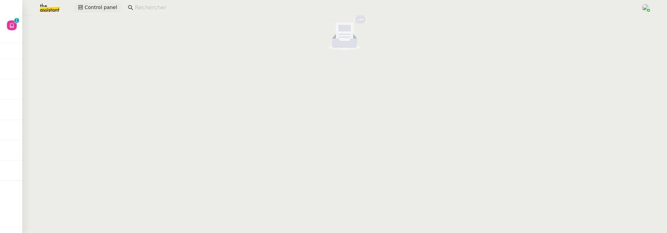
click at [94, 12] on button "Control panel" at bounding box center [97, 8] width 47 height 10
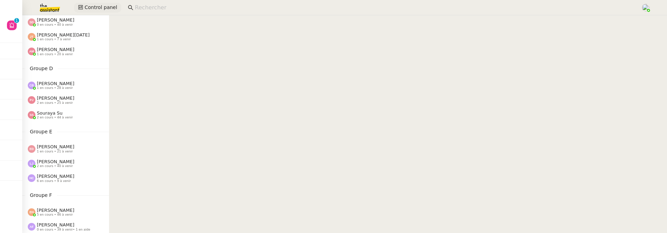
scroll to position [164, 0]
click at [60, 111] on div "[PERSON_NAME] 2 en cours • 44 à venir" at bounding box center [55, 113] width 36 height 9
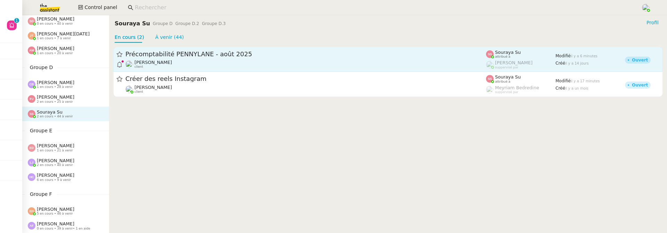
click at [199, 61] on div "[PERSON_NAME] client" at bounding box center [305, 64] width 360 height 9
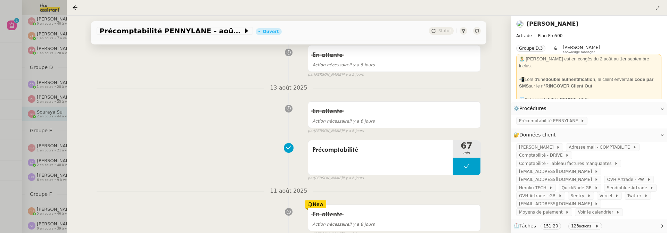
scroll to position [128, 0]
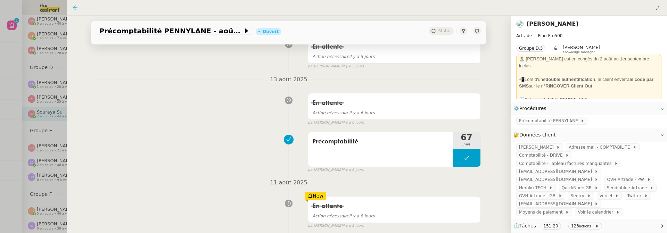
click at [74, 6] on icon at bounding box center [75, 8] width 6 height 6
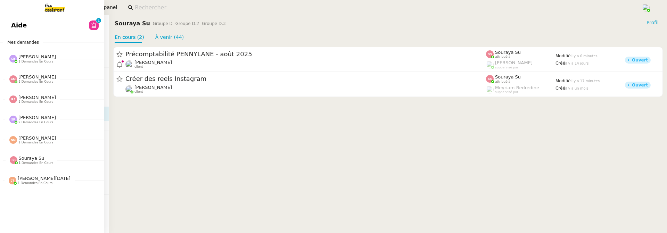
click at [17, 23] on span "Aide" at bounding box center [19, 25] width 16 height 10
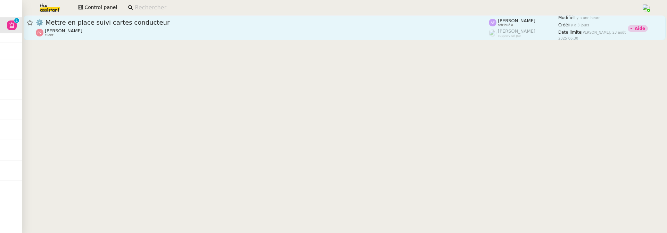
click at [141, 24] on span "⚙️ Mettre en place suivi cartes conducteur" at bounding box center [262, 22] width 453 height 6
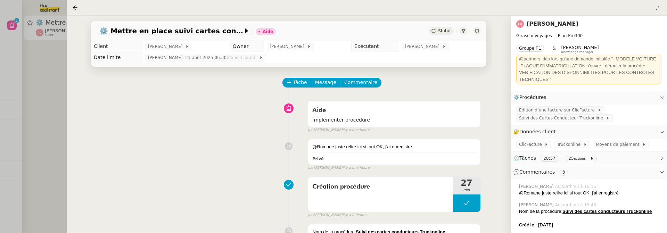
click at [42, 104] on div at bounding box center [333, 116] width 667 height 233
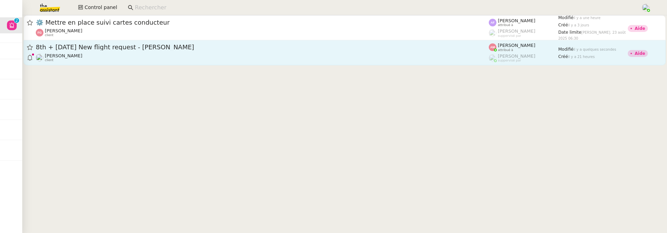
click at [104, 51] on div "8th + [DATE] New flight request - [PERSON_NAME]" at bounding box center [262, 47] width 453 height 9
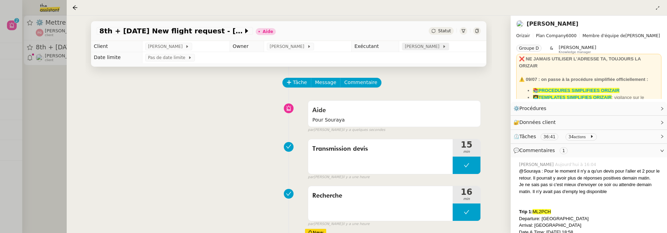
click at [418, 48] on span "[PERSON_NAME]" at bounding box center [422, 46] width 37 height 7
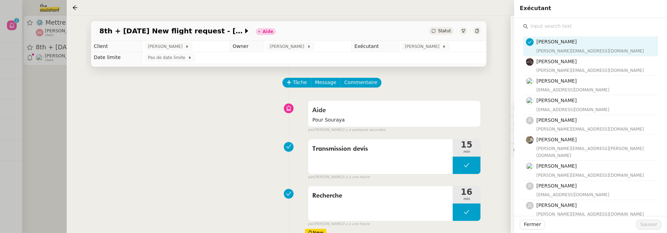
click at [559, 24] on input "text" at bounding box center [593, 26] width 130 height 9
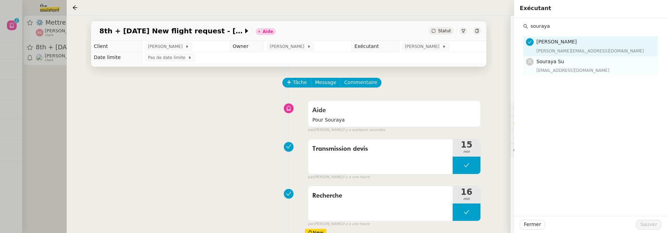
type input "souraya"
click at [575, 72] on div "[EMAIL_ADDRESS][DOMAIN_NAME]" at bounding box center [594, 70] width 117 height 7
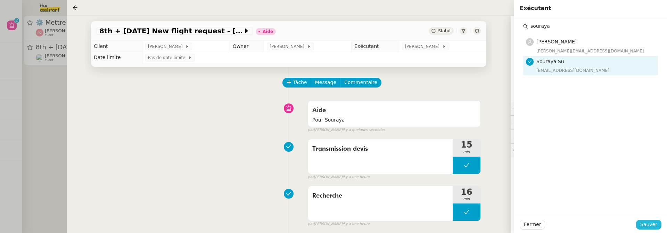
click at [654, 225] on span "Sauver" at bounding box center [648, 224] width 17 height 8
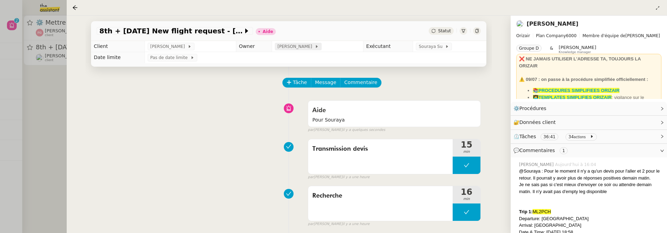
click at [285, 50] on span "[PERSON_NAME]" at bounding box center [295, 46] width 37 height 7
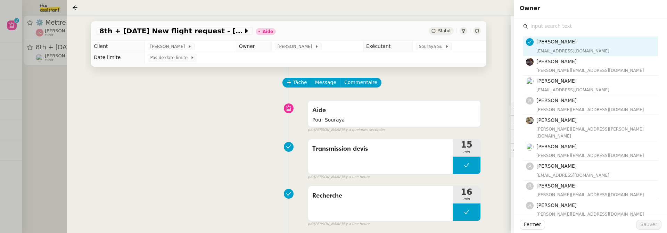
click at [548, 30] on input "text" at bounding box center [593, 26] width 130 height 9
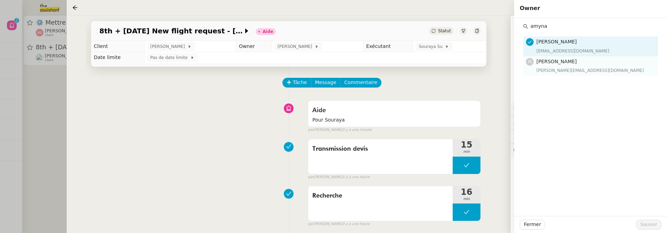
type input "amyna"
click at [588, 68] on div "[PERSON_NAME][EMAIL_ADDRESS][DOMAIN_NAME]" at bounding box center [594, 70] width 117 height 7
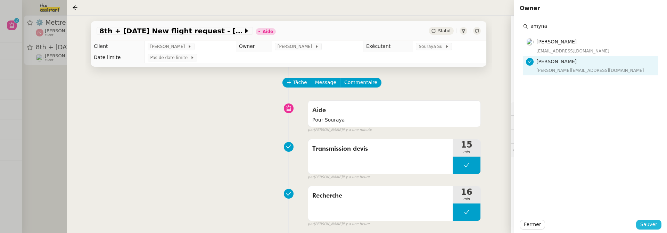
click at [647, 225] on span "Sauver" at bounding box center [648, 224] width 17 height 8
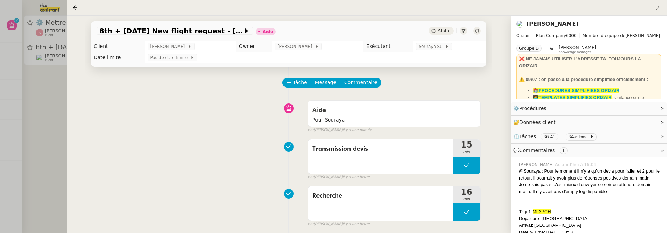
click at [450, 34] on div "Statut" at bounding box center [440, 31] width 25 height 8
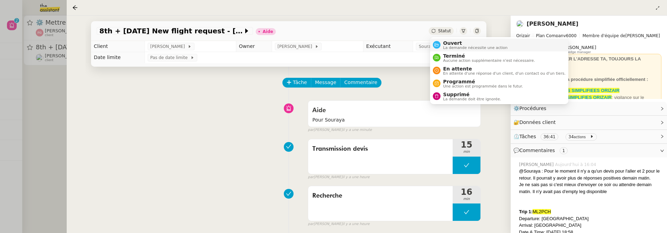
click at [455, 41] on span "Ouvert" at bounding box center [475, 43] width 65 height 6
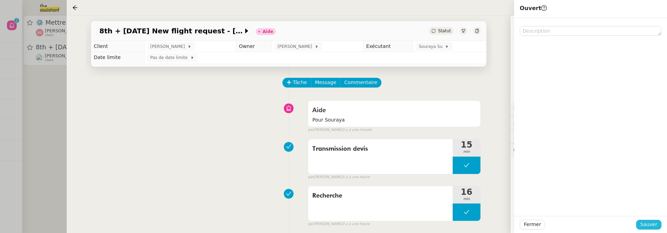
click at [652, 222] on span "Sauver" at bounding box center [648, 224] width 17 height 8
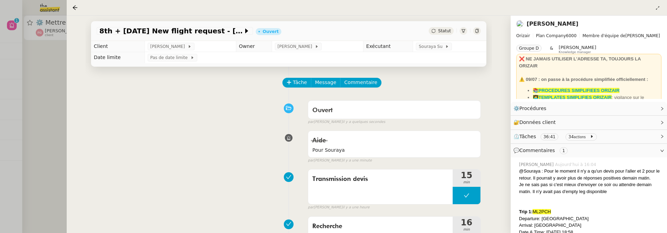
click at [59, 127] on div at bounding box center [333, 116] width 667 height 233
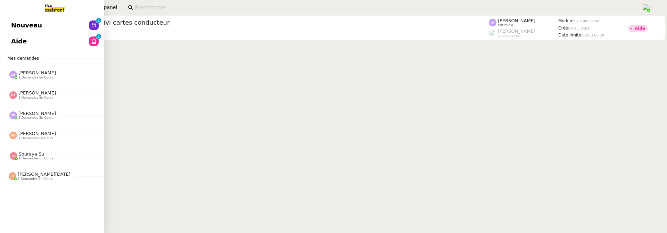
click at [11, 25] on span "Nouveau" at bounding box center [26, 25] width 31 height 10
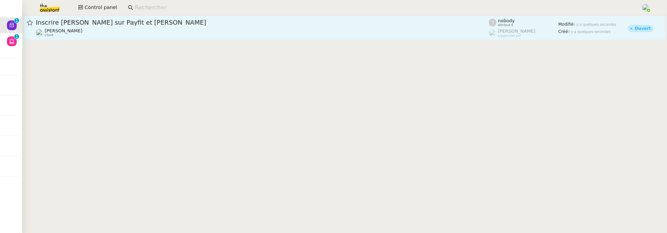
click at [178, 34] on div "[PERSON_NAME] client" at bounding box center [262, 32] width 453 height 9
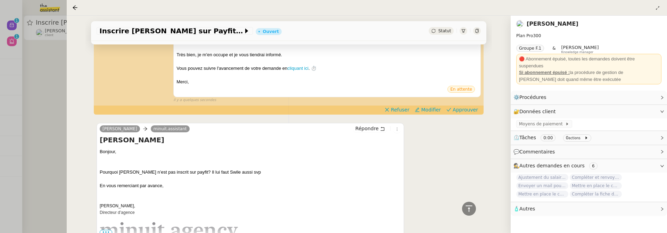
scroll to position [96, 0]
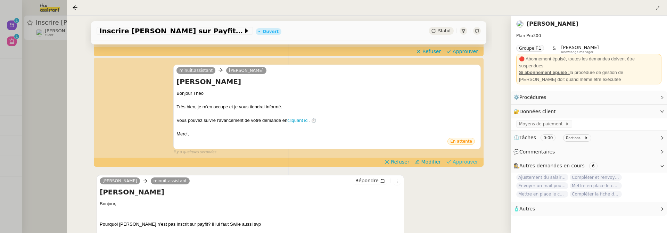
click at [468, 164] on span "Approuver" at bounding box center [464, 161] width 25 height 7
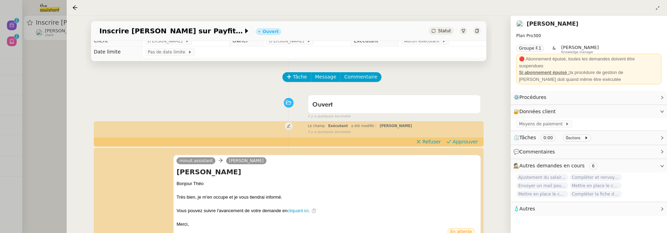
scroll to position [0, 0]
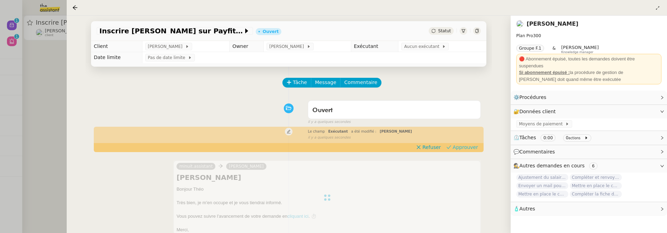
click at [460, 149] on span "Approuver" at bounding box center [464, 147] width 25 height 7
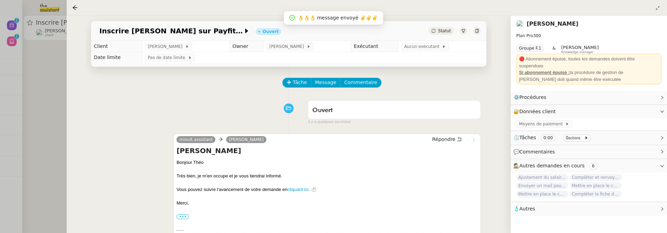
click at [45, 95] on div at bounding box center [333, 116] width 667 height 233
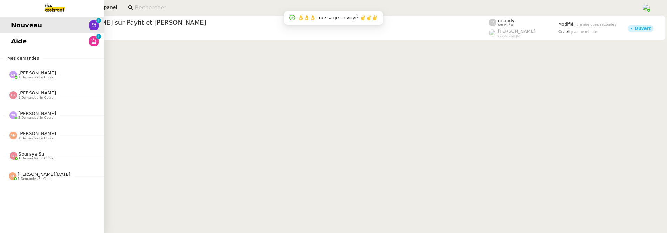
click at [24, 38] on span "Aide" at bounding box center [19, 41] width 16 height 10
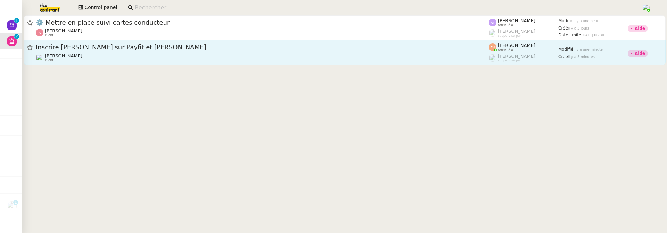
click at [154, 53] on div "[PERSON_NAME] client" at bounding box center [262, 57] width 453 height 9
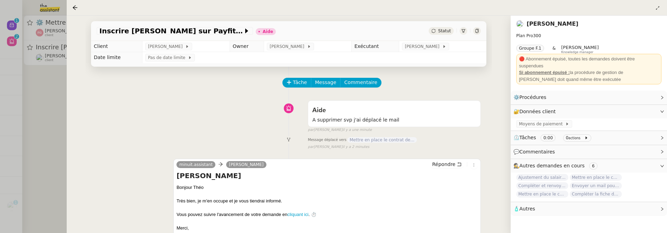
scroll to position [89, 0]
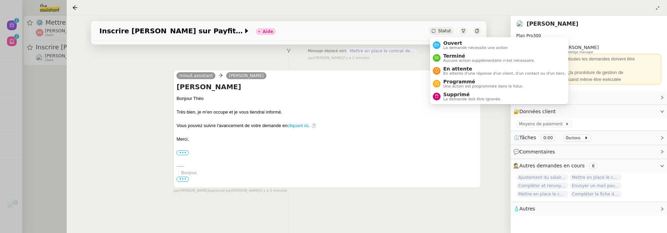
click at [451, 29] on div "Statut" at bounding box center [440, 31] width 25 height 8
click at [455, 94] on span "Supprimé" at bounding box center [472, 95] width 58 height 6
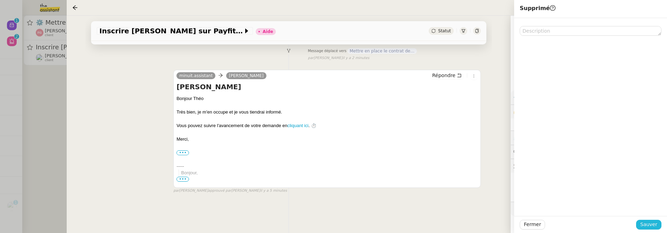
click at [646, 225] on span "Sauver" at bounding box center [648, 224] width 17 height 8
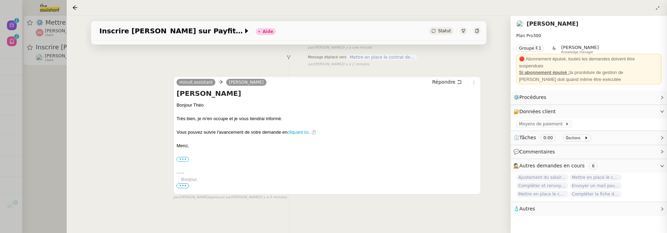
scroll to position [113, 0]
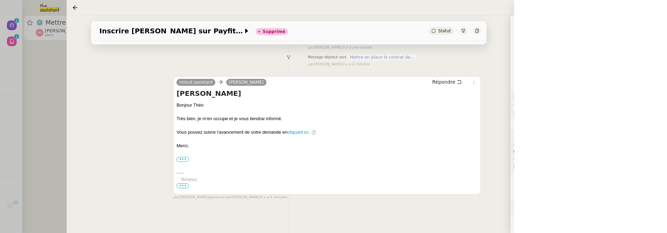
click at [48, 99] on div at bounding box center [333, 116] width 667 height 233
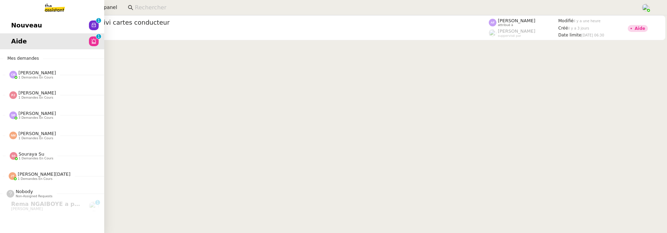
click at [20, 31] on link "Nouveau 0 1 2 3 4 5 6 7 8 9" at bounding box center [52, 25] width 104 height 16
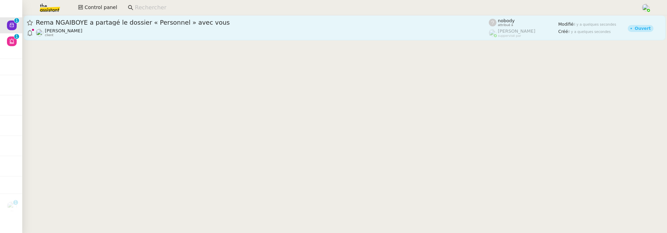
click at [161, 27] on div "Rema NGAIBOYE a partagé le dossier « Personnel » avec vous [PERSON_NAME] client" at bounding box center [262, 27] width 453 height 19
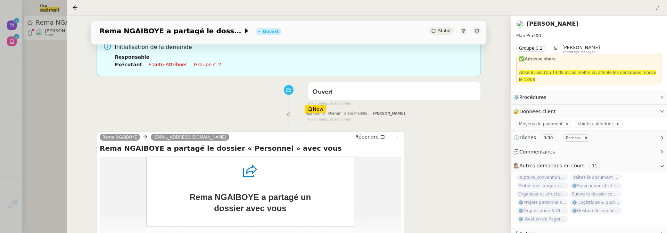
scroll to position [111, 0]
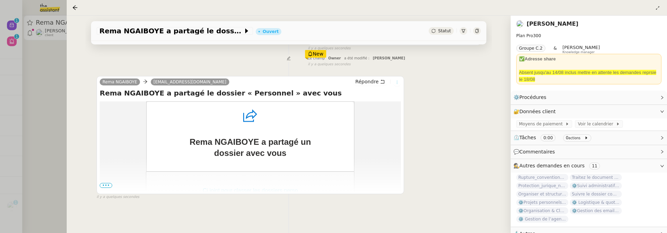
click at [398, 83] on icon at bounding box center [397, 82] width 4 height 4
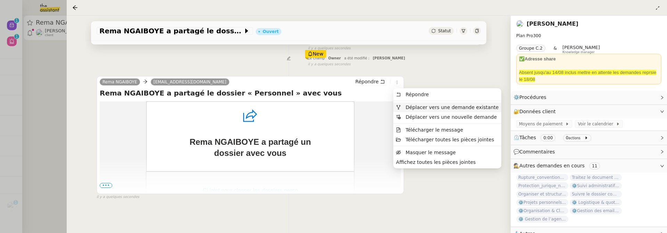
click at [421, 108] on span "Déplacer vers une demande existante" at bounding box center [451, 107] width 93 height 6
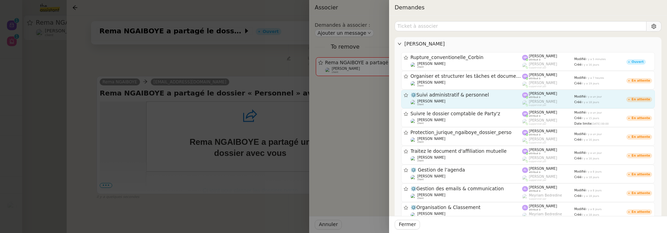
click at [443, 97] on span "⚙️Suivi administratif & personnel" at bounding box center [466, 95] width 112 height 5
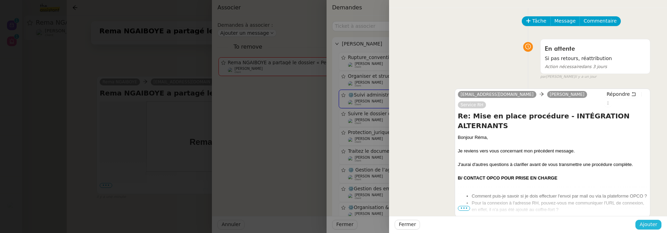
click at [653, 227] on span "Ajouter" at bounding box center [648, 224] width 18 height 8
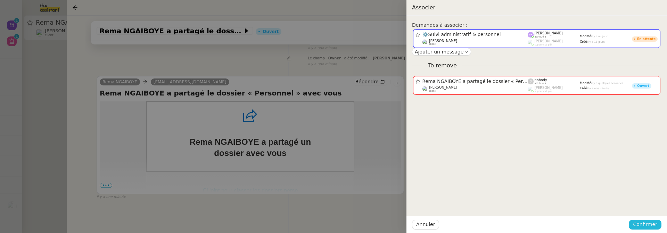
click at [653, 225] on span "Confirmer" at bounding box center [645, 224] width 24 height 8
click at [652, 205] on span "Ajouter" at bounding box center [645, 205] width 18 height 7
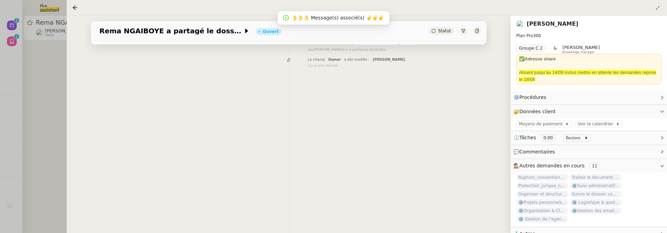
scroll to position [89, 0]
click at [53, 94] on div at bounding box center [333, 116] width 667 height 233
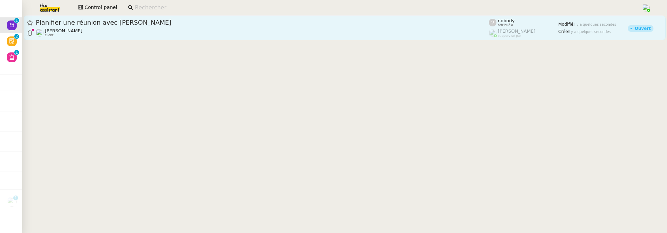
click at [84, 37] on link "Planifier une réunion avec [PERSON_NAME] client nobody attribué à [PERSON_NAME]…" at bounding box center [345, 27] width 642 height 25
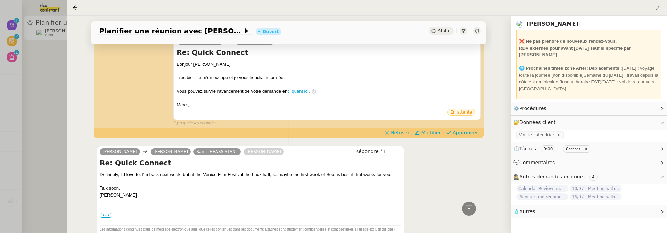
scroll to position [43, 0]
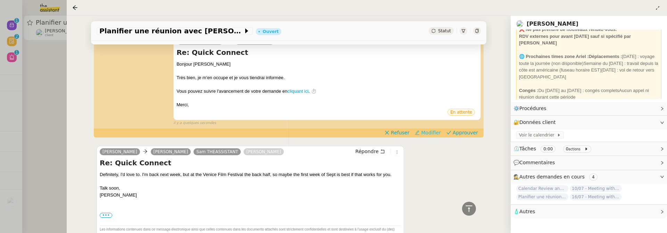
click at [426, 134] on span "Modifier" at bounding box center [431, 132] width 20 height 7
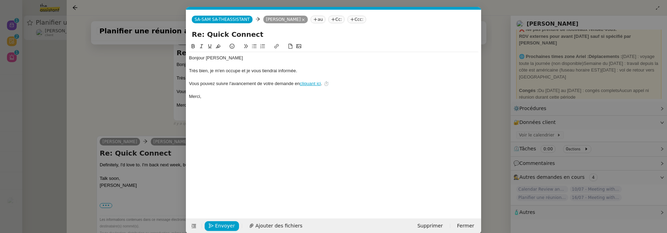
scroll to position [0, 15]
click at [192, 224] on icon at bounding box center [193, 226] width 5 height 5
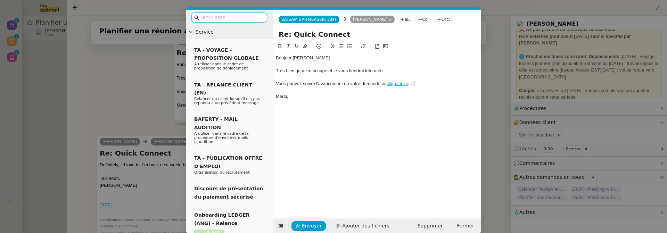
click at [209, 18] on input "text" at bounding box center [231, 18] width 62 height 8
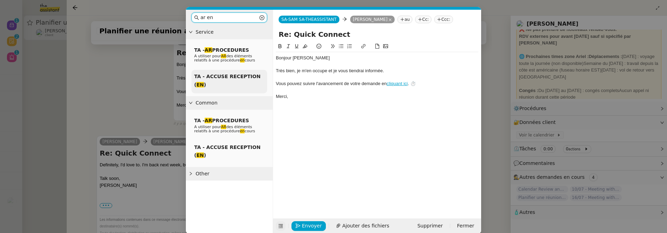
type input "ar en"
click at [219, 75] on span "TA - ACCUSE RECEPTION ( EN )" at bounding box center [227, 81] width 66 height 14
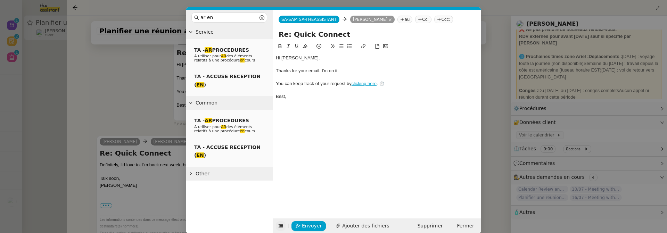
scroll to position [9, 0]
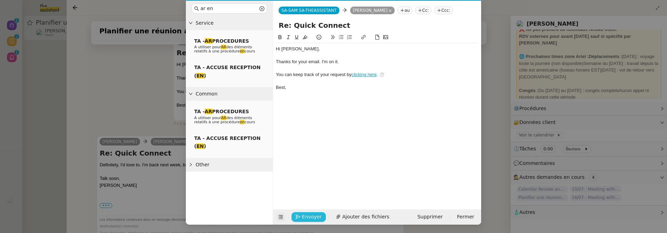
click at [311, 218] on span "Envoyer" at bounding box center [312, 217] width 20 height 8
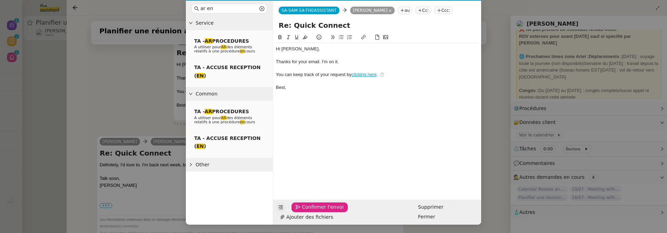
click at [311, 211] on span "Confirmer l'envoi" at bounding box center [323, 207] width 42 height 8
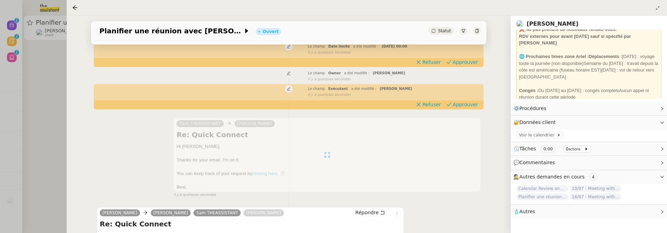
scroll to position [43, 0]
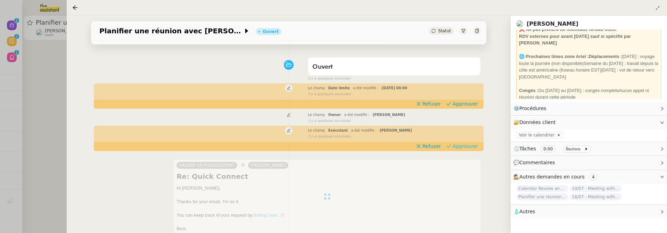
click at [464, 144] on span "Approuver" at bounding box center [464, 146] width 25 height 7
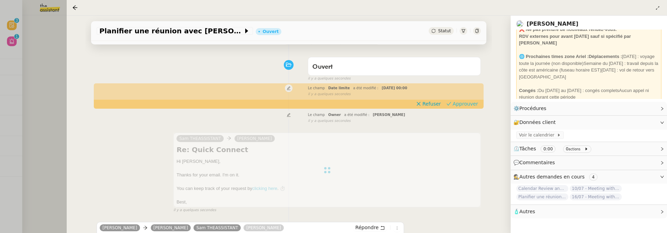
click at [462, 105] on span "Approuver" at bounding box center [464, 103] width 25 height 7
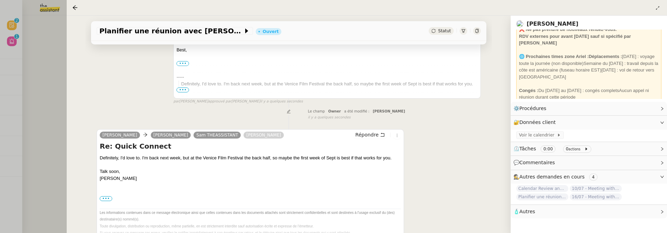
scroll to position [170, 0]
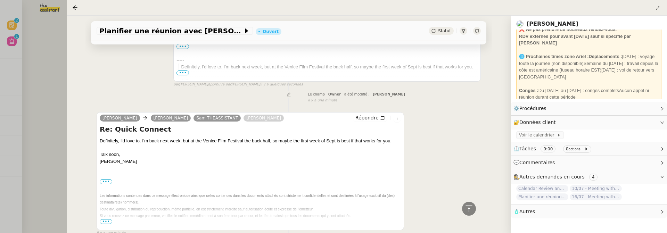
click at [56, 100] on div at bounding box center [333, 116] width 667 height 233
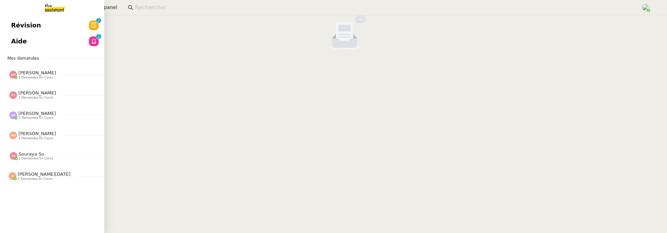
click at [15, 27] on span "Révision" at bounding box center [26, 25] width 30 height 10
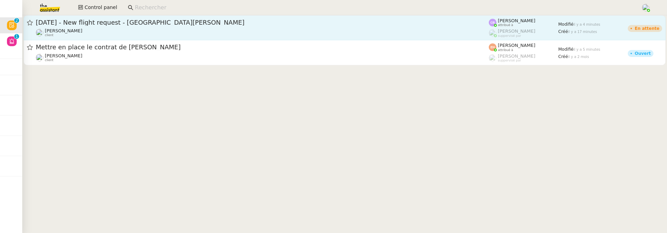
click at [147, 22] on span "31st August 2025 - New flight request - Pau Ortola" at bounding box center [262, 22] width 453 height 6
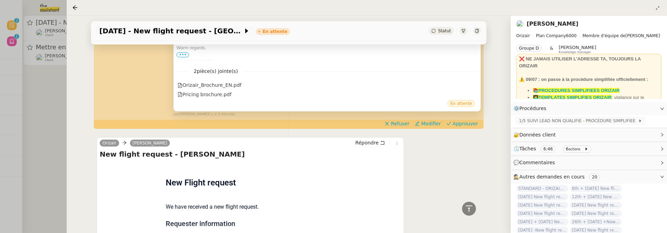
scroll to position [305, 0]
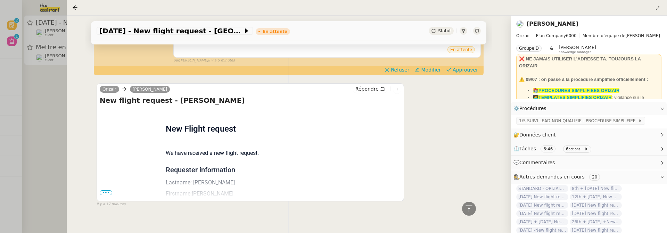
click at [105, 190] on span "•••" at bounding box center [106, 192] width 12 height 5
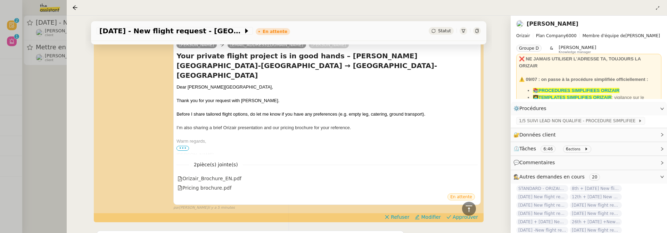
scroll to position [172, 0]
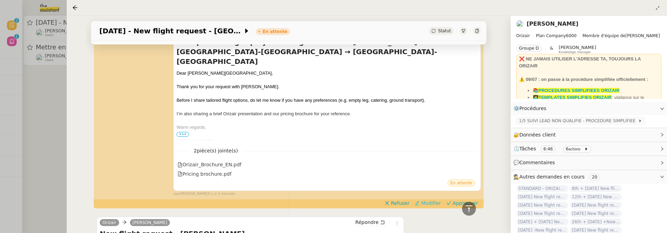
click at [436, 200] on span "Modifier" at bounding box center [431, 203] width 20 height 7
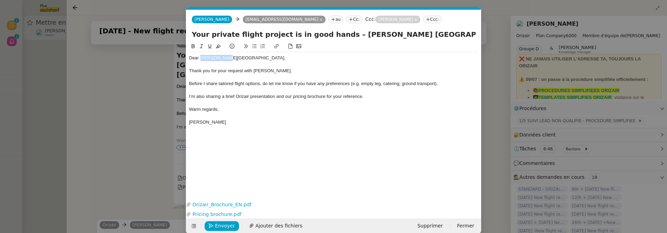
scroll to position [215, 0]
drag, startPoint x: 200, startPoint y: 57, endPoint x: 234, endPoint y: 57, distance: 34.0
click at [232, 56] on div "Dear Mr. Ortola," at bounding box center [333, 58] width 289 height 6
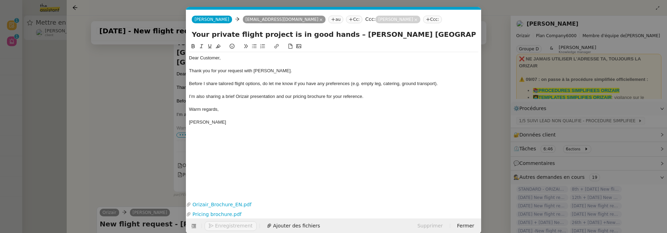
scroll to position [9, 0]
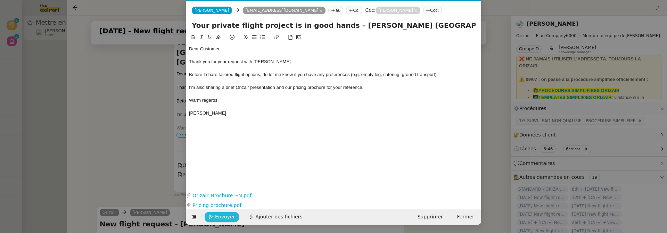
click at [230, 214] on span "Envoyer" at bounding box center [225, 217] width 20 height 8
click at [230, 214] on span "Confirmer l'envoi" at bounding box center [236, 217] width 42 height 8
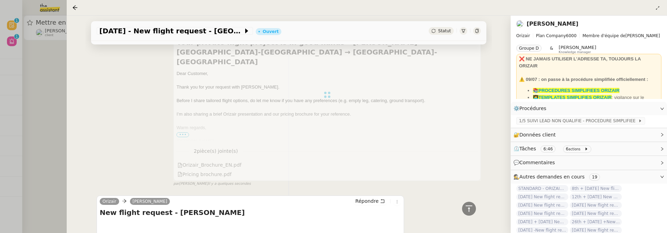
scroll to position [0, 0]
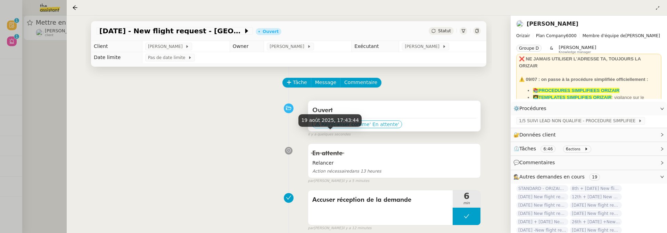
click at [377, 123] on span "' En attente'" at bounding box center [384, 124] width 30 height 7
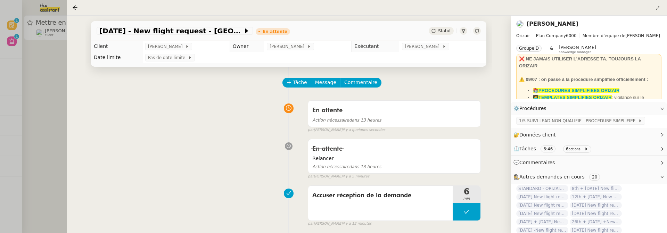
click at [52, 131] on div at bounding box center [333, 116] width 667 height 233
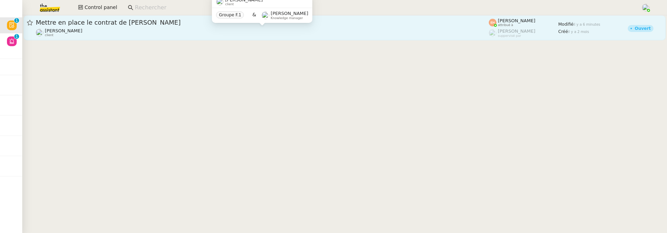
click at [122, 30] on div "[PERSON_NAME] client" at bounding box center [262, 32] width 453 height 9
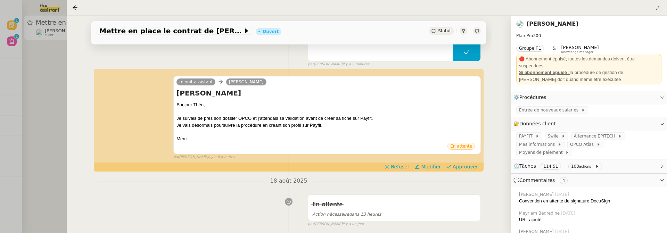
scroll to position [73, 0]
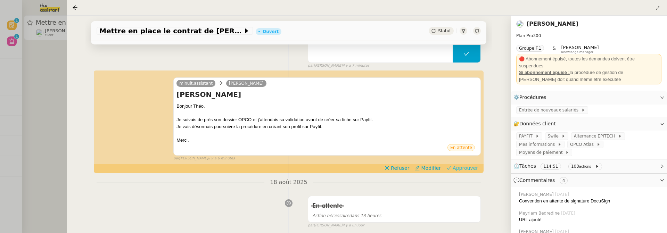
click at [458, 165] on span "Approuver" at bounding box center [464, 168] width 25 height 7
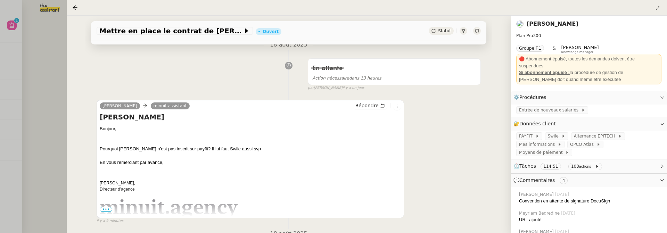
scroll to position [248, 0]
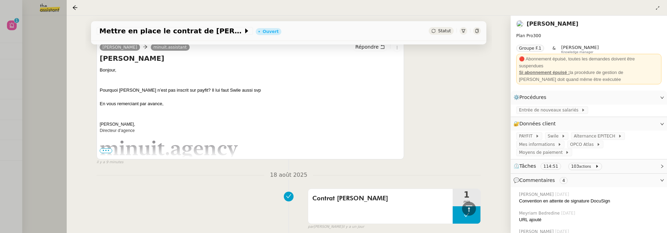
click at [58, 111] on div at bounding box center [333, 116] width 667 height 233
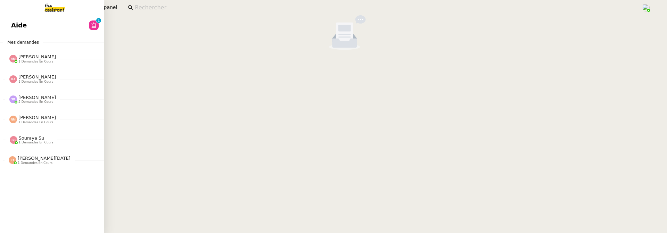
click at [17, 16] on div "Aide 0 1 2 3 4 5 6 7 8 9 Mes demandes Amyna Mehrez 1 demandes en cours Planifie…" at bounding box center [52, 124] width 104 height 218
click at [23, 22] on span "Aide" at bounding box center [19, 25] width 16 height 10
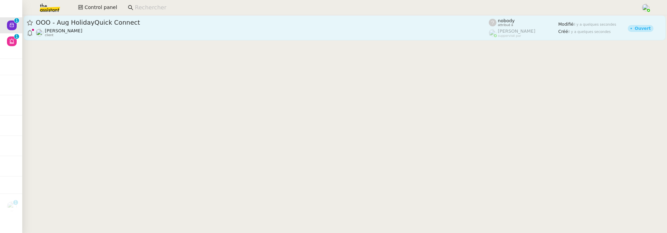
click at [135, 23] on span "OOO - Aug HolidayQuick Connect" at bounding box center [262, 22] width 453 height 6
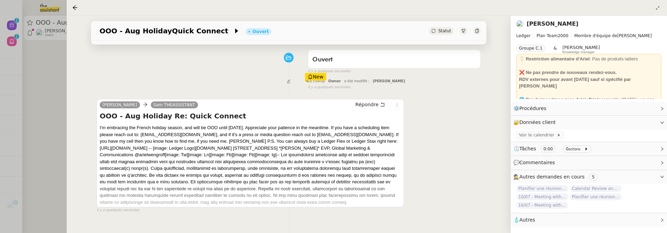
scroll to position [87, 0]
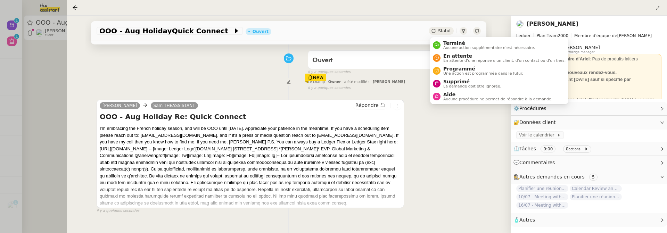
click at [439, 28] on span "Statut" at bounding box center [444, 30] width 13 height 5
click at [466, 81] on span "Supprimé" at bounding box center [472, 82] width 58 height 6
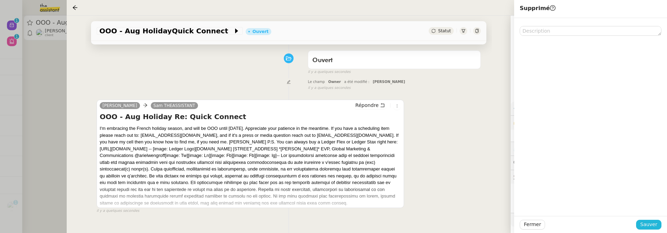
click at [651, 223] on span "Sauver" at bounding box center [648, 224] width 17 height 8
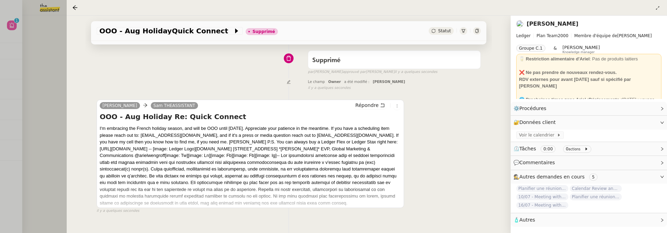
click at [37, 48] on div at bounding box center [333, 116] width 667 height 233
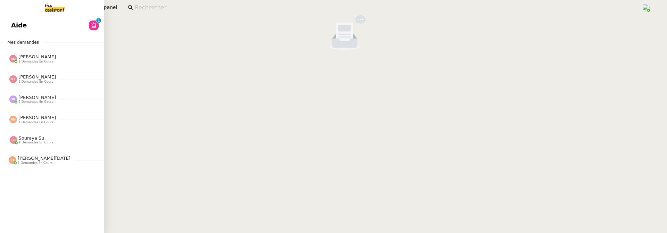
click at [13, 29] on span "Aide" at bounding box center [19, 25] width 16 height 10
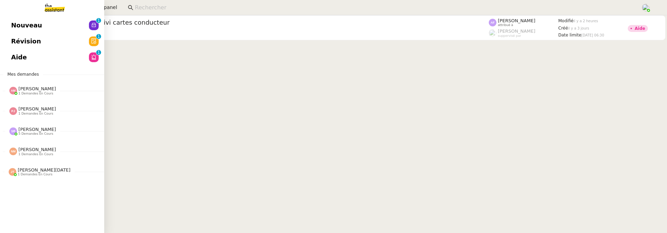
click at [14, 44] on span "Révision" at bounding box center [26, 41] width 30 height 10
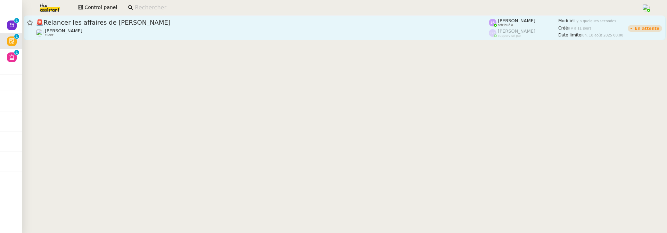
click at [151, 34] on div "[PERSON_NAME] client" at bounding box center [262, 32] width 453 height 9
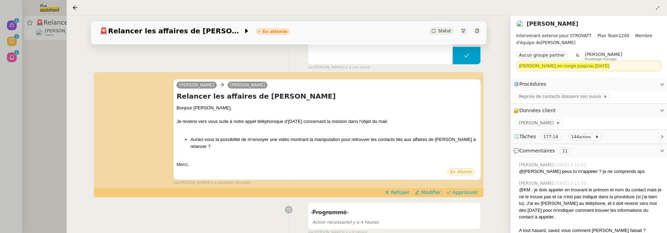
scroll to position [110, 0]
click at [462, 188] on span "Approuver" at bounding box center [464, 191] width 25 height 7
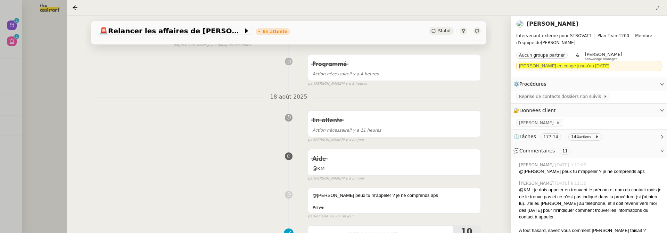
scroll to position [241, 0]
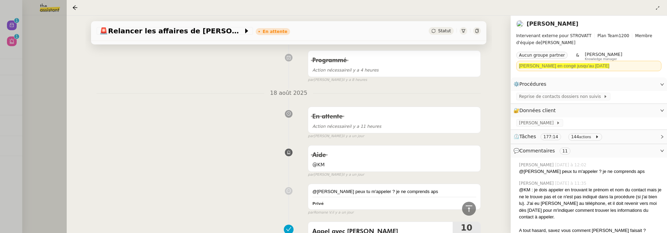
click at [37, 103] on div at bounding box center [333, 116] width 667 height 233
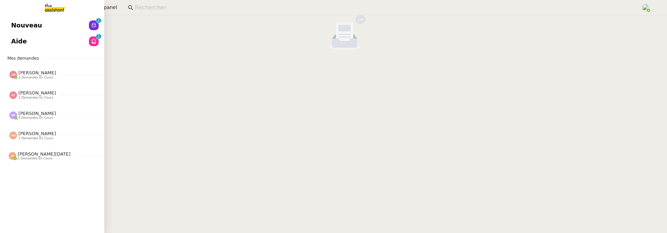
click at [15, 30] on span "Nouveau" at bounding box center [26, 25] width 31 height 10
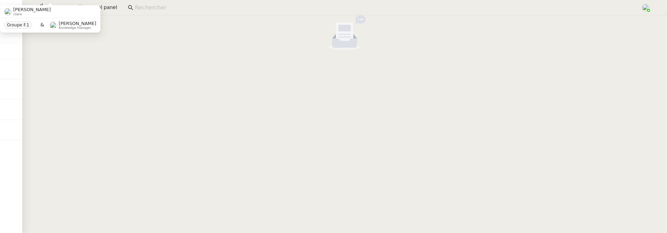
click at [124, 31] on nz-empty-default at bounding box center [344, 32] width 639 height 35
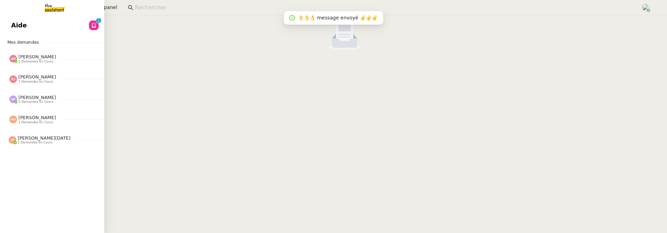
click at [10, 29] on link "Aide 0 1 2 3 4 5 6 7 8 9" at bounding box center [52, 25] width 104 height 16
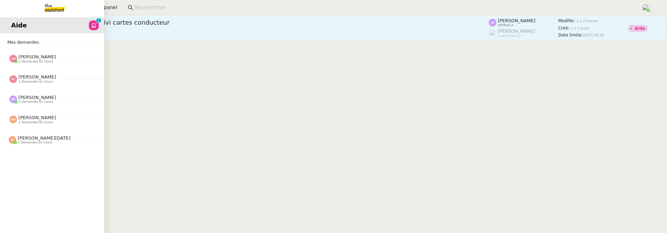
click at [227, 32] on div "[PERSON_NAME] client" at bounding box center [262, 32] width 453 height 9
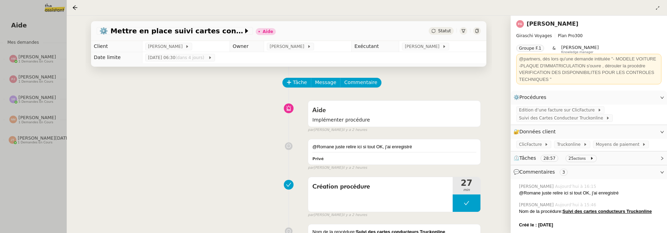
click at [35, 162] on div at bounding box center [333, 116] width 667 height 233
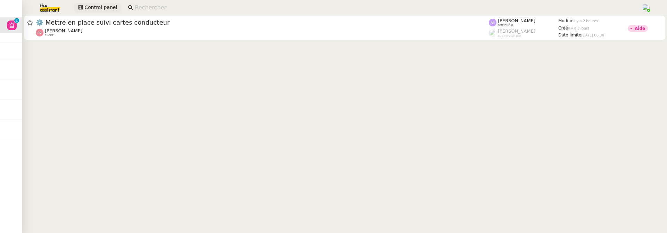
click at [112, 5] on span "Control panel" at bounding box center [100, 7] width 33 height 8
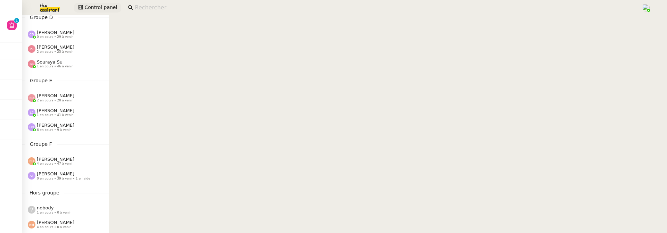
scroll to position [216, 0]
click at [68, 157] on span "[PERSON_NAME]" at bounding box center [55, 157] width 37 height 5
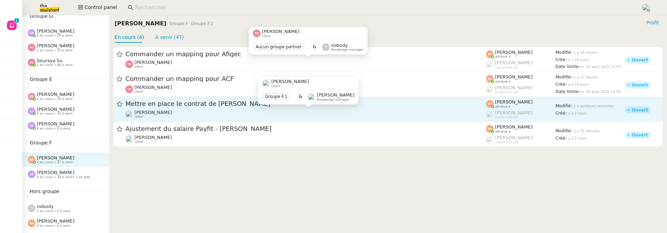
click at [210, 118] on div "[PERSON_NAME] client" at bounding box center [305, 114] width 360 height 9
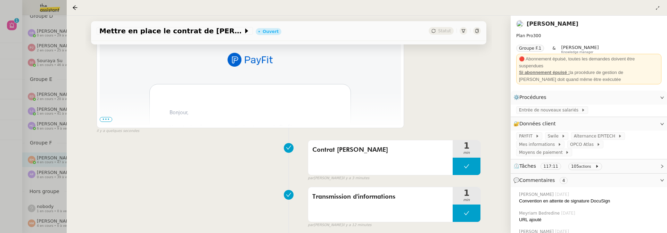
scroll to position [184, 0]
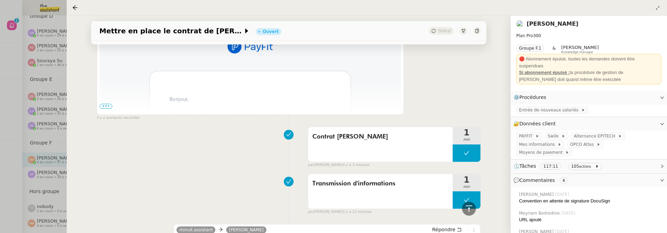
click at [106, 105] on span "•••" at bounding box center [106, 106] width 12 height 5
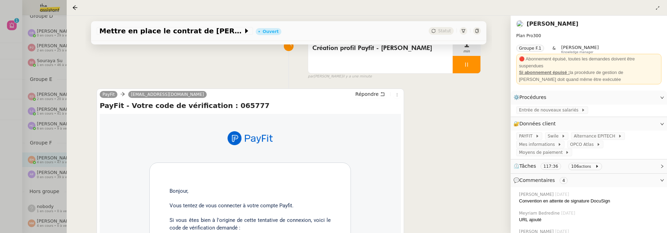
scroll to position [0, 0]
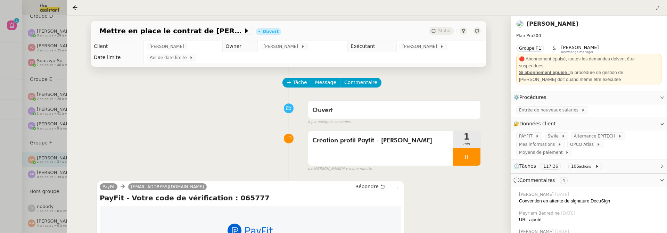
click at [8, 40] on div at bounding box center [333, 116] width 667 height 233
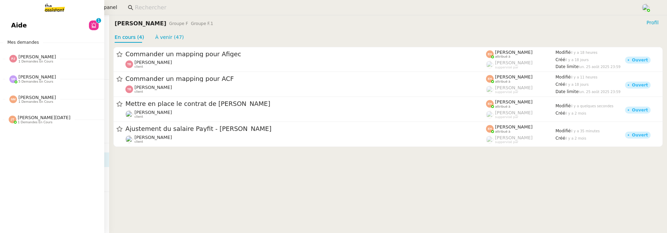
click at [12, 28] on span "Aide" at bounding box center [19, 25] width 16 height 10
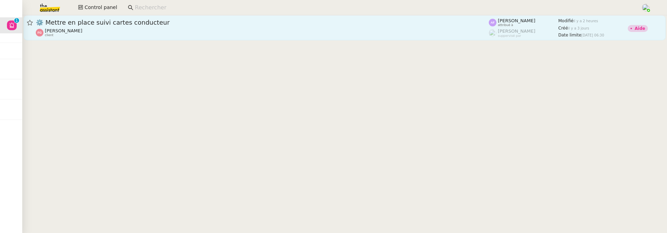
click at [156, 28] on div "[PERSON_NAME] client" at bounding box center [262, 32] width 453 height 9
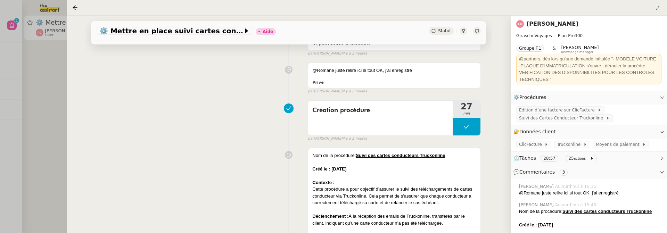
scroll to position [116, 0]
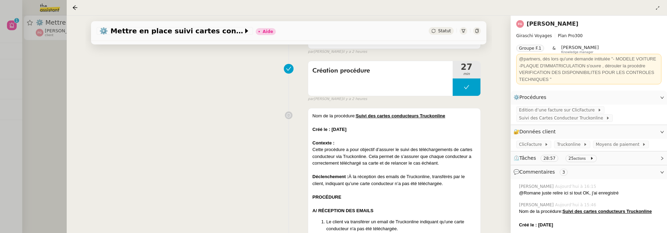
click at [38, 141] on div at bounding box center [333, 116] width 667 height 233
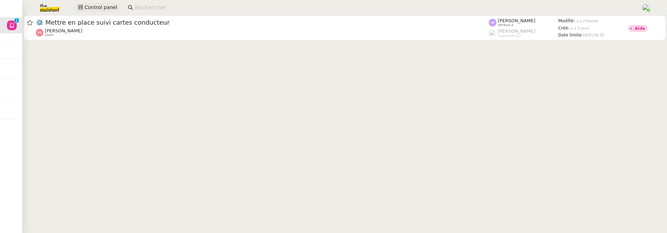
click at [89, 10] on span "Control panel" at bounding box center [100, 7] width 33 height 8
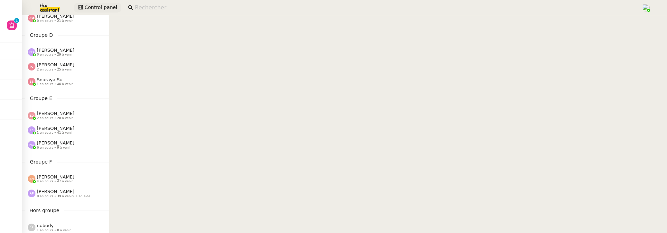
scroll to position [195, 0]
click at [60, 136] on span "1 en cours • 41 à venir" at bounding box center [55, 135] width 36 height 4
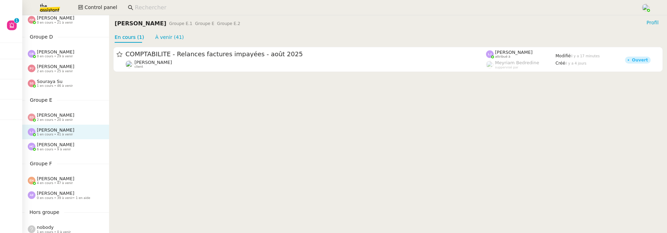
click at [61, 122] on div "[PERSON_NAME] 2 en cours • 20 à venir" at bounding box center [65, 117] width 87 height 15
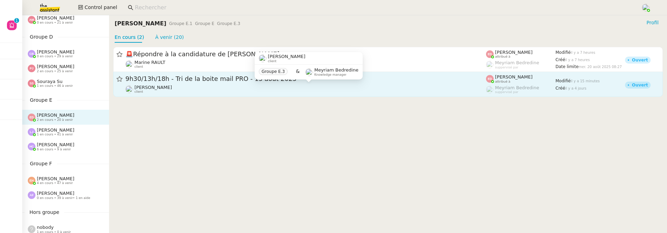
click at [270, 84] on div "[PERSON_NAME] client Groupe E.3 & Meyriam Bedredine Knowledge manager" at bounding box center [308, 68] width 108 height 33
click at [297, 92] on div "[PERSON_NAME] client" at bounding box center [305, 89] width 360 height 9
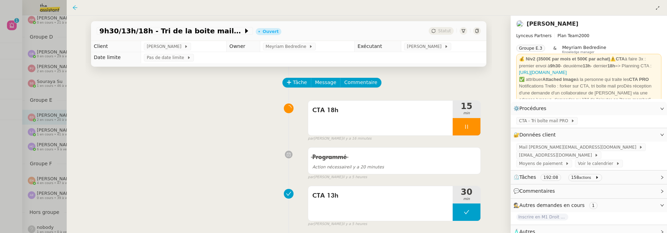
click at [75, 8] on icon at bounding box center [75, 8] width 6 height 6
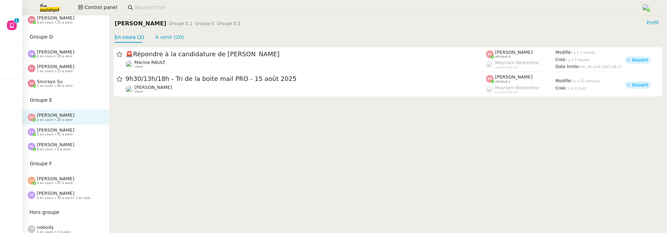
click at [59, 148] on span "6 en cours • 9 à venir" at bounding box center [54, 150] width 34 height 4
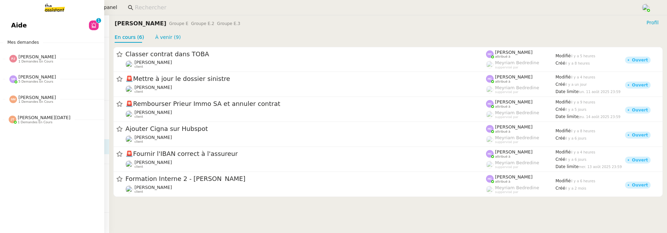
click at [19, 22] on span "Aide" at bounding box center [19, 25] width 16 height 10
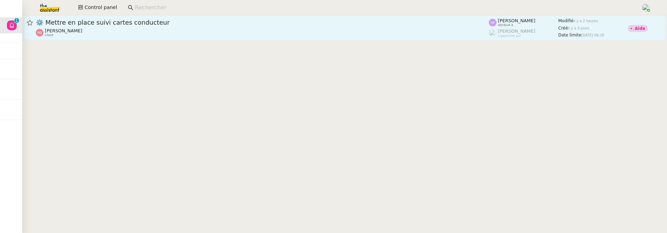
click at [133, 28] on div "[PERSON_NAME] client" at bounding box center [262, 32] width 453 height 9
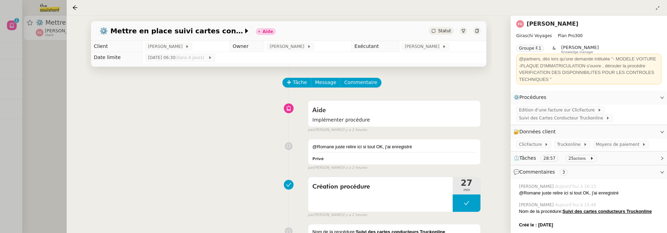
click at [42, 109] on div at bounding box center [333, 116] width 667 height 233
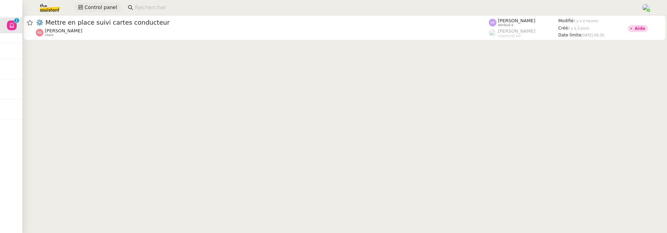
click at [98, 10] on span "Control panel" at bounding box center [100, 7] width 33 height 8
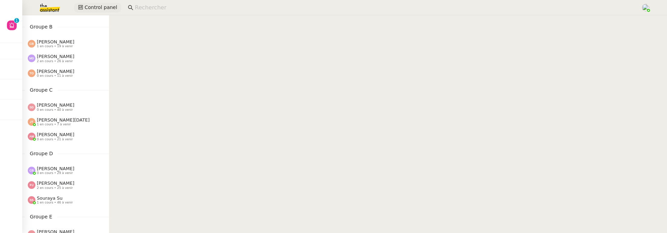
scroll to position [78, 0]
click at [63, 117] on span "[PERSON_NAME][DATE]" at bounding box center [63, 119] width 53 height 5
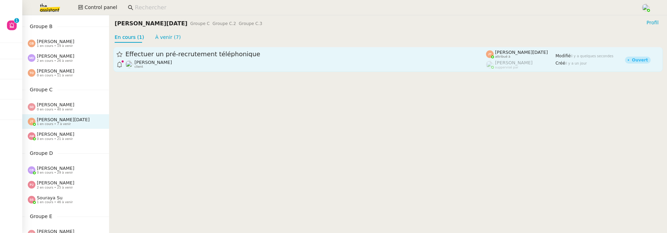
click at [174, 68] on div "[PERSON_NAME] client" at bounding box center [305, 64] width 360 height 9
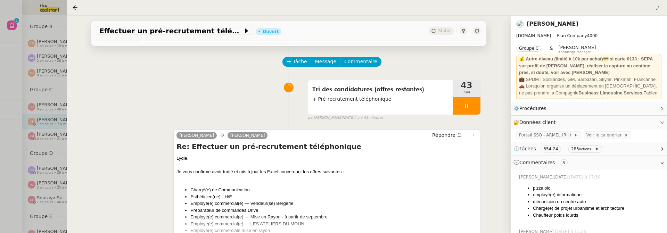
scroll to position [15, 0]
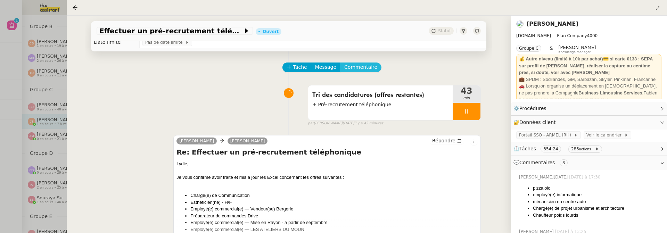
click at [363, 70] on span "Commentaire" at bounding box center [360, 67] width 33 height 8
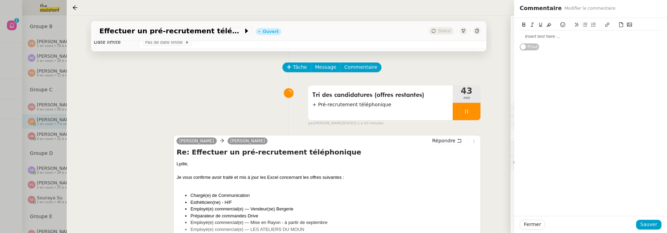
click at [532, 40] on div at bounding box center [590, 37] width 142 height 12
click at [662, 222] on div "Fermer Sauver" at bounding box center [590, 224] width 153 height 17
click at [651, 225] on span "Sauver" at bounding box center [648, 224] width 17 height 8
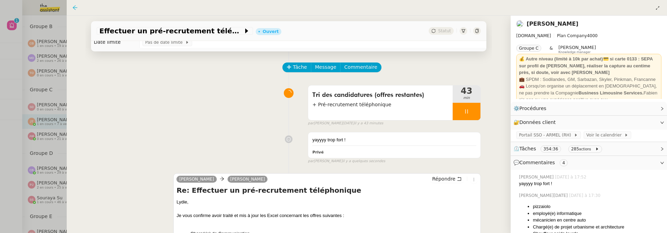
click at [73, 7] on icon at bounding box center [75, 8] width 6 height 6
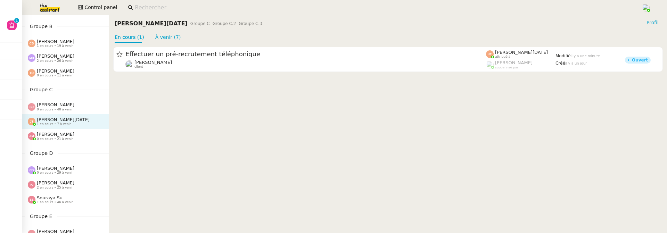
click at [55, 110] on span "0 en cours • 40 à venir" at bounding box center [55, 110] width 36 height 4
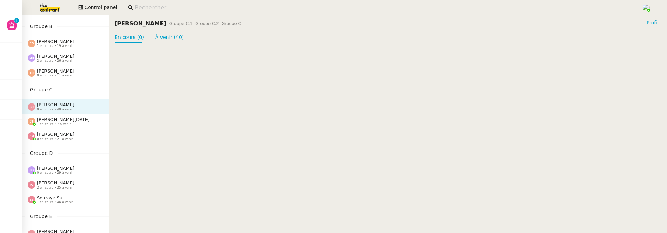
click at [57, 135] on span "[PERSON_NAME]" at bounding box center [55, 134] width 37 height 5
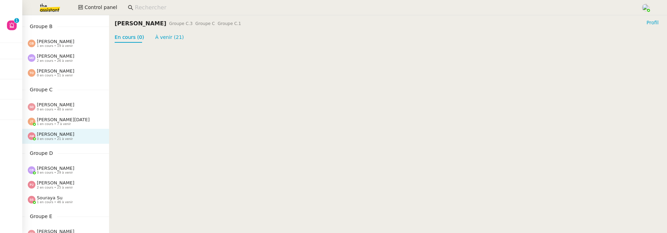
click at [58, 166] on span "[PERSON_NAME]" at bounding box center [55, 168] width 37 height 5
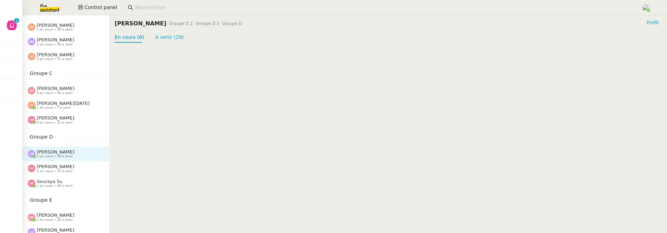
scroll to position [96, 0]
click at [58, 166] on span "[PERSON_NAME]" at bounding box center [55, 165] width 37 height 5
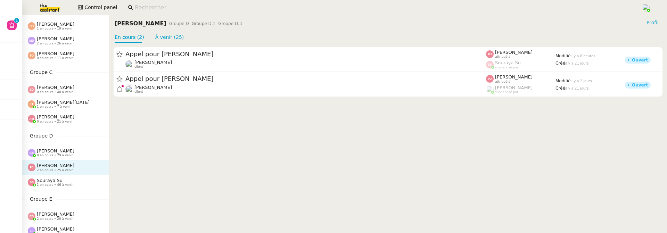
click at [208, 46] on div "Appel pour [PERSON_NAME] [PERSON_NAME] client [PERSON_NAME] attribué à [PERSON_…" at bounding box center [388, 72] width 558 height 58
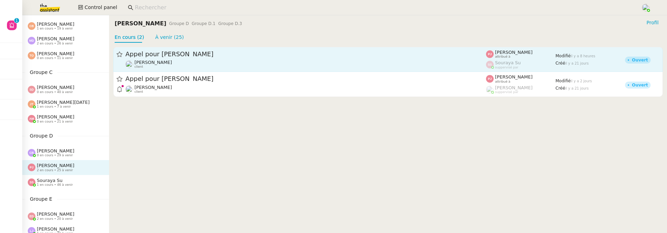
click at [209, 54] on span "Appel pour [PERSON_NAME]" at bounding box center [305, 54] width 360 height 6
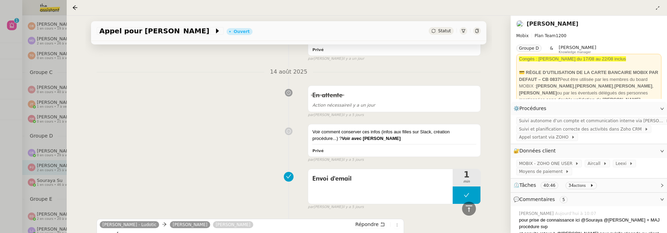
scroll to position [357, 0]
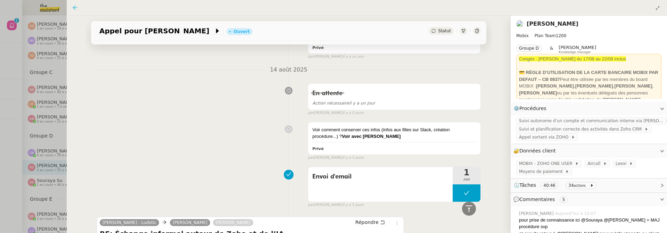
click at [74, 5] on icon at bounding box center [75, 8] width 6 height 6
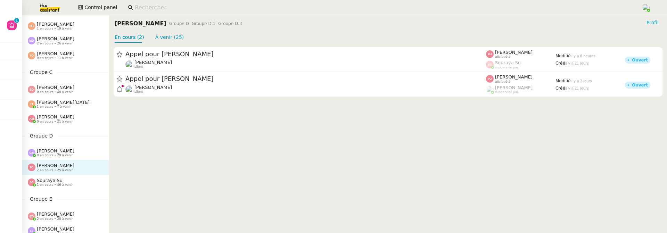
click at [61, 168] on span "[PERSON_NAME]" at bounding box center [55, 165] width 37 height 5
click at [62, 180] on div "Souraya Su 1 en cours • 46 à venir" at bounding box center [55, 182] width 36 height 9
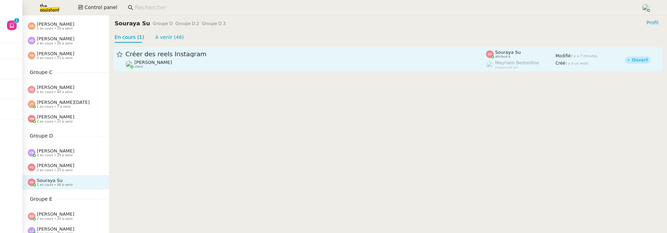
click at [182, 54] on span "Créer des reels Instagram" at bounding box center [305, 54] width 360 height 6
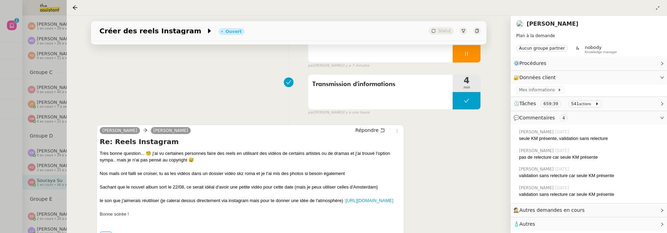
scroll to position [74, 0]
click at [77, 6] on icon at bounding box center [75, 8] width 6 height 6
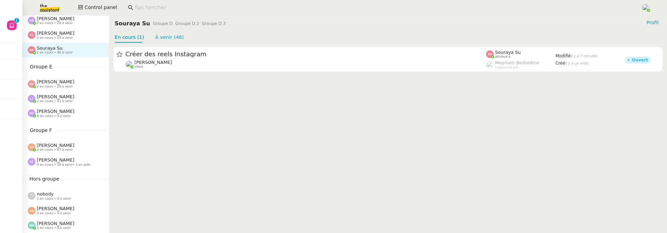
scroll to position [229, 0]
click at [55, 83] on span "[PERSON_NAME]" at bounding box center [55, 80] width 37 height 5
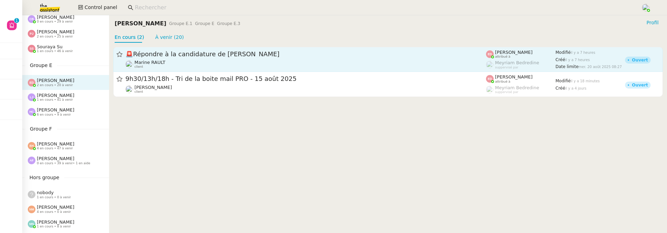
click at [190, 59] on div "🚨 Répondre à la candidature de [PERSON_NAME] client" at bounding box center [305, 59] width 360 height 19
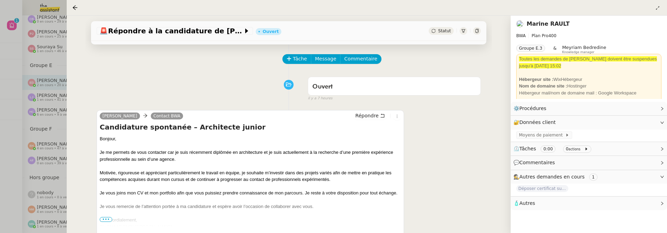
scroll to position [51, 0]
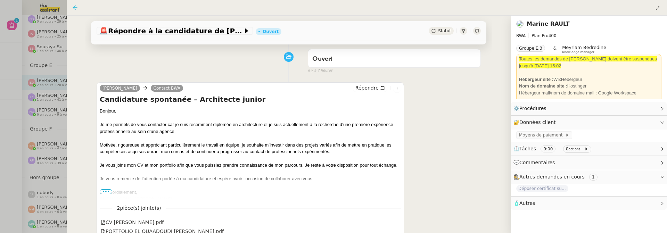
click at [77, 7] on icon at bounding box center [75, 8] width 6 height 6
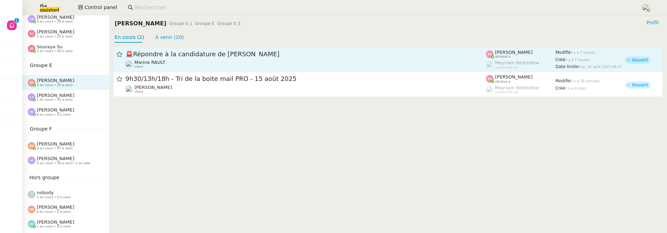
click at [217, 57] on span "🚨 Répondre à la candidature de [PERSON_NAME]" at bounding box center [305, 54] width 360 height 6
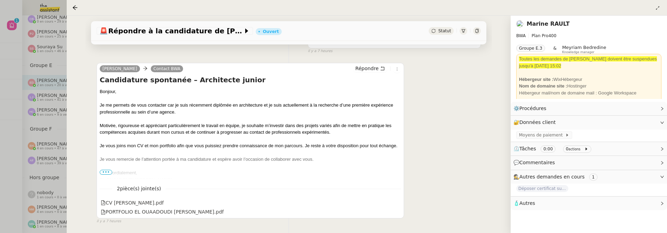
scroll to position [73, 0]
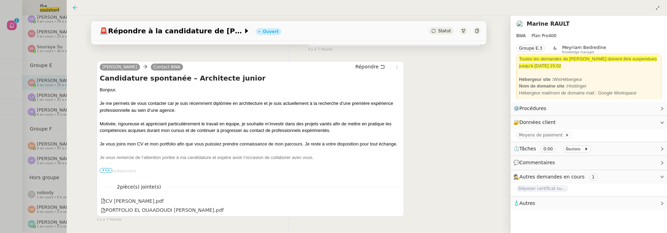
click at [73, 6] on icon at bounding box center [75, 8] width 6 height 6
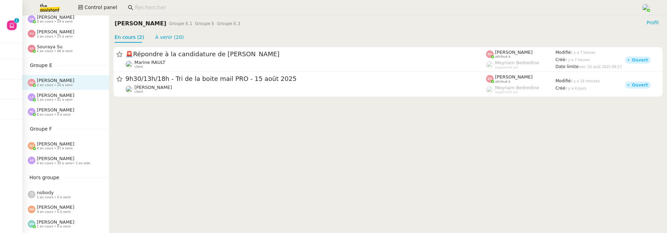
click at [57, 103] on div "[PERSON_NAME] 1 en cours • 41 à venir" at bounding box center [65, 97] width 87 height 15
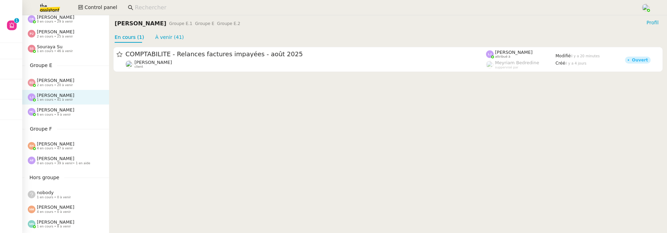
click at [67, 113] on span "6 en cours • 9 à venir" at bounding box center [54, 115] width 34 height 4
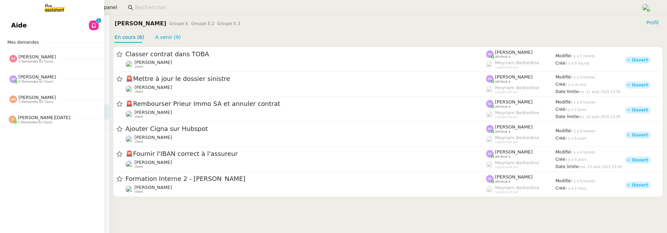
click at [3, 33] on link "Aide 0 1 2 3 4 5 6 7 8 9" at bounding box center [52, 25] width 104 height 16
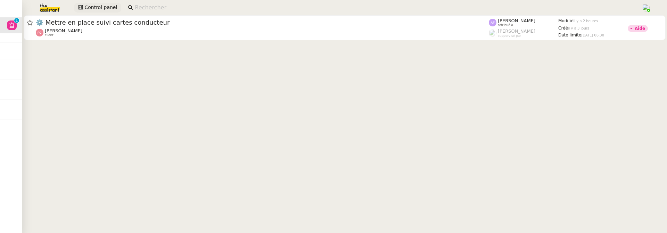
click at [99, 6] on span "Control panel" at bounding box center [100, 7] width 33 height 8
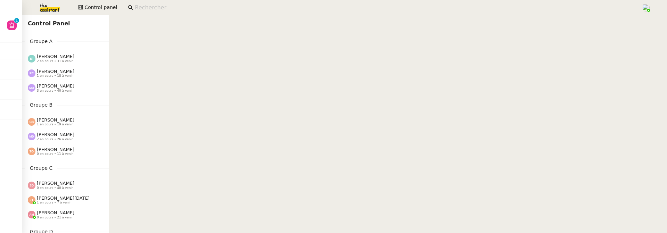
click at [67, 140] on span "2 en cours • 26 à venir" at bounding box center [55, 139] width 36 height 4
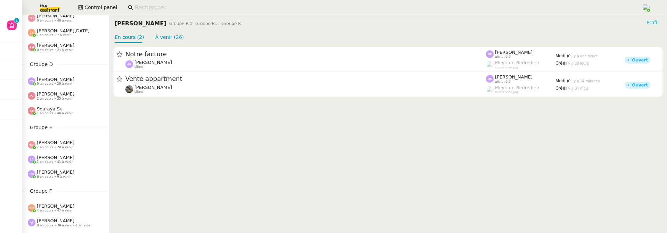
scroll to position [168, 0]
click at [58, 97] on span "2 en cours • 25 à venir" at bounding box center [55, 98] width 36 height 4
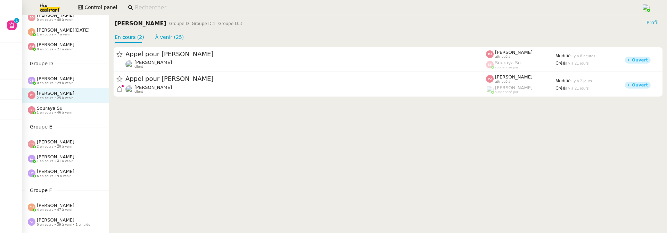
click at [57, 114] on span "1 en cours • 46 à venir" at bounding box center [55, 113] width 36 height 4
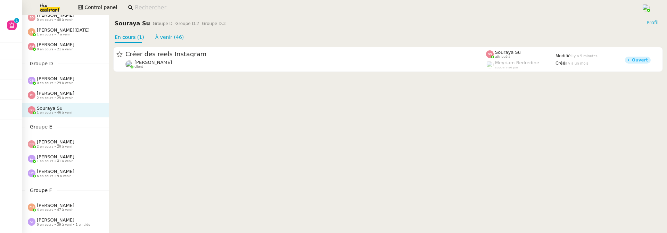
click at [64, 98] on span "2 en cours • 25 à venir" at bounding box center [55, 98] width 36 height 4
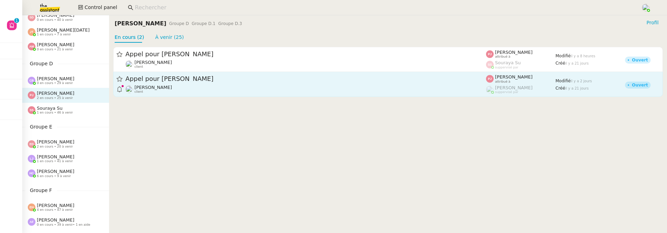
click at [221, 82] on div "Appel pour [PERSON_NAME]" at bounding box center [305, 79] width 360 height 9
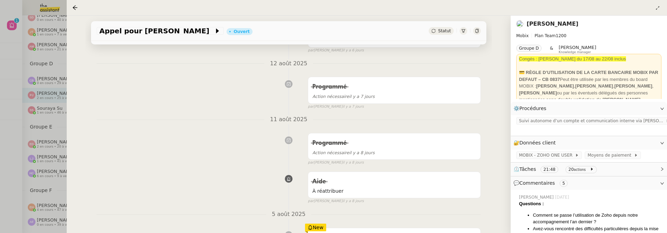
scroll to position [203, 0]
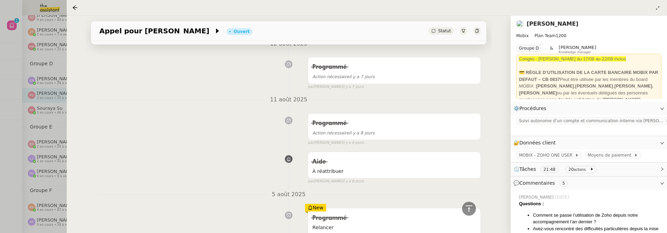
click at [71, 2] on nz-page-header at bounding box center [367, 8] width 600 height 16
click at [75, 7] on icon at bounding box center [75, 8] width 6 height 6
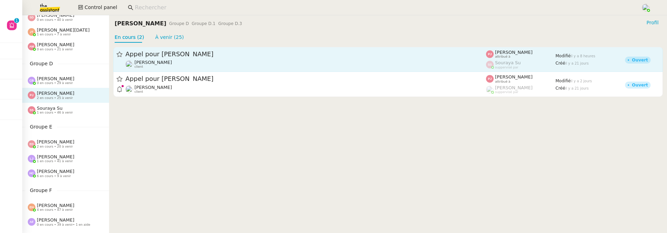
click at [238, 57] on span "Appel pour [PERSON_NAME]" at bounding box center [305, 54] width 360 height 6
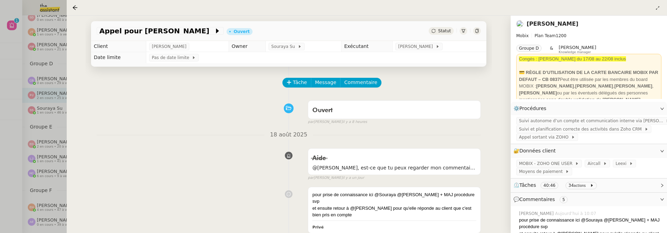
click at [412, 41] on div "Appel pour [PERSON_NAME] Ouvert Statut" at bounding box center [288, 31] width 395 height 20
click at [414, 45] on span "[PERSON_NAME]" at bounding box center [416, 46] width 37 height 7
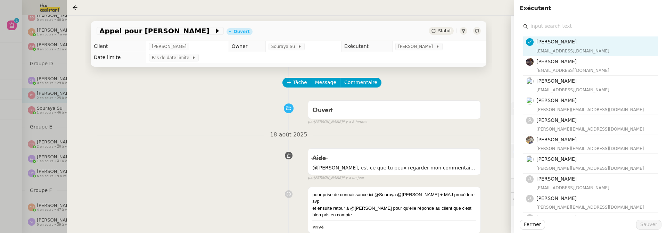
click at [559, 27] on input "text" at bounding box center [593, 26] width 130 height 9
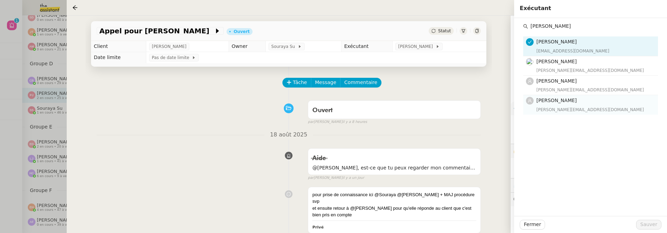
type input "[PERSON_NAME]"
click at [570, 103] on h4 "[PERSON_NAME]" at bounding box center [594, 101] width 117 height 8
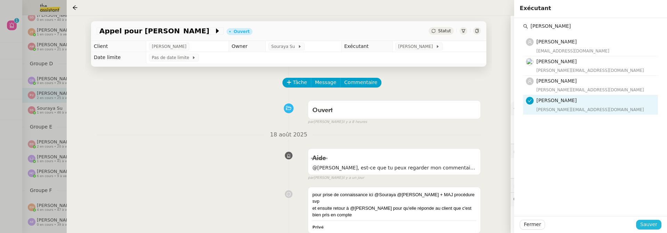
click at [649, 223] on span "Sauver" at bounding box center [648, 224] width 17 height 8
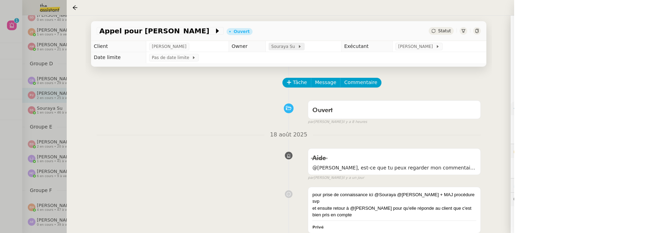
click at [295, 44] on div "Souraya Su" at bounding box center [286, 47] width 36 height 8
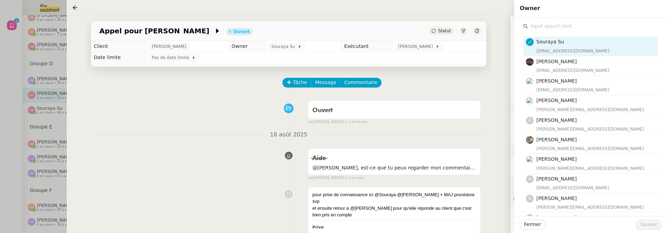
click at [578, 27] on input "text" at bounding box center [593, 26] width 130 height 9
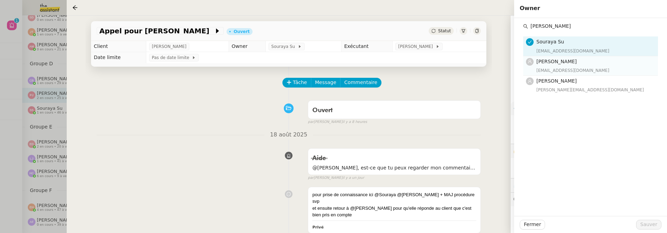
type input "[PERSON_NAME]"
click at [589, 69] on div "[EMAIL_ADDRESS][DOMAIN_NAME]" at bounding box center [594, 70] width 117 height 7
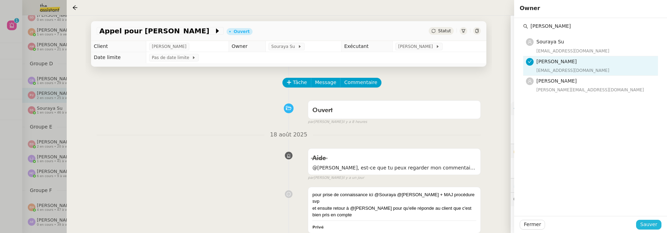
click at [644, 223] on span "Sauver" at bounding box center [648, 224] width 17 height 8
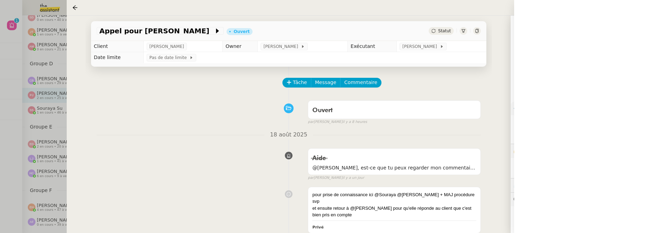
click at [361, 89] on div "Tâche Message Commentaire" at bounding box center [382, 86] width 198 height 17
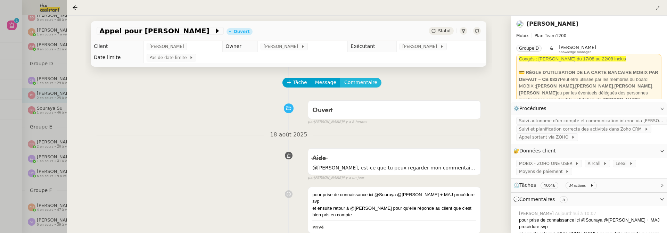
click at [365, 84] on span "Commentaire" at bounding box center [360, 82] width 33 height 8
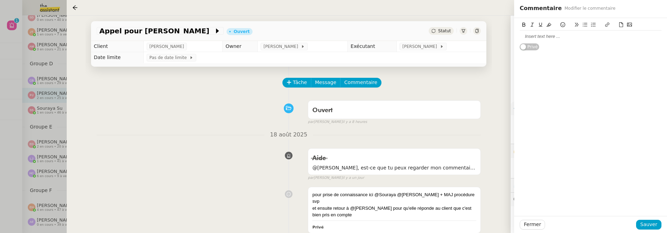
click at [556, 34] on div at bounding box center [590, 36] width 142 height 6
click at [654, 223] on span "Sauver" at bounding box center [648, 224] width 17 height 8
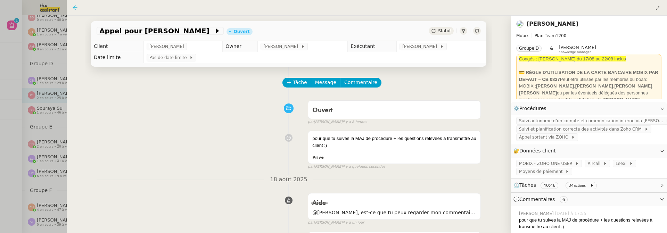
click at [76, 9] on icon at bounding box center [75, 8] width 6 height 6
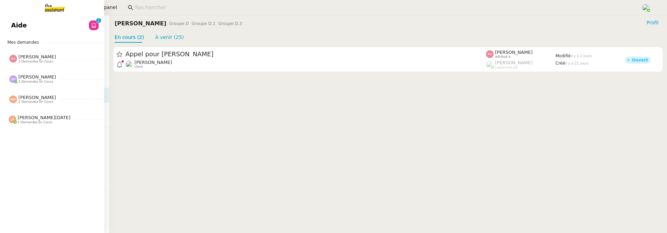
click at [13, 30] on span "Aide" at bounding box center [19, 25] width 16 height 10
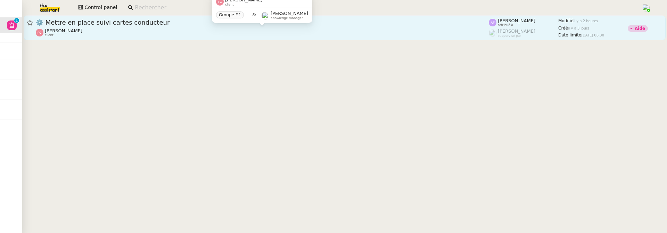
click at [130, 35] on div "[PERSON_NAME] client" at bounding box center [262, 32] width 453 height 9
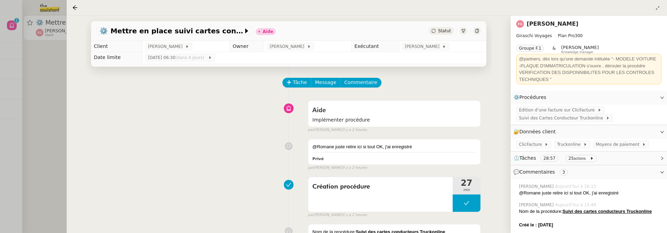
click at [54, 115] on div at bounding box center [333, 116] width 667 height 233
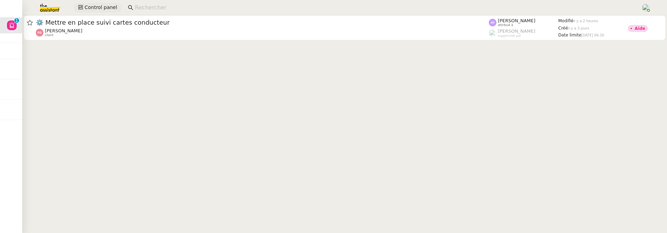
click at [93, 7] on span "Control panel" at bounding box center [100, 7] width 33 height 8
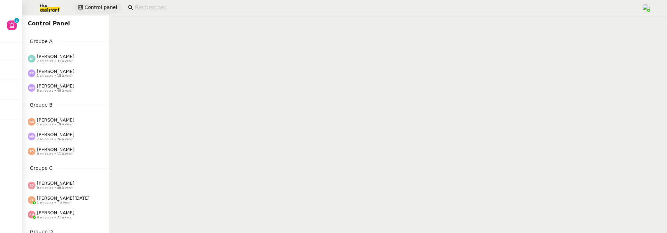
scroll to position [99, 0]
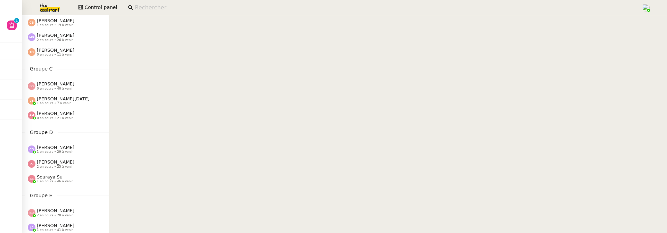
click at [66, 104] on span "1 en cours • 7 à venir" at bounding box center [54, 103] width 34 height 4
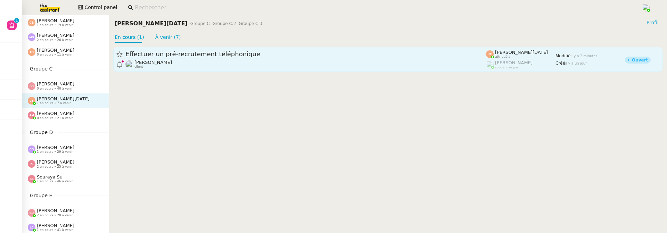
click at [186, 55] on span "Effectuer un pré-recrutement téléphonique" at bounding box center [305, 54] width 360 height 6
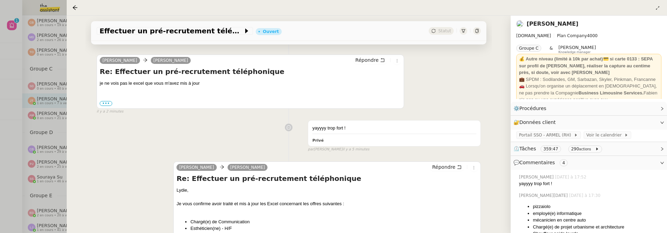
scroll to position [127, 0]
click at [106, 102] on label "•••" at bounding box center [106, 102] width 12 height 5
click at [0, 0] on input "•••" at bounding box center [0, 0] width 0 height 0
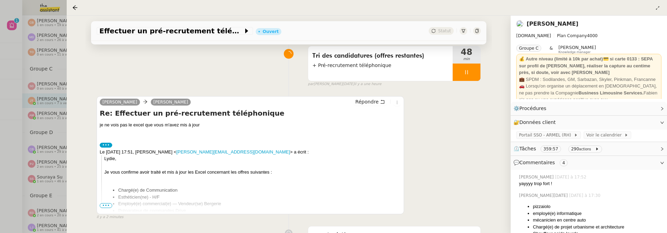
scroll to position [0, 0]
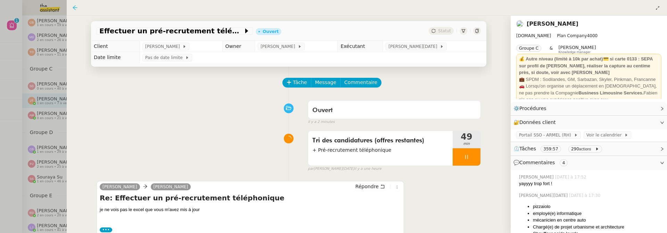
click at [75, 8] on icon at bounding box center [75, 8] width 6 height 6
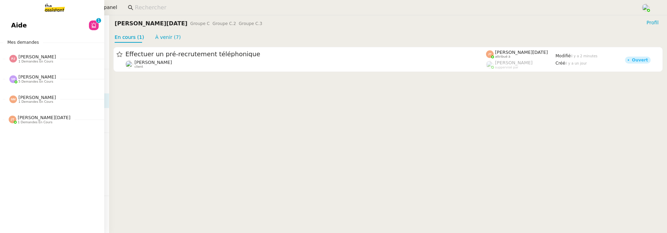
click at [19, 20] on span "Aide" at bounding box center [19, 25] width 16 height 10
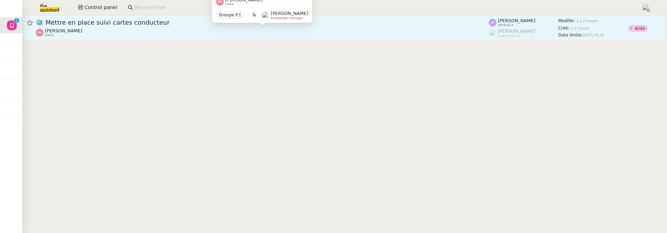
click at [138, 36] on div "[PERSON_NAME] client" at bounding box center [262, 32] width 453 height 9
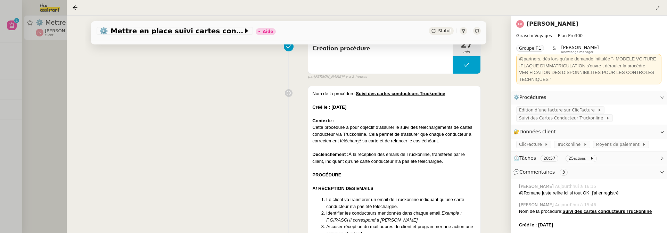
scroll to position [167, 0]
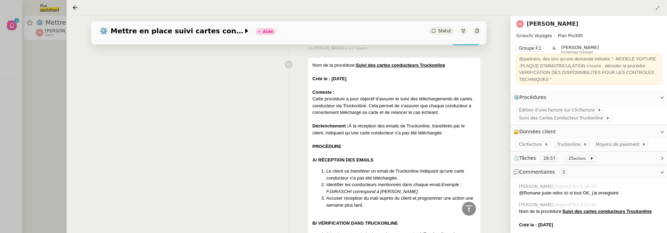
click at [33, 111] on div at bounding box center [333, 116] width 667 height 233
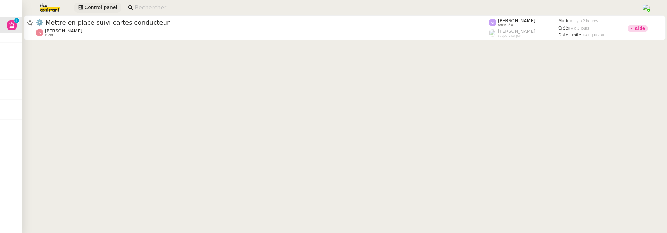
click at [100, 9] on span "Control panel" at bounding box center [100, 7] width 33 height 8
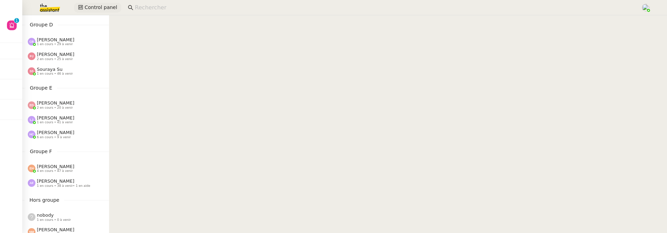
scroll to position [207, 0]
click at [58, 106] on span "2 en cours • 20 à venir" at bounding box center [55, 108] width 36 height 4
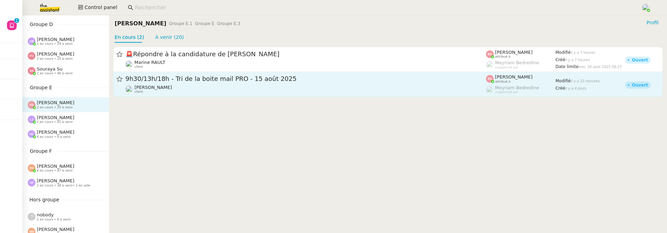
click at [188, 86] on div "[PERSON_NAME] client" at bounding box center [305, 89] width 360 height 9
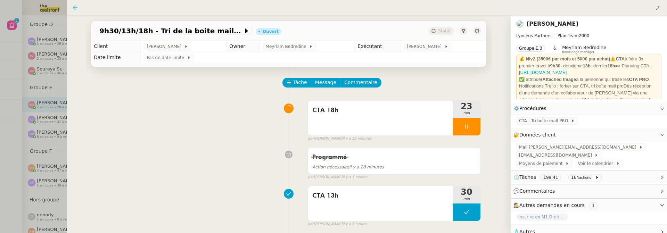
click at [74, 7] on icon at bounding box center [75, 8] width 6 height 6
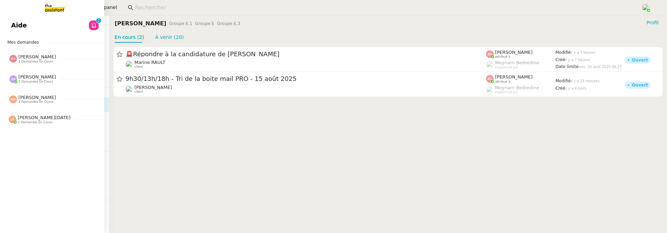
click at [17, 23] on span "Aide" at bounding box center [19, 25] width 16 height 10
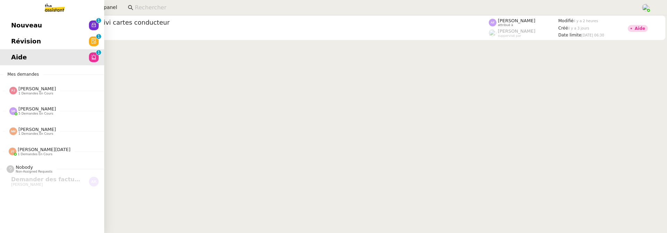
click at [17, 38] on span "Révision" at bounding box center [26, 41] width 30 height 10
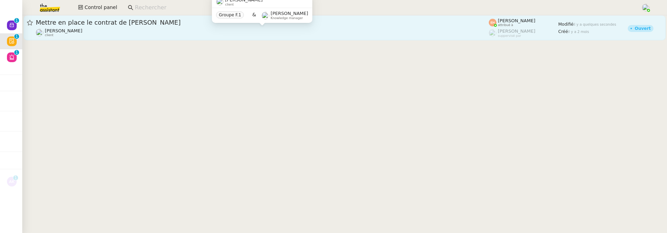
click at [152, 34] on div "[PERSON_NAME] client" at bounding box center [262, 32] width 453 height 9
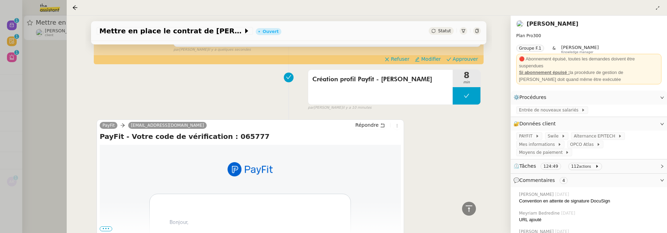
scroll to position [87, 0]
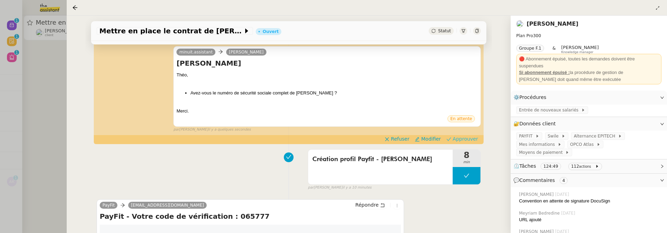
click at [460, 139] on span "Approuver" at bounding box center [464, 138] width 25 height 7
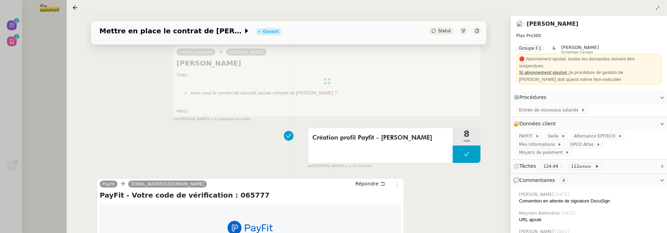
click at [58, 93] on div at bounding box center [333, 116] width 667 height 233
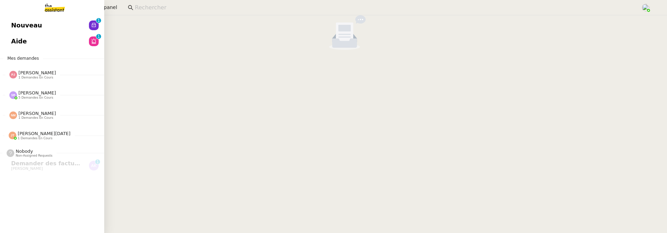
click at [18, 26] on span "Nouveau" at bounding box center [26, 25] width 31 height 10
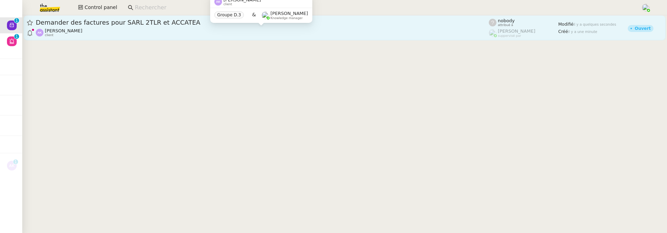
click at [133, 28] on div "[PERSON_NAME] client" at bounding box center [262, 32] width 453 height 9
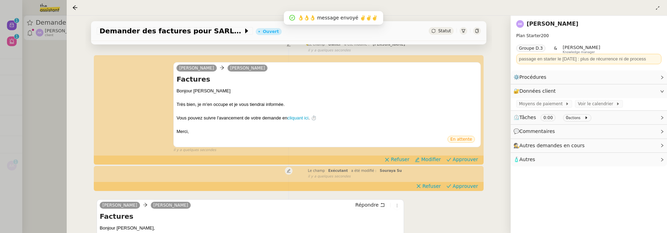
scroll to position [237, 0]
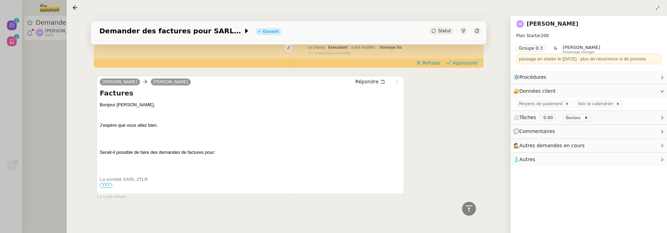
click at [107, 184] on span "•••" at bounding box center [106, 185] width 12 height 5
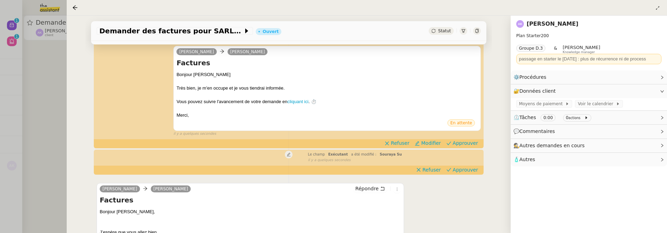
scroll to position [113, 0]
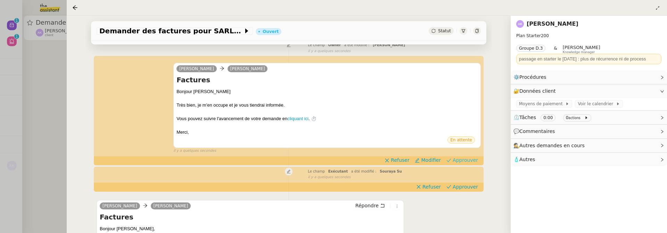
click at [463, 161] on span "Approuver" at bounding box center [464, 160] width 25 height 7
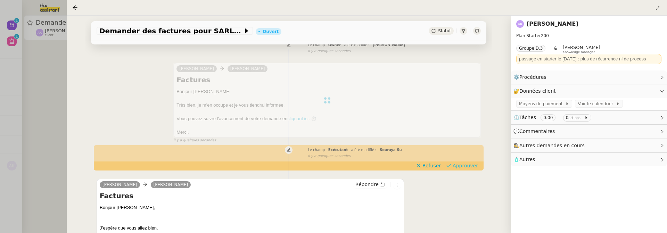
click at [466, 168] on span "Approuver" at bounding box center [464, 165] width 25 height 7
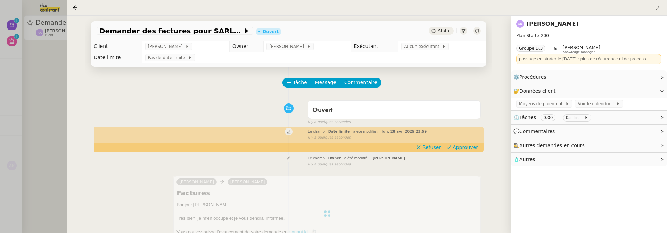
scroll to position [0, 0]
click at [428, 148] on span "Refuser" at bounding box center [431, 147] width 18 height 7
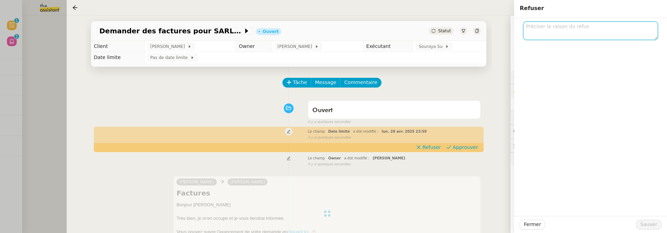
click at [540, 33] on textarea at bounding box center [590, 31] width 135 height 18
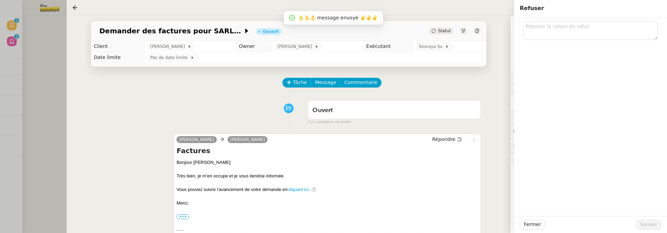
click at [232, 89] on div "Tâche Message Commentaire" at bounding box center [289, 86] width 384 height 17
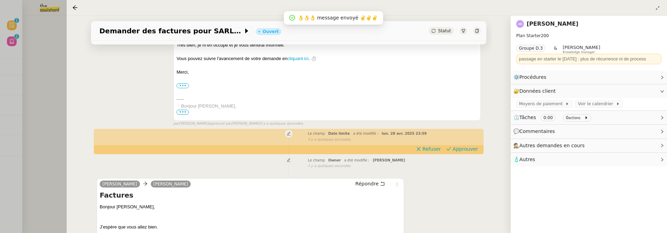
scroll to position [183, 0]
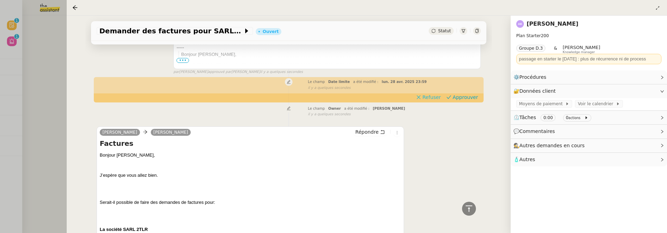
click at [436, 93] on button "Refuser" at bounding box center [428, 97] width 30 height 8
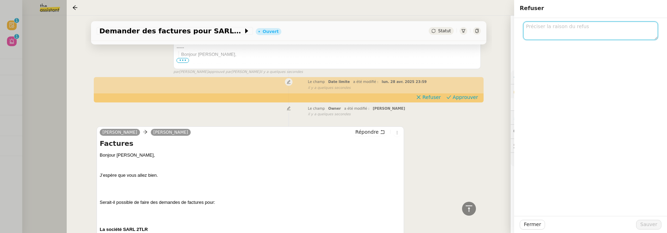
click at [551, 34] on textarea at bounding box center [590, 31] width 135 height 18
type textarea "non pertinent"
click at [650, 228] on span "Sauver" at bounding box center [648, 224] width 17 height 8
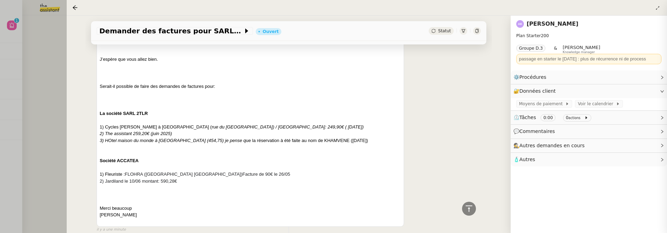
scroll to position [273, 0]
click at [35, 75] on div at bounding box center [333, 116] width 667 height 233
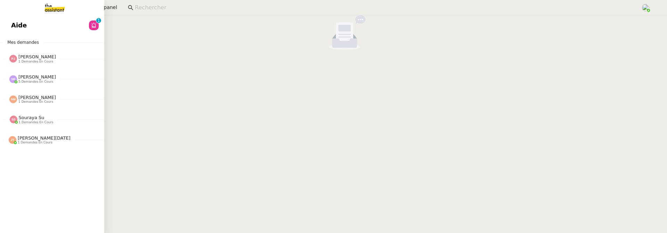
click at [14, 23] on span "Aide" at bounding box center [19, 25] width 16 height 10
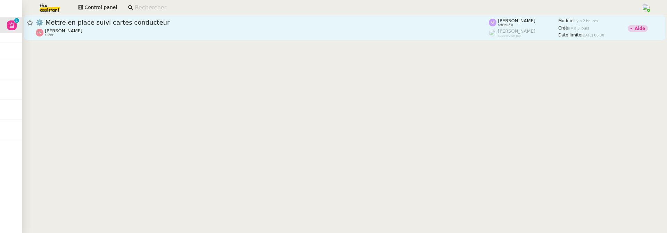
click at [143, 23] on span "⚙️ Mettre en place suivi cartes conducteur" at bounding box center [262, 22] width 453 height 6
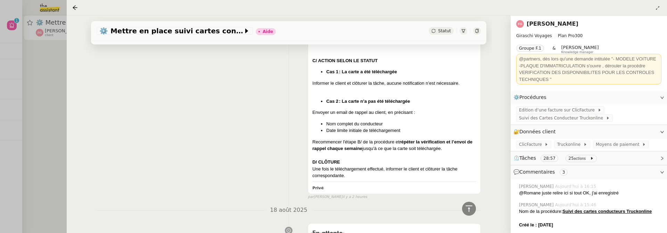
scroll to position [408, 0]
click at [38, 109] on div at bounding box center [333, 116] width 667 height 233
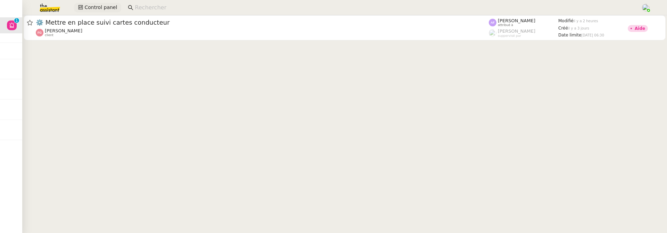
click at [95, 8] on span "Control panel" at bounding box center [100, 7] width 33 height 8
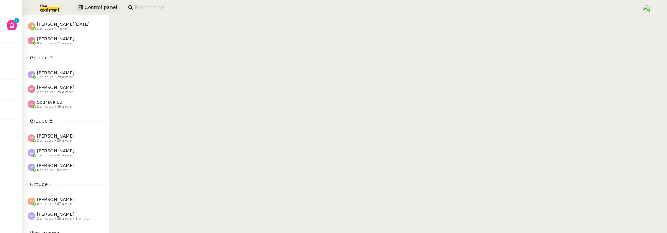
scroll to position [174, 0]
click at [66, 136] on div "[PERSON_NAME] 2 en cours • 20 à venir" at bounding box center [55, 137] width 37 height 9
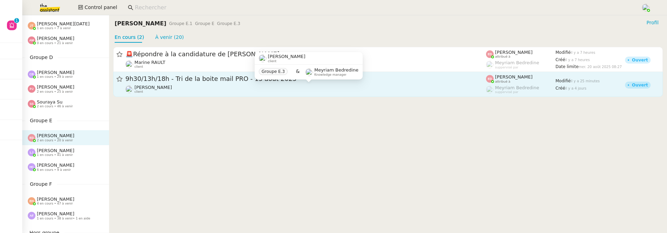
click at [185, 87] on div "[PERSON_NAME] client" at bounding box center [305, 89] width 360 height 9
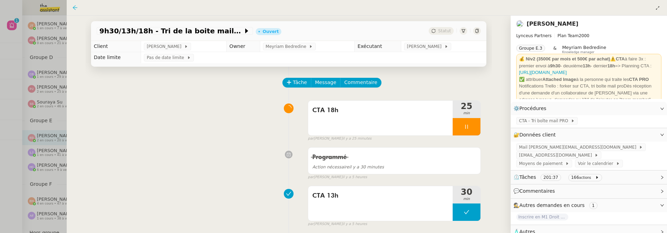
click at [74, 7] on icon at bounding box center [75, 8] width 6 height 6
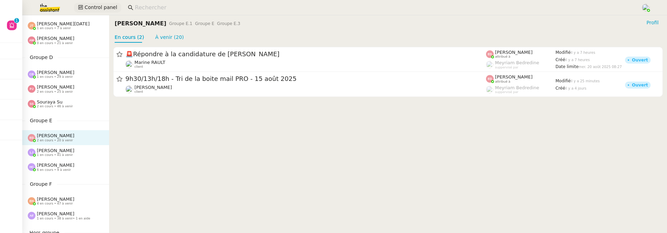
click at [113, 7] on span "Control panel" at bounding box center [100, 7] width 33 height 8
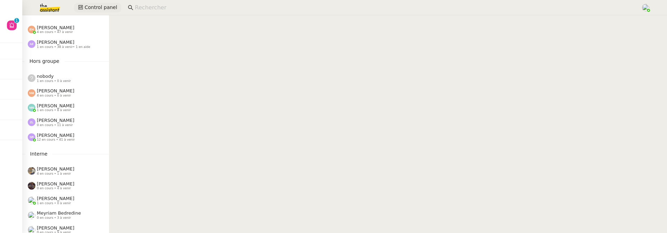
scroll to position [350, 0]
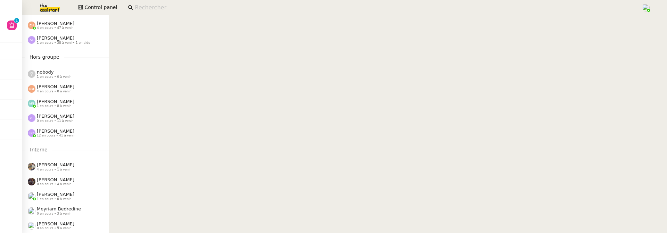
click at [65, 29] on span "4 en cours • 47 à venir" at bounding box center [55, 28] width 36 height 4
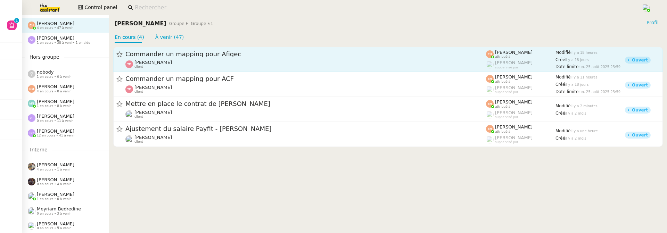
click at [190, 65] on div "[PERSON_NAME] client" at bounding box center [305, 64] width 360 height 9
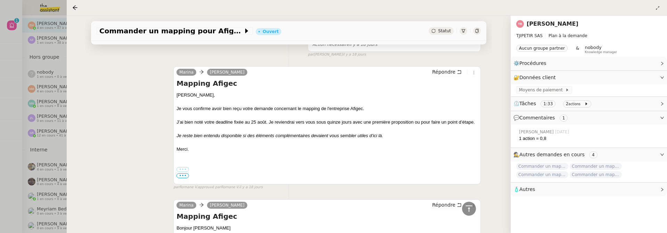
scroll to position [489, 0]
click at [75, 7] on icon at bounding box center [75, 8] width 6 height 6
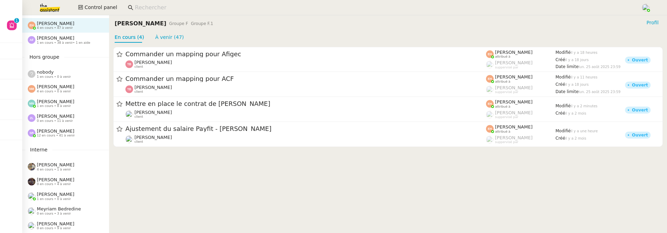
click at [60, 192] on span "[PERSON_NAME]" at bounding box center [55, 194] width 37 height 5
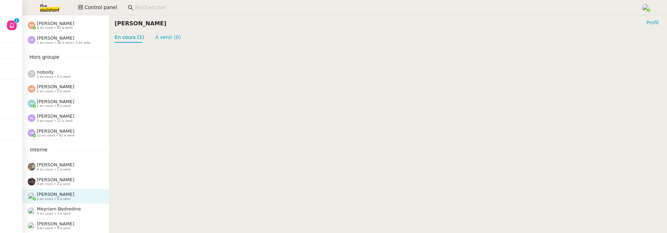
click at [64, 136] on span "12 en cours • 41 à venir" at bounding box center [56, 136] width 38 height 4
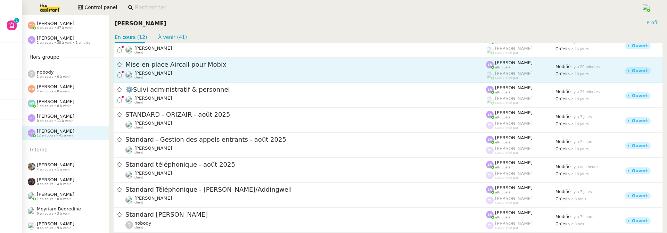
scroll to position [126, 0]
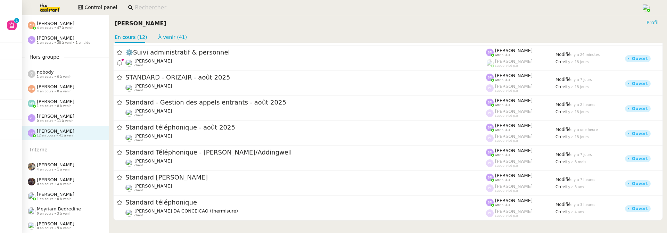
click at [66, 109] on div "[PERSON_NAME] 1 en cours • 8 à venir" at bounding box center [65, 103] width 87 height 15
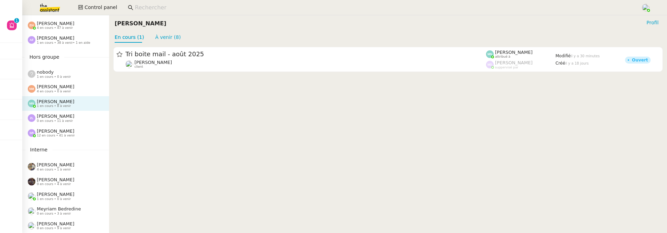
click at [241, 74] on div "Tri boite mail - [DATE] [PERSON_NAME] client [PERSON_NAME] attribué à [PERSON_N…" at bounding box center [388, 59] width 558 height 33
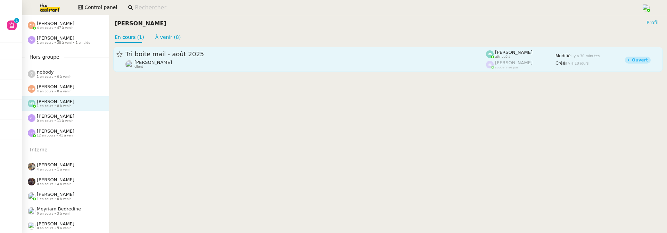
click at [245, 66] on div "[PERSON_NAME] client" at bounding box center [305, 64] width 360 height 9
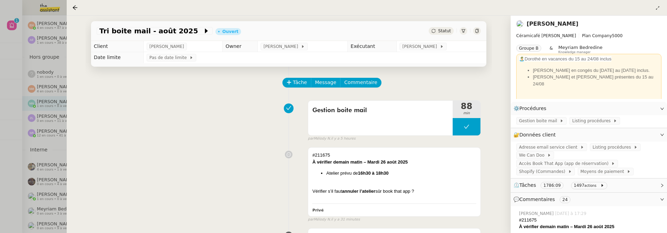
click at [48, 89] on div at bounding box center [333, 116] width 667 height 233
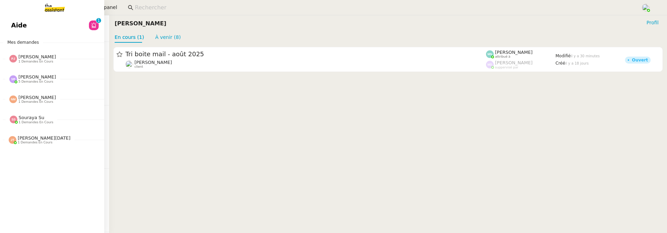
click at [11, 31] on link "Aide 0 1 2 3 4 5 6 7 8 9" at bounding box center [52, 25] width 104 height 16
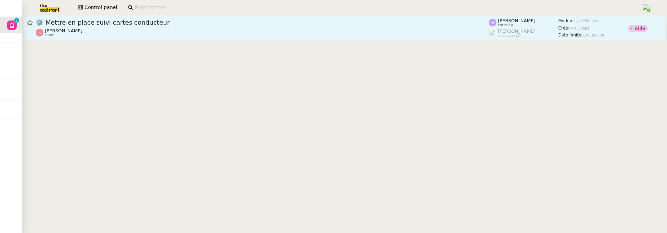
click at [121, 17] on link "⚙️ Mettre en place suivi cartes conducteur [PERSON_NAME] client [PERSON_NAME] a…" at bounding box center [345, 27] width 642 height 25
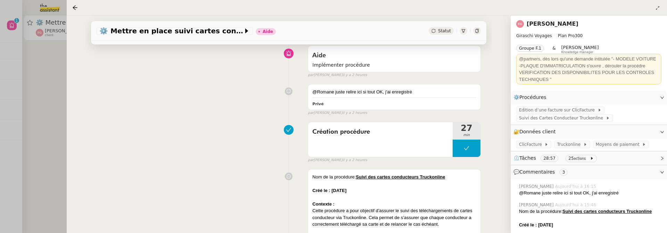
scroll to position [68, 0]
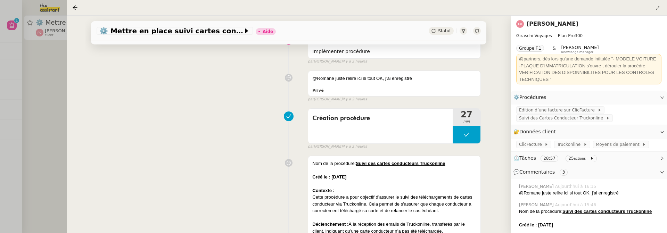
click at [56, 108] on div at bounding box center [333, 116] width 667 height 233
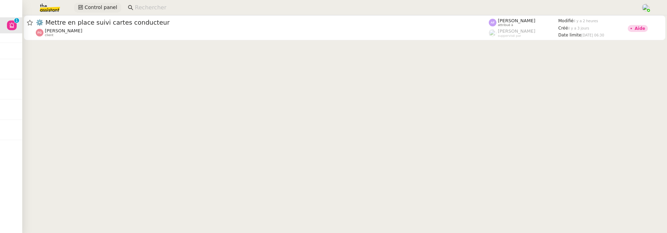
click at [90, 10] on span "Control panel" at bounding box center [100, 7] width 33 height 8
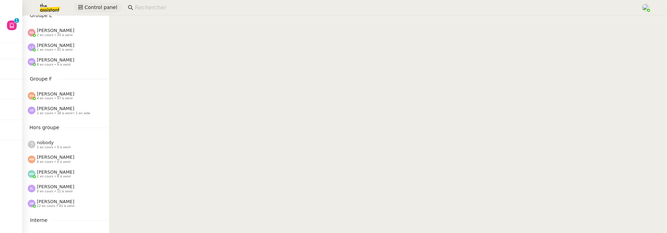
scroll to position [278, 0]
click at [65, 37] on span "2 en cours • 20 à venir" at bounding box center [55, 36] width 36 height 4
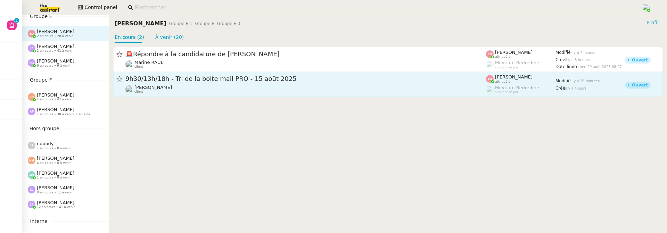
click at [181, 83] on div "9h30/13h/18h - Tri de la boite mail PRO - 15 août 2025" at bounding box center [305, 79] width 360 height 9
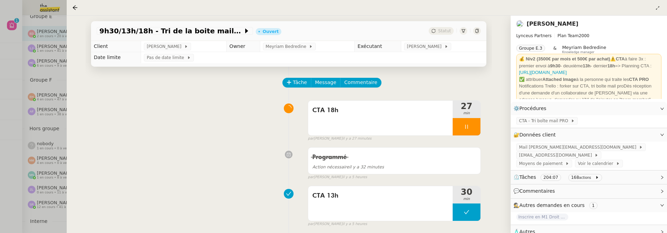
click at [12, 78] on div at bounding box center [333, 116] width 667 height 233
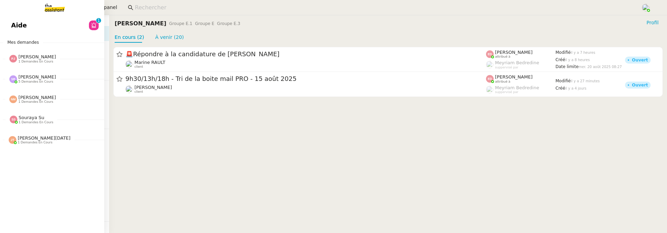
click at [28, 17] on link "Aide 0 1 2 3 4 5 6 7 8 9" at bounding box center [52, 25] width 104 height 16
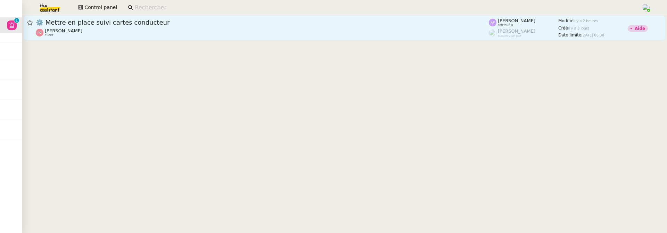
click at [179, 22] on span "⚙️ Mettre en place suivi cartes conducteur" at bounding box center [262, 22] width 453 height 6
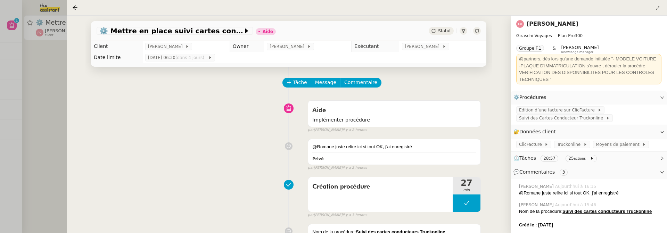
click at [42, 70] on div at bounding box center [333, 116] width 667 height 233
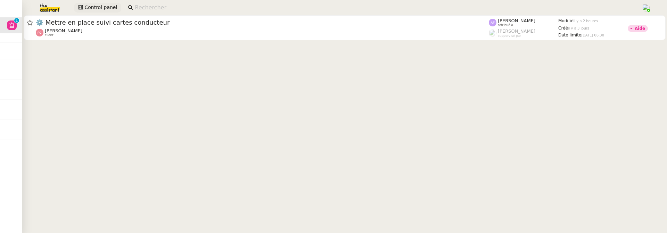
click at [90, 12] on button "Control panel" at bounding box center [97, 8] width 47 height 10
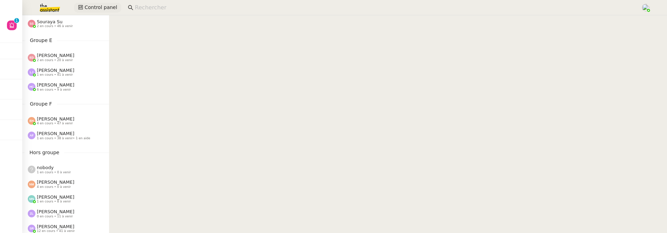
scroll to position [258, 0]
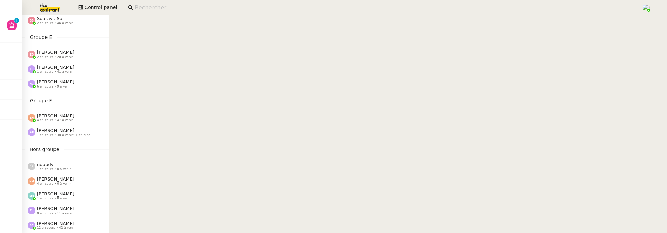
click at [61, 58] on span "2 en cours • 20 à venir" at bounding box center [55, 57] width 36 height 4
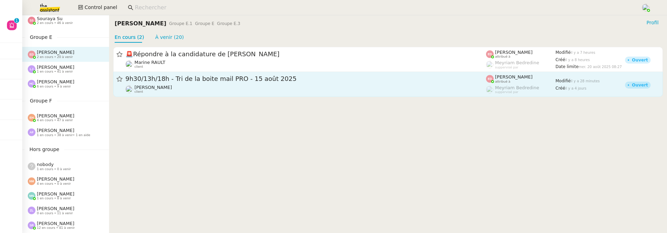
click at [195, 84] on div "9h30/13h/18h - Tri de la boite mail PRO - [DATE] [PERSON_NAME] client" at bounding box center [305, 84] width 360 height 19
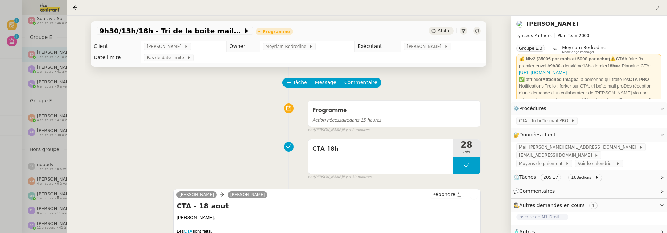
click at [9, 27] on div at bounding box center [333, 116] width 667 height 233
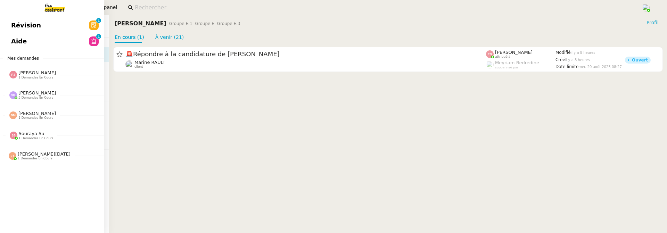
click at [14, 26] on span "Révision" at bounding box center [26, 25] width 30 height 10
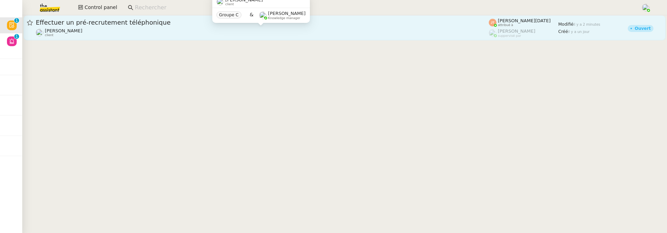
click at [137, 30] on div "[PERSON_NAME] client" at bounding box center [262, 32] width 453 height 9
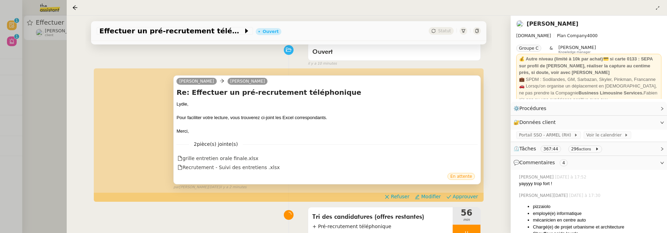
scroll to position [65, 0]
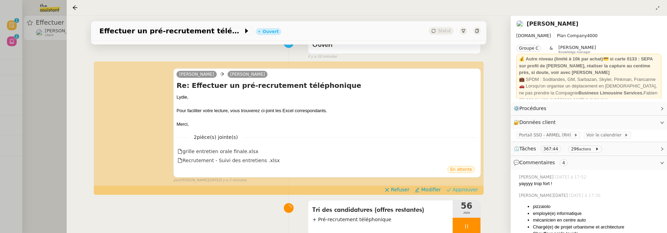
click at [460, 192] on span "Approuver" at bounding box center [464, 189] width 25 height 7
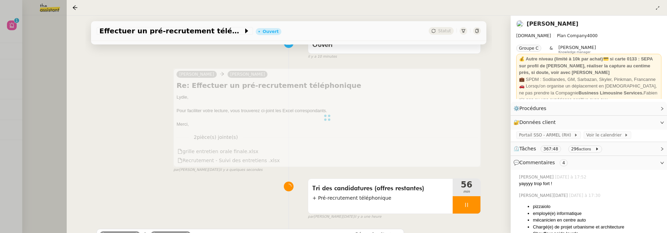
click at [48, 98] on div at bounding box center [333, 116] width 667 height 233
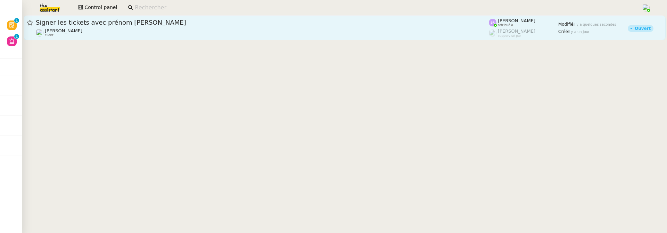
click at [119, 24] on span "Signer les tickets avec prénom [PERSON_NAME]" at bounding box center [262, 22] width 453 height 6
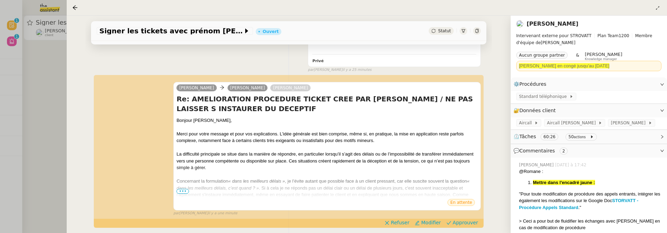
scroll to position [211, 0]
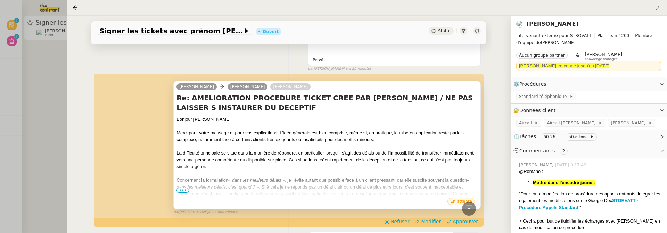
click at [184, 192] on div "Concernant la formulation « dans les meilleurs délais » , je l’évite autant que…" at bounding box center [326, 190] width 301 height 27
click at [185, 190] on span "•••" at bounding box center [182, 190] width 12 height 5
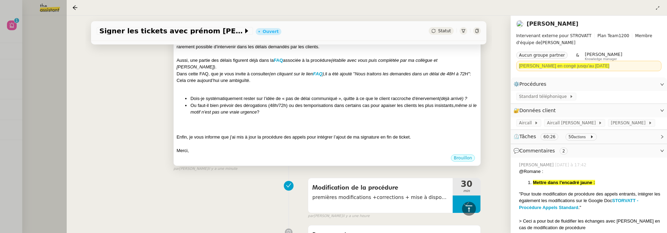
scroll to position [451, 0]
